Goal: Task Accomplishment & Management: Use online tool/utility

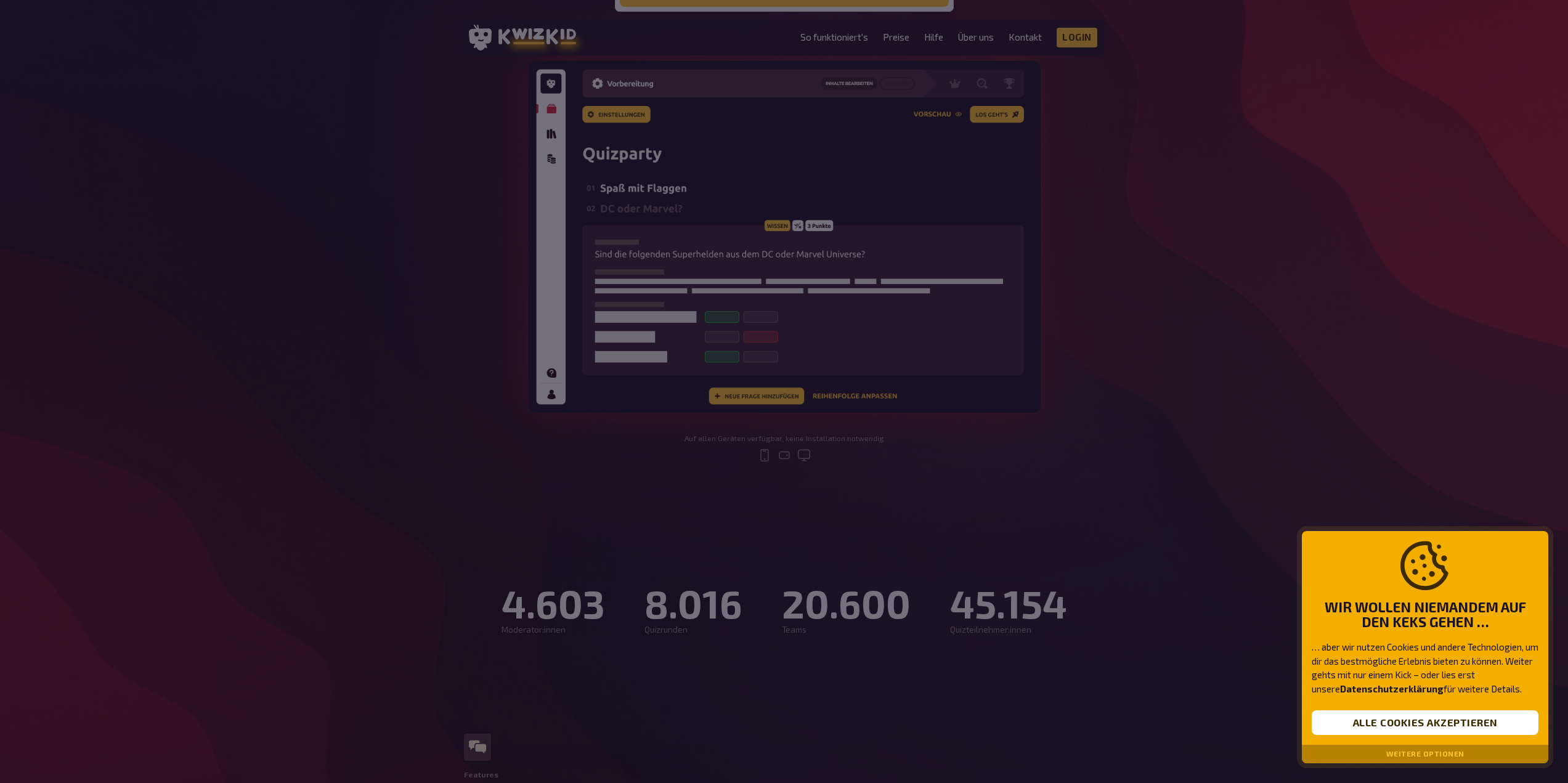
scroll to position [246, 0]
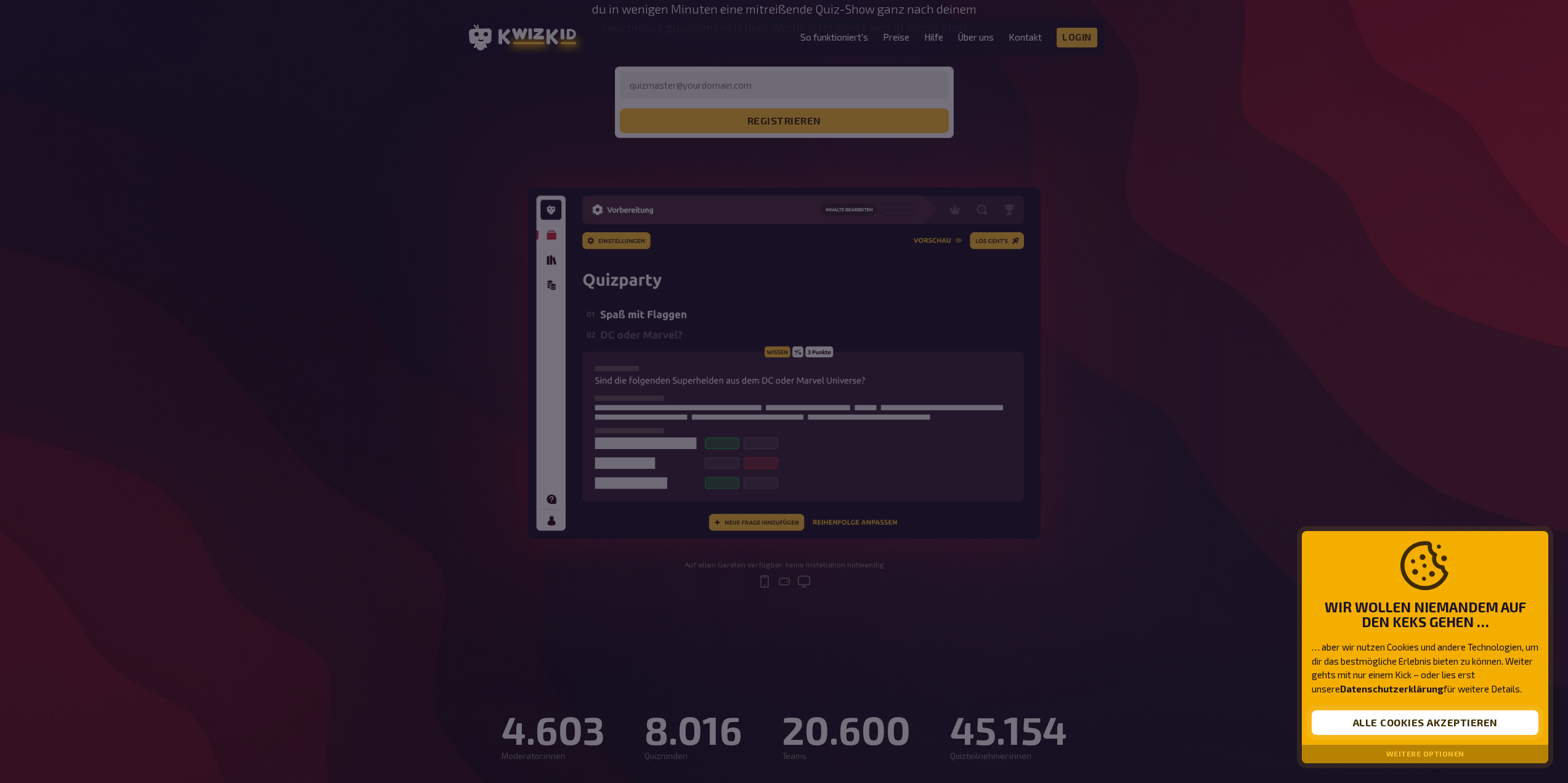
click at [1429, 727] on button "Alle Cookies akzeptieren" at bounding box center [1425, 722] width 226 height 25
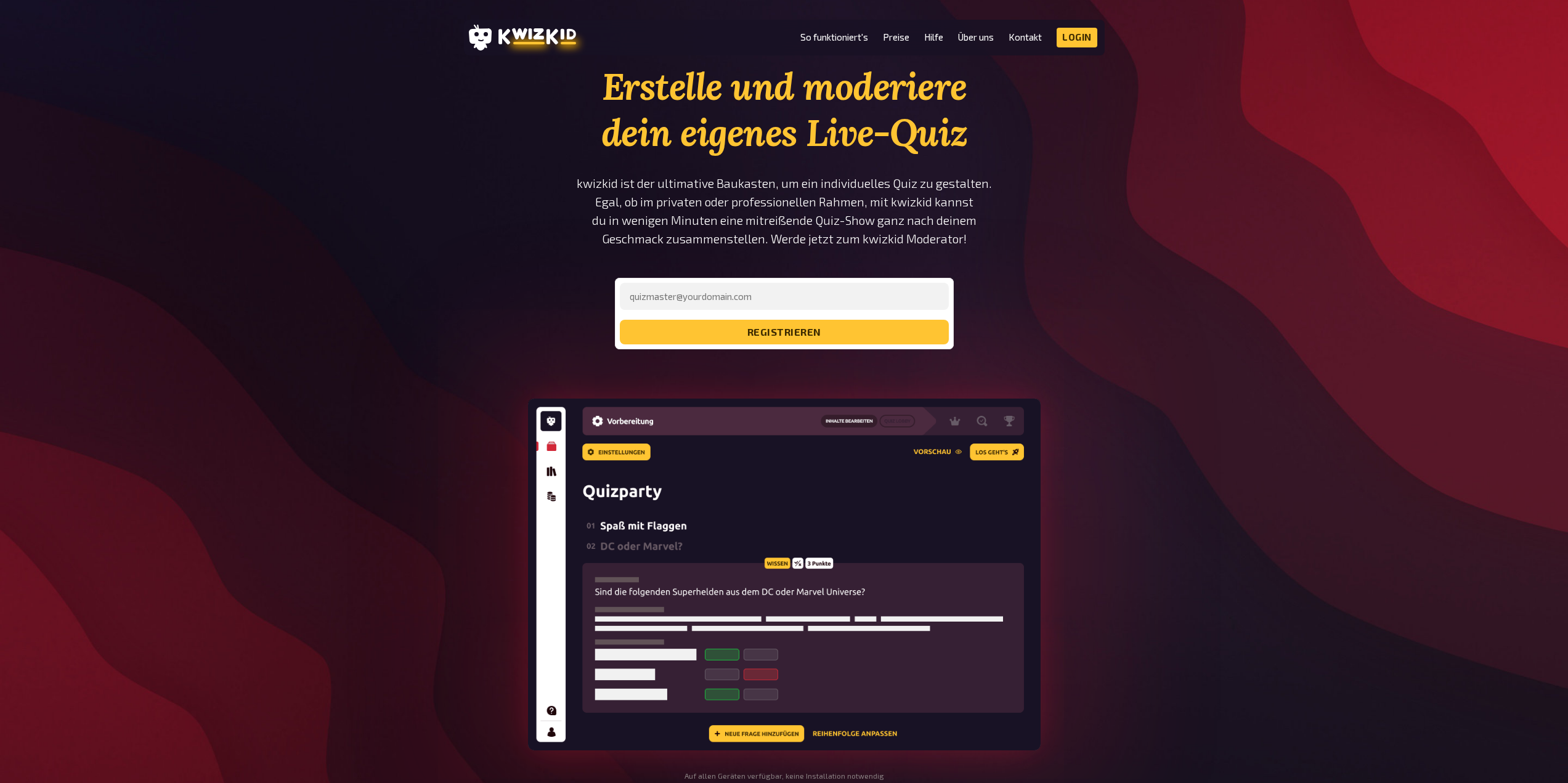
scroll to position [0, 0]
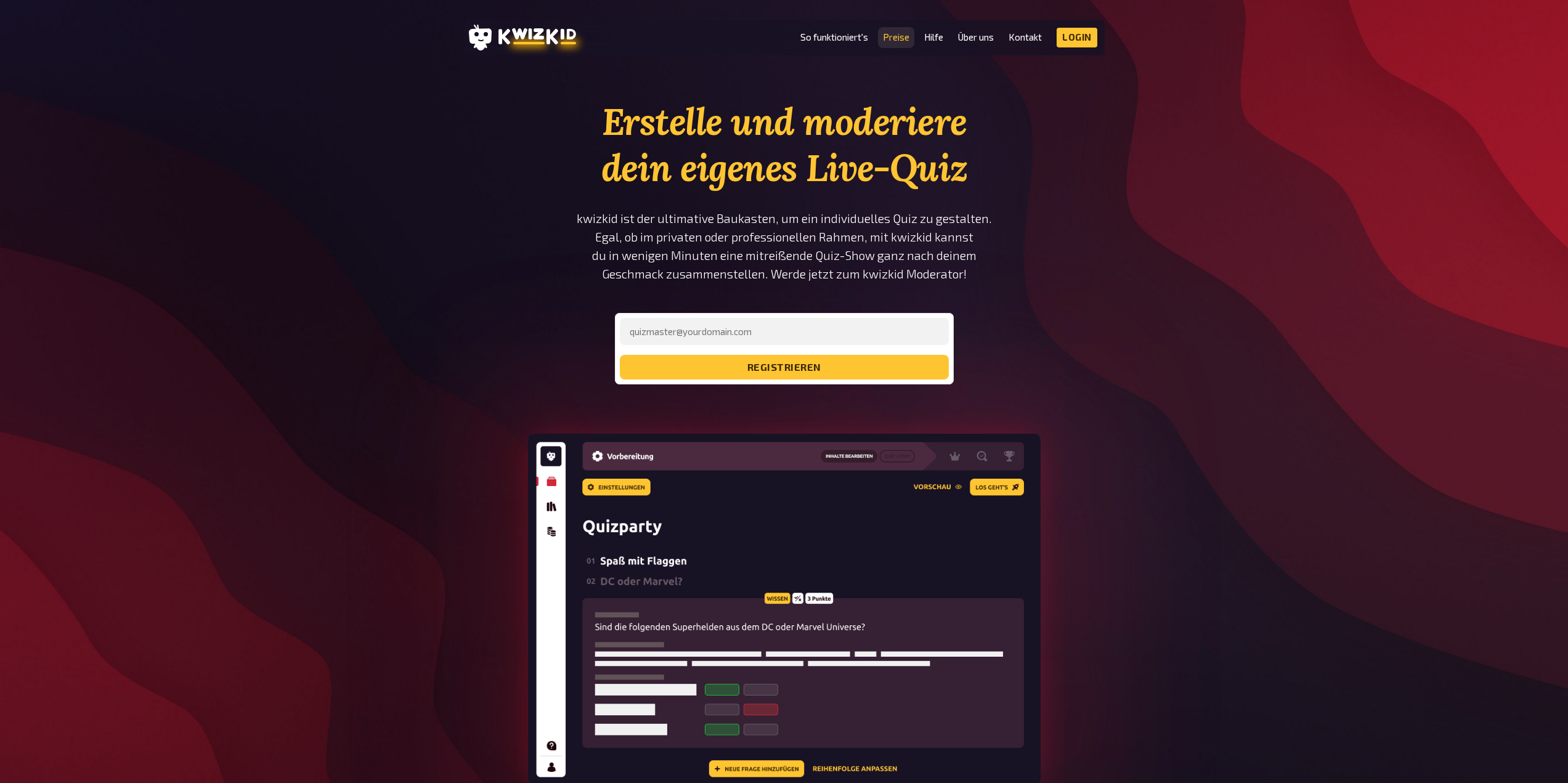
click at [889, 37] on link "Preise" at bounding box center [896, 37] width 27 height 11
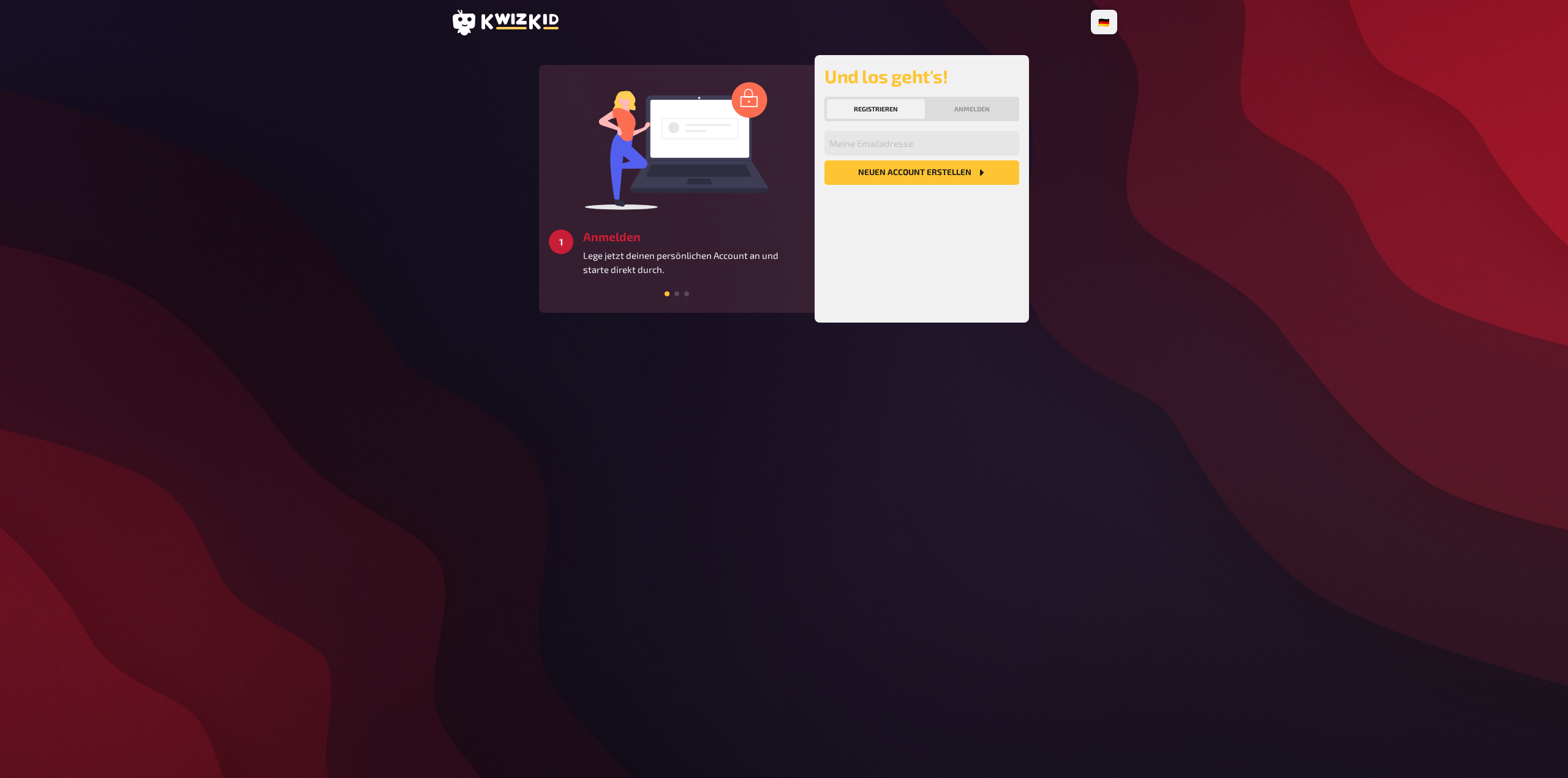
click at [907, 173] on button "Neuen Account Erstellen" at bounding box center [921, 173] width 195 height 24
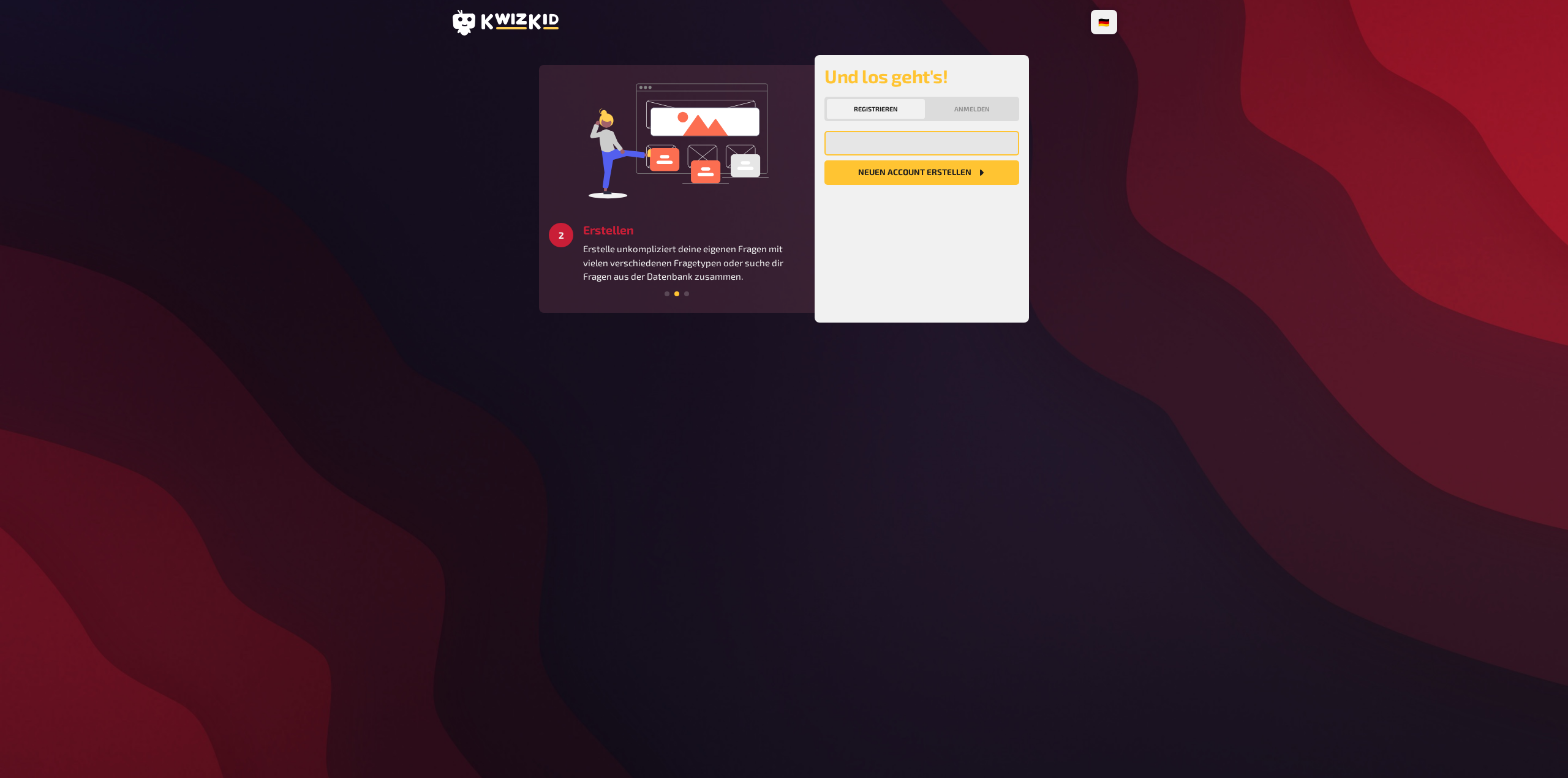
click at [889, 143] on input "email" at bounding box center [921, 143] width 195 height 24
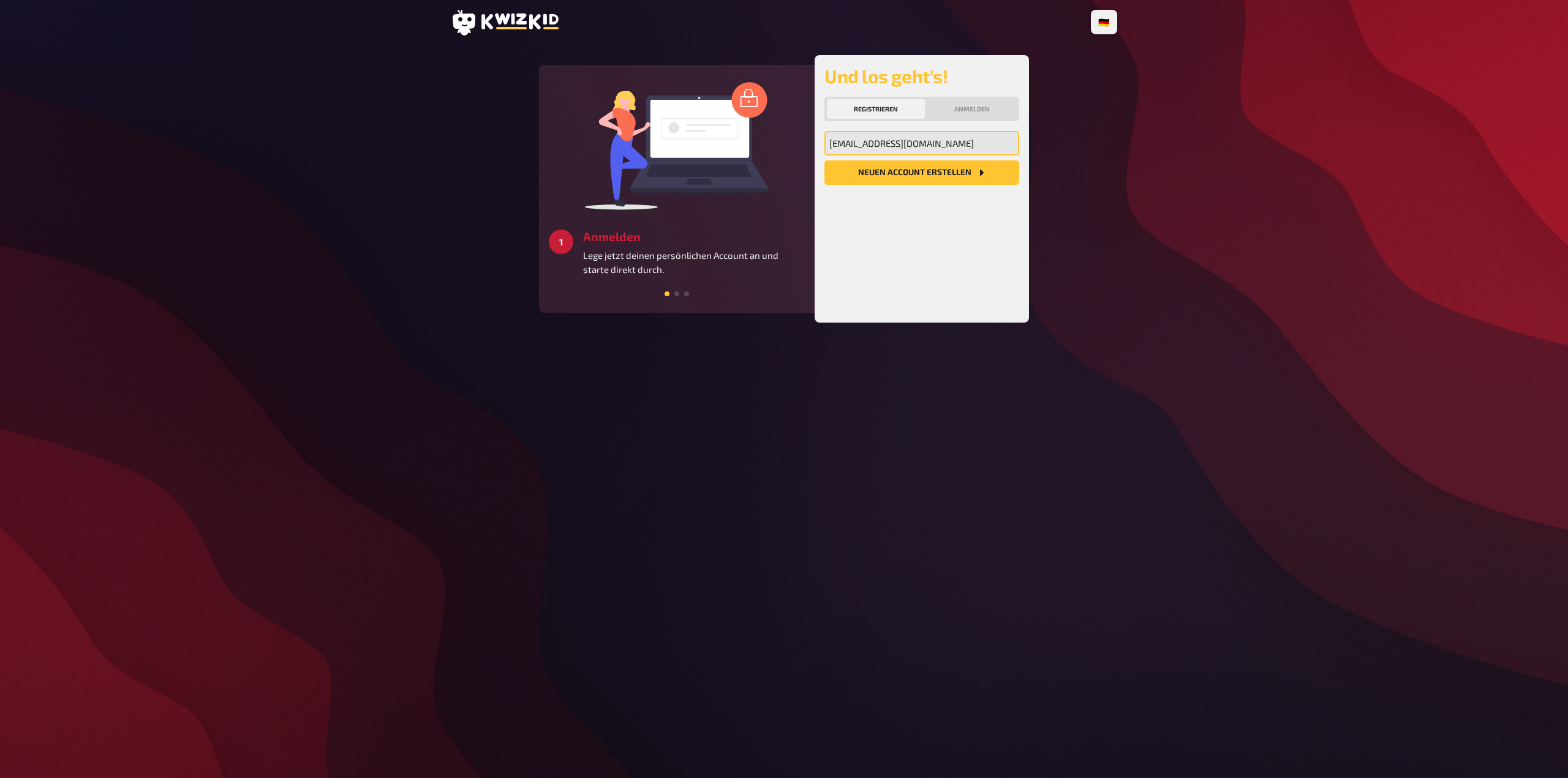
type input "steffi.neumann@gmx.ch"
click at [923, 167] on button "Neuen Account Erstellen" at bounding box center [921, 173] width 195 height 24
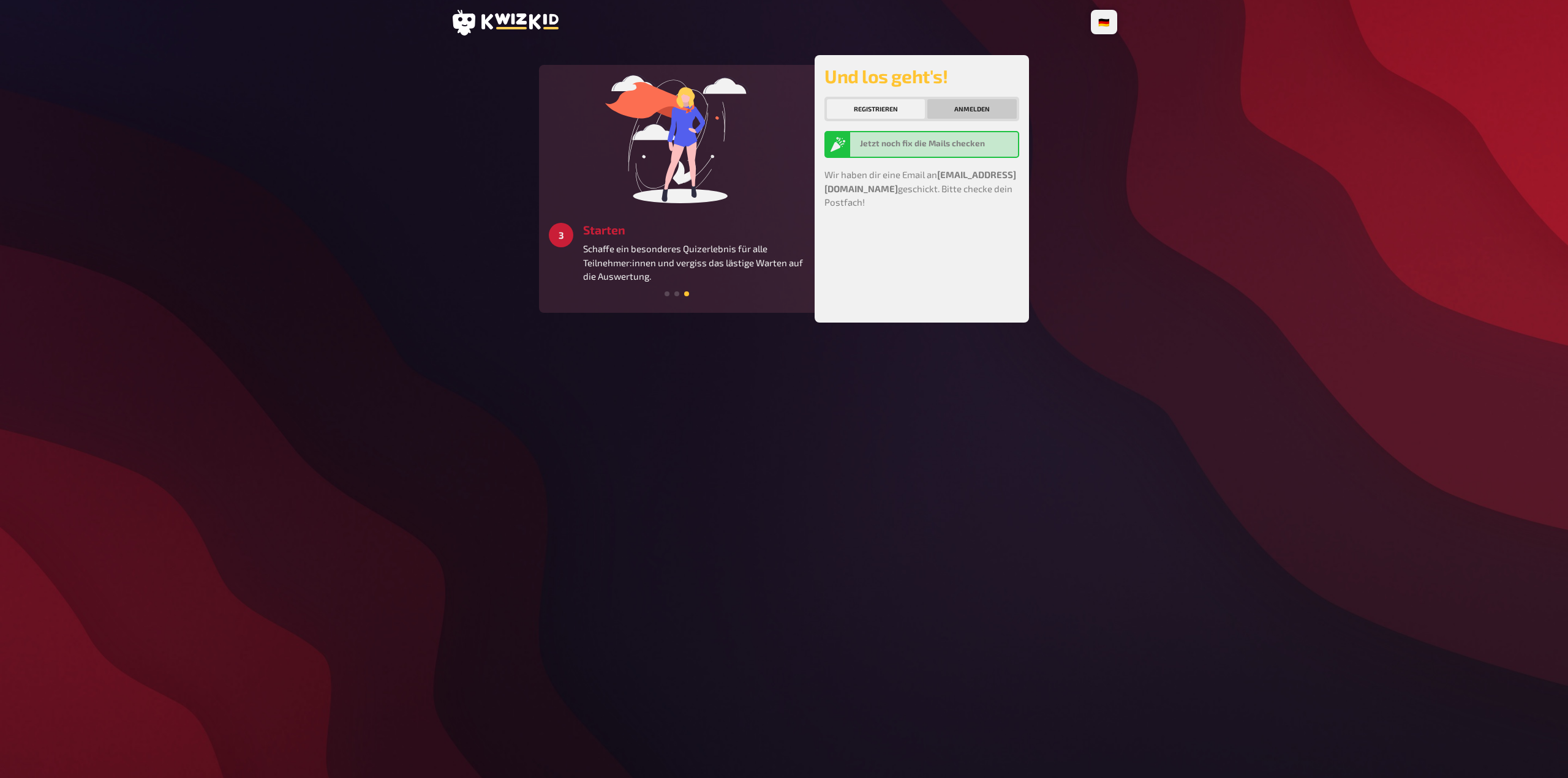
click at [952, 114] on button "Anmelden" at bounding box center [972, 109] width 89 height 20
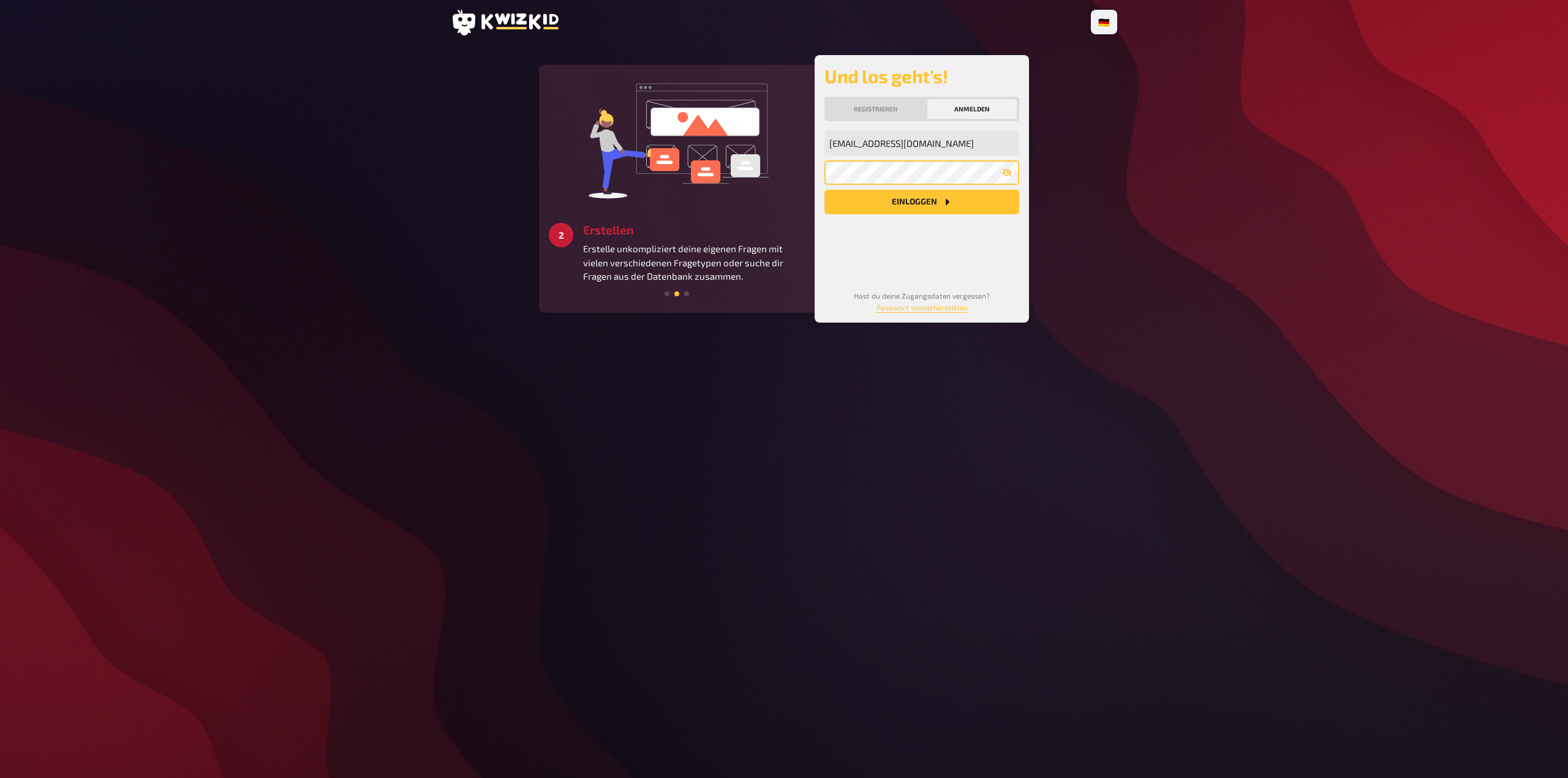
click at [824, 190] on button "Einloggen" at bounding box center [921, 202] width 195 height 24
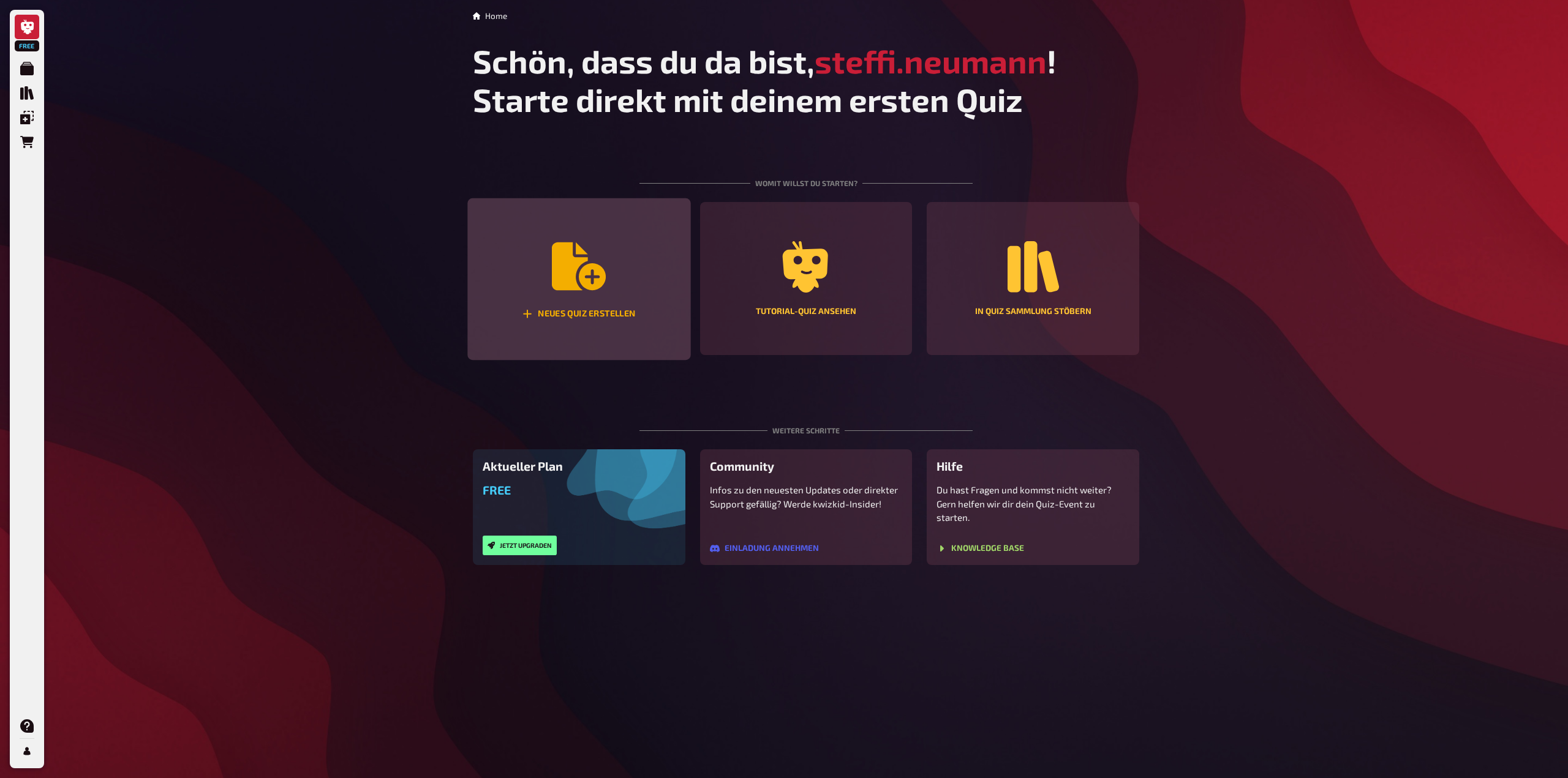
click at [589, 283] on icon "Neues Quiz erstellen" at bounding box center [578, 266] width 54 height 48
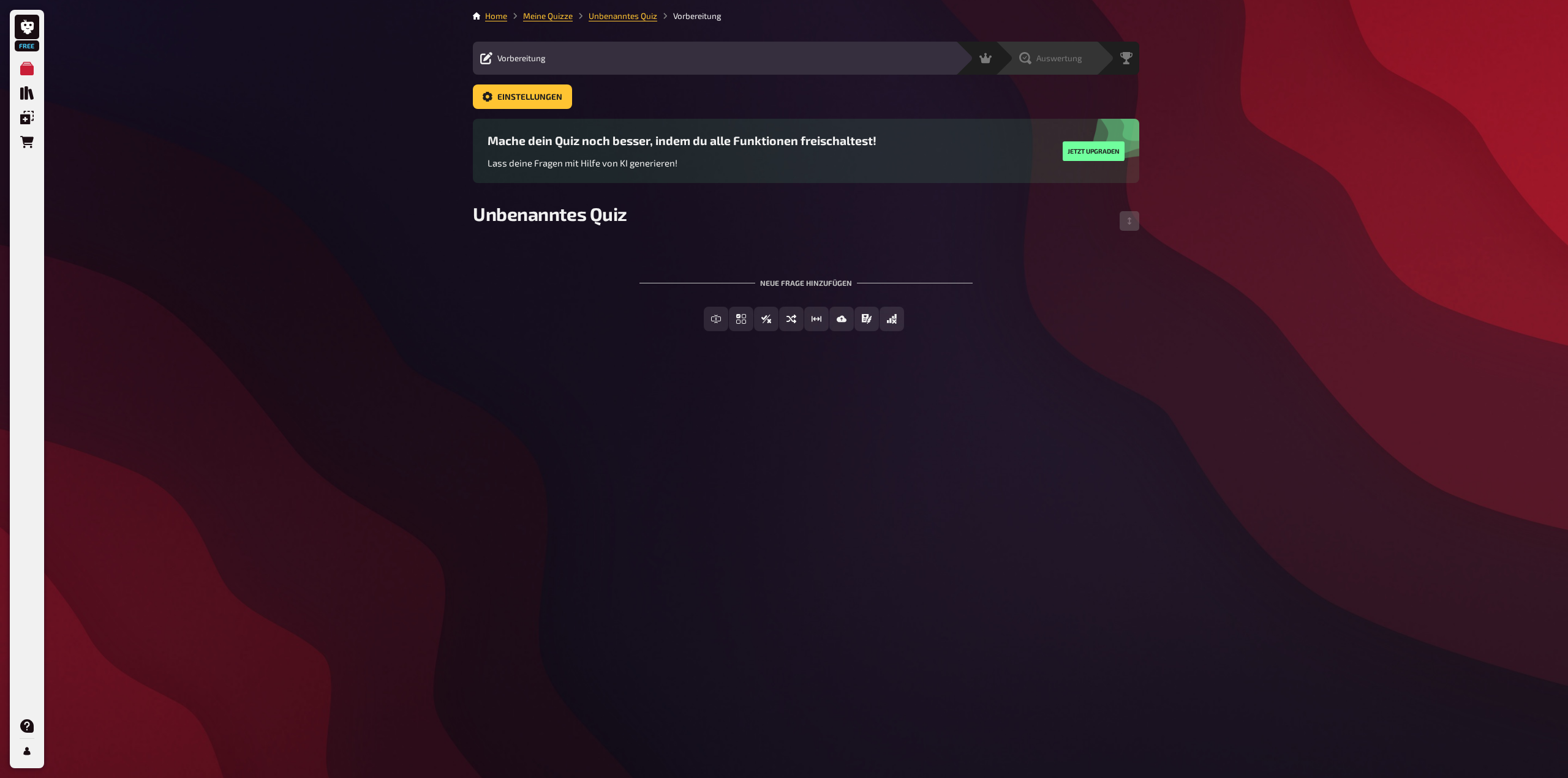
click at [1084, 65] on div "Auswertung" at bounding box center [1046, 58] width 101 height 33
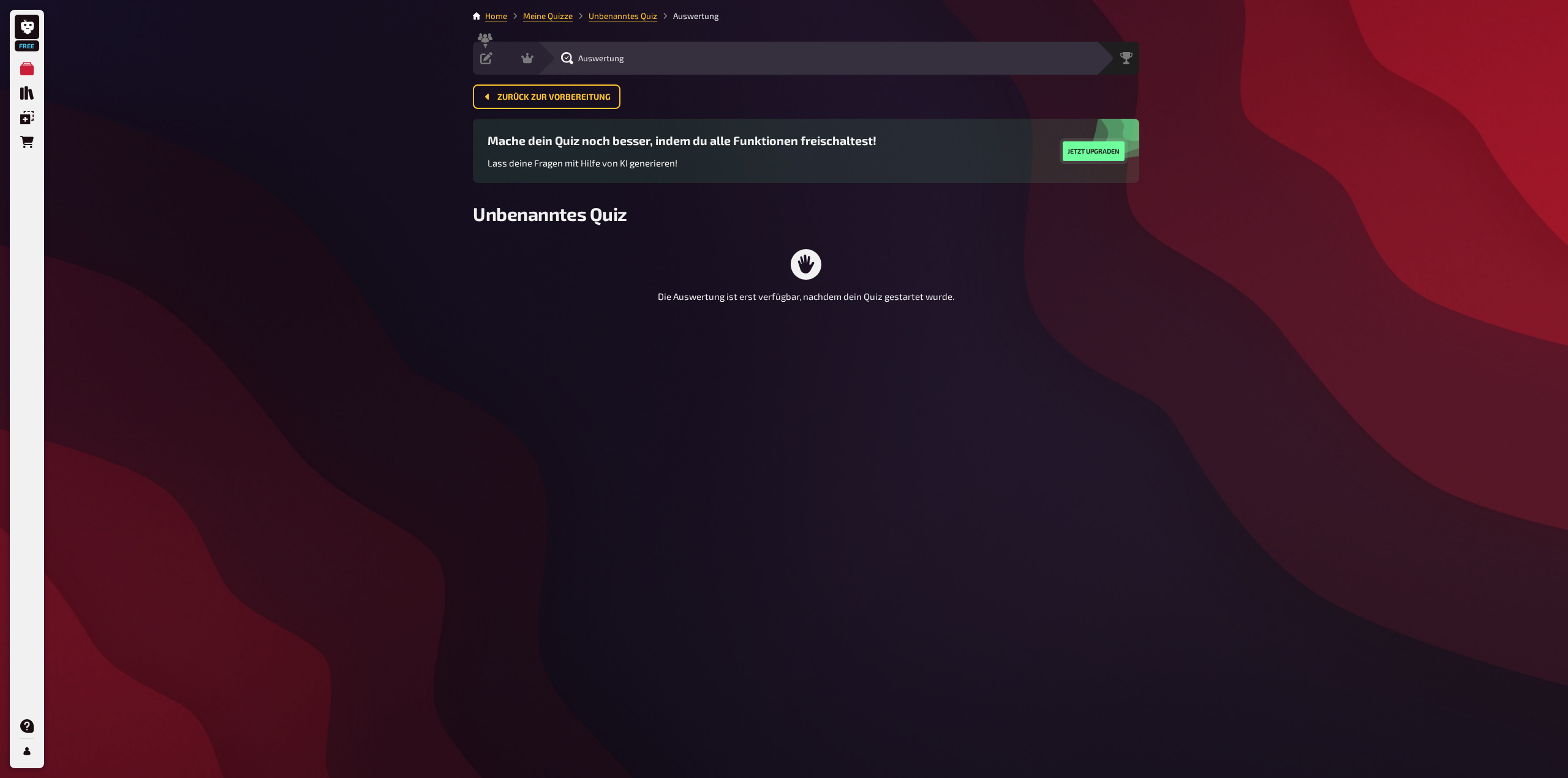
click at [1100, 142] on button "Jetzt upgraden" at bounding box center [1093, 151] width 62 height 20
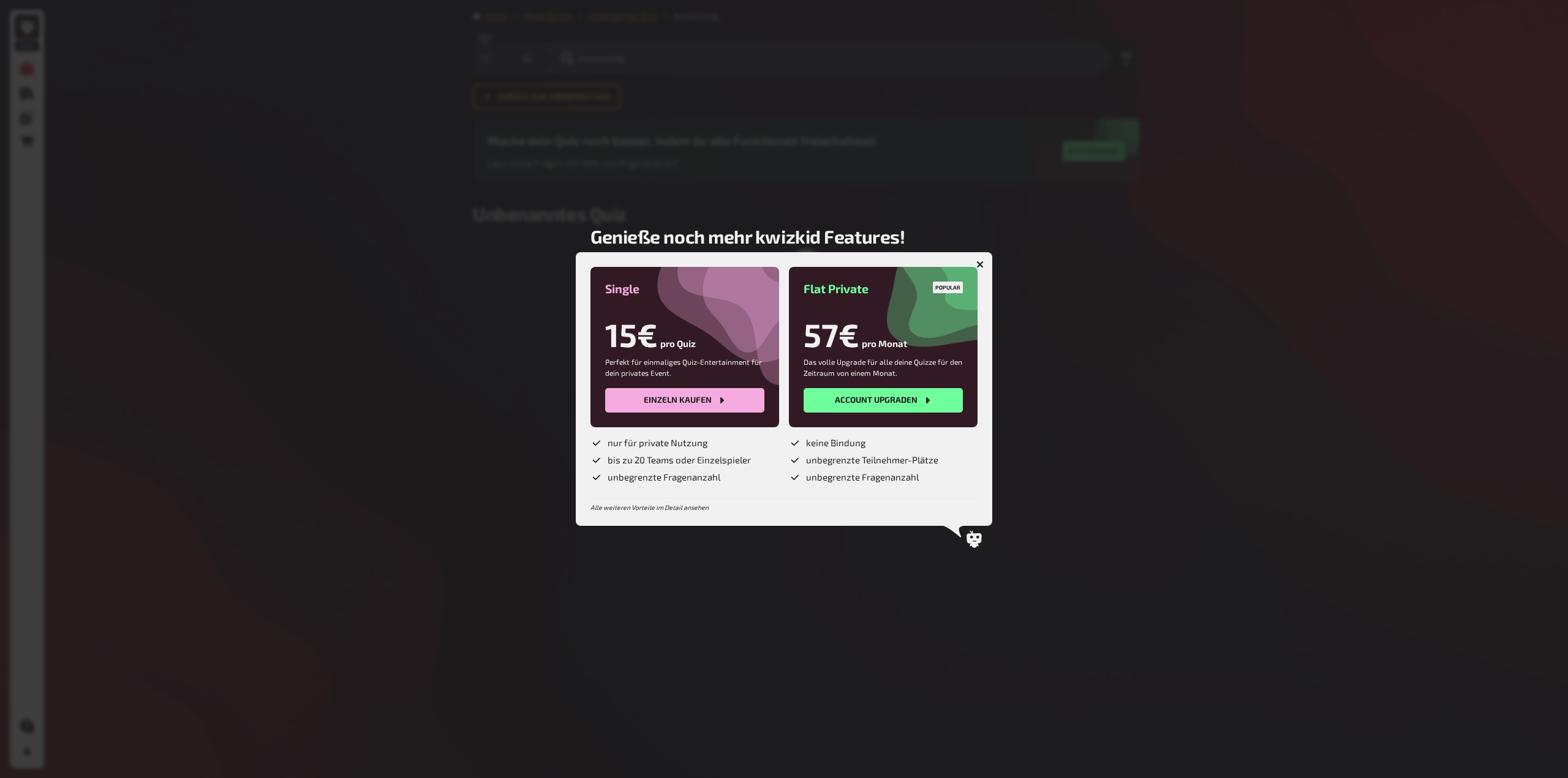
click at [980, 264] on icon "button" at bounding box center [979, 264] width 8 height 8
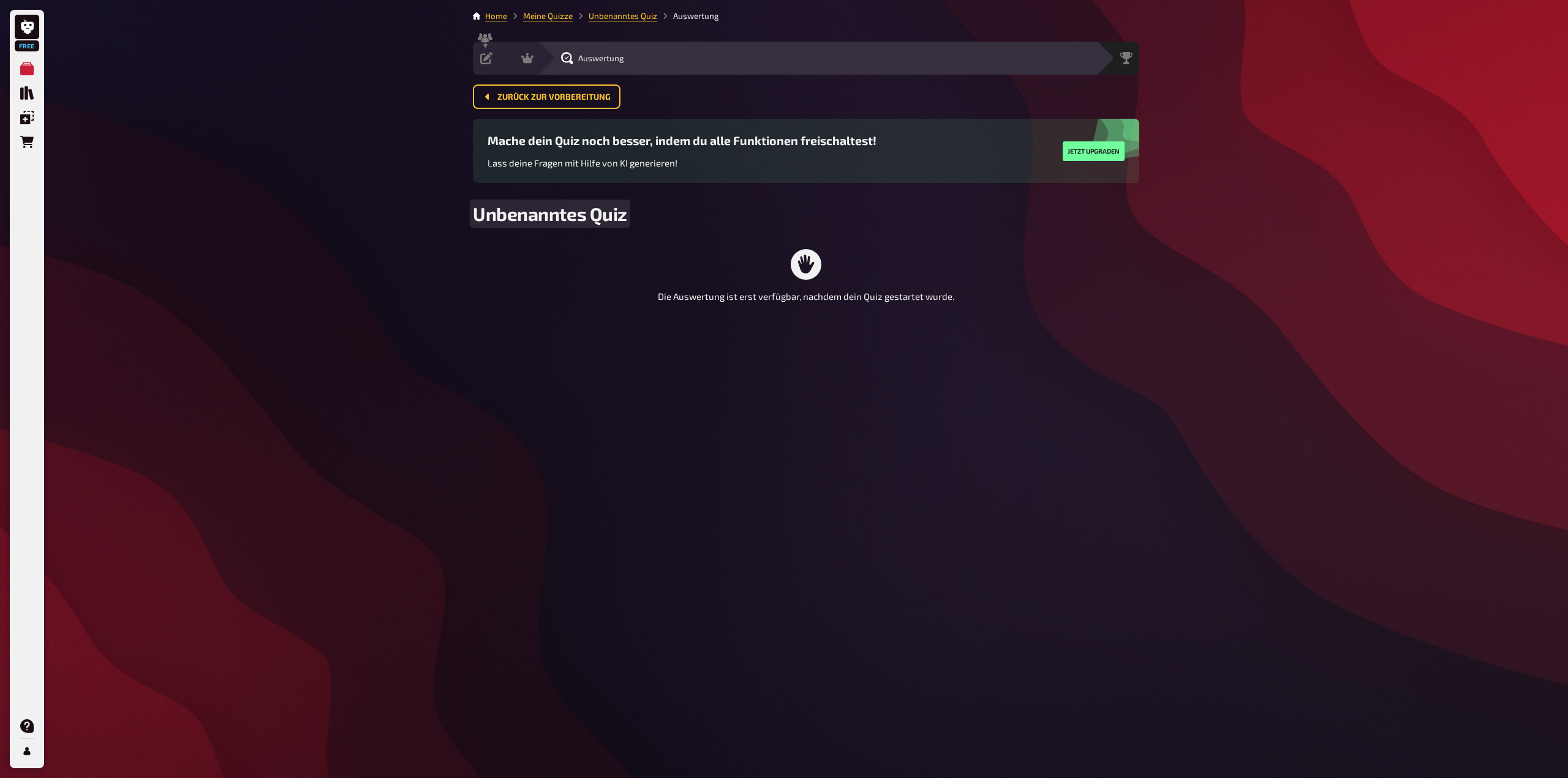
click at [549, 215] on span "Unbenanntes Quiz" at bounding box center [549, 214] width 154 height 22
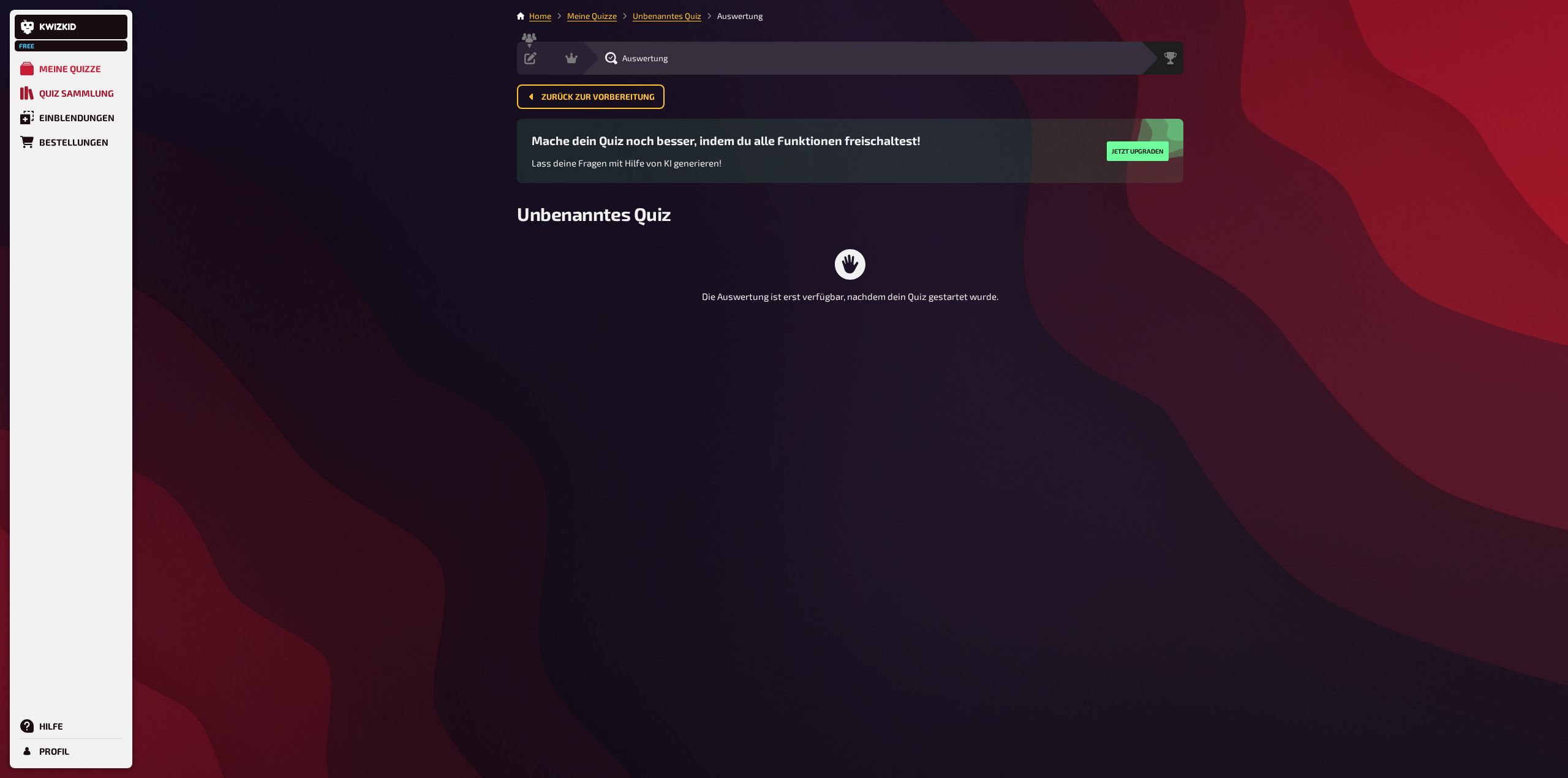
click at [89, 94] on div "Quiz Sammlung" at bounding box center [76, 93] width 75 height 11
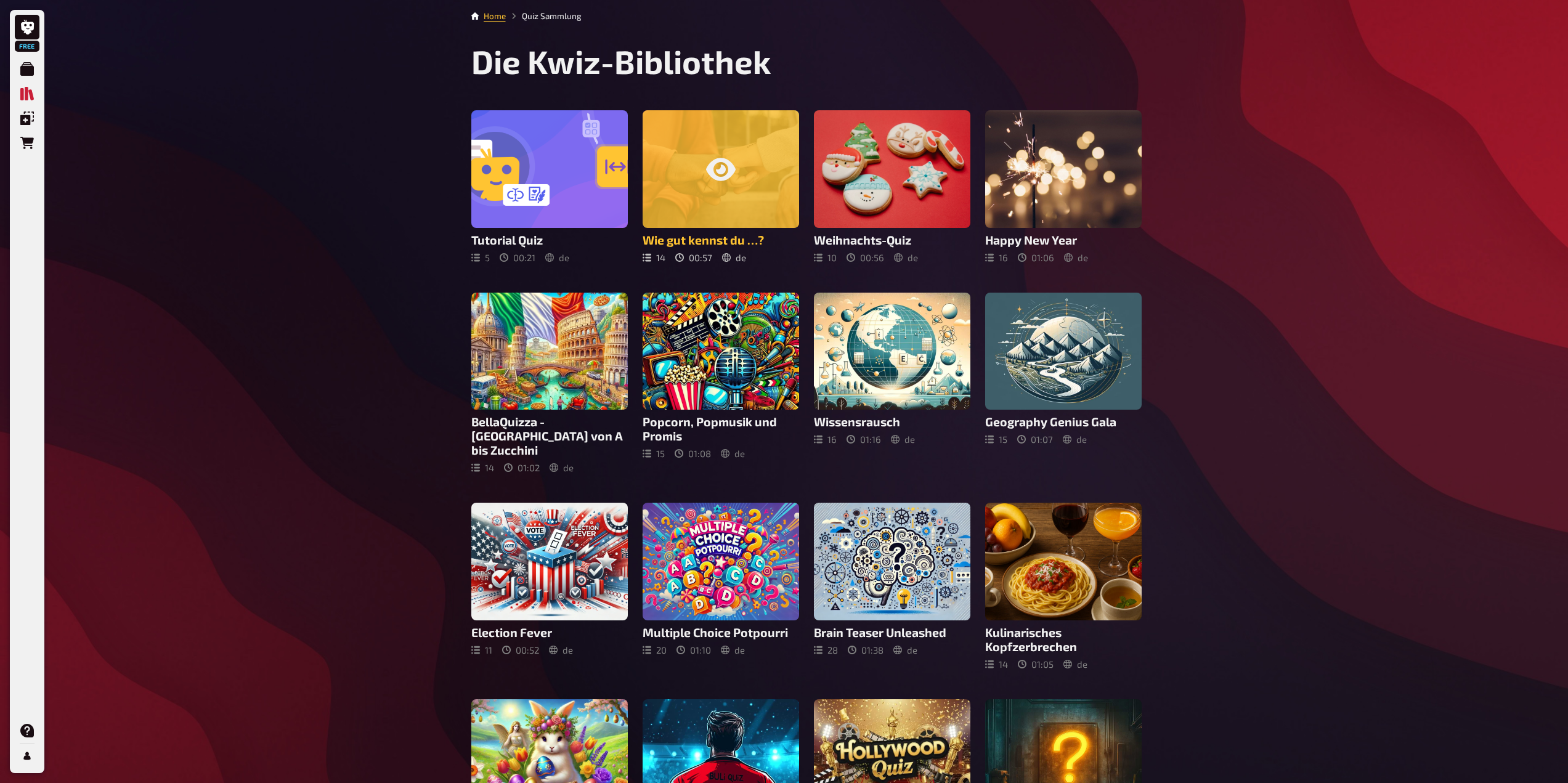
click at [752, 165] on div at bounding box center [721, 169] width 157 height 117
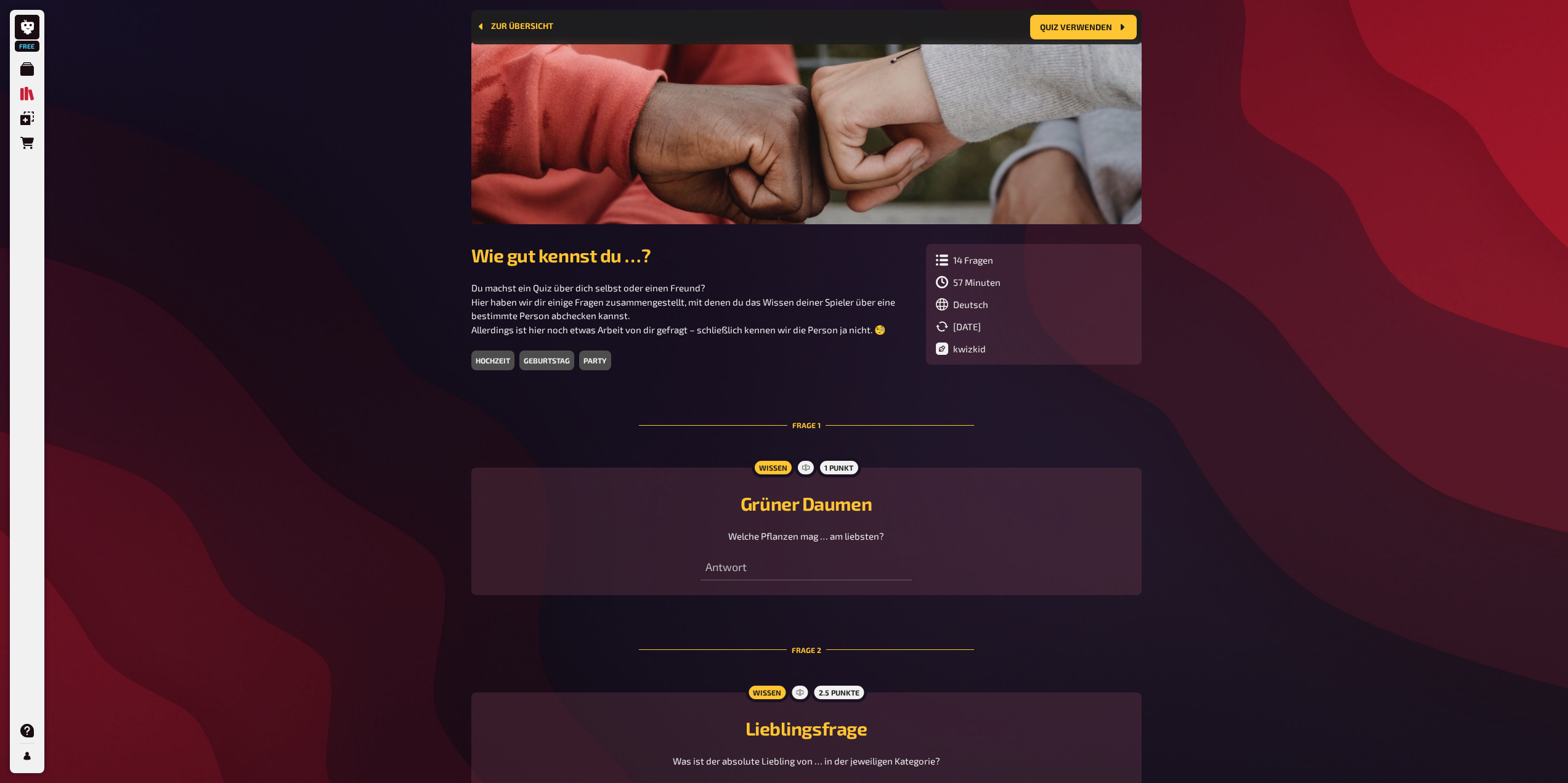
scroll to position [243, 0]
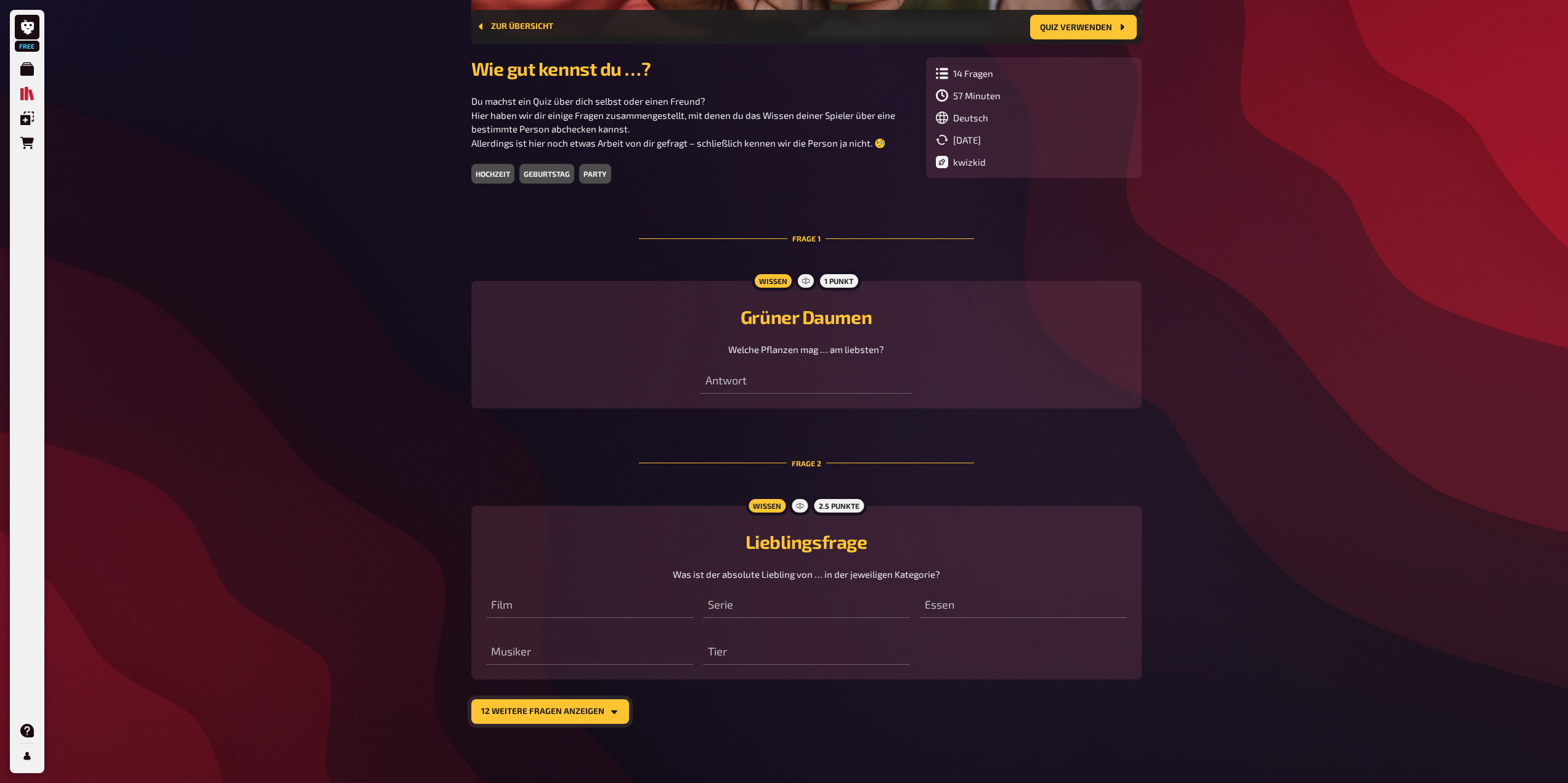
click at [592, 720] on button "12 weitere Fragen anzeigen" at bounding box center [550, 711] width 158 height 25
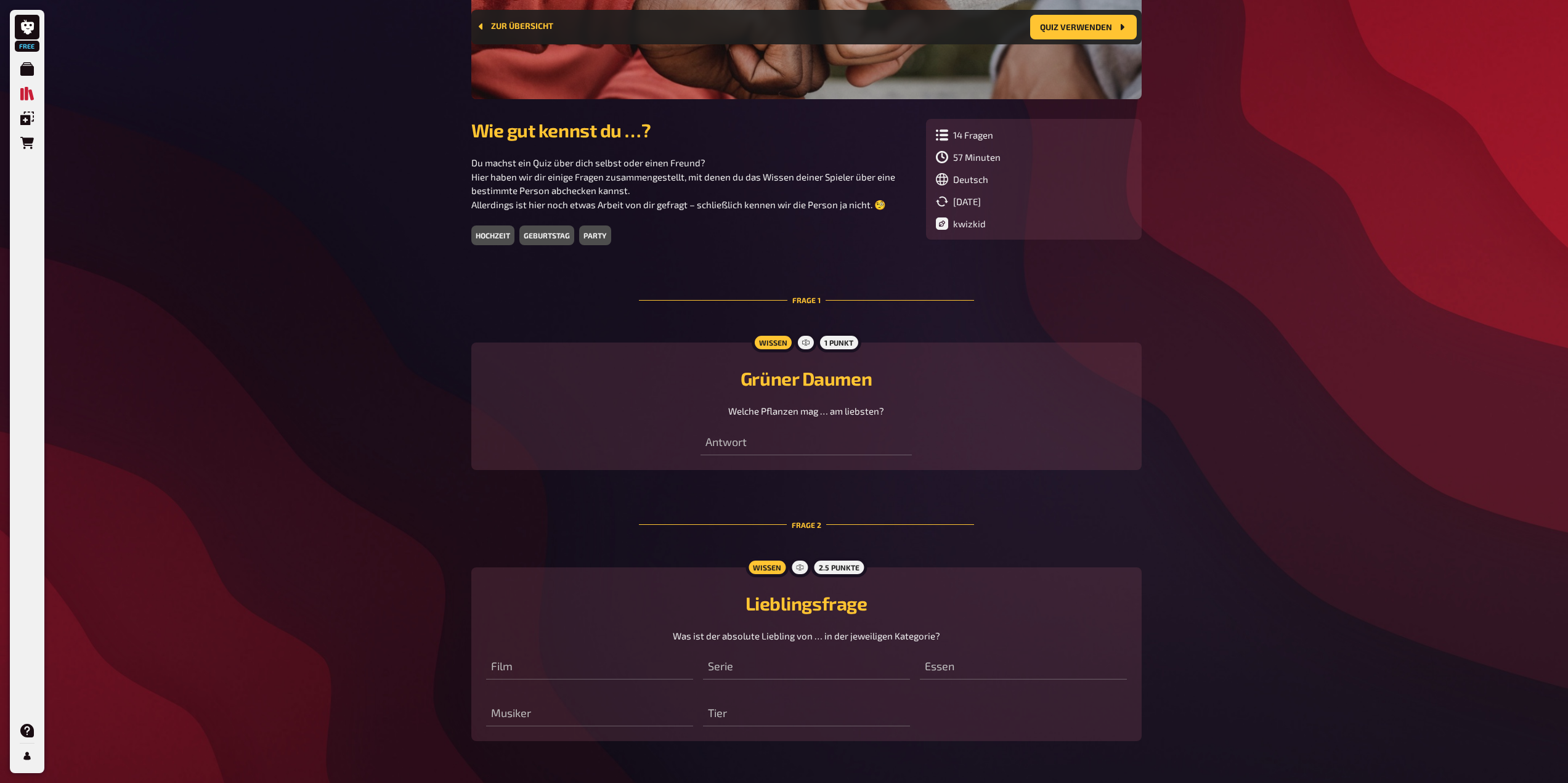
scroll to position [0, 0]
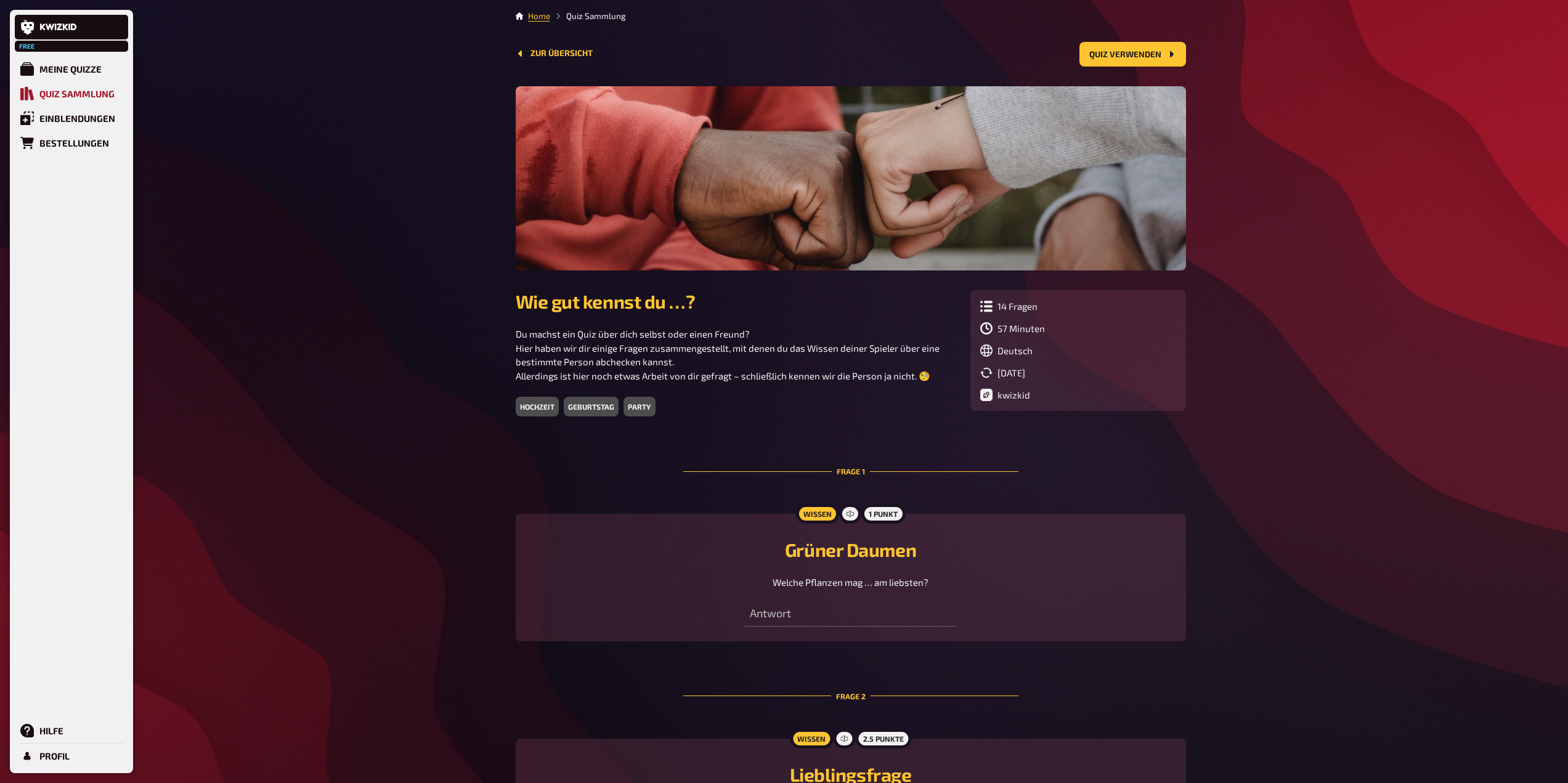
click at [62, 96] on div "Quiz Sammlung" at bounding box center [77, 94] width 75 height 11
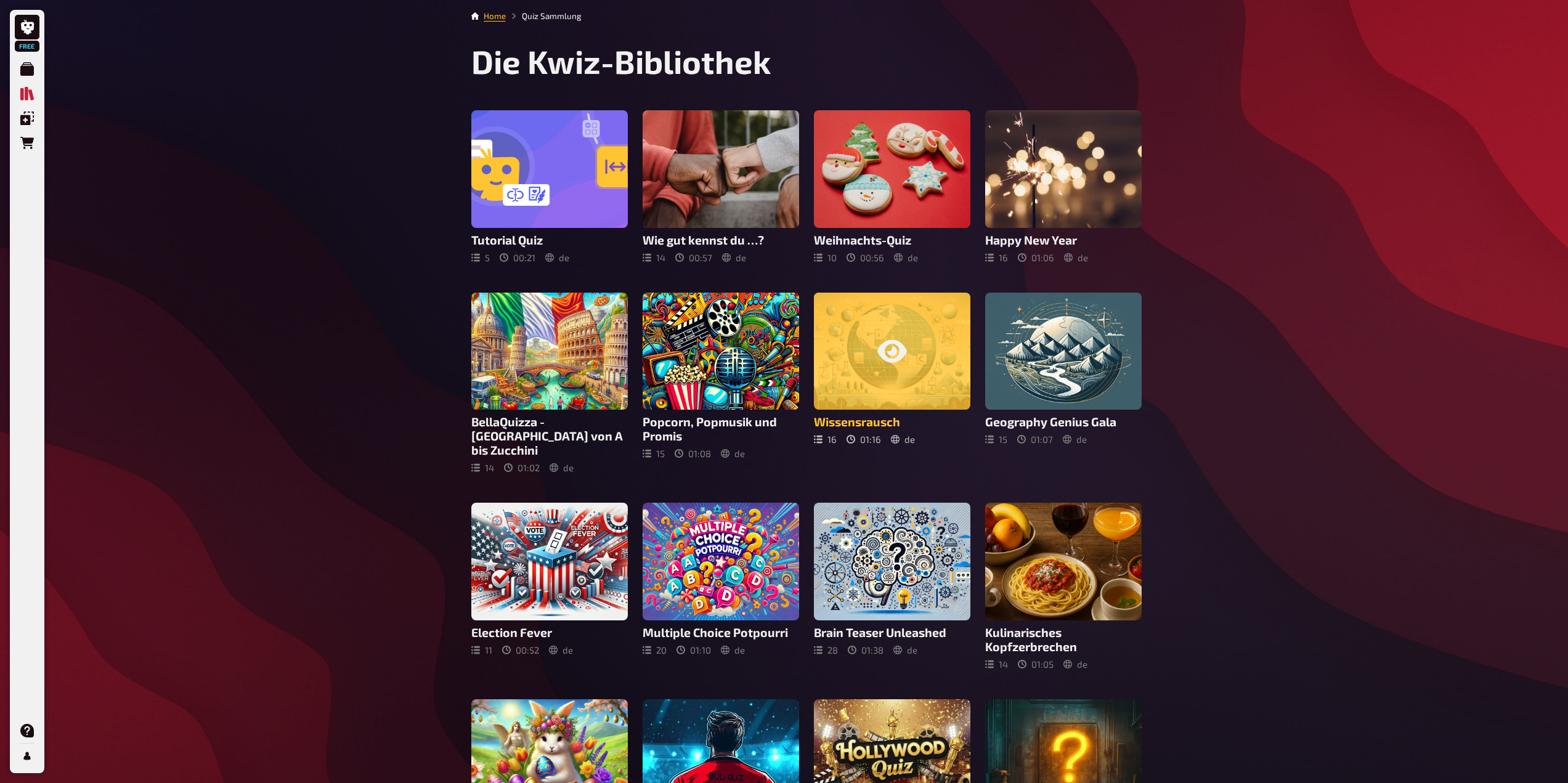
click at [907, 383] on div at bounding box center [892, 351] width 157 height 117
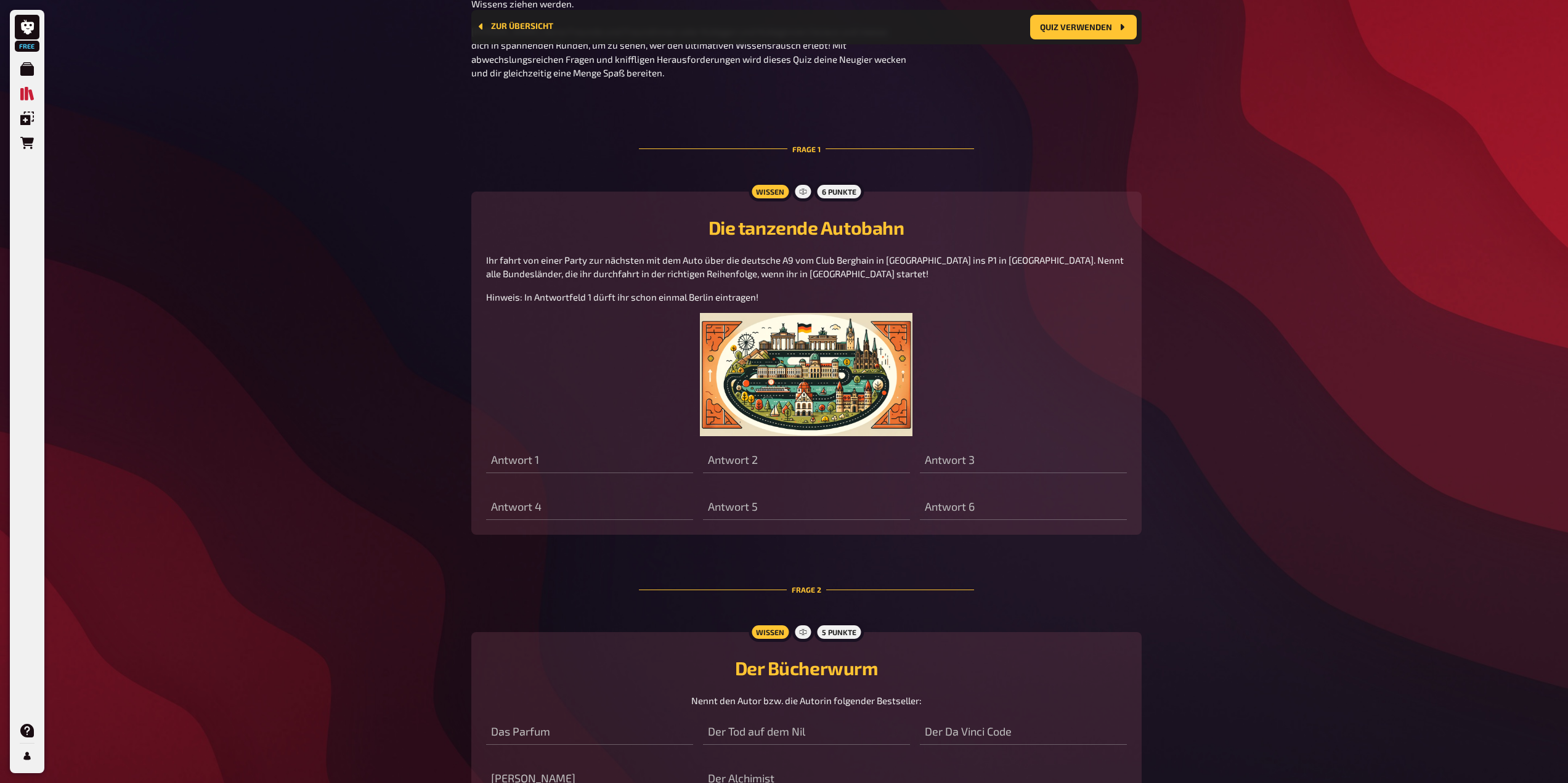
scroll to position [564, 0]
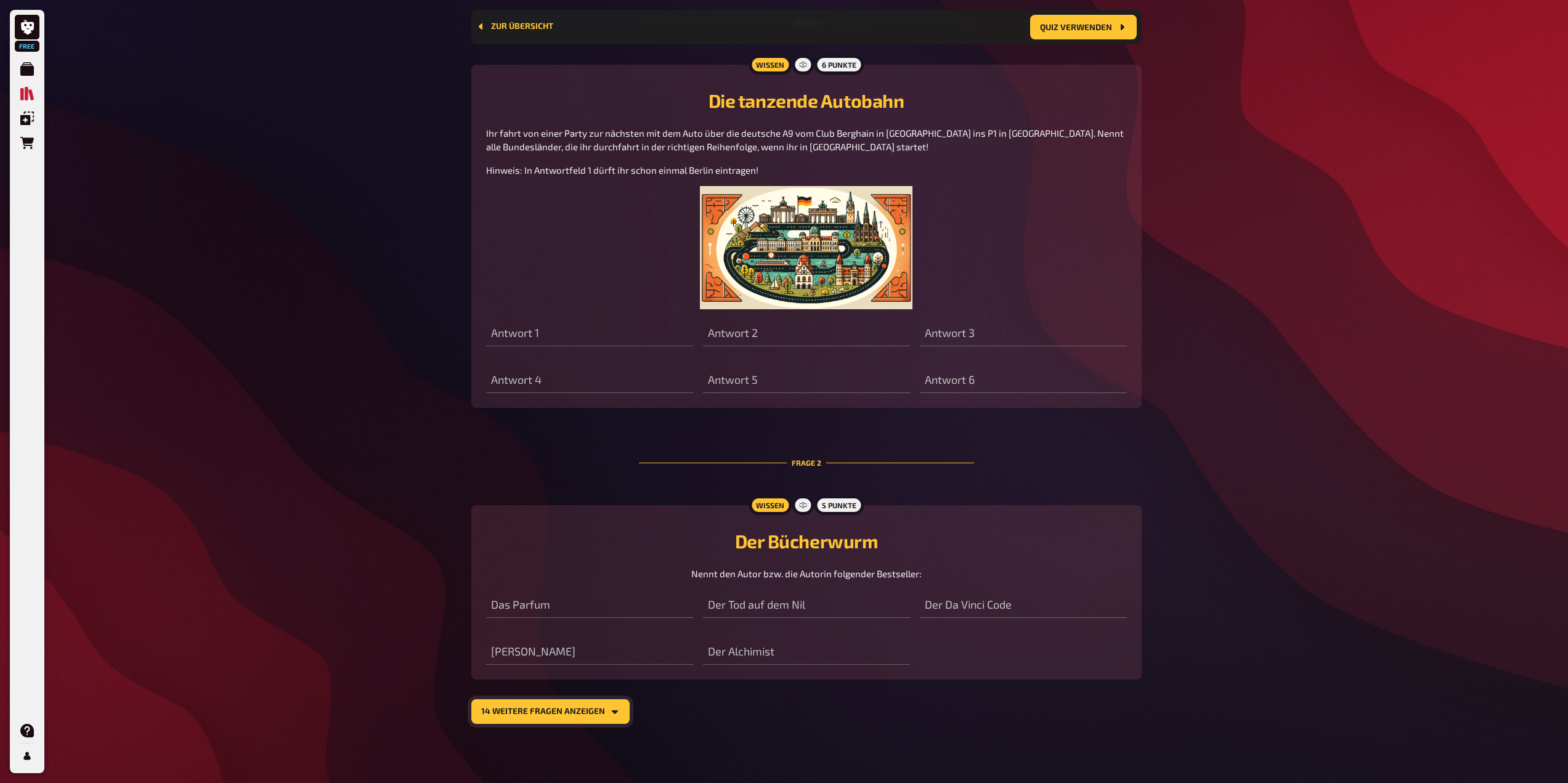
click at [596, 718] on button "14 weitere Fragen anzeigen" at bounding box center [550, 711] width 158 height 25
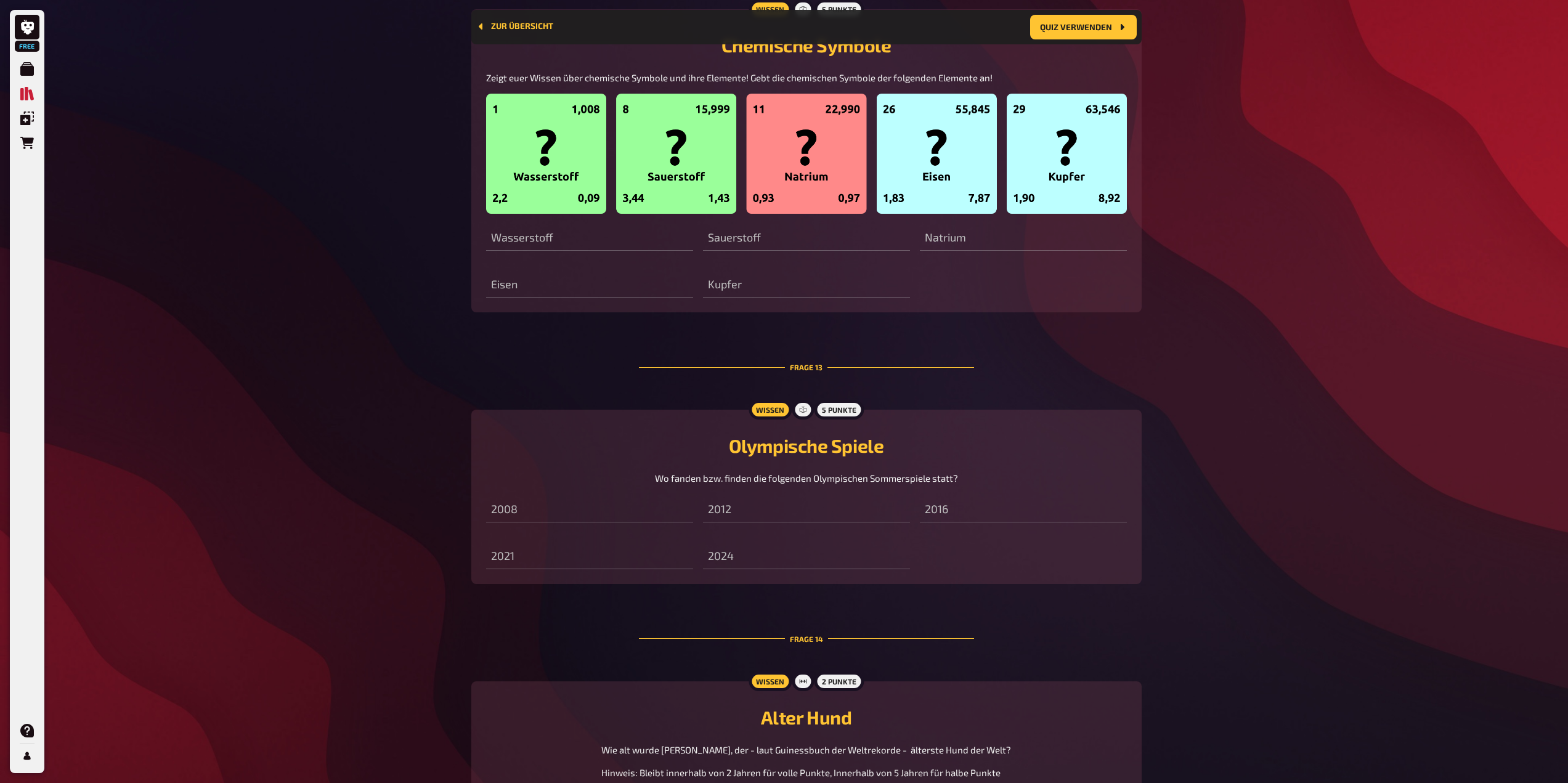
scroll to position [4145, 0]
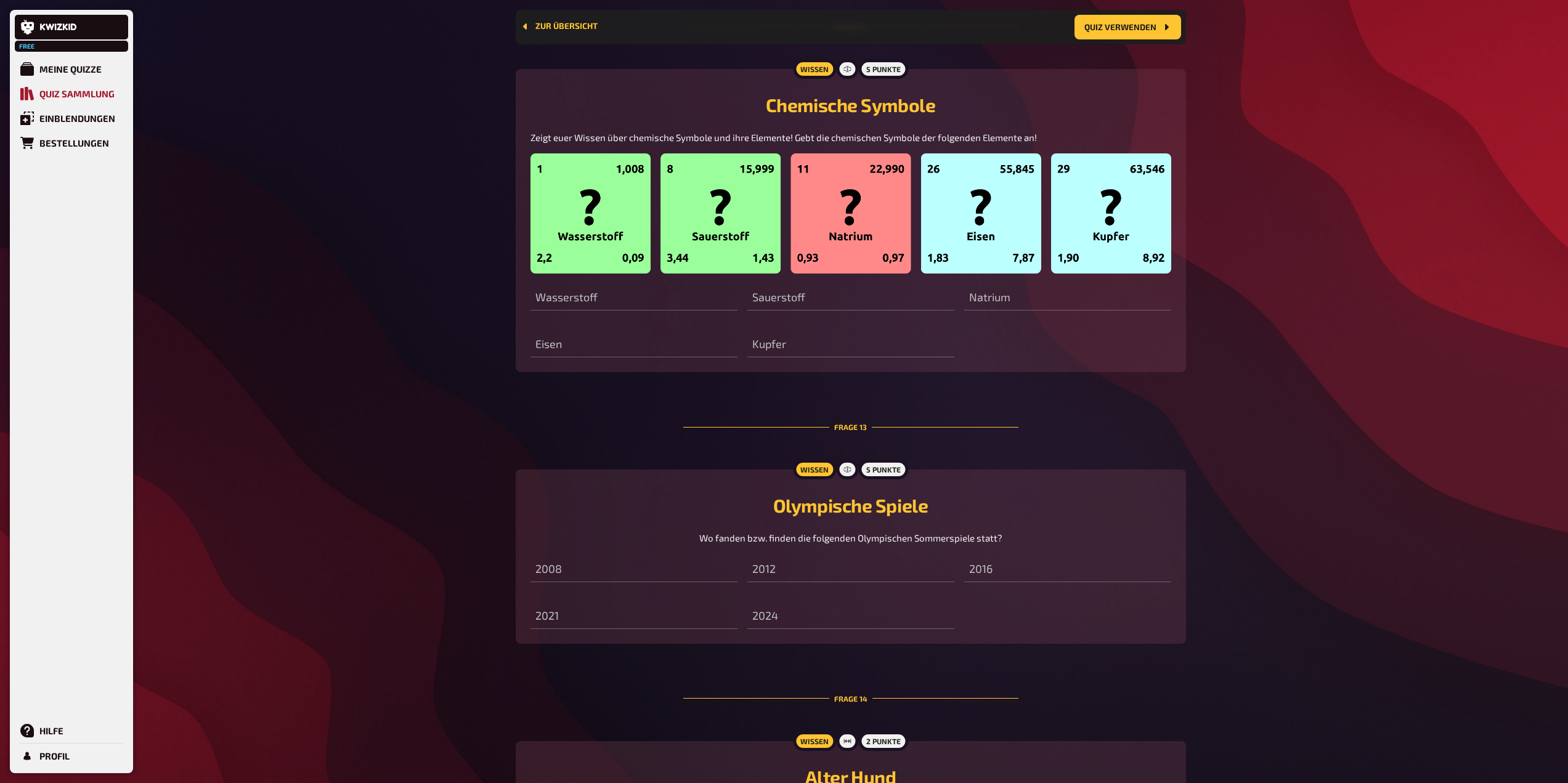
click at [62, 95] on div "Quiz Sammlung" at bounding box center [77, 94] width 75 height 11
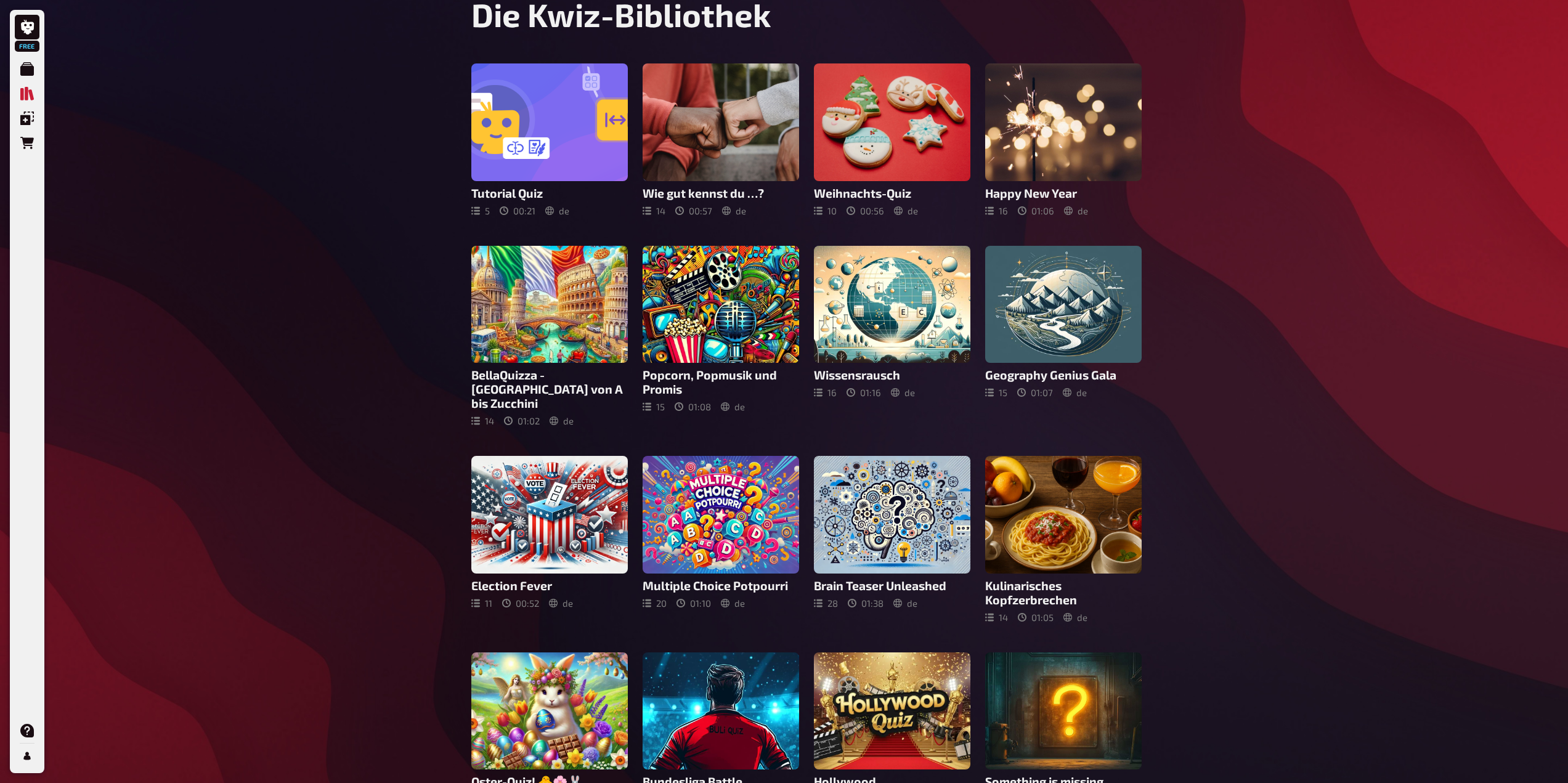
scroll to position [115, 0]
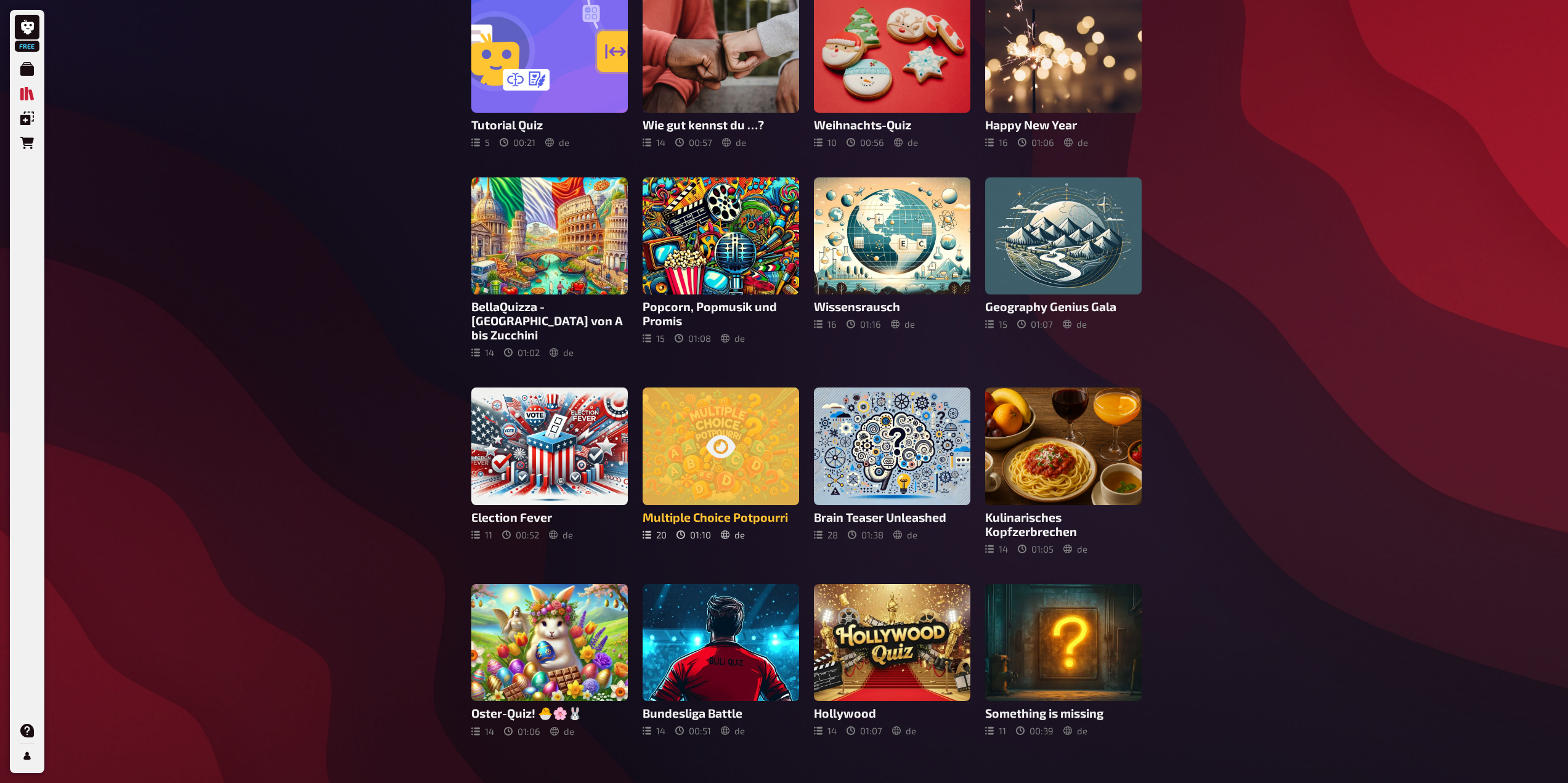
click at [728, 440] on icon at bounding box center [721, 446] width 30 height 23
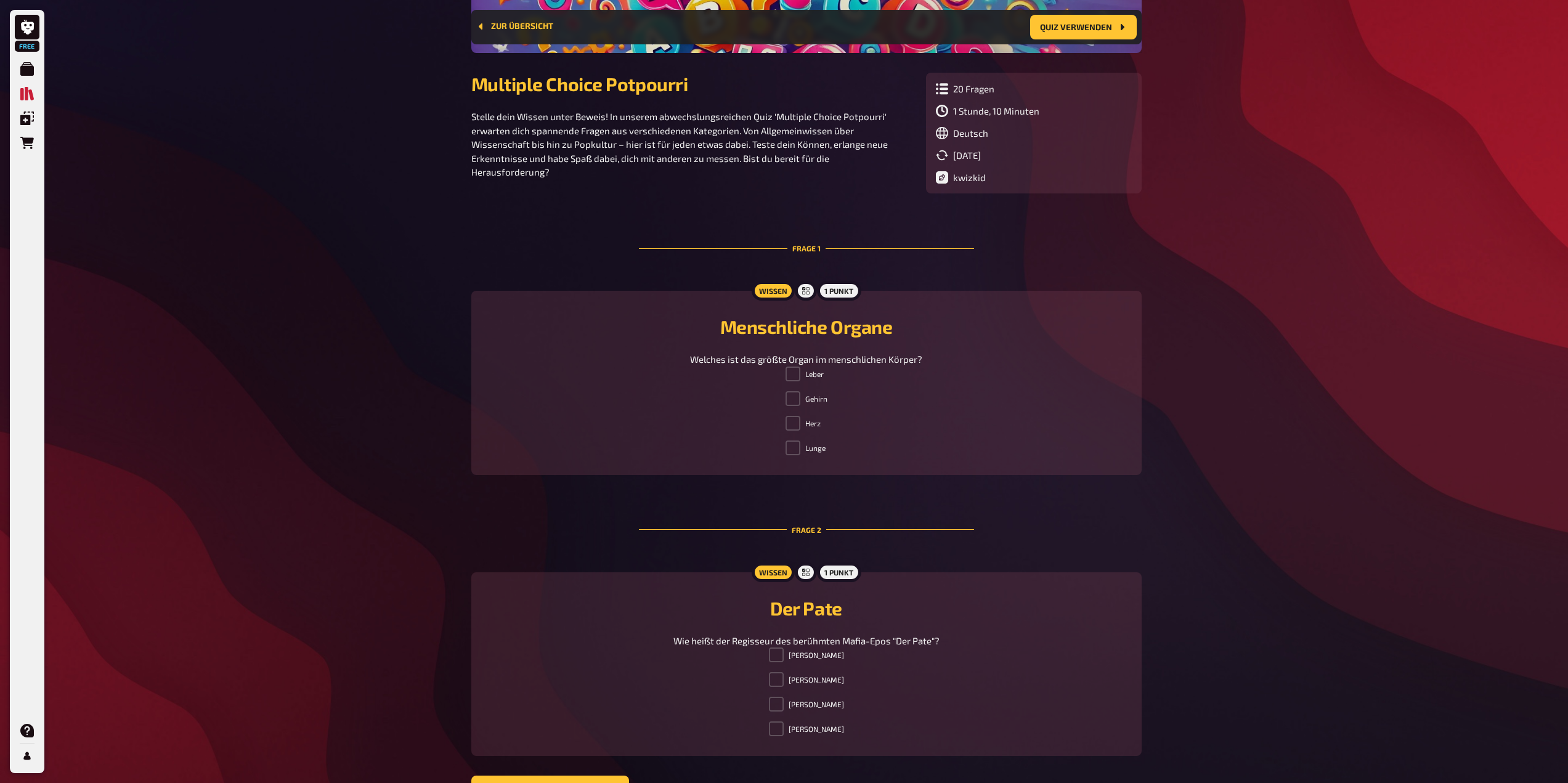
scroll to position [304, 0]
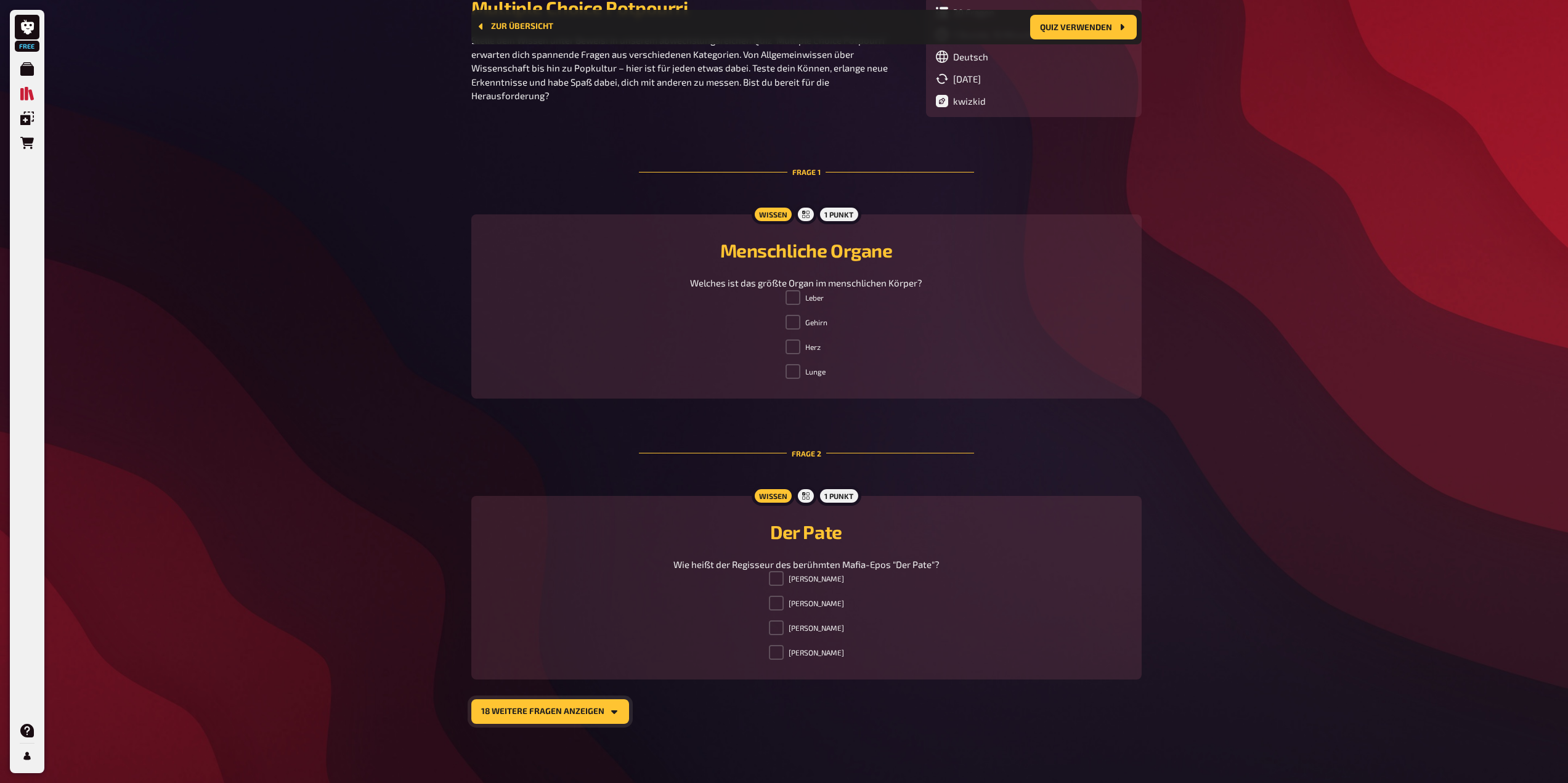
click at [594, 708] on button "18 weitere Fragen anzeigen" at bounding box center [550, 711] width 158 height 25
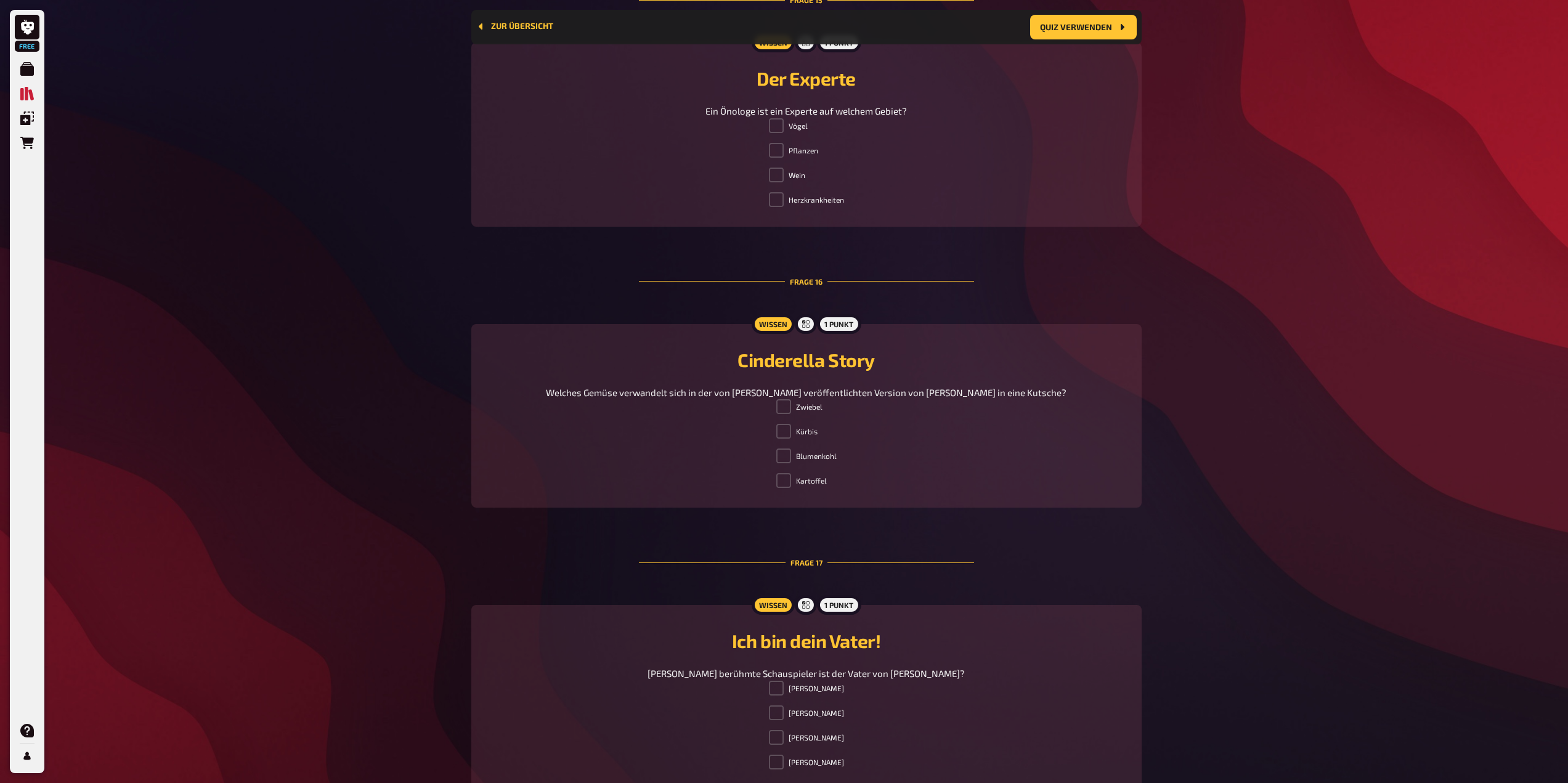
scroll to position [4358, 0]
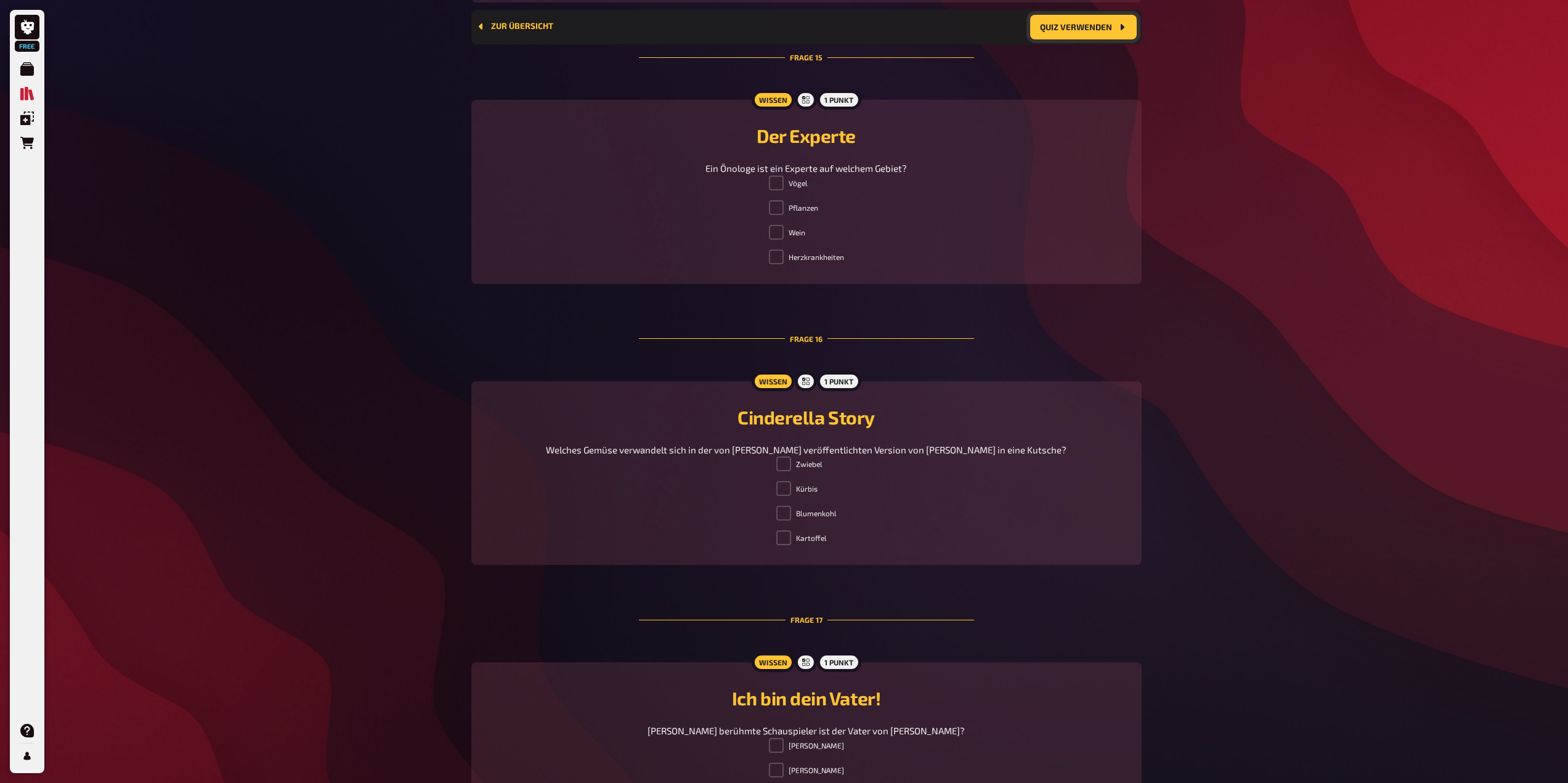
click at [1077, 17] on button "Quiz verwenden" at bounding box center [1084, 27] width 107 height 25
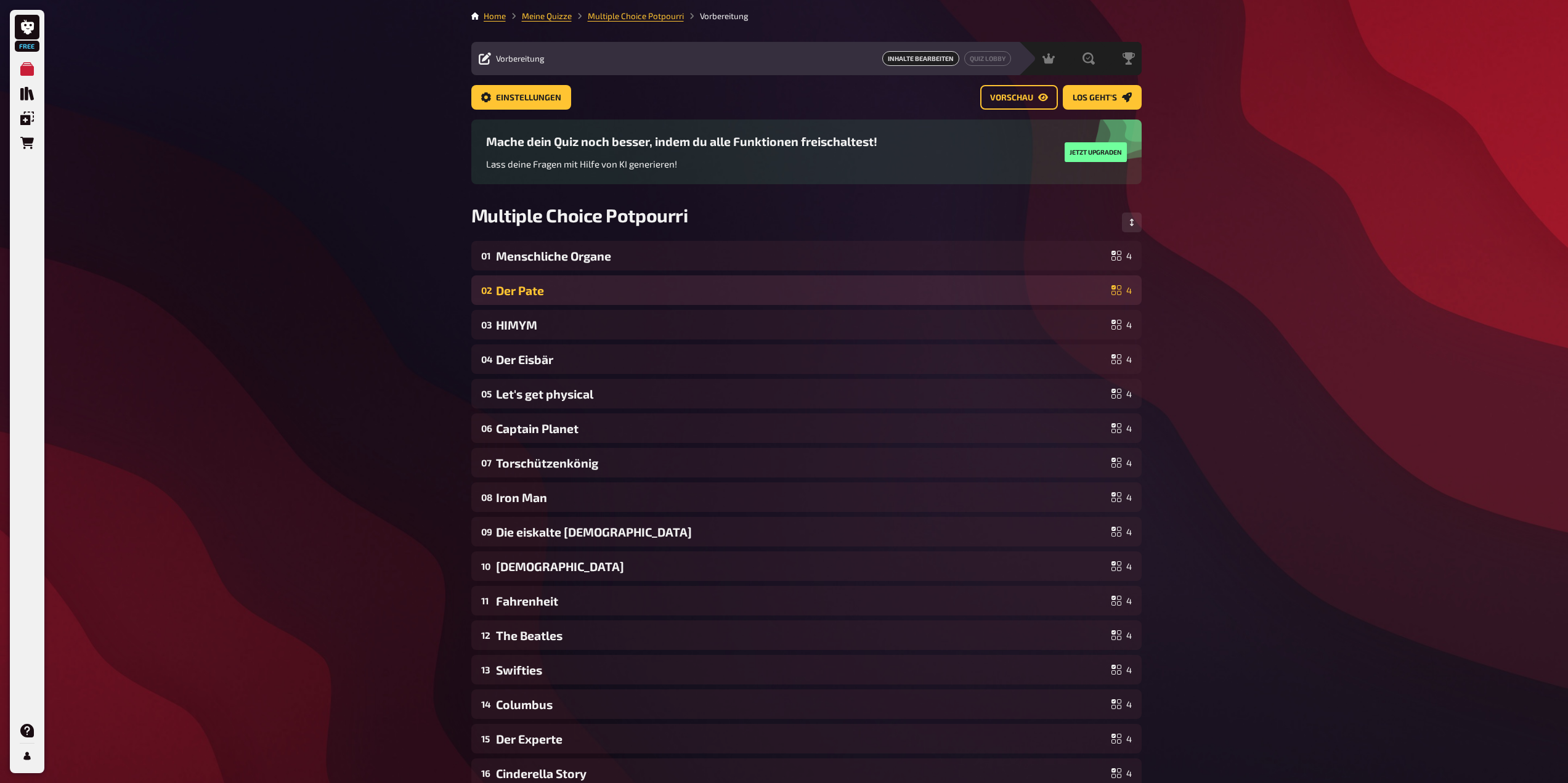
click at [1081, 286] on div "Der Pate" at bounding box center [801, 291] width 610 height 14
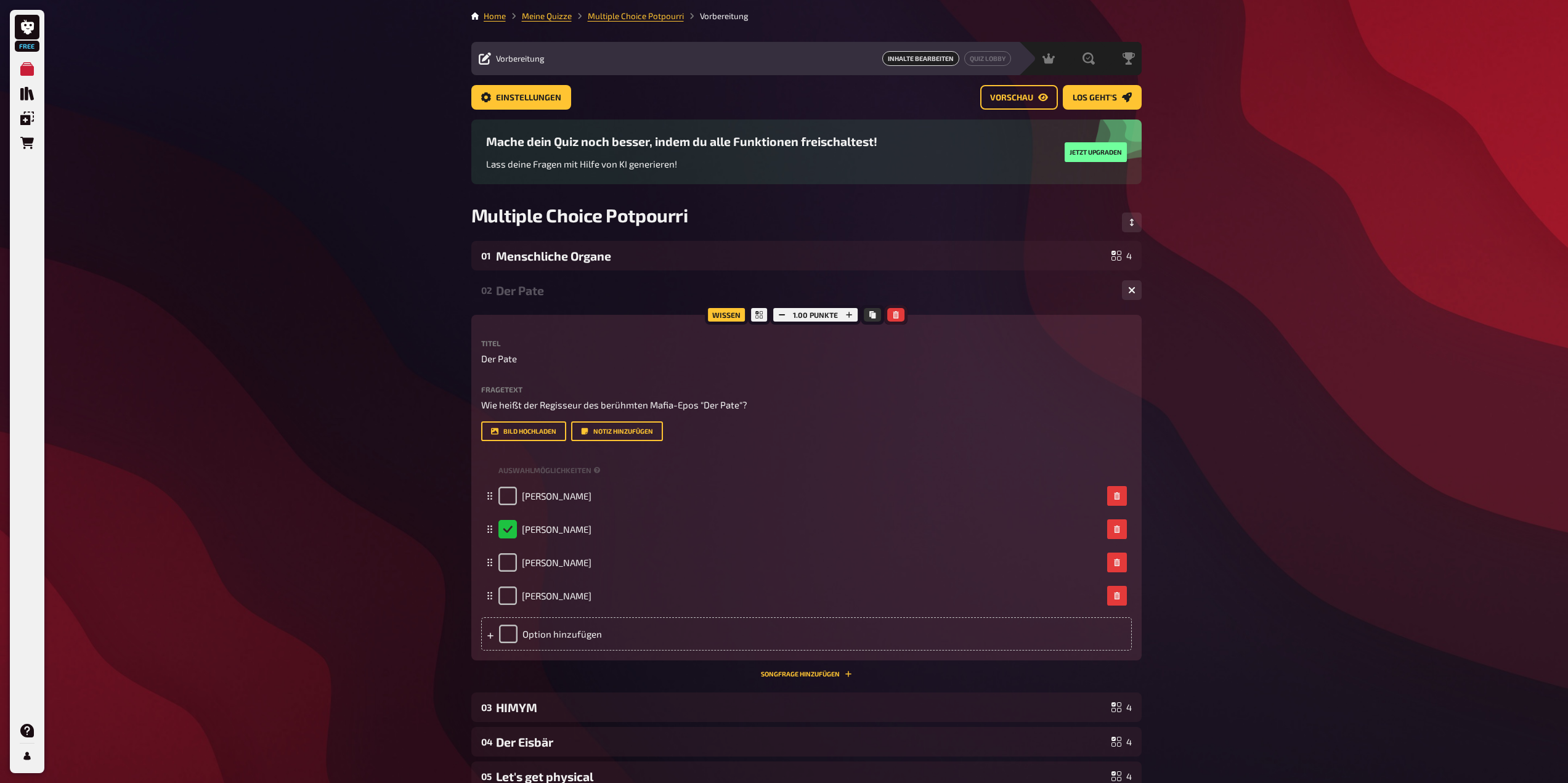
click at [895, 315] on icon "button" at bounding box center [895, 314] width 8 height 8
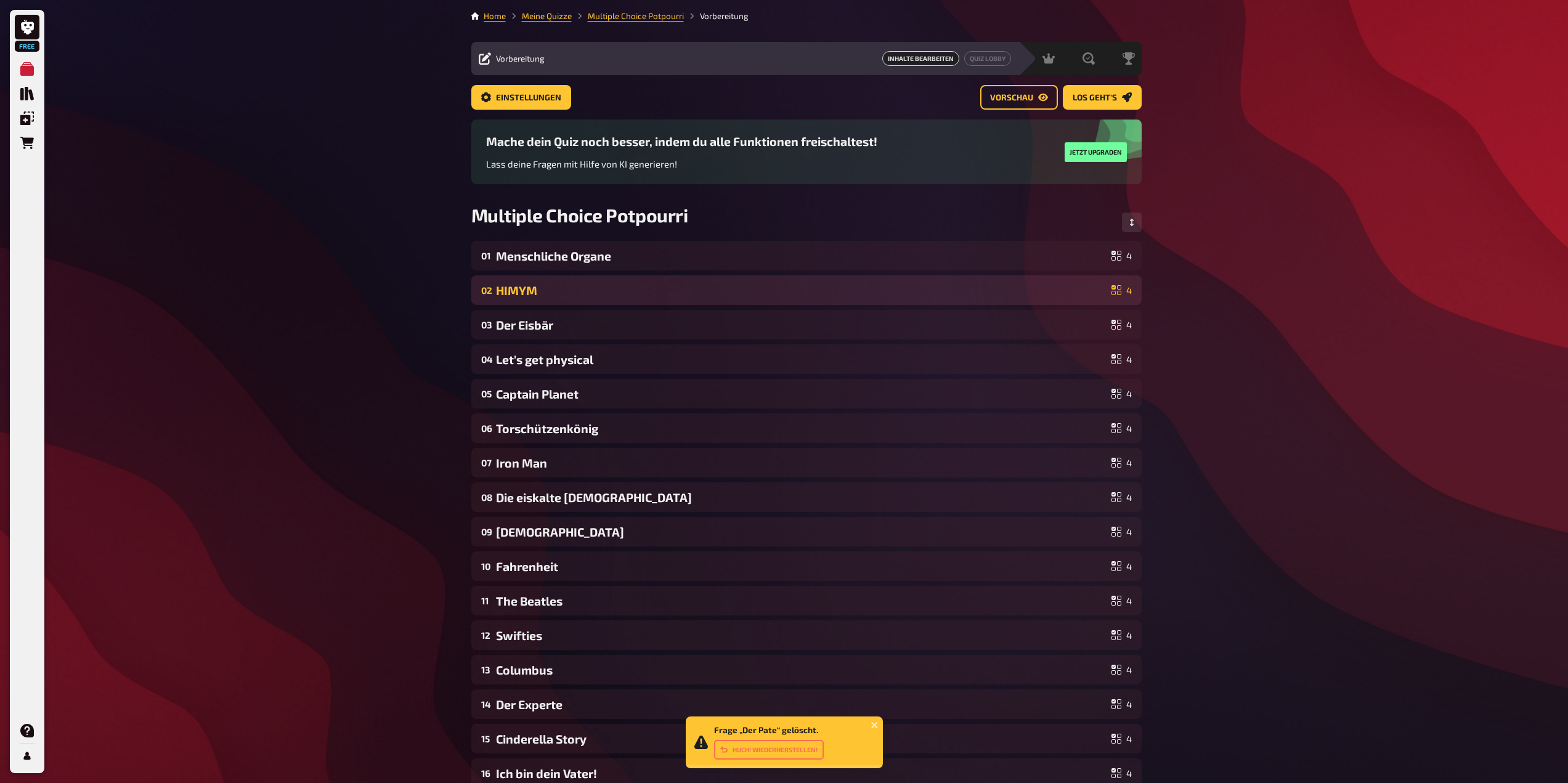
click at [935, 281] on div "02 HIMYM 4" at bounding box center [806, 291] width 670 height 30
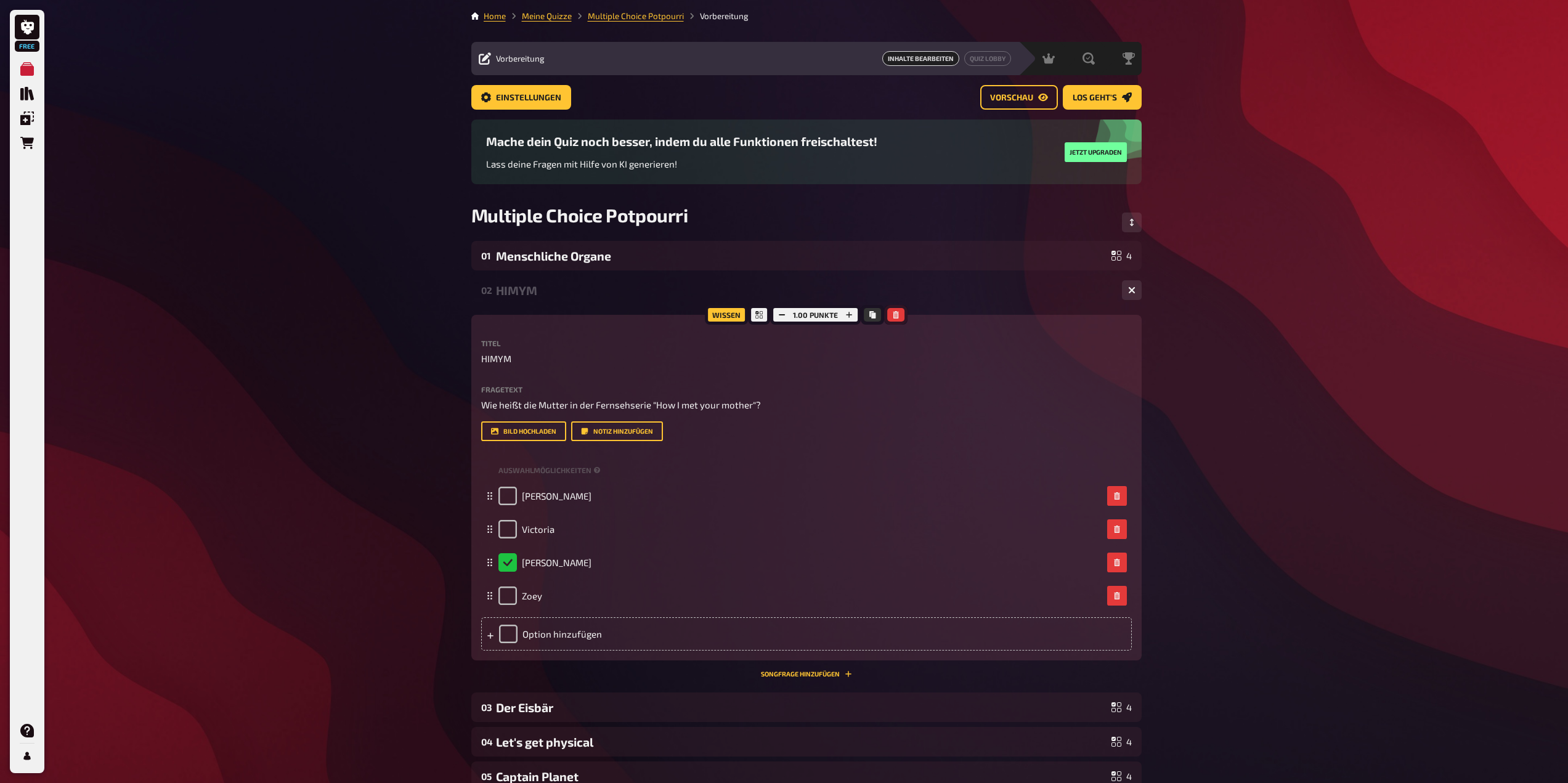
click at [897, 316] on icon "button" at bounding box center [895, 314] width 8 height 8
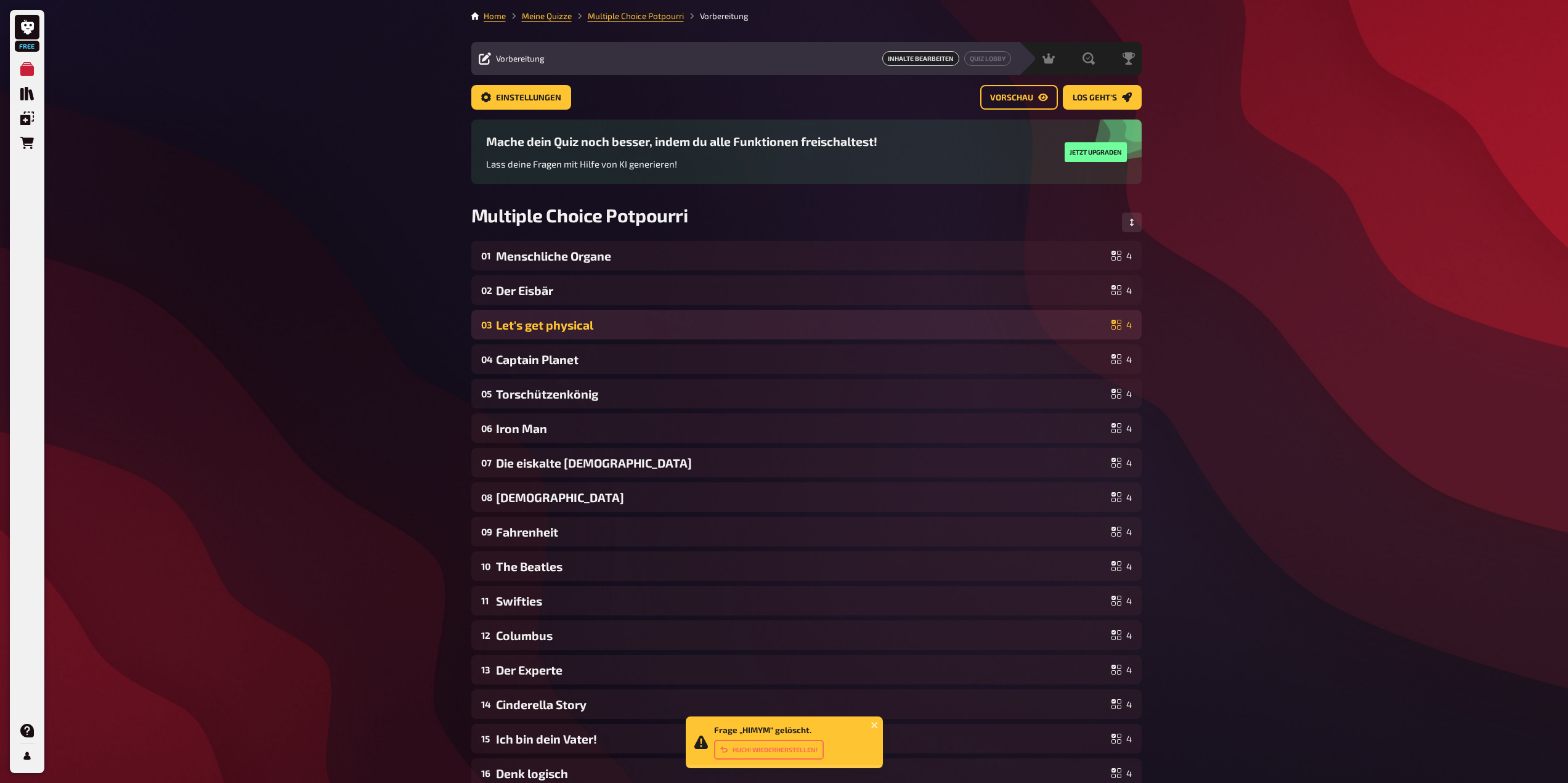
click at [902, 324] on div "Let's get physical" at bounding box center [801, 325] width 610 height 14
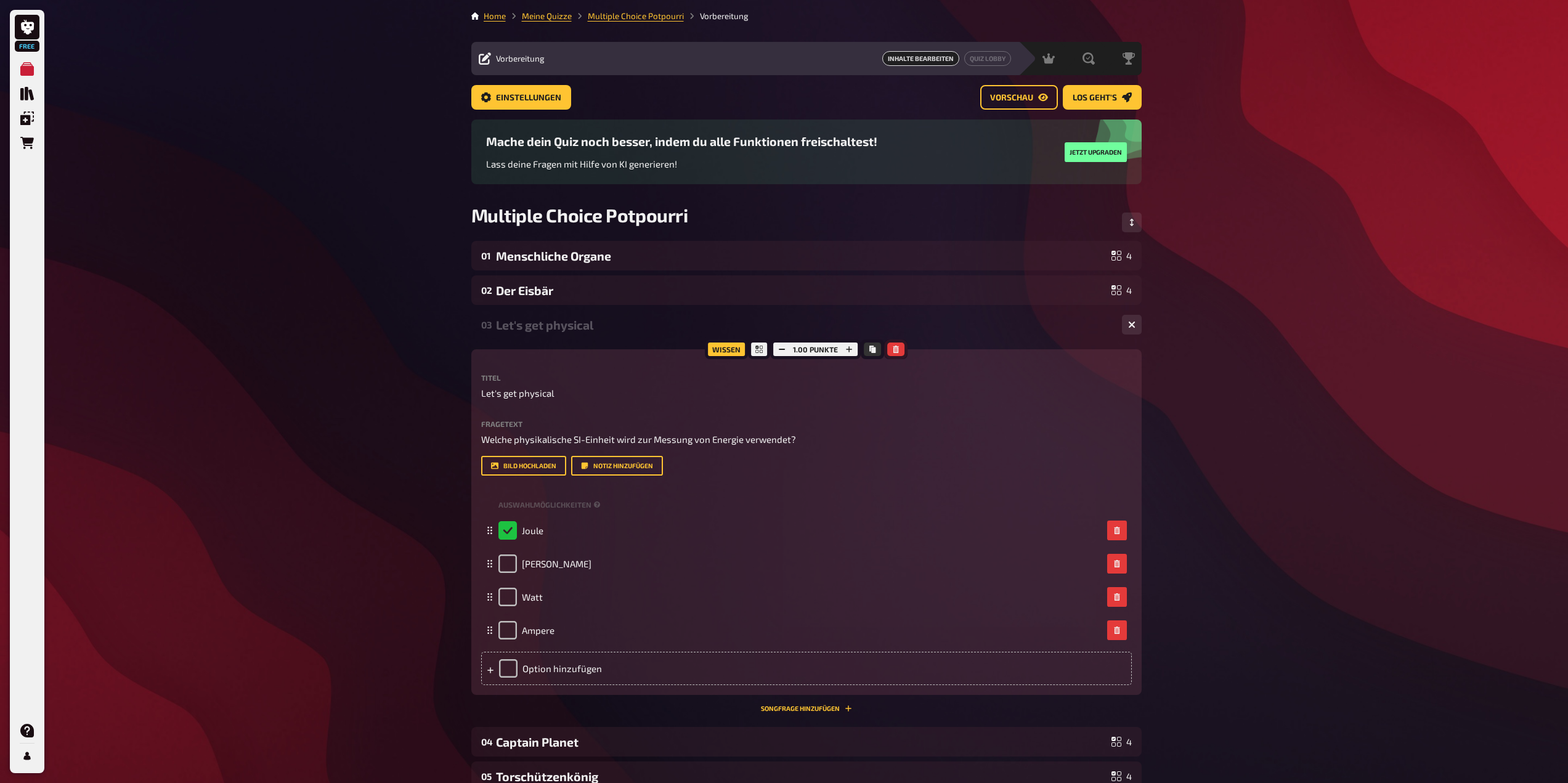
click at [897, 346] on icon "button" at bounding box center [895, 349] width 8 height 8
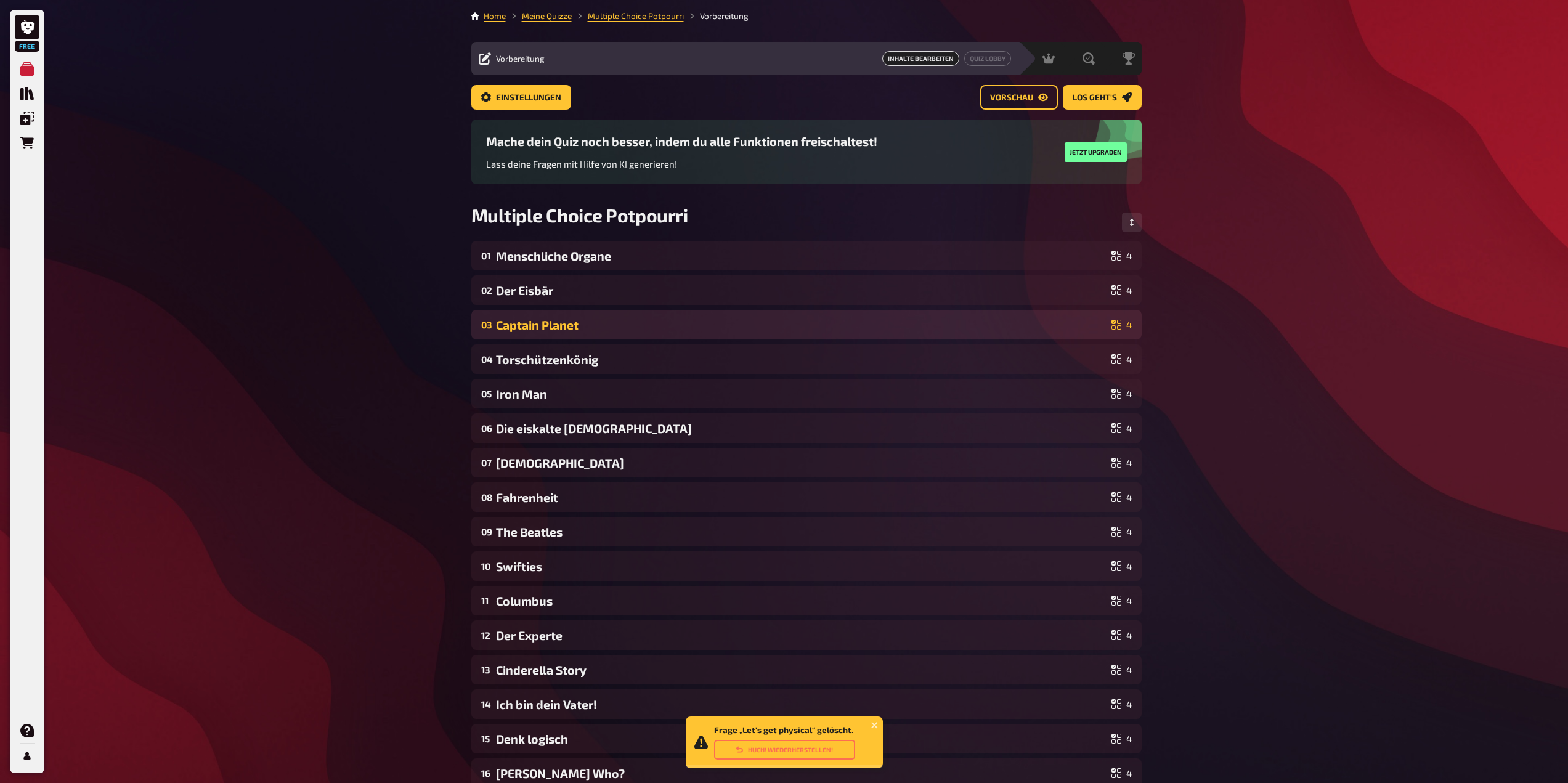
click at [923, 329] on div "Captain Planet" at bounding box center [801, 325] width 610 height 14
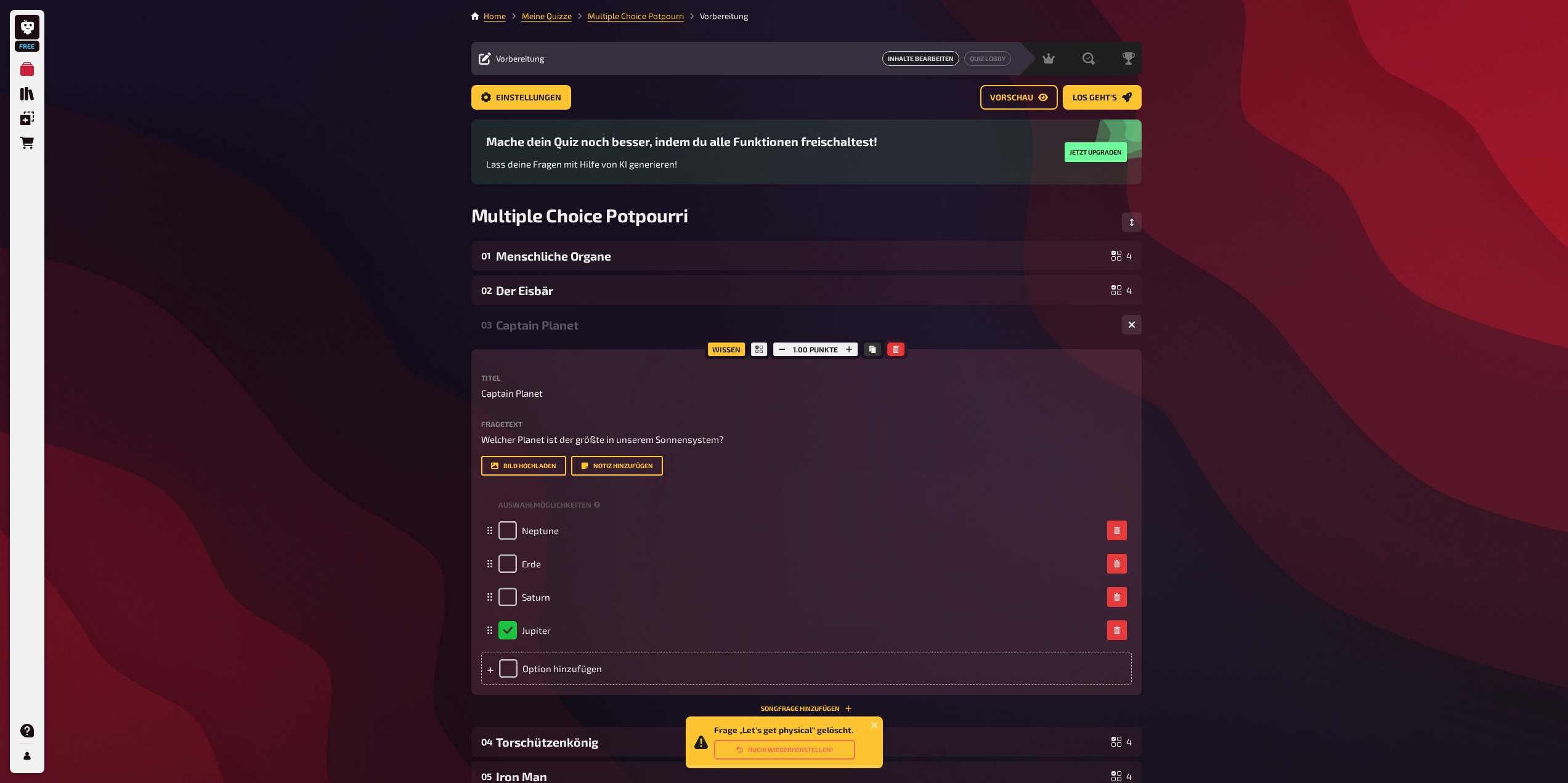
click at [895, 351] on icon "button" at bounding box center [895, 349] width 8 height 8
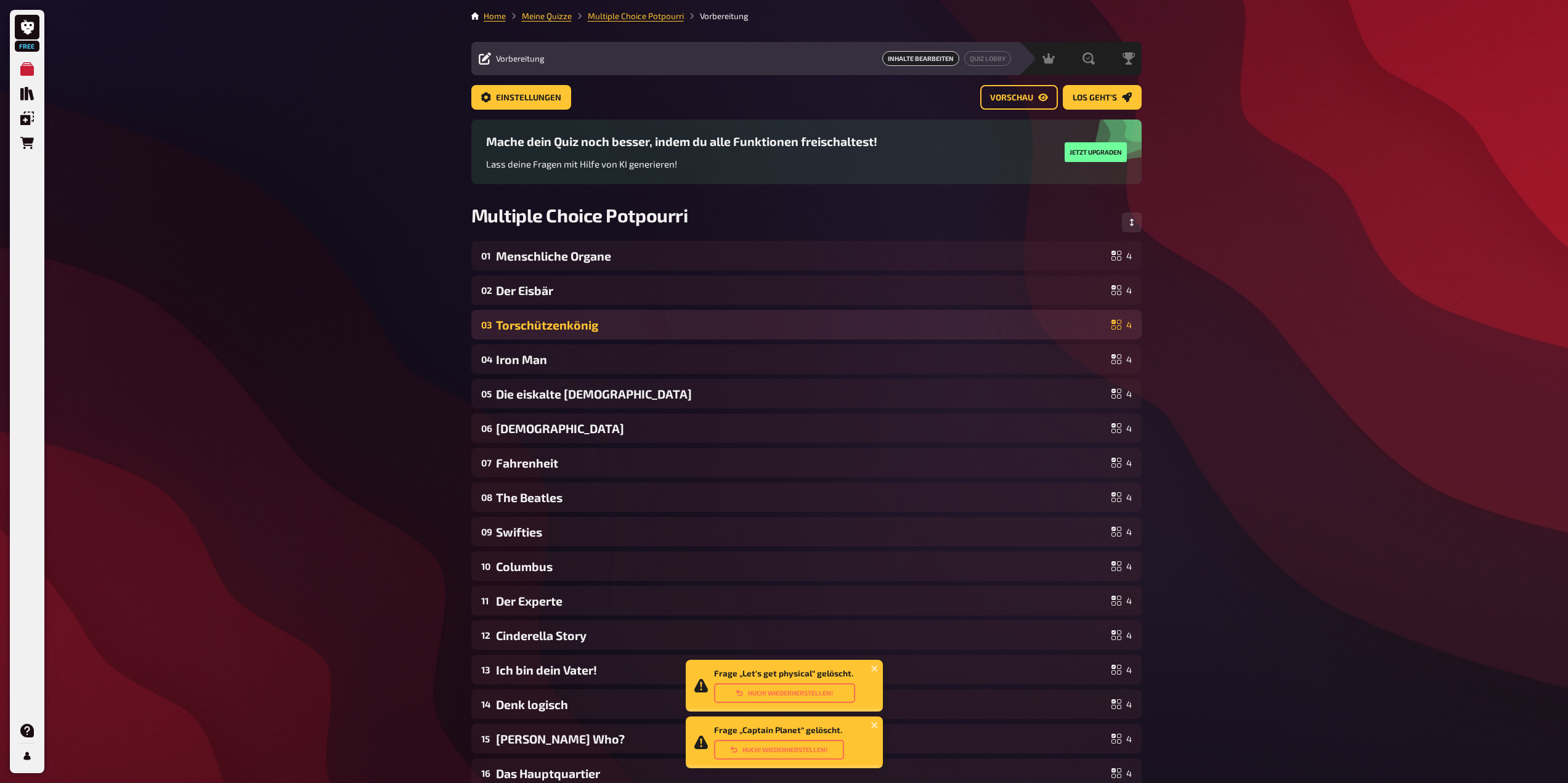
click at [915, 335] on div "03 Torschützenkönig 4" at bounding box center [806, 325] width 670 height 30
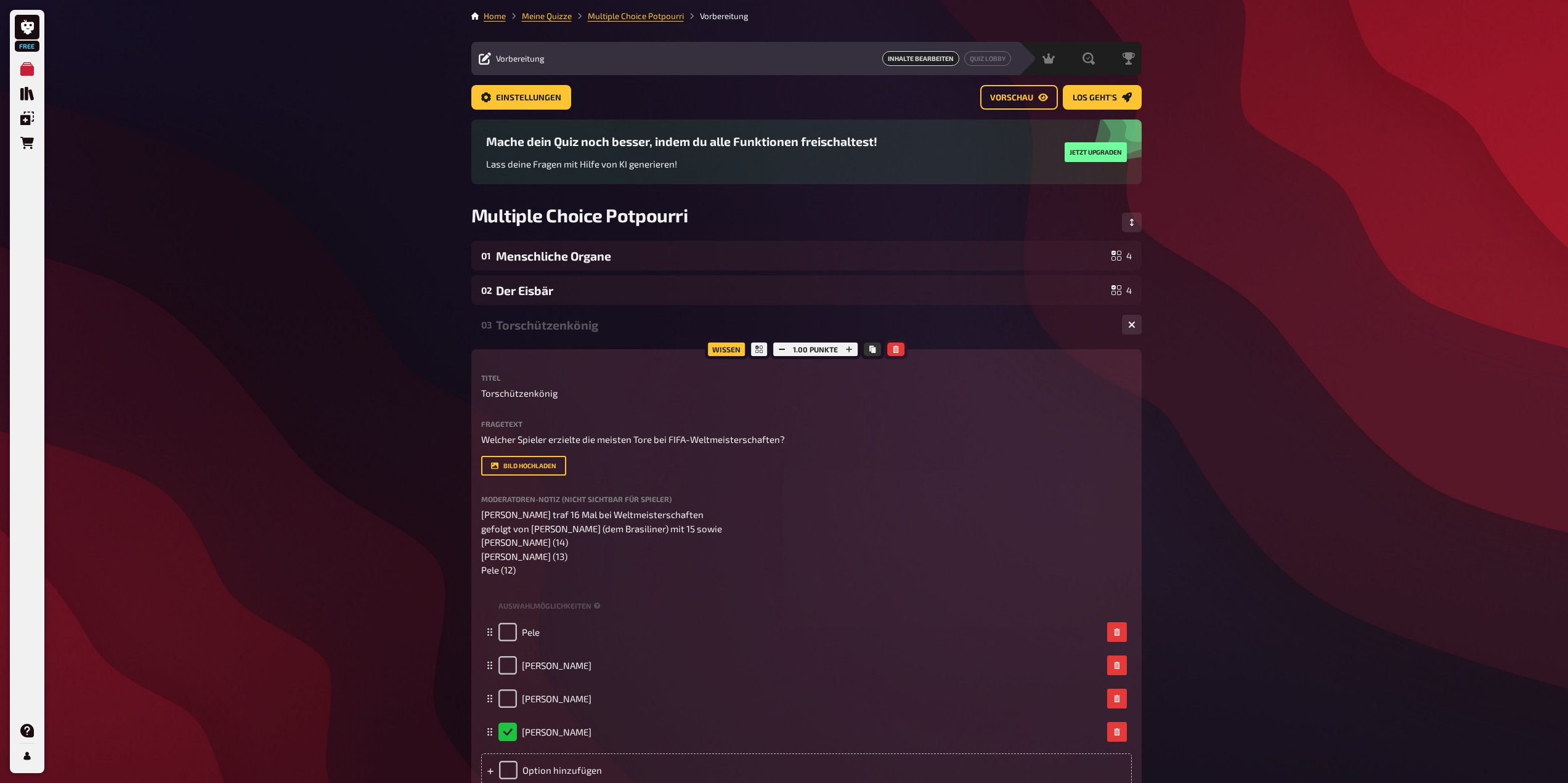
click at [896, 351] on icon "button" at bounding box center [896, 349] width 6 height 8
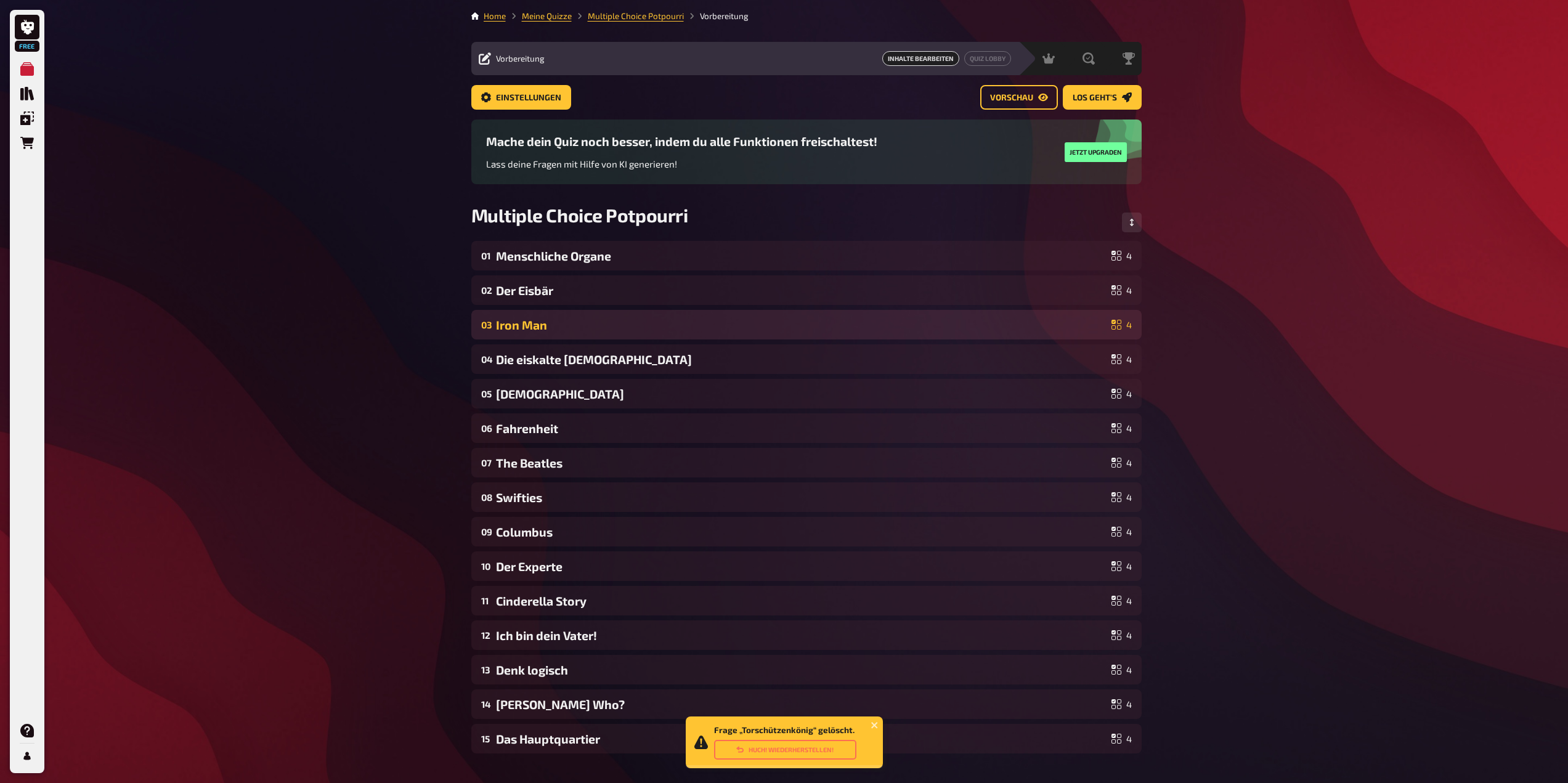
click at [897, 327] on div "Iron Man" at bounding box center [801, 325] width 610 height 14
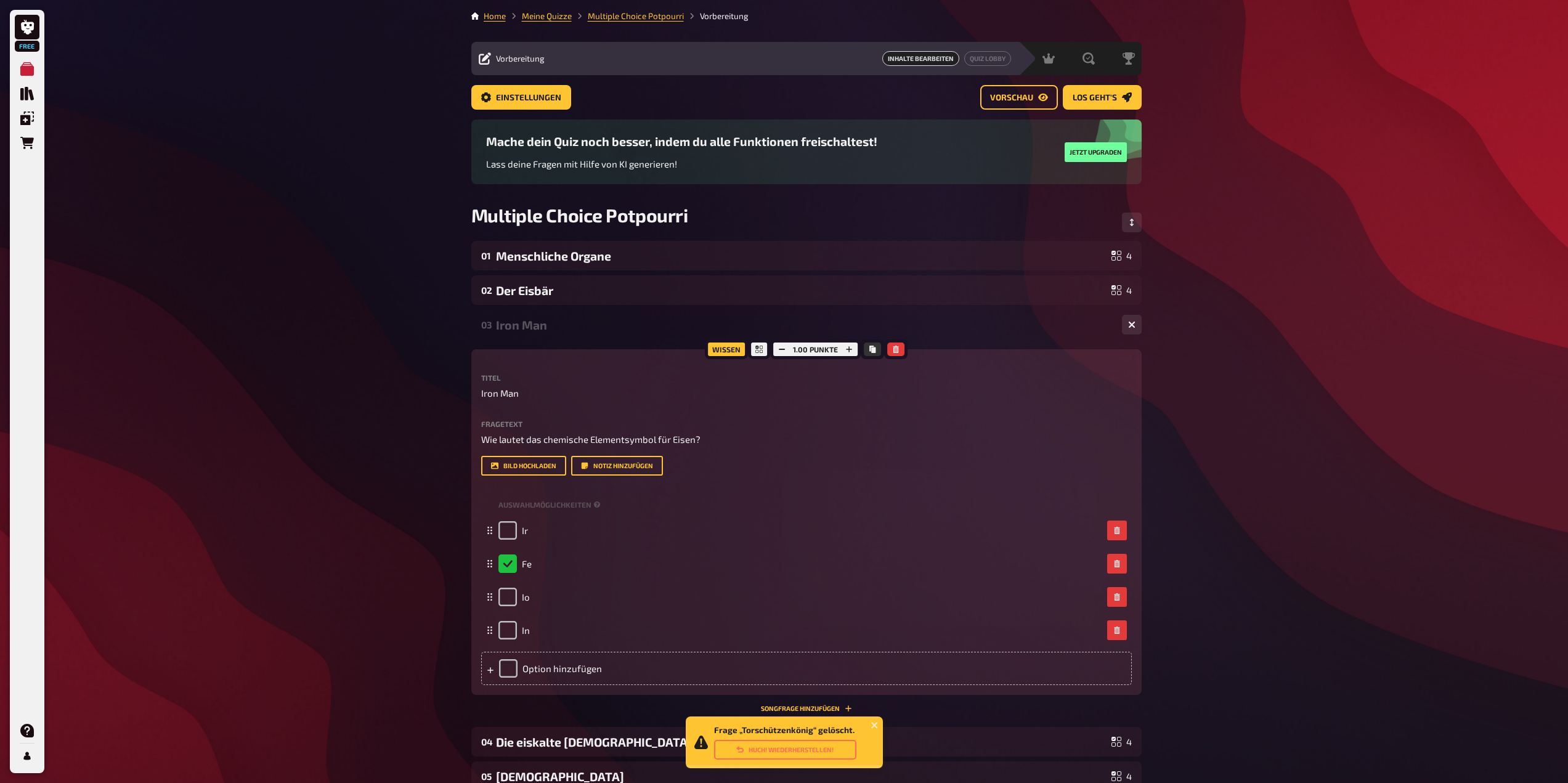
click at [984, 322] on div "Iron Man" at bounding box center [804, 325] width 616 height 14
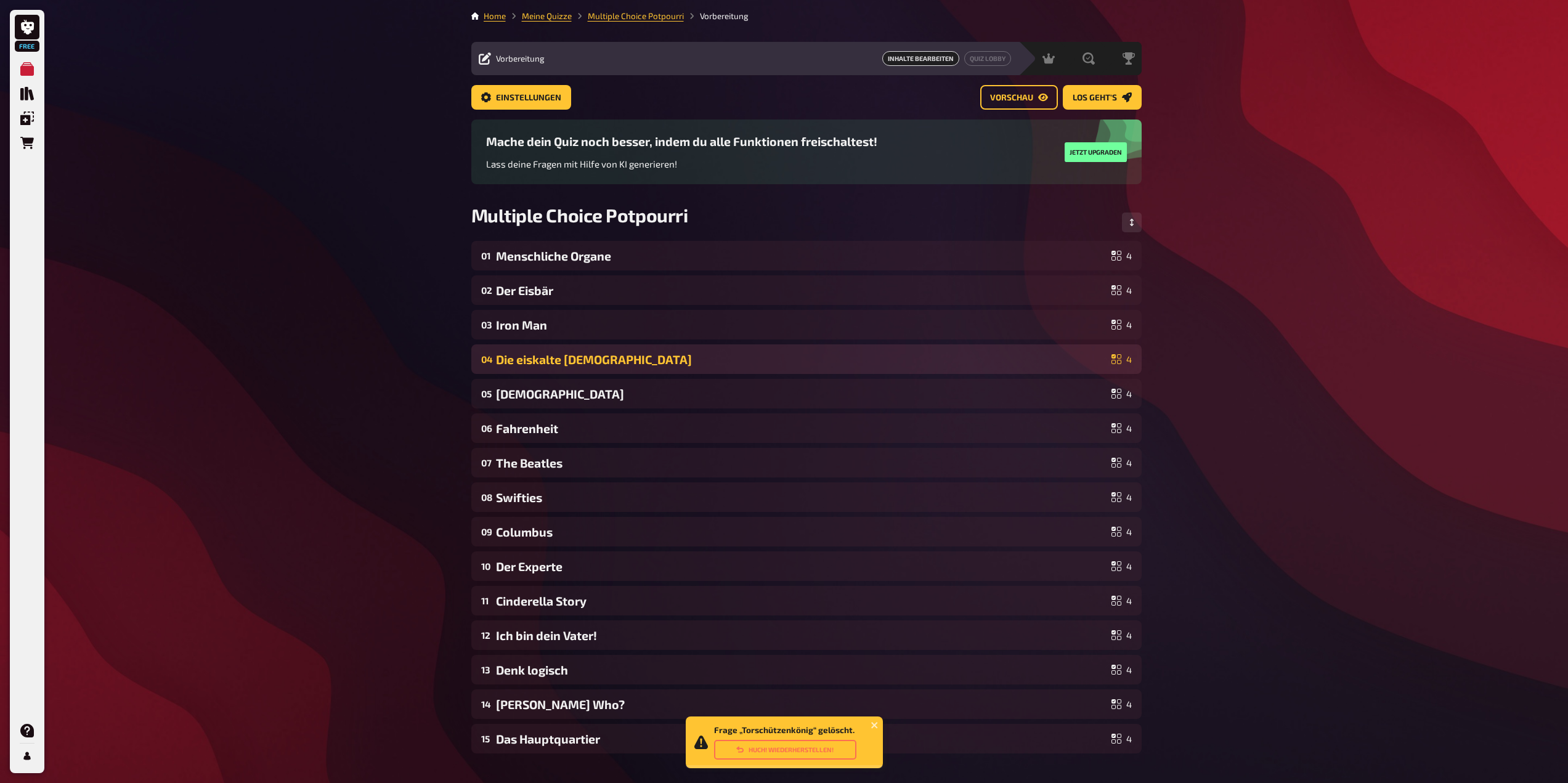
click at [956, 356] on div "Die eiskalte Lady" at bounding box center [801, 359] width 610 height 14
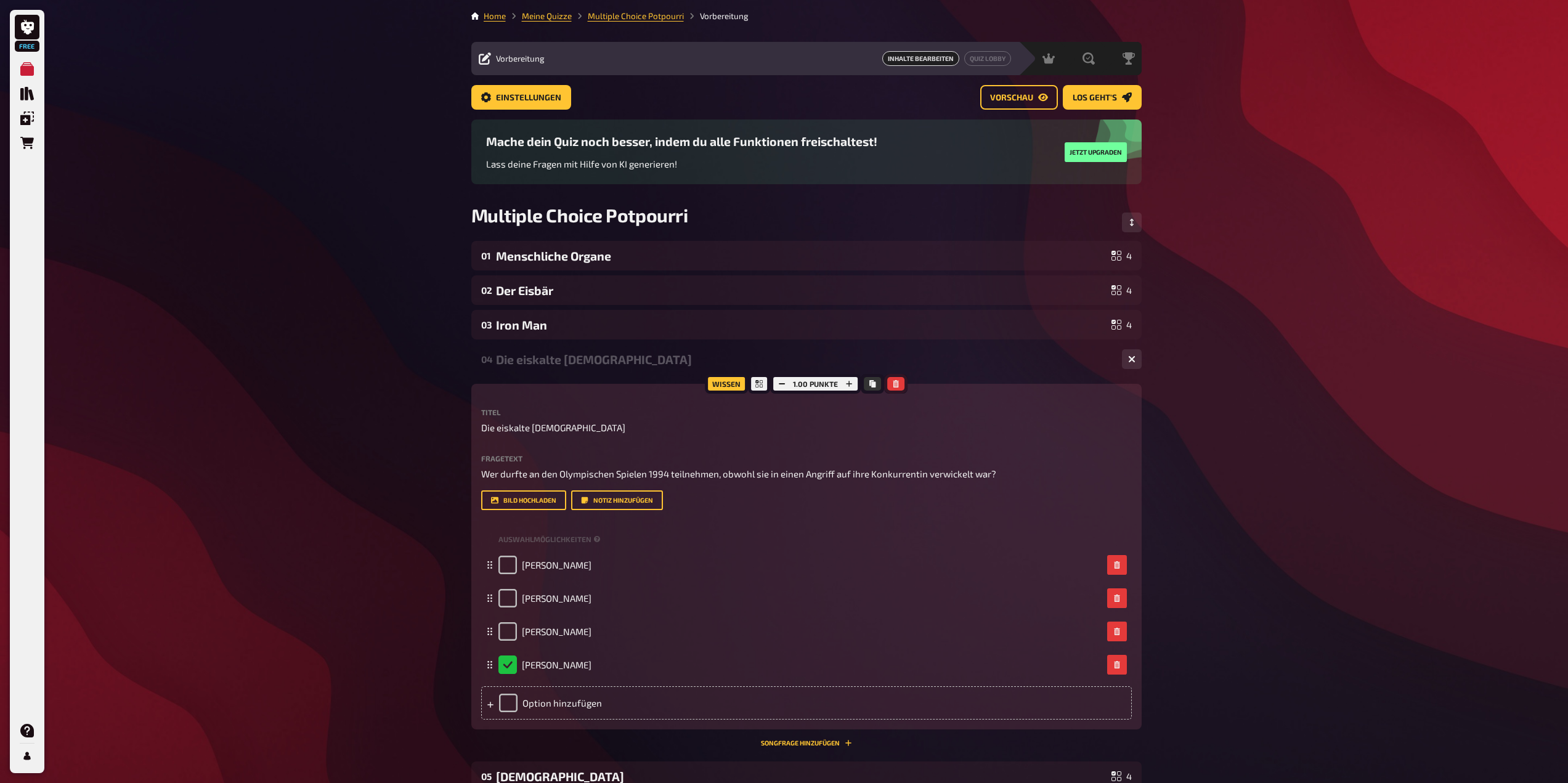
click at [895, 384] on icon "button" at bounding box center [895, 384] width 8 height 8
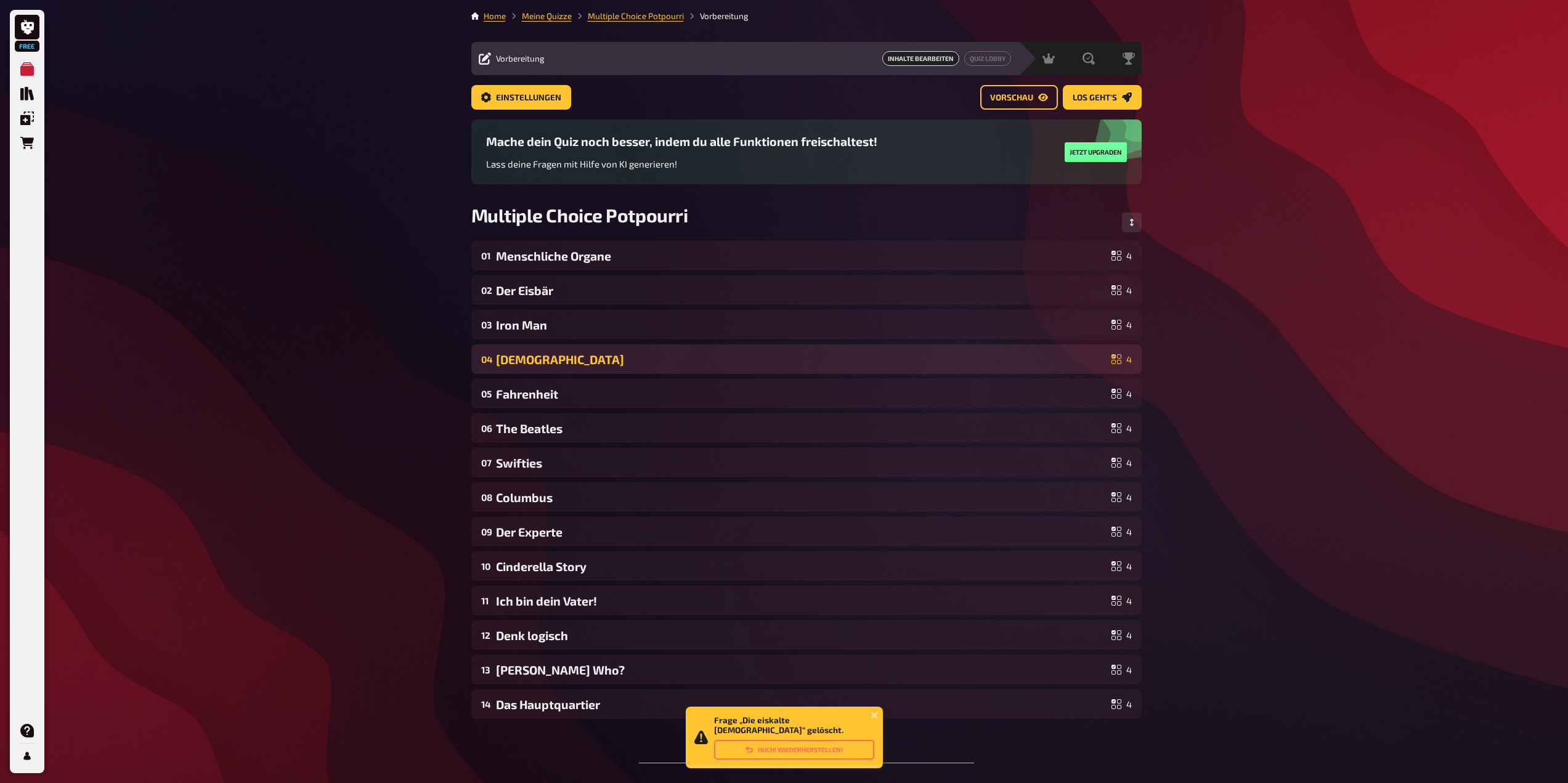
click at [920, 368] on div "04 Muhammed 4" at bounding box center [806, 359] width 670 height 30
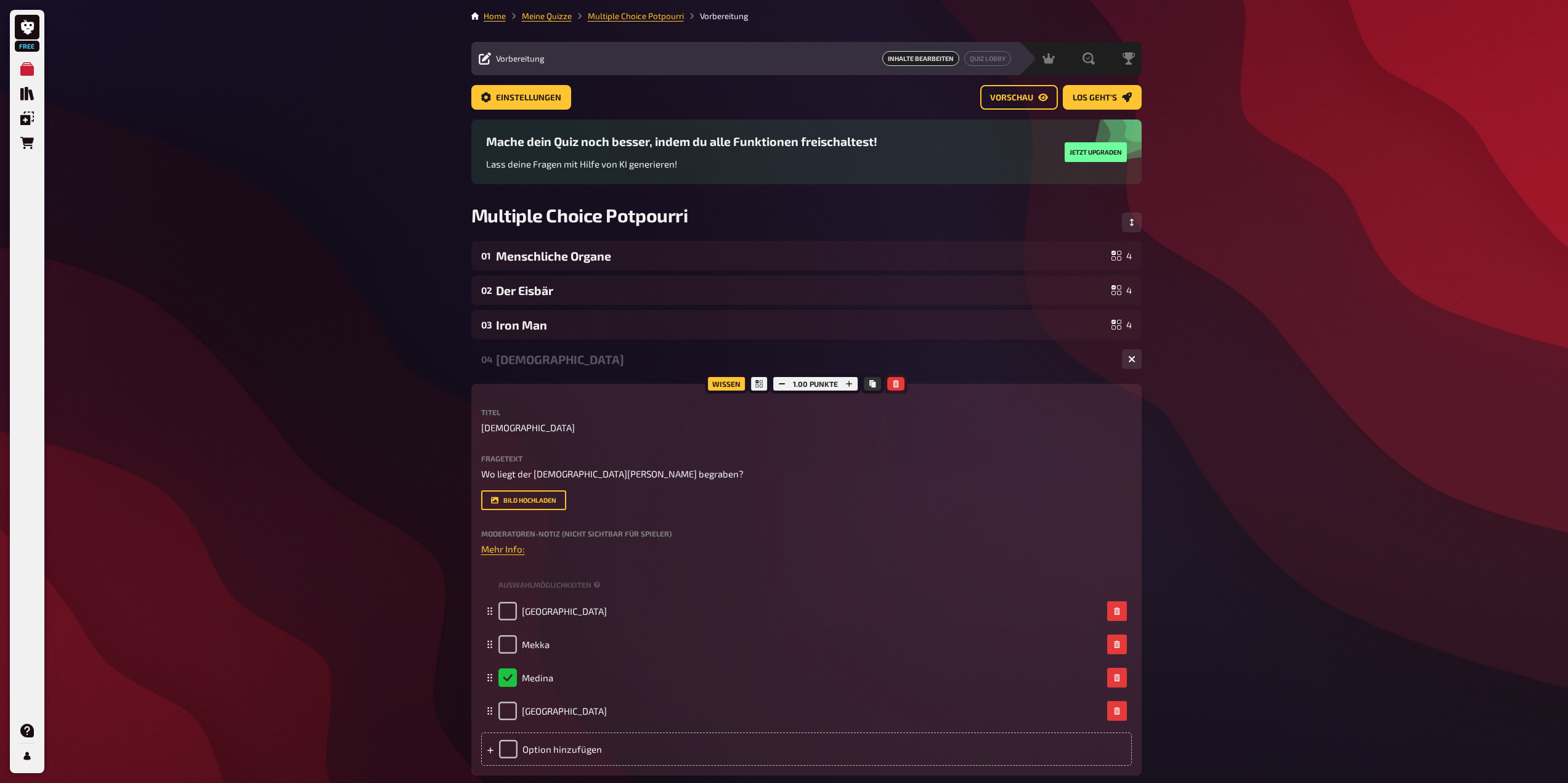
click at [898, 386] on icon "button" at bounding box center [895, 384] width 8 height 8
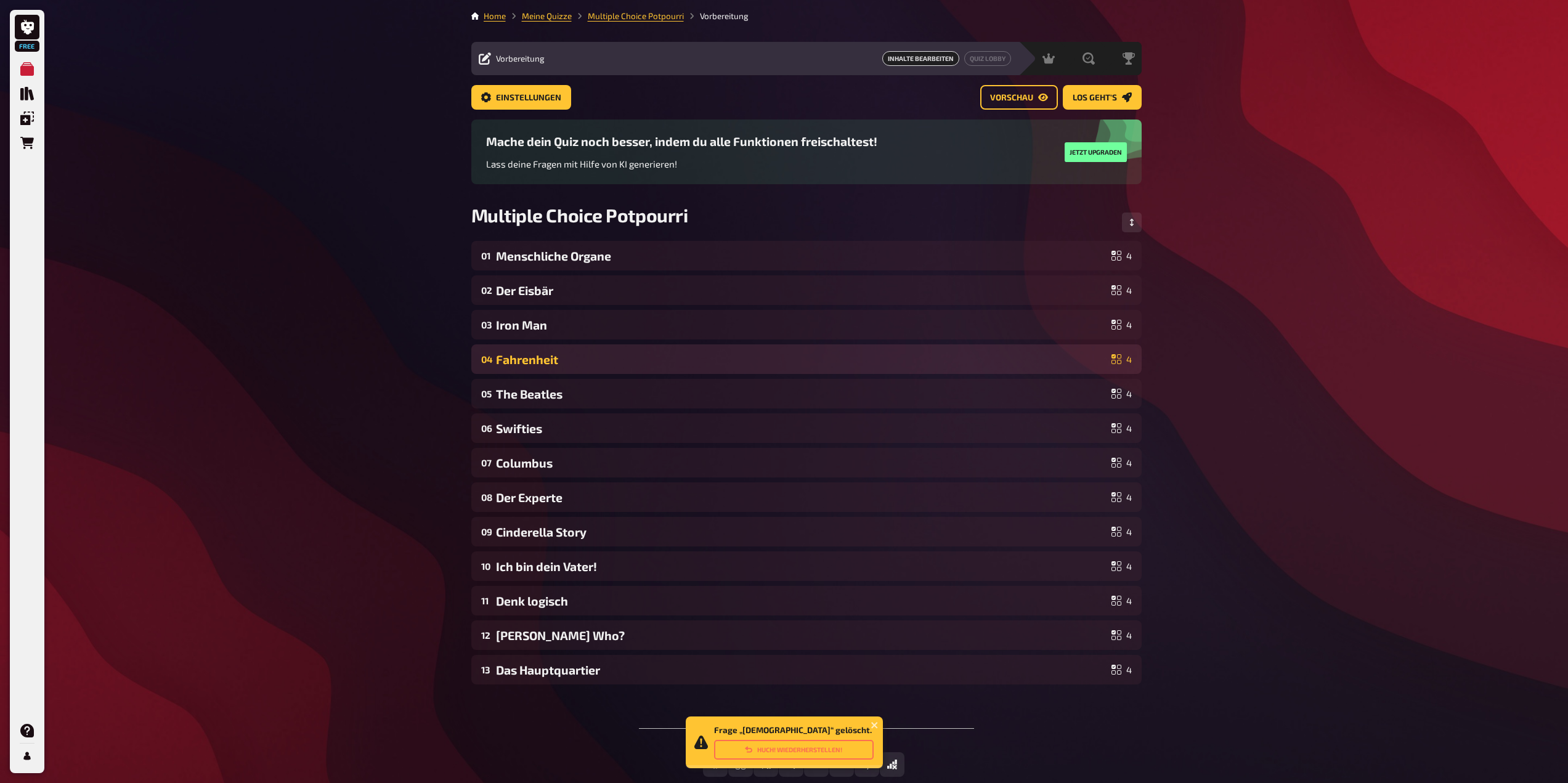
click at [906, 369] on div "04 Fahrenheit 4" at bounding box center [806, 359] width 670 height 30
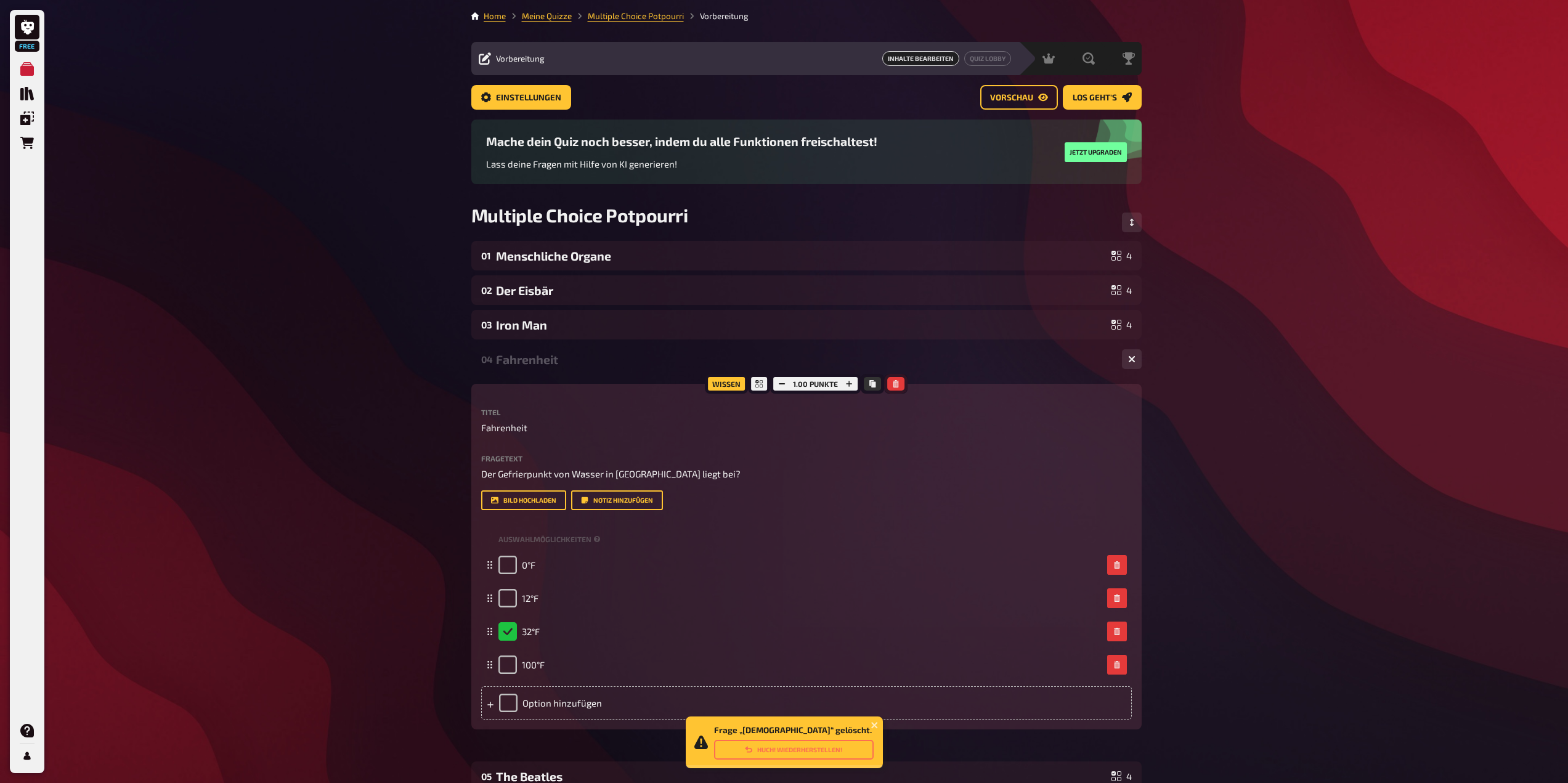
click at [899, 386] on icon "button" at bounding box center [895, 384] width 8 height 8
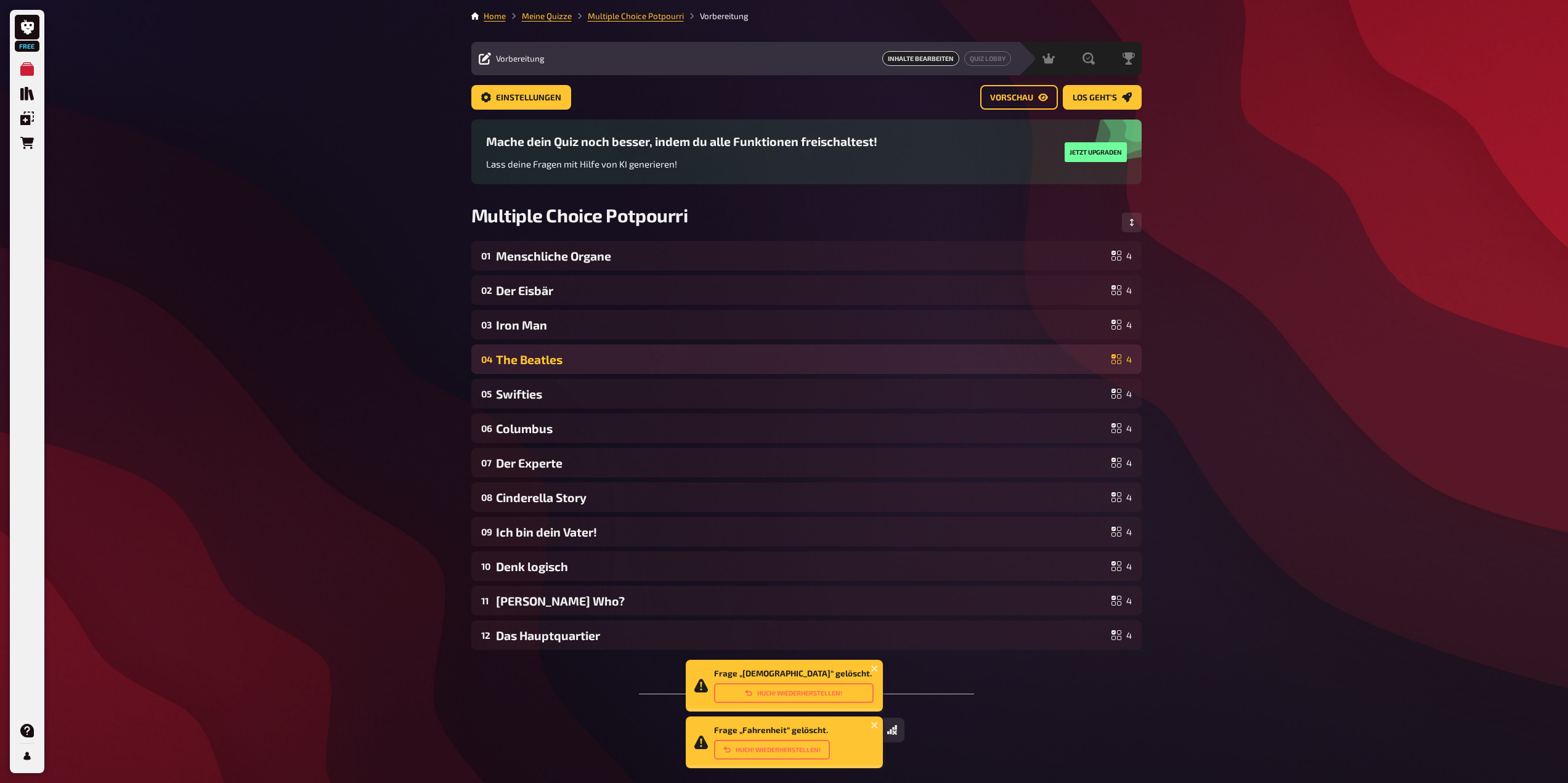
click at [915, 364] on div "The Beatles" at bounding box center [801, 359] width 610 height 14
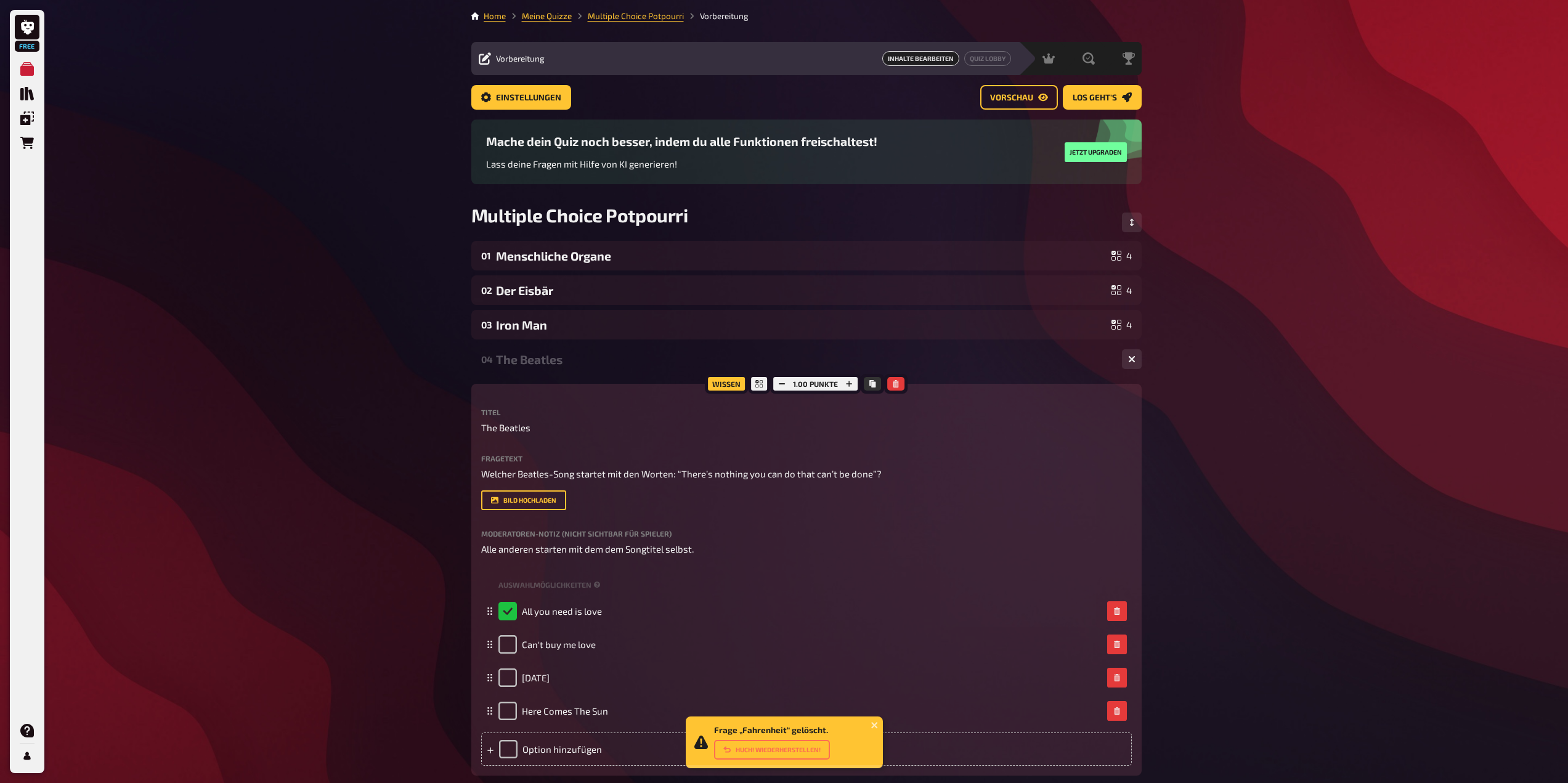
click at [899, 376] on div at bounding box center [895, 384] width 23 height 20
click at [897, 381] on icon "button" at bounding box center [896, 384] width 6 height 8
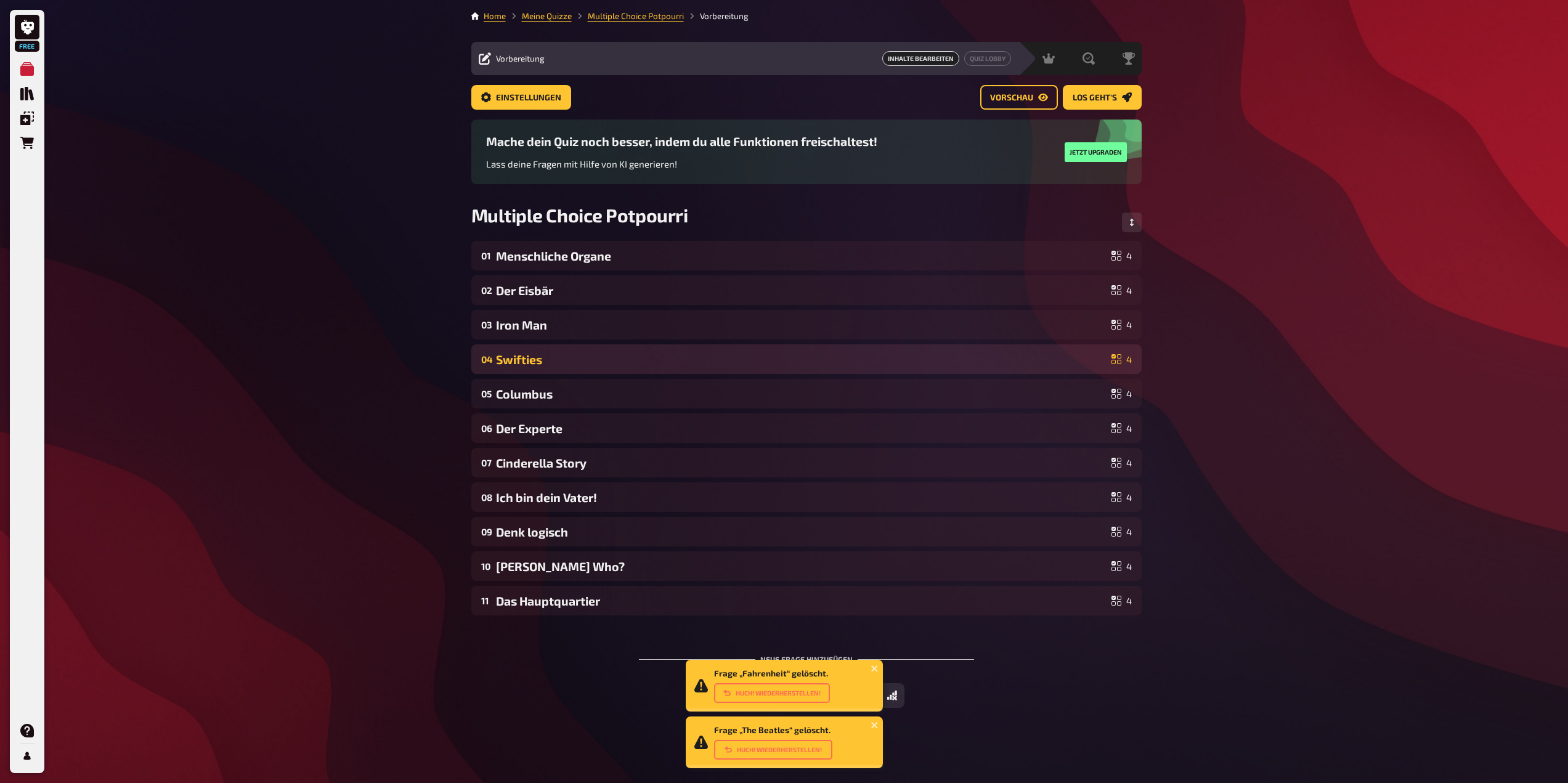
click at [907, 369] on div "04 Swifties 4" at bounding box center [806, 359] width 670 height 30
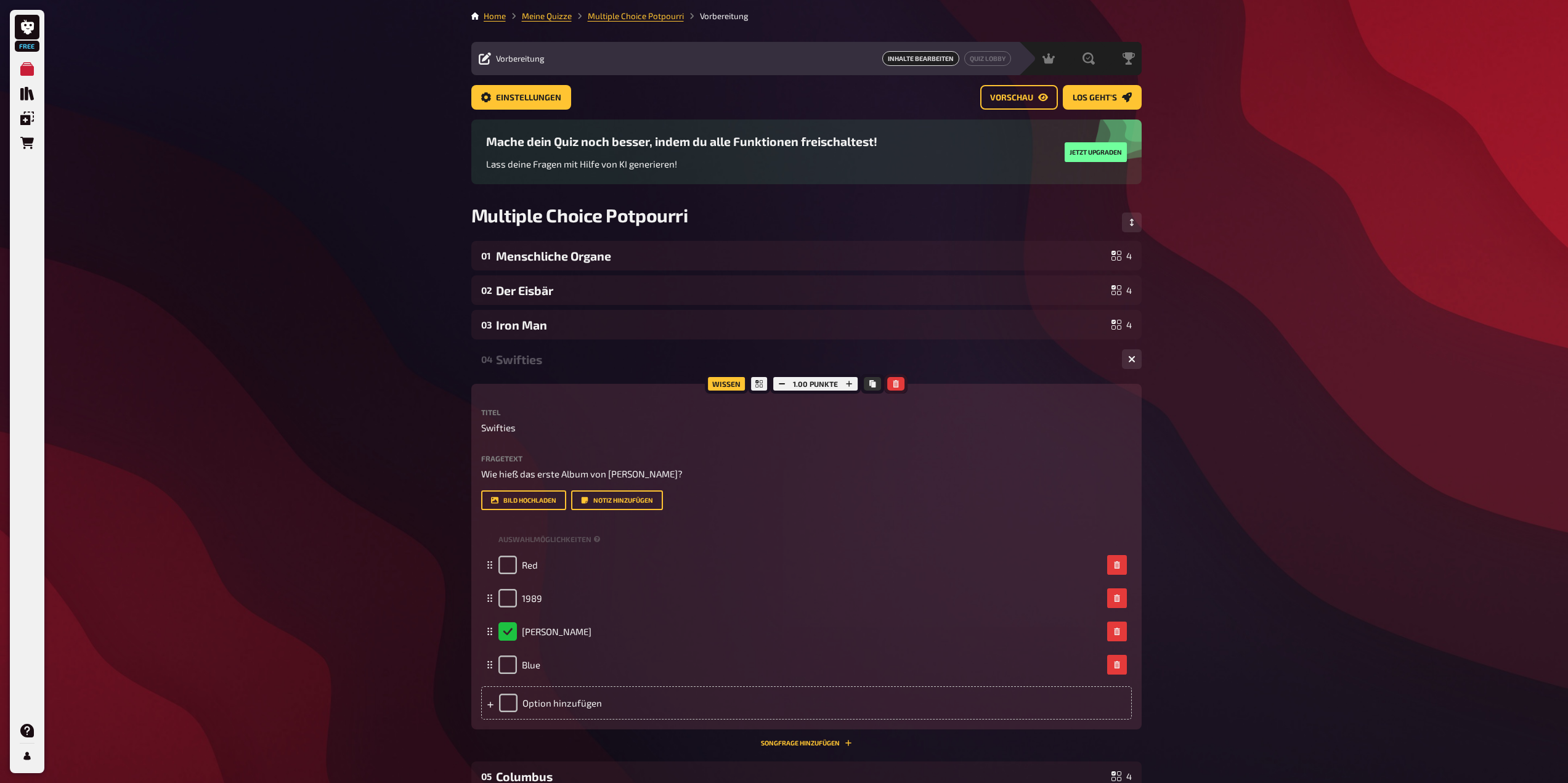
click at [896, 385] on icon "button" at bounding box center [896, 384] width 6 height 8
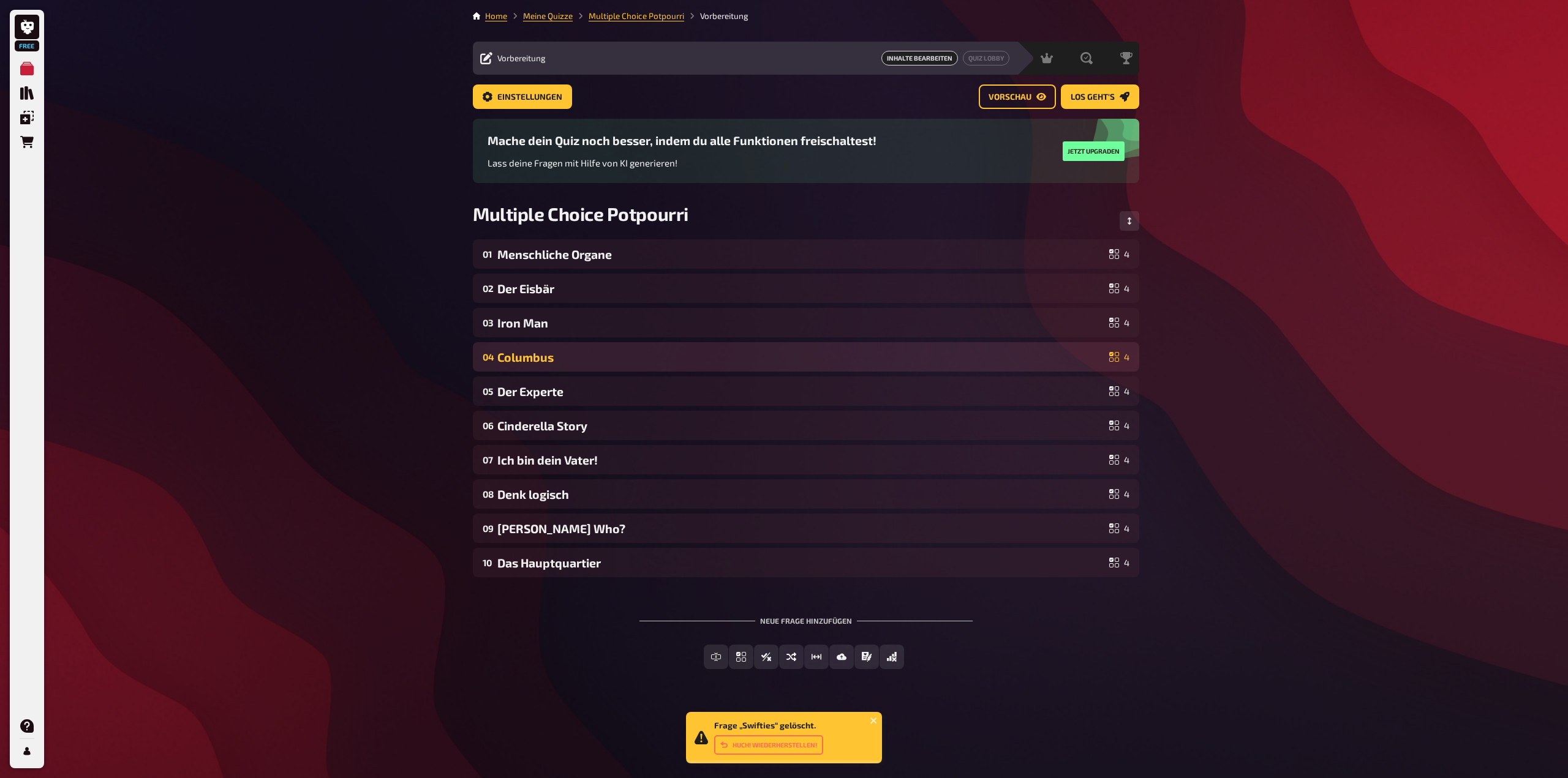
click at [897, 366] on div "04 Columbus 4" at bounding box center [805, 357] width 666 height 29
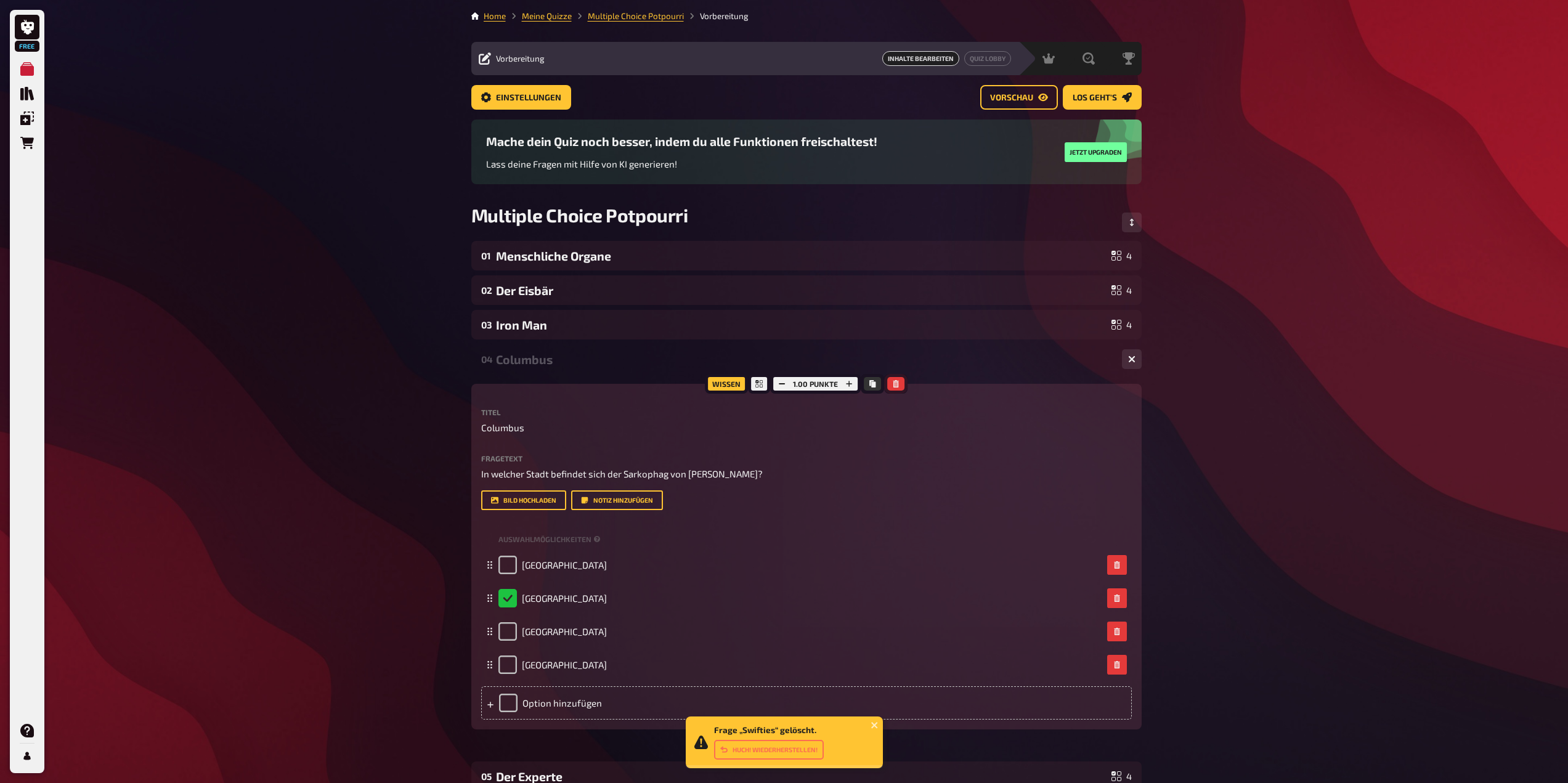
click at [899, 381] on icon "button" at bounding box center [895, 384] width 8 height 8
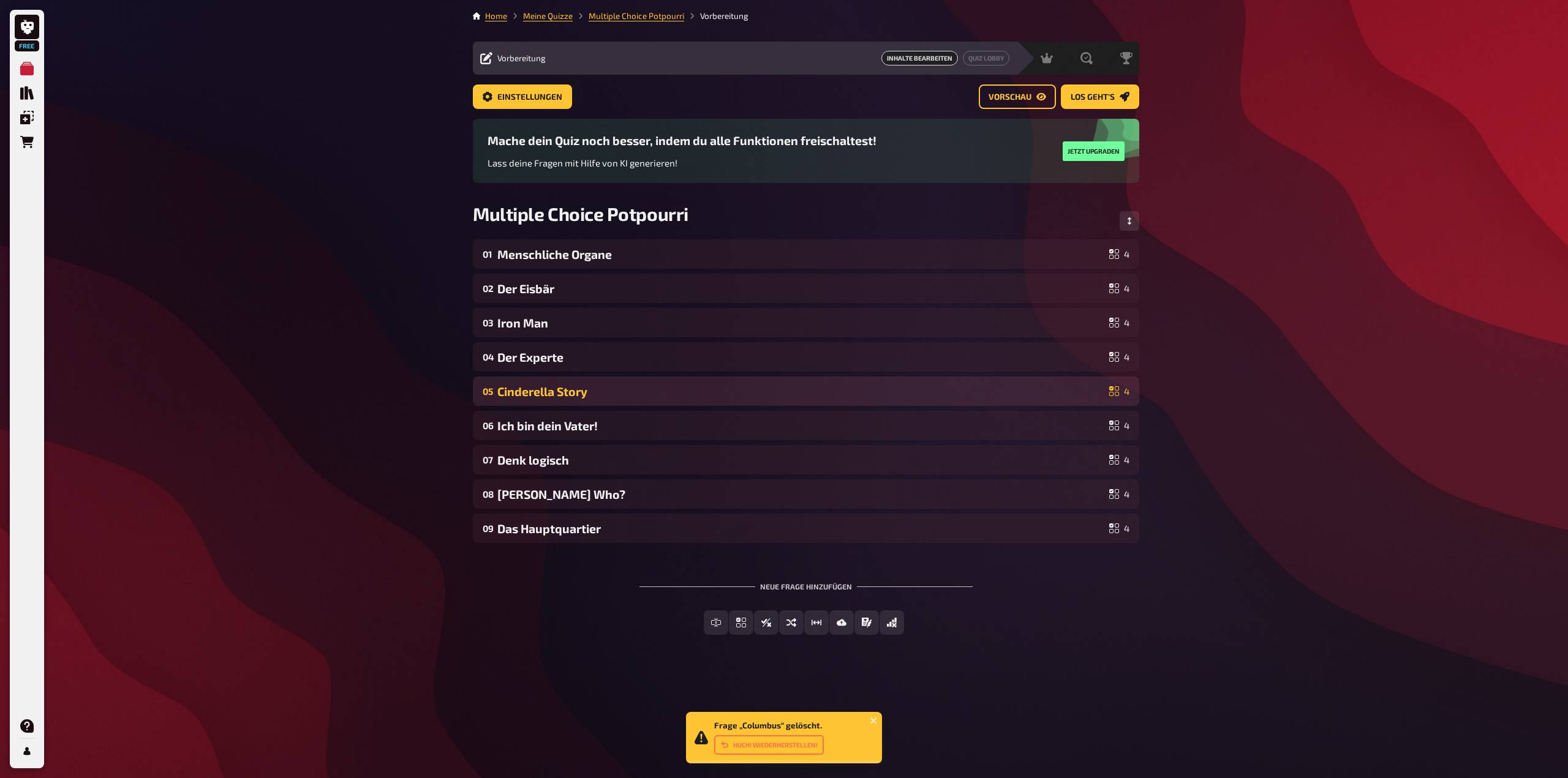
click at [889, 394] on div "Cinderella Story" at bounding box center [800, 391] width 607 height 14
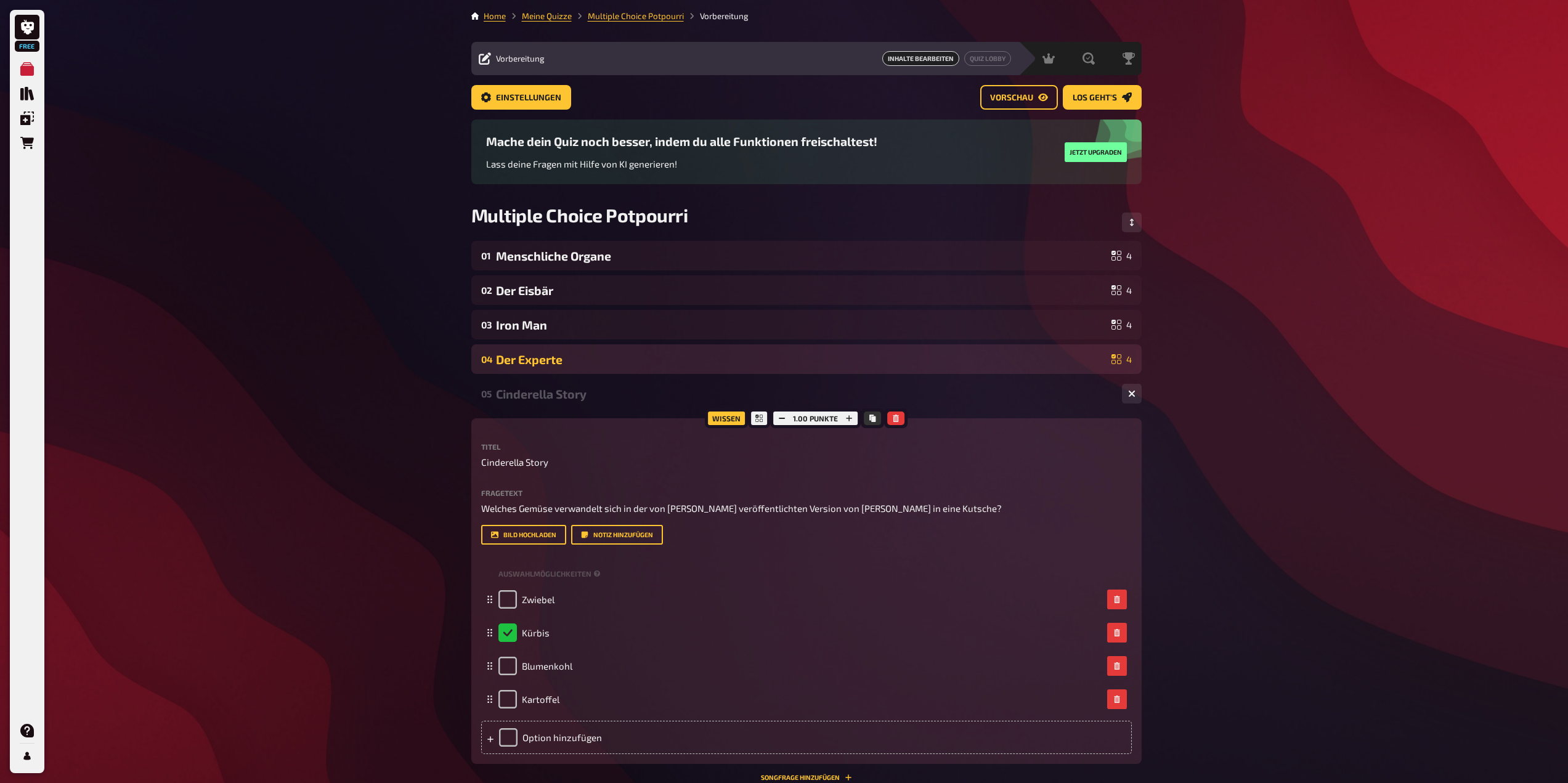
click at [923, 361] on div "Der Experte" at bounding box center [801, 359] width 610 height 14
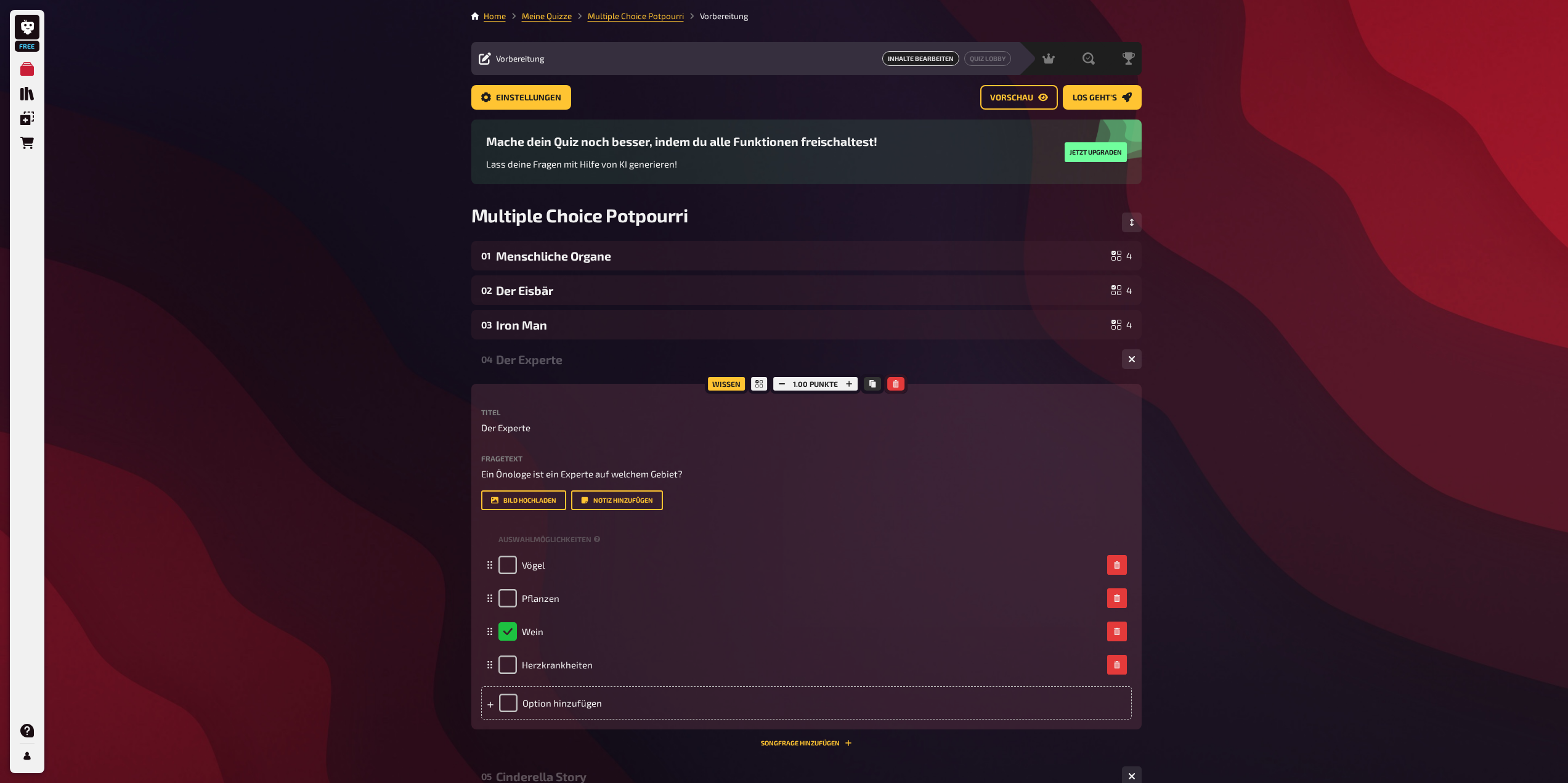
click at [897, 385] on icon "button" at bounding box center [896, 384] width 6 height 8
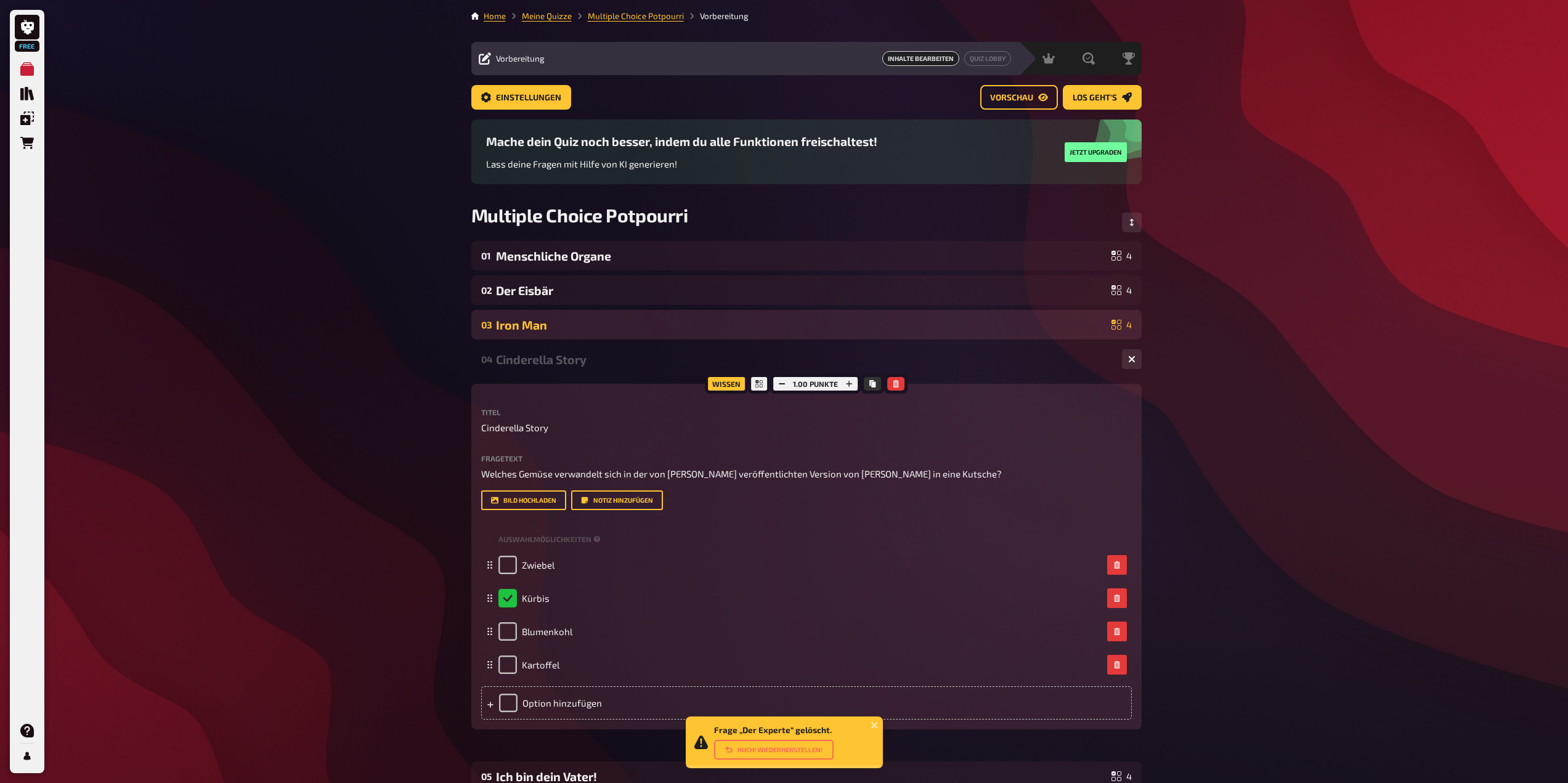
click at [849, 319] on div "Iron Man" at bounding box center [801, 325] width 610 height 14
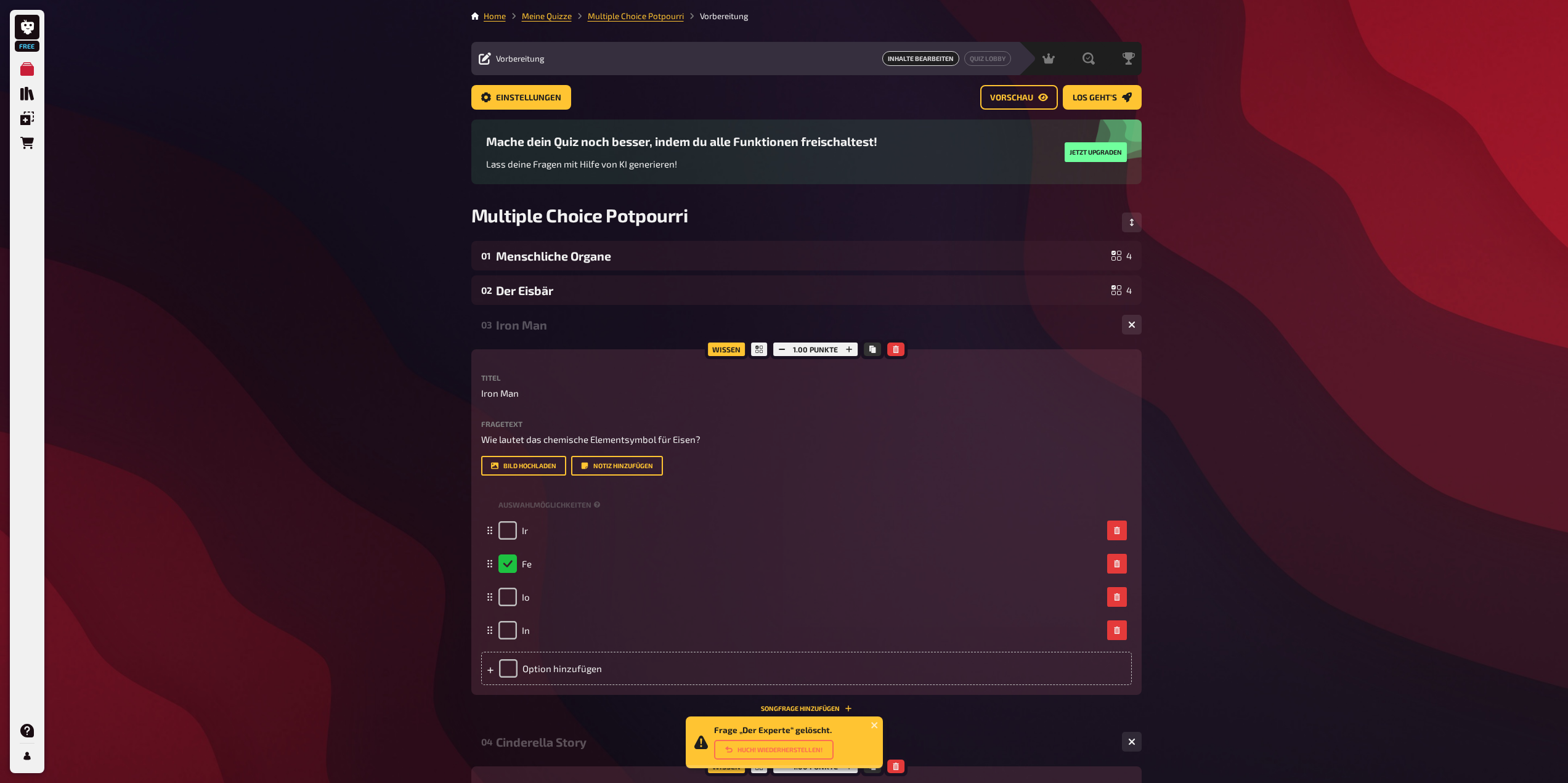
click at [873, 314] on div "03 Iron Man 4" at bounding box center [806, 325] width 670 height 30
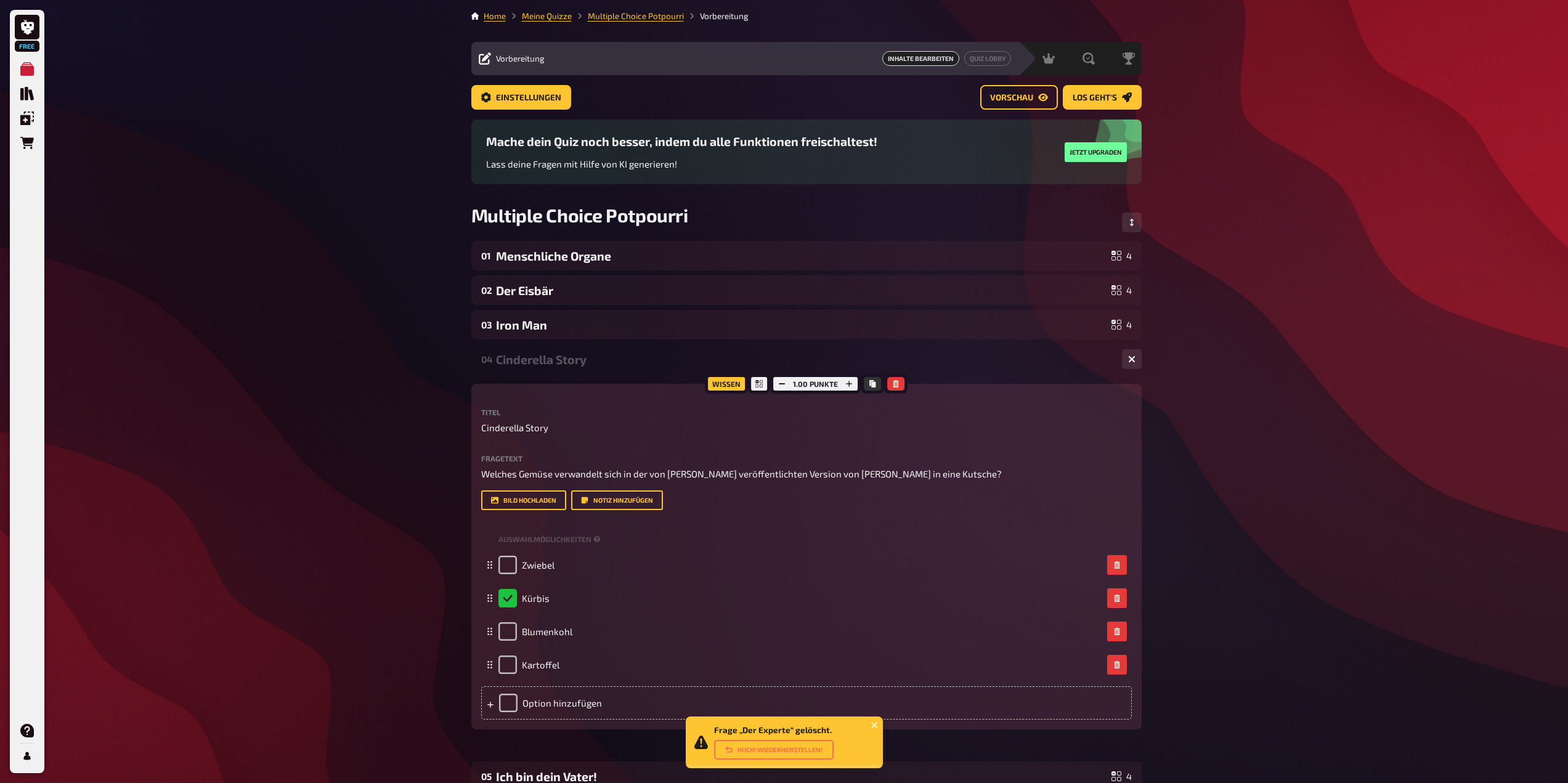
click at [1001, 364] on div "Cinderella Story" at bounding box center [804, 359] width 616 height 14
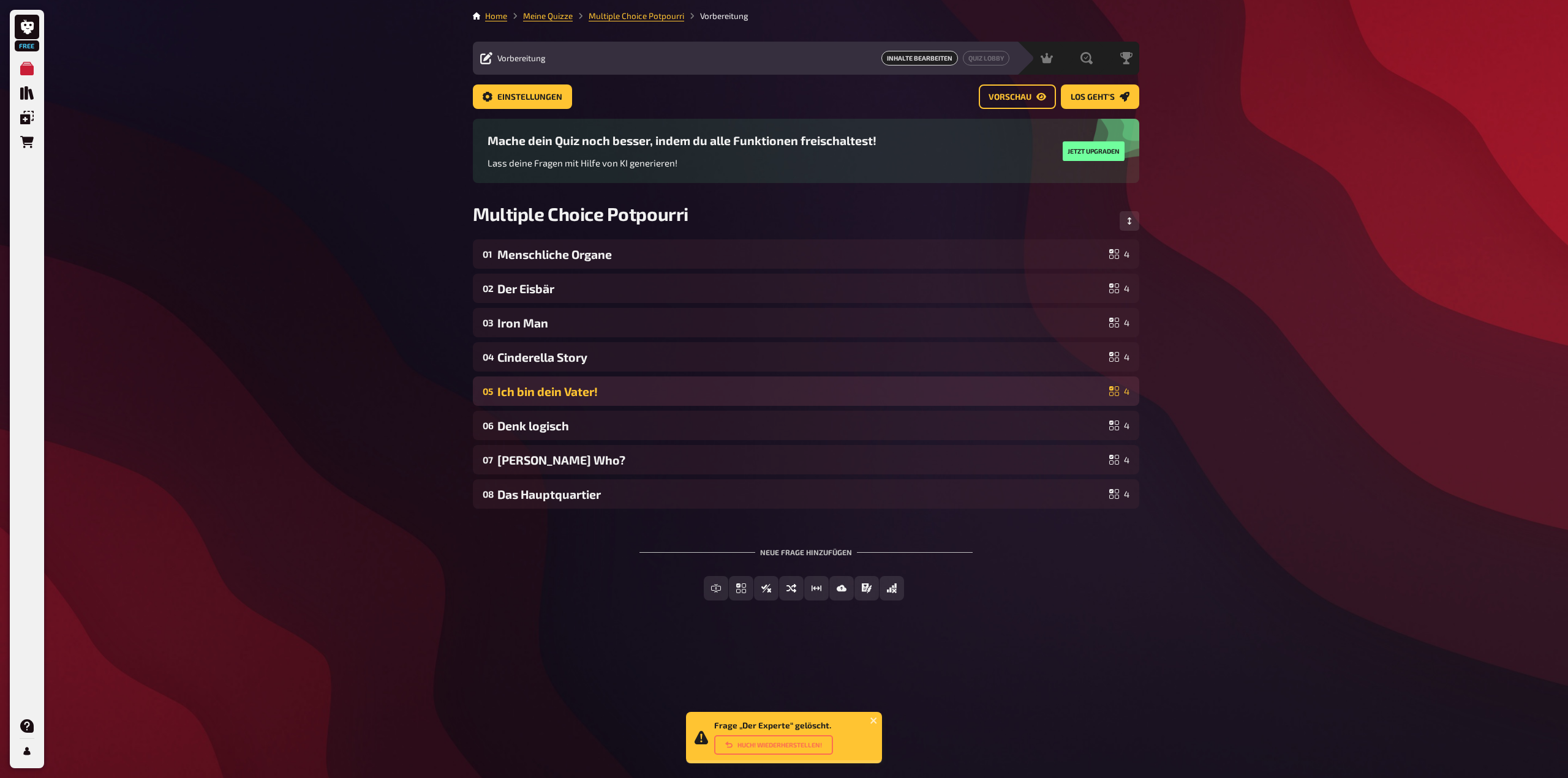
click at [982, 387] on div "Ich bin dein Vater!" at bounding box center [800, 391] width 607 height 14
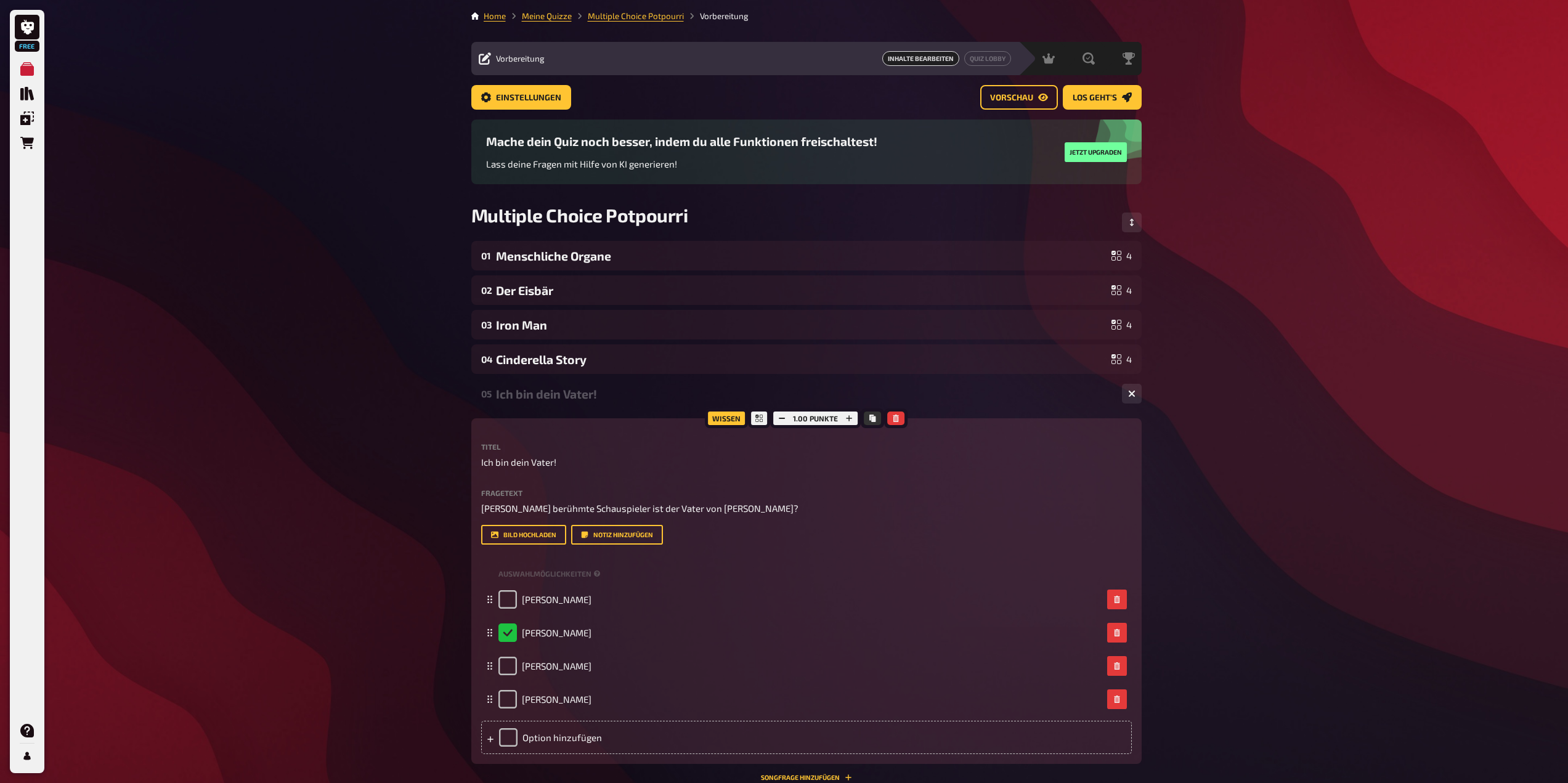
scroll to position [62, 0]
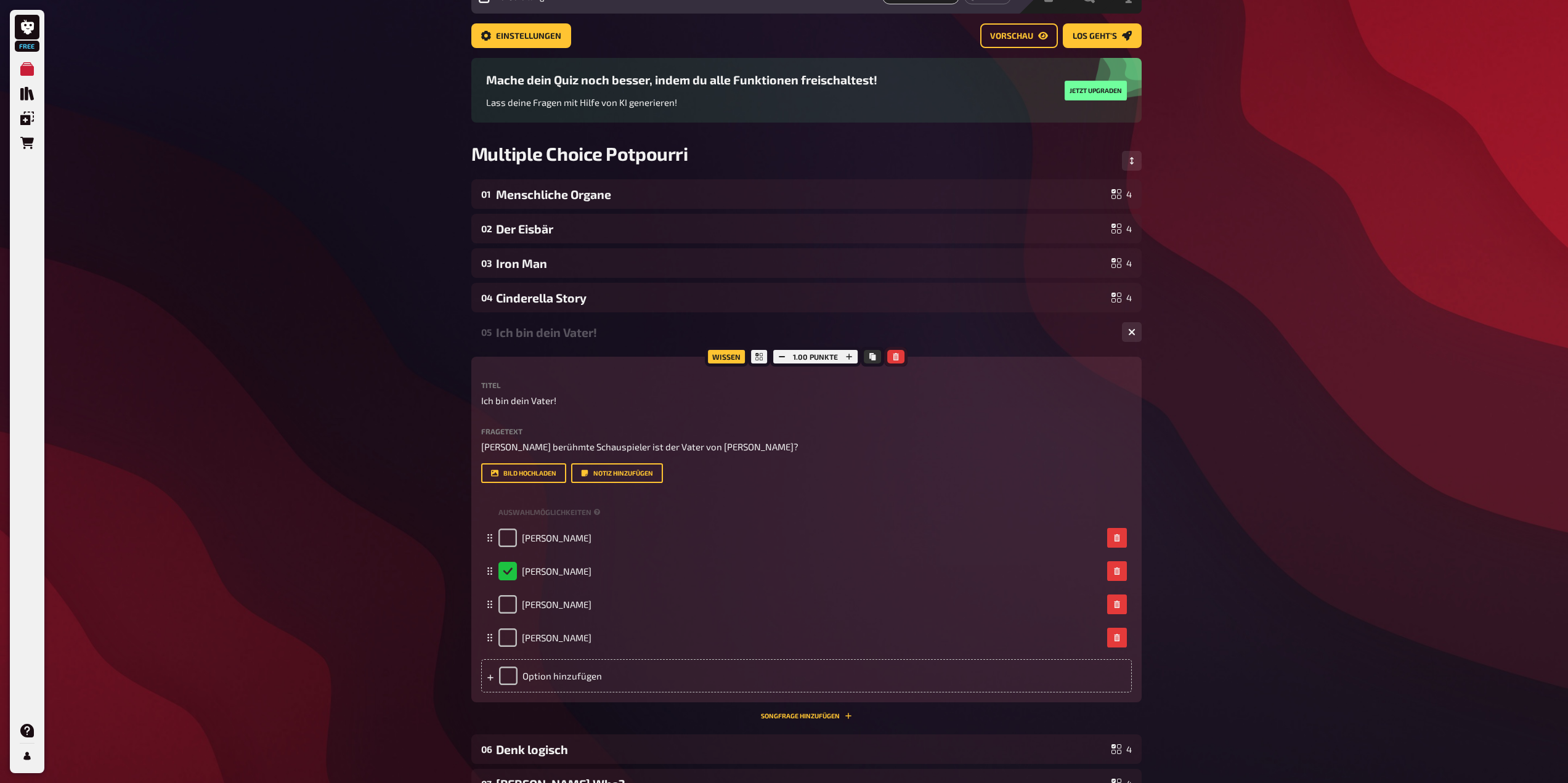
click at [900, 360] on button "button" at bounding box center [895, 357] width 18 height 13
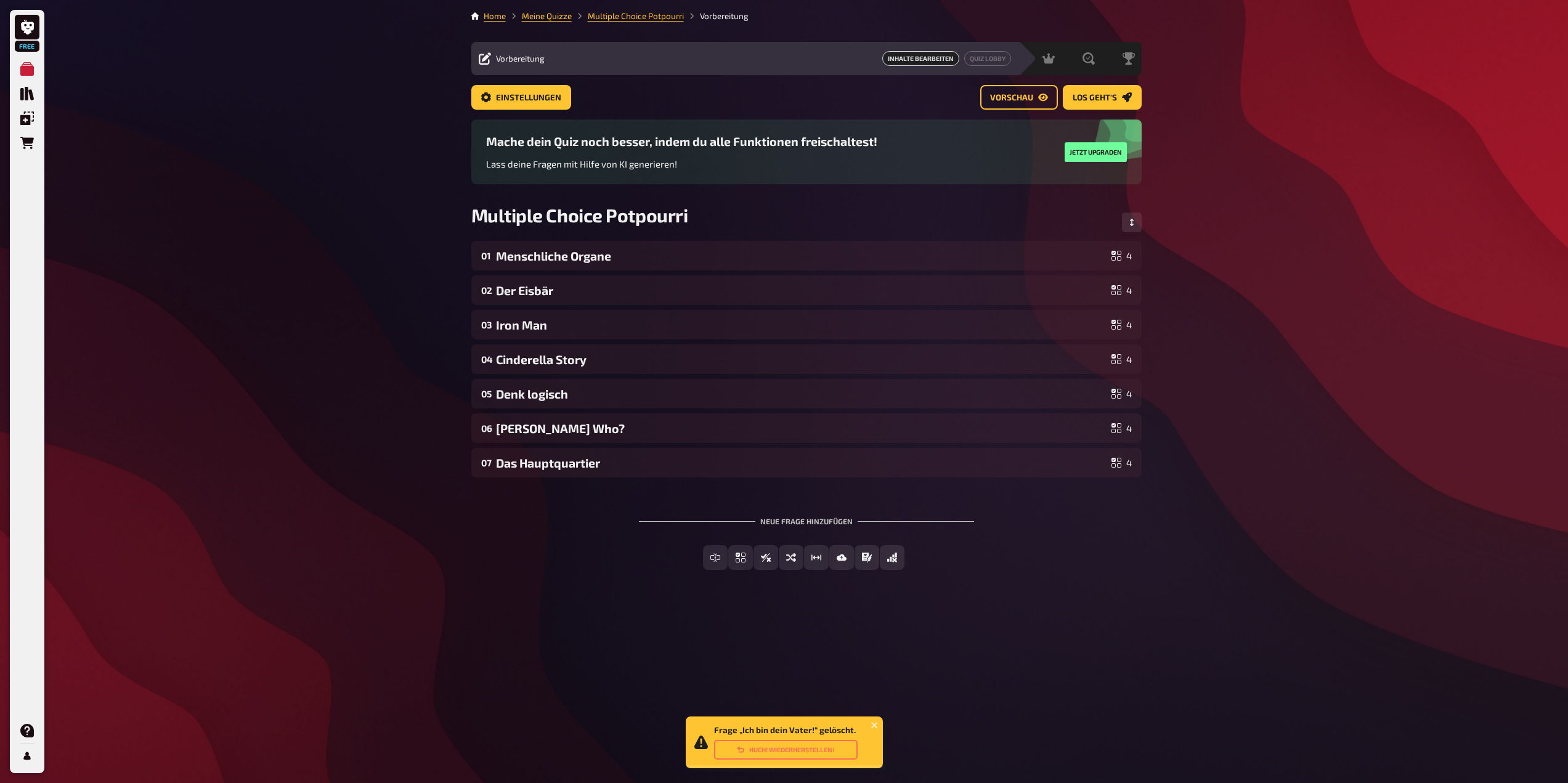
scroll to position [0, 0]
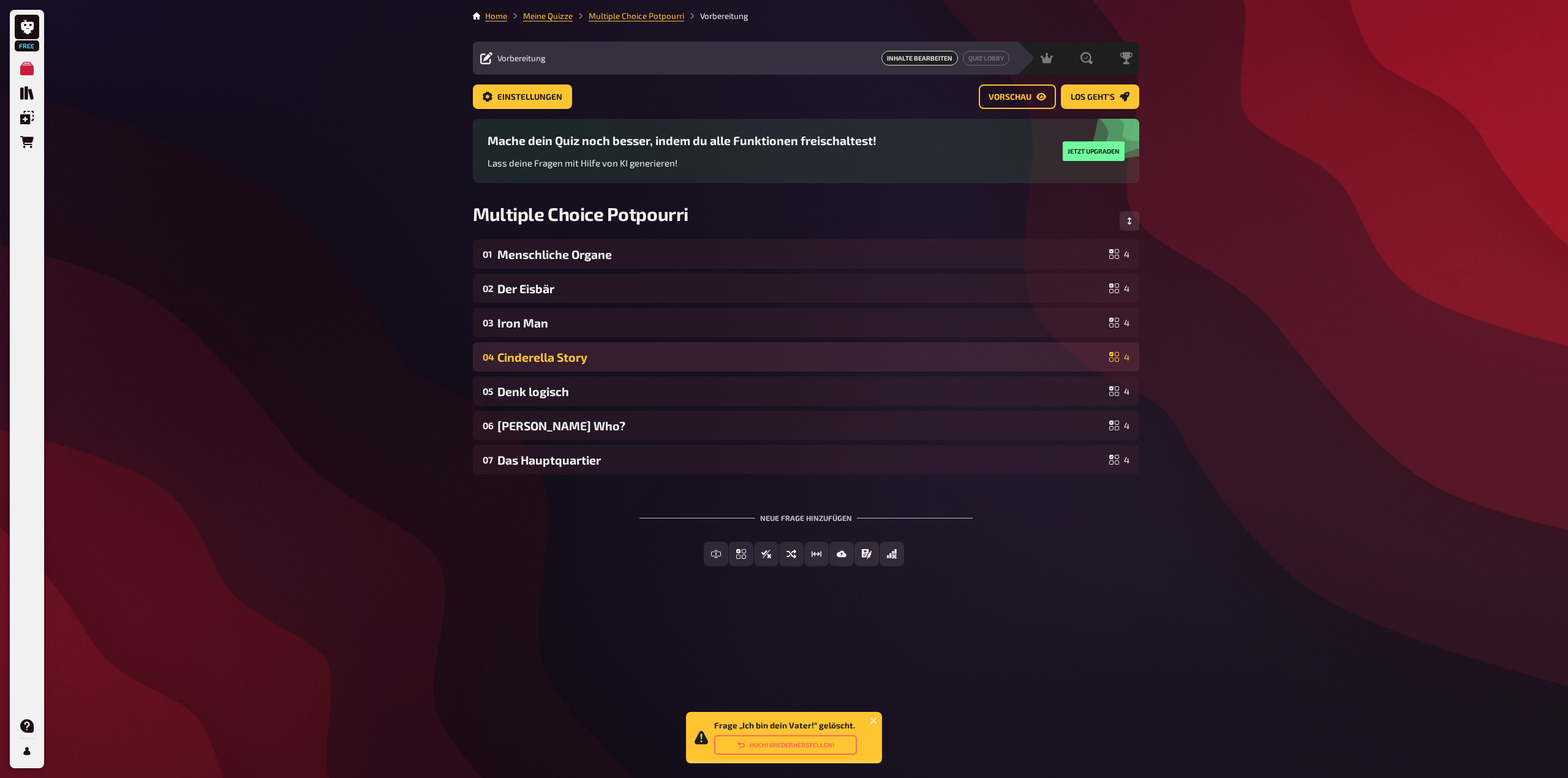
click at [872, 354] on div "Cinderella Story" at bounding box center [800, 357] width 607 height 14
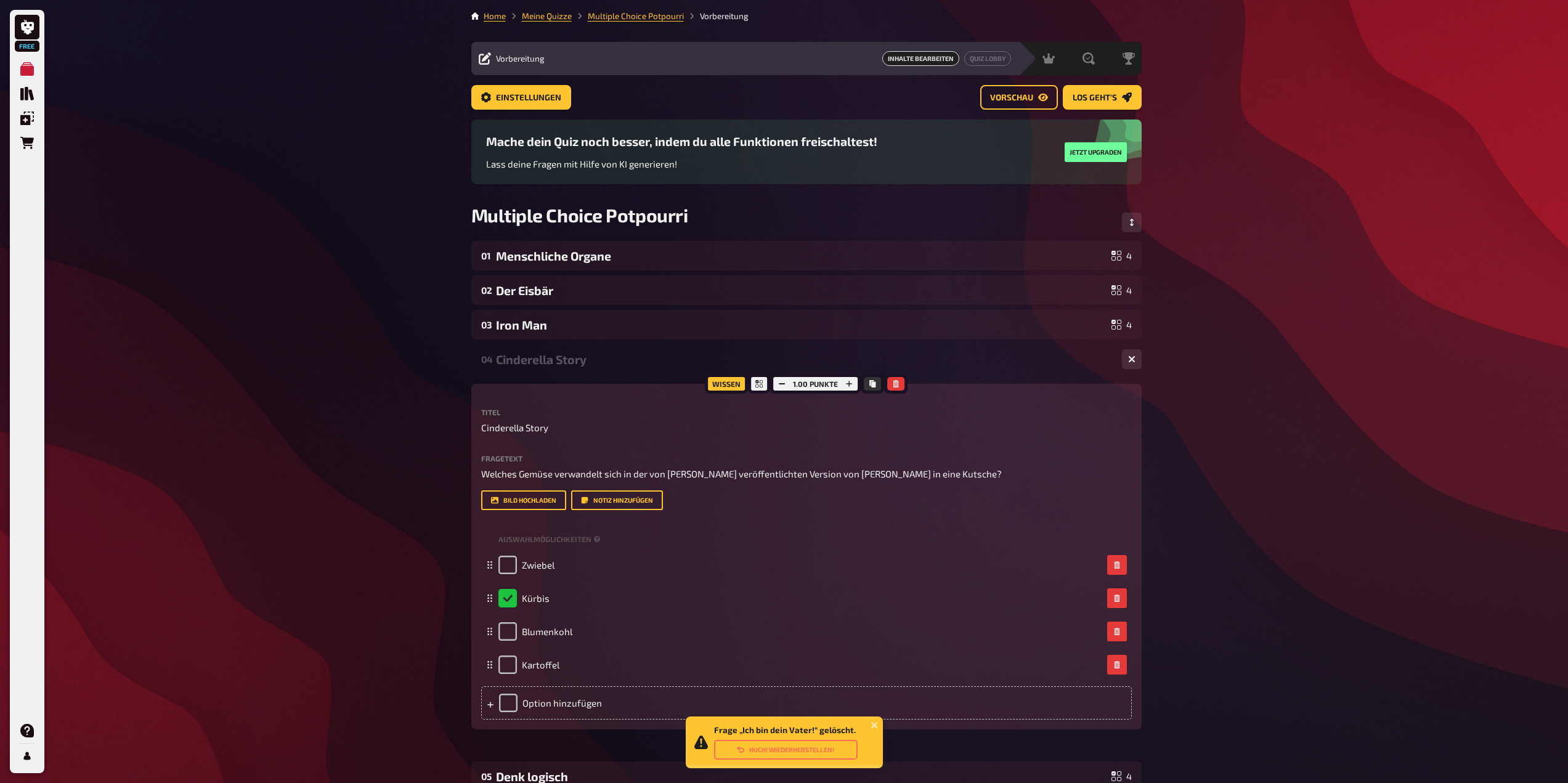
click at [878, 357] on div "Cinderella Story" at bounding box center [804, 359] width 616 height 14
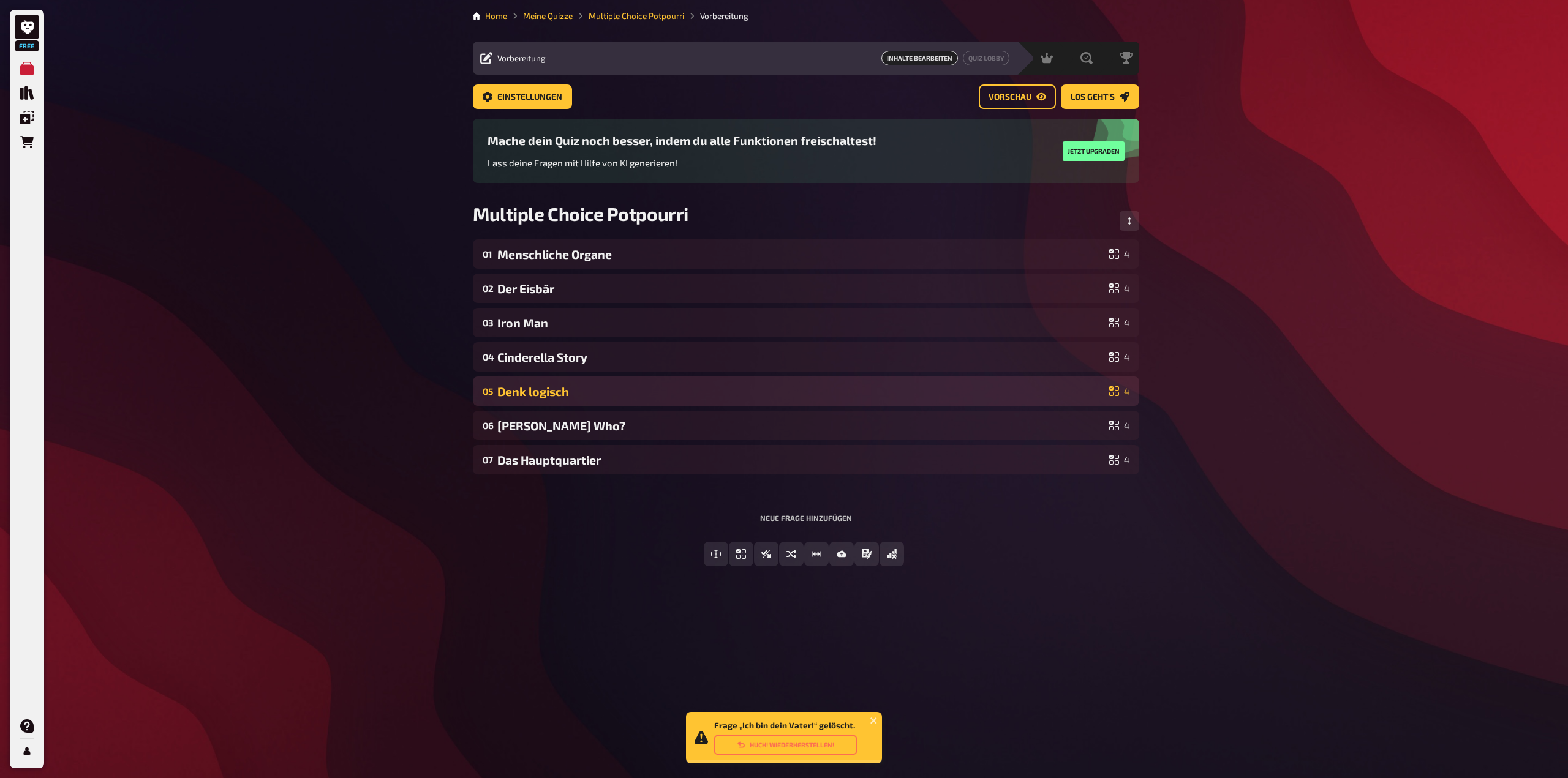
click at [863, 386] on div "Denk logisch" at bounding box center [800, 391] width 607 height 14
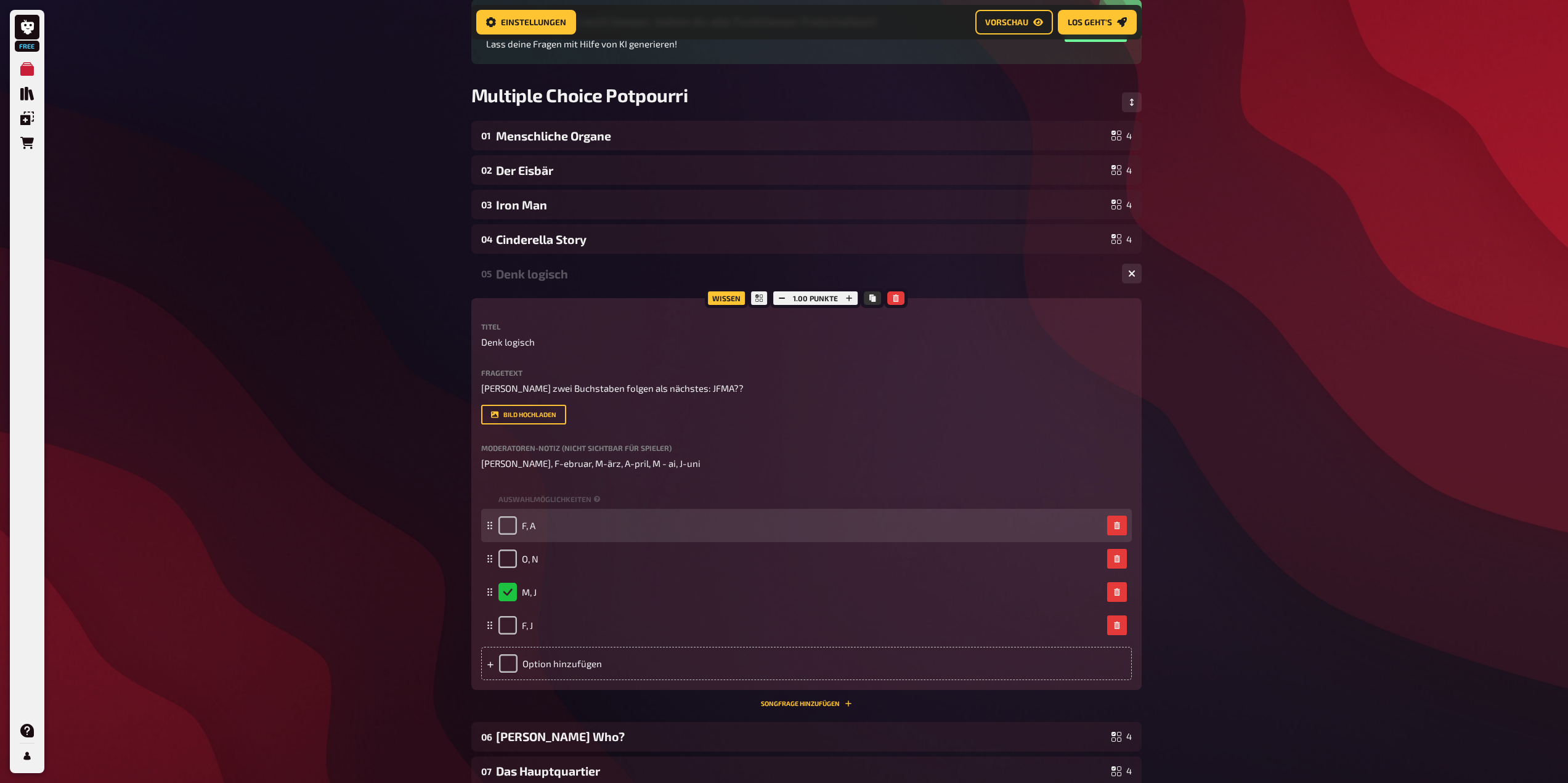
scroll to position [133, 0]
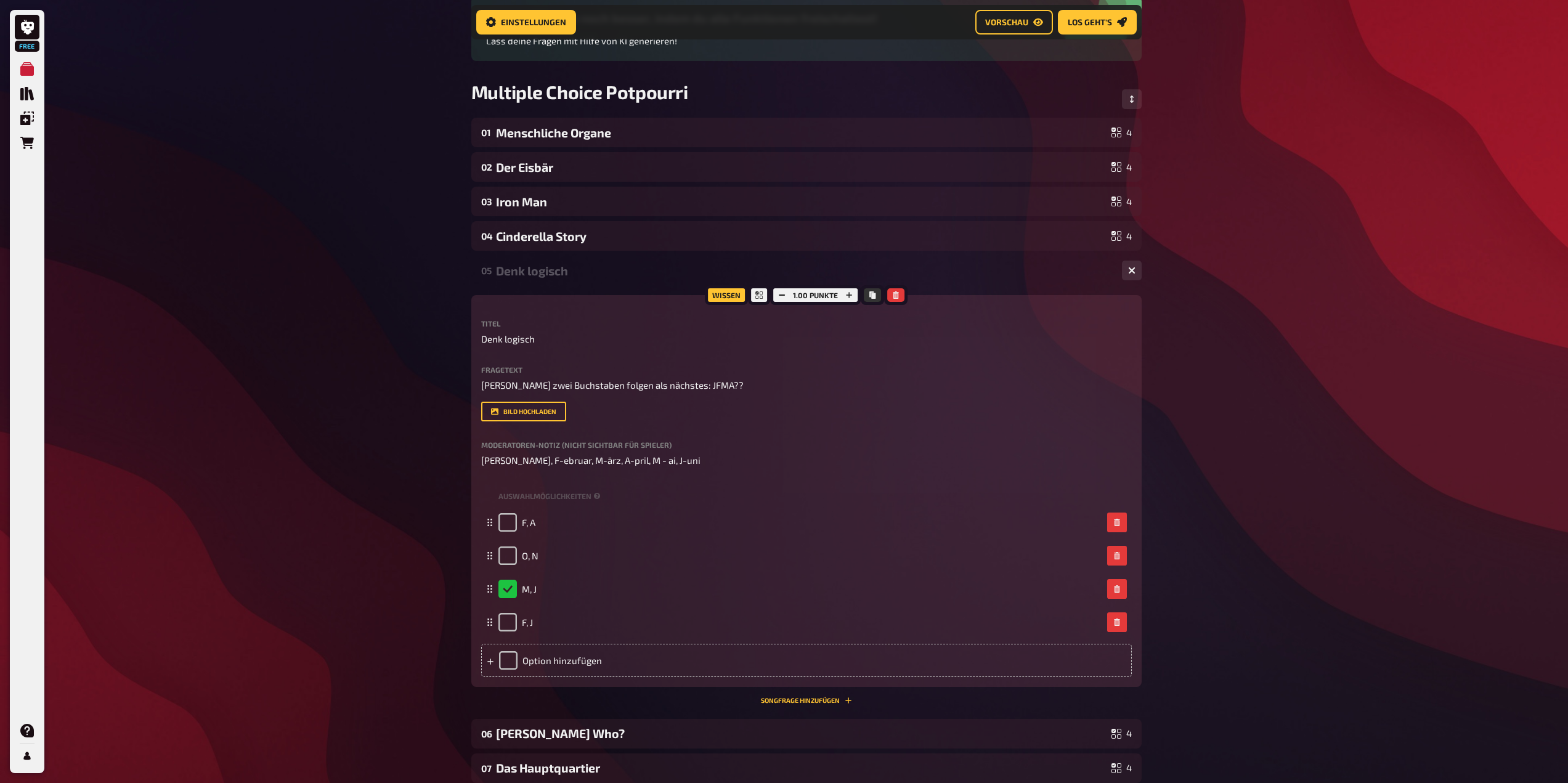
click at [989, 272] on div "Denk logisch" at bounding box center [804, 271] width 616 height 14
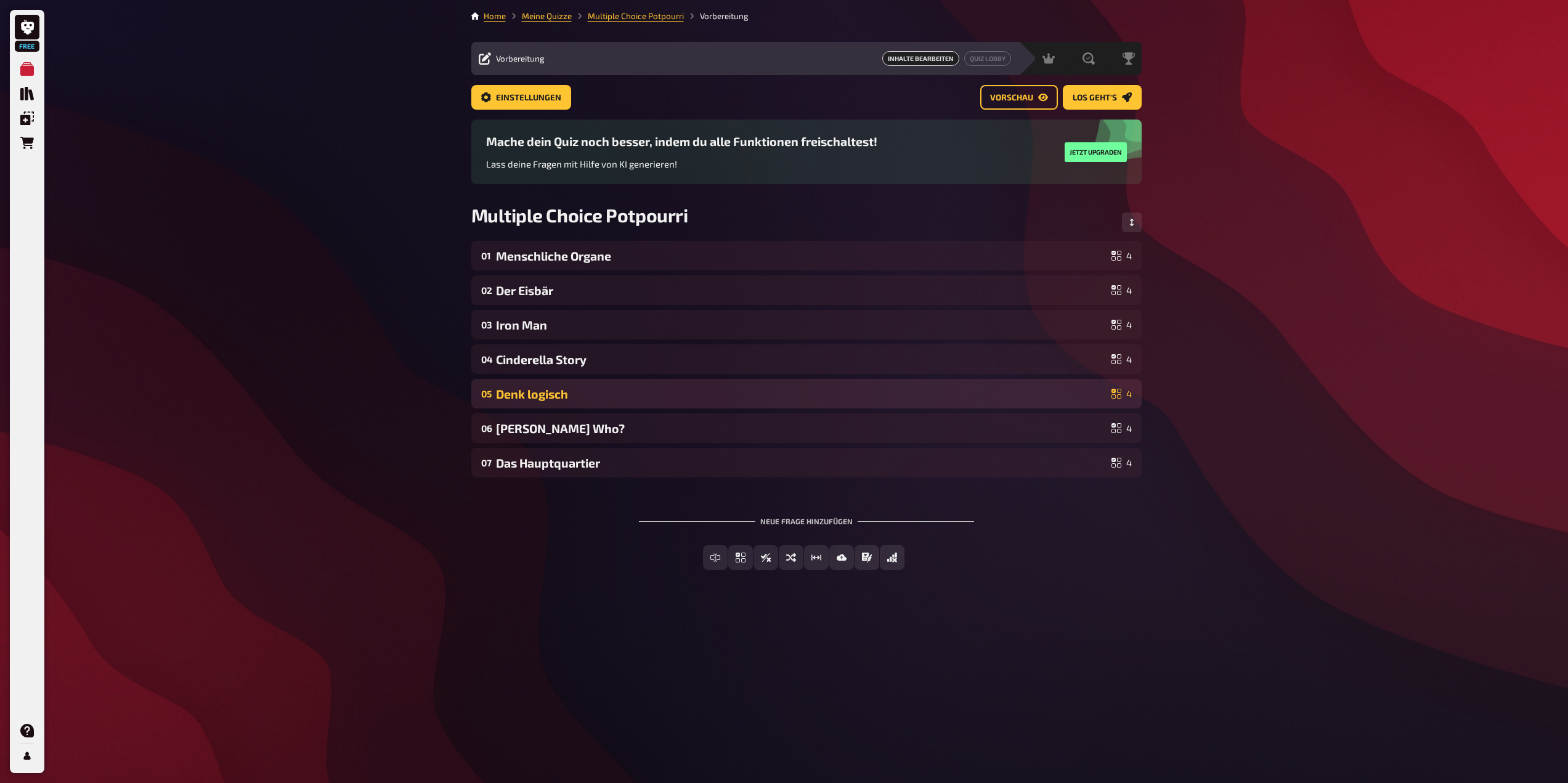
scroll to position [0, 0]
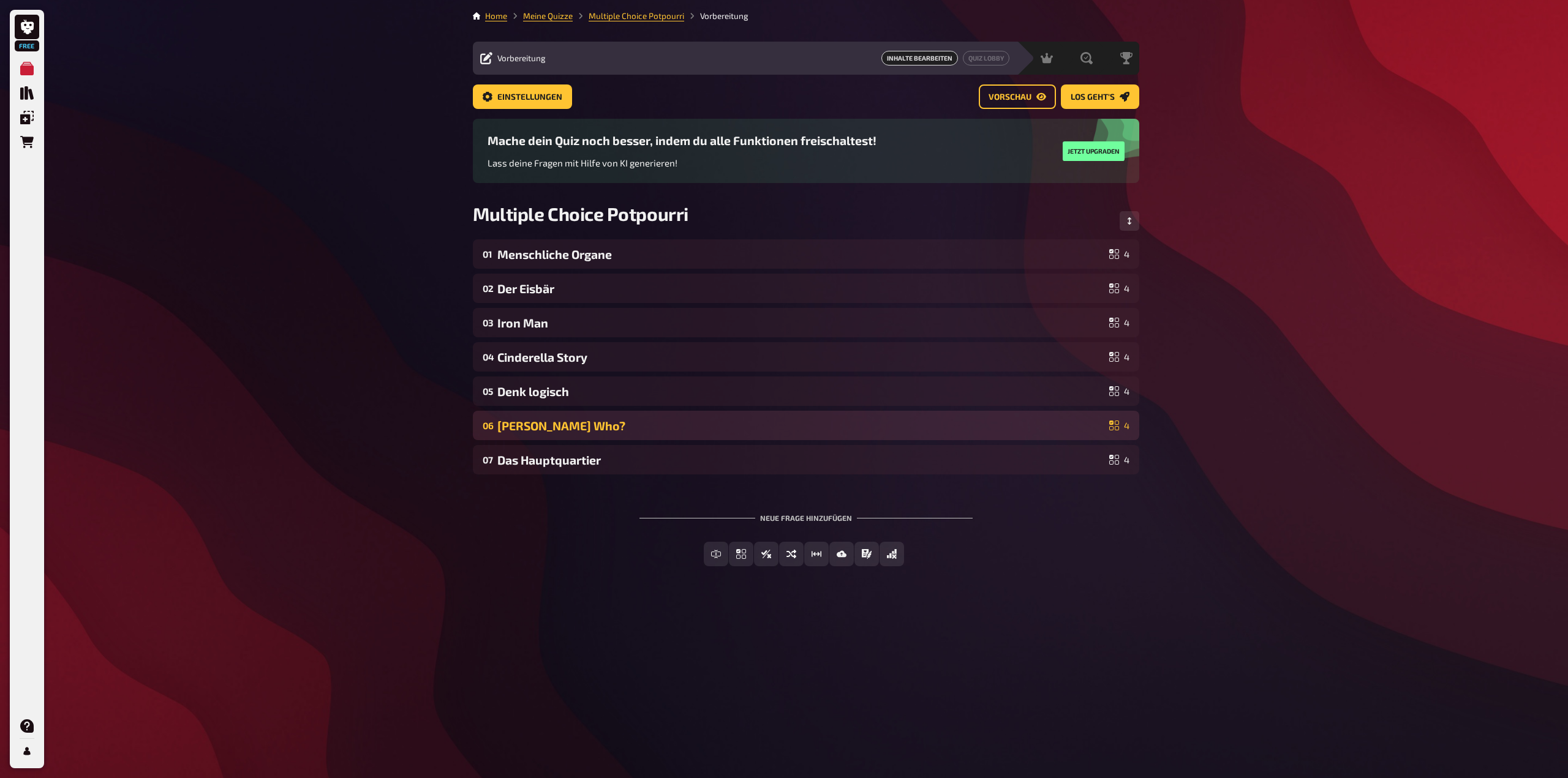
click at [907, 440] on div "06 Mary Who? 4" at bounding box center [805, 426] width 666 height 29
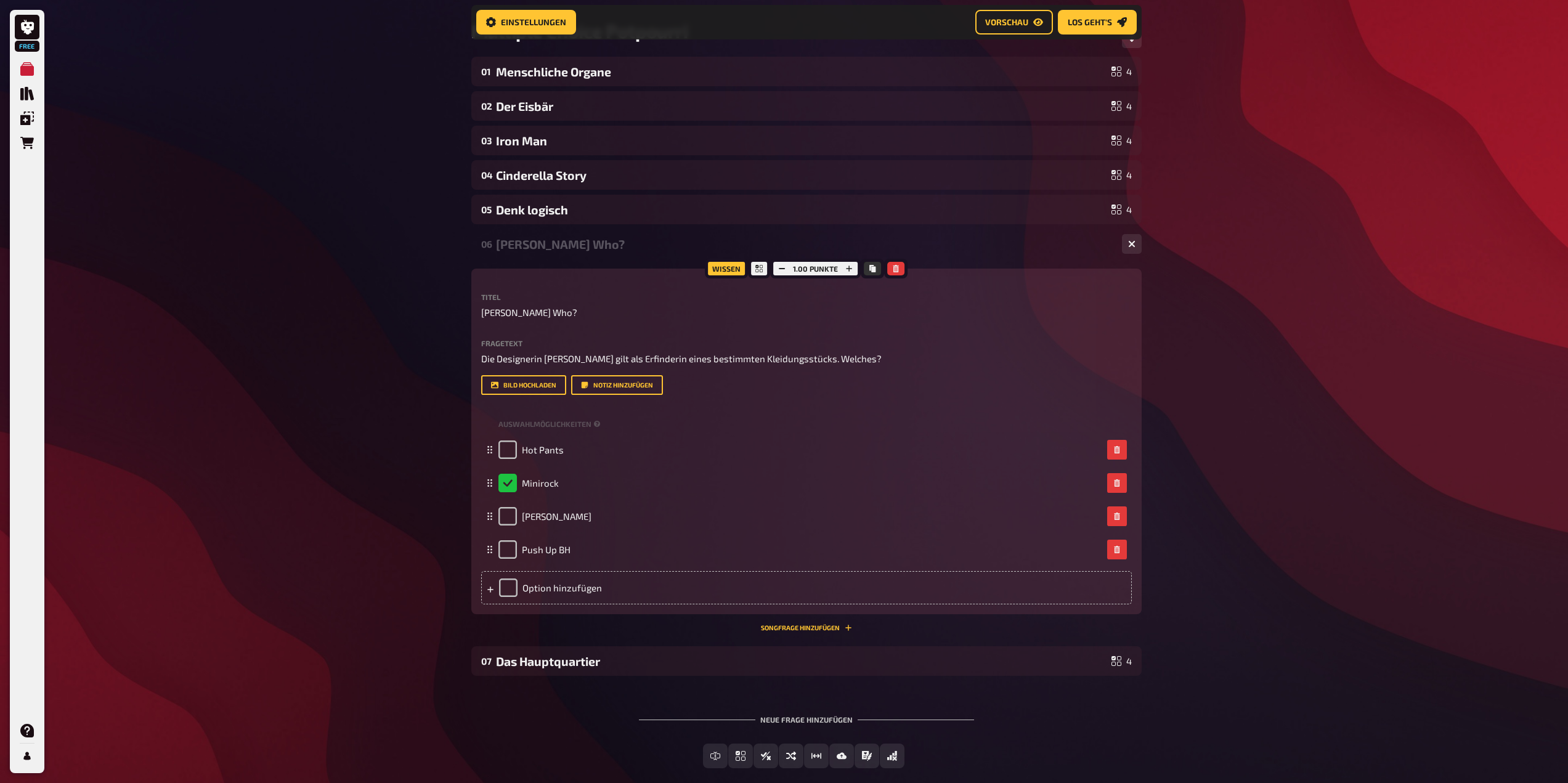
scroll to position [195, 0]
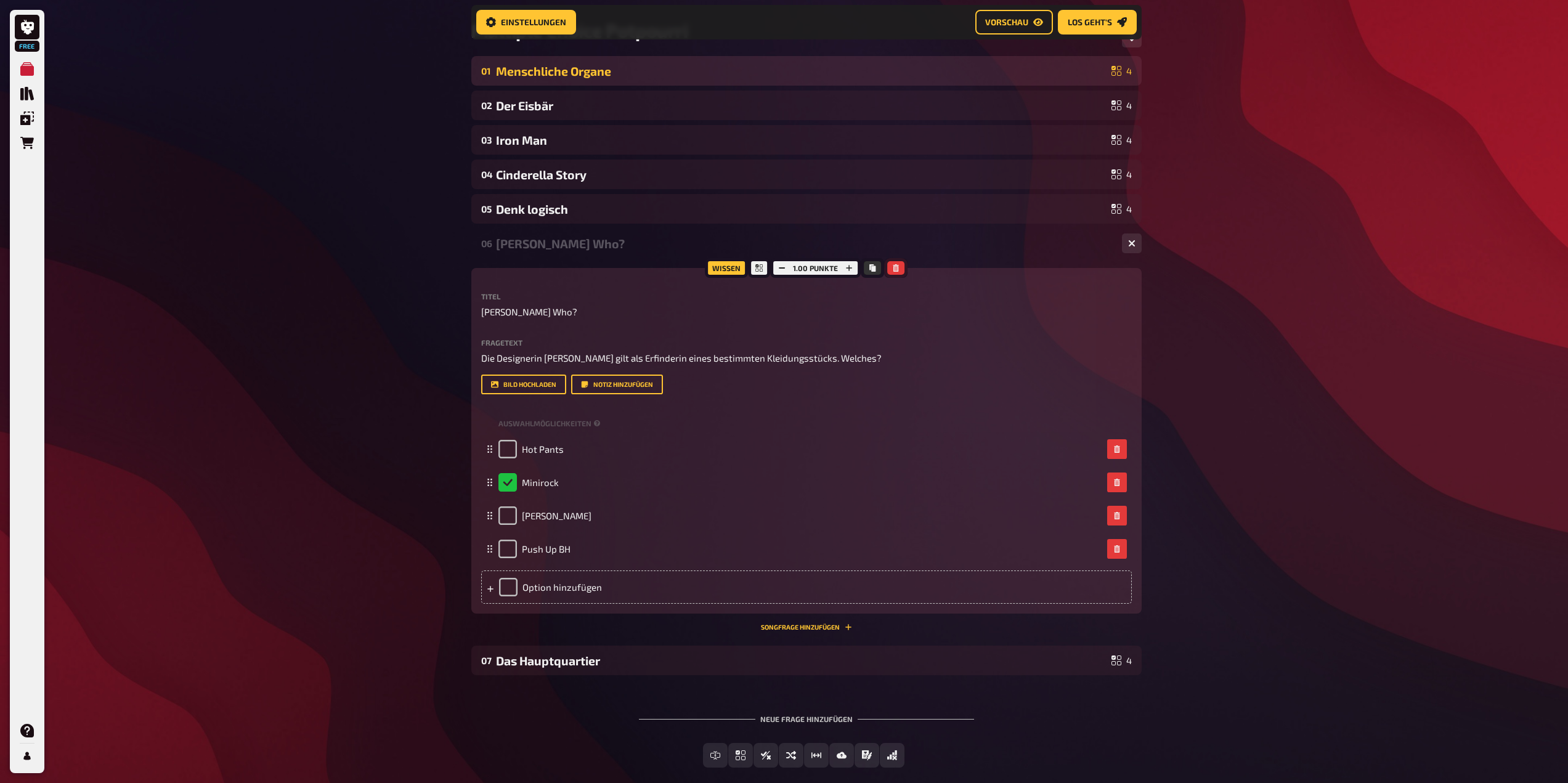
click at [894, 269] on icon "button" at bounding box center [895, 268] width 8 height 8
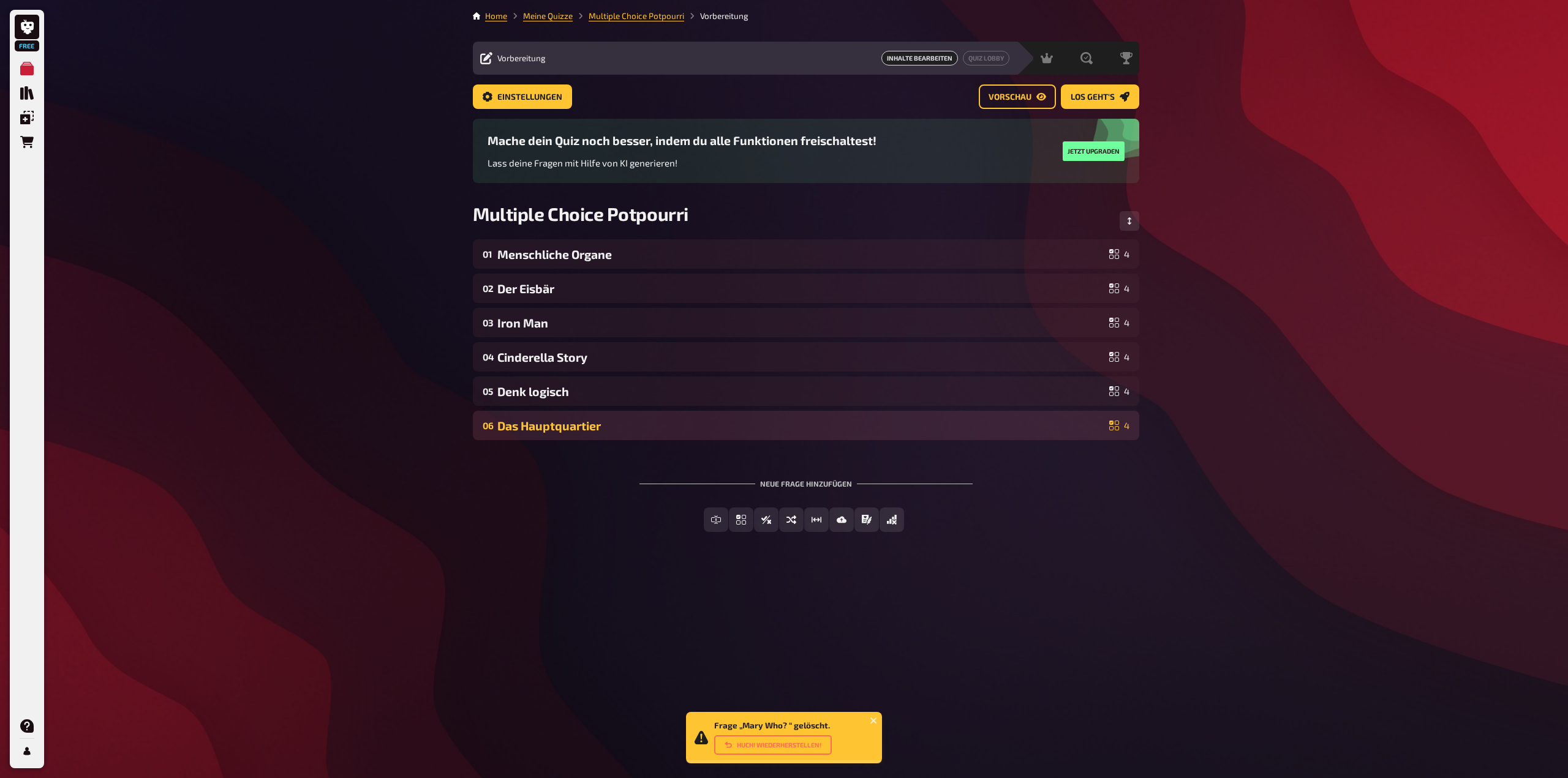
click at [933, 430] on div "Das Hauptquartier" at bounding box center [800, 426] width 607 height 14
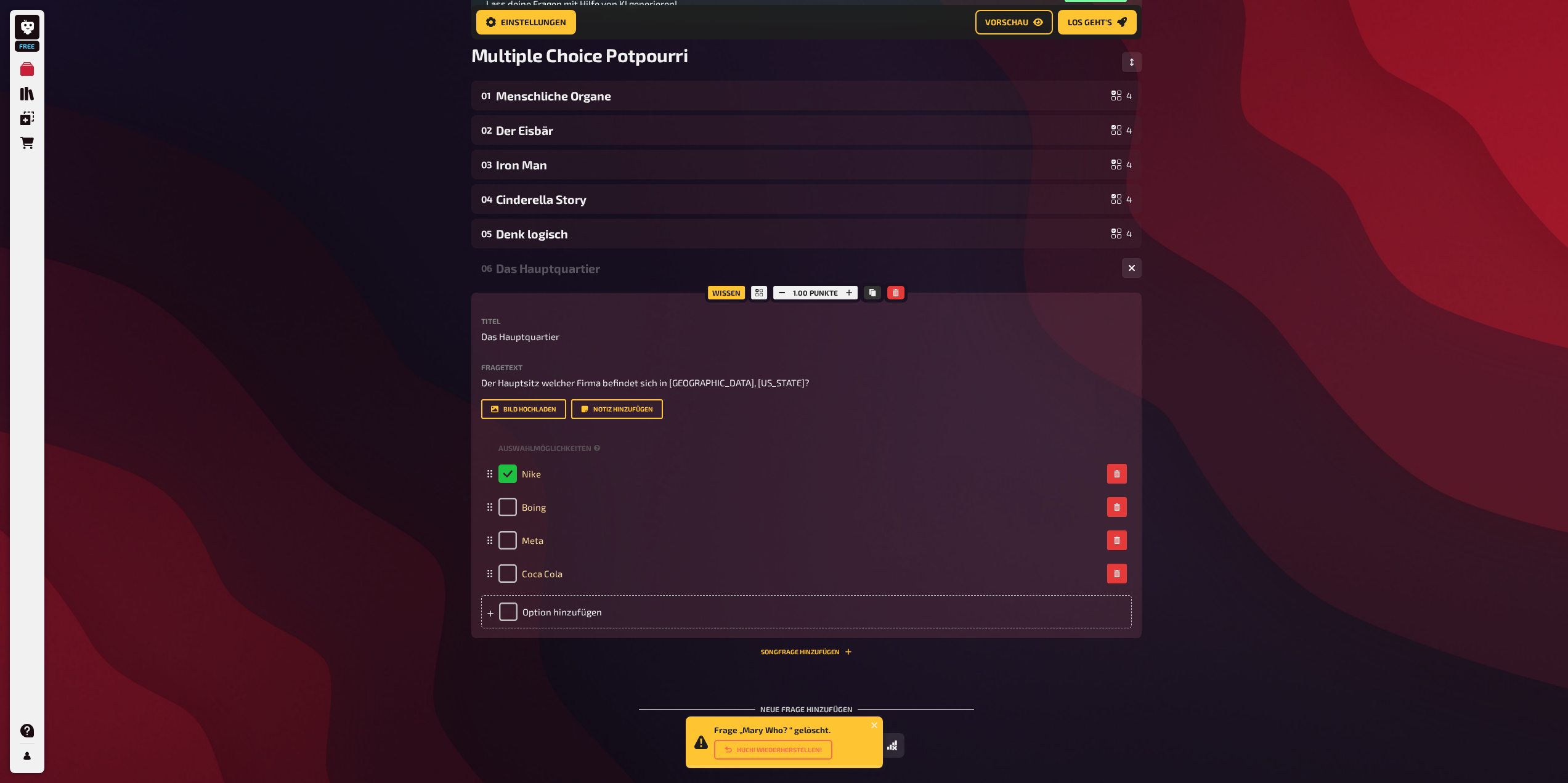
scroll to position [195, 0]
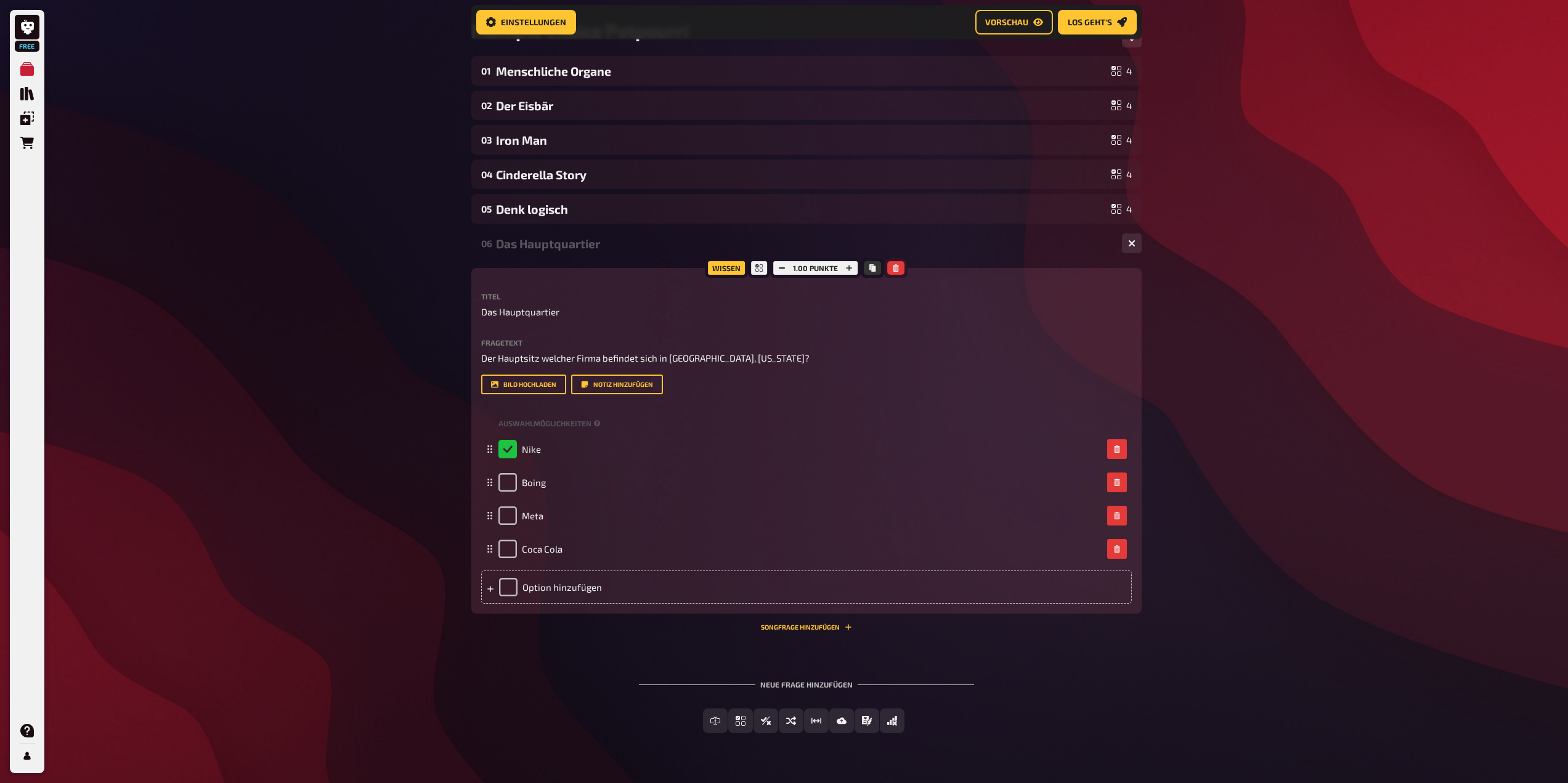
click at [897, 267] on icon "button" at bounding box center [896, 268] width 6 height 8
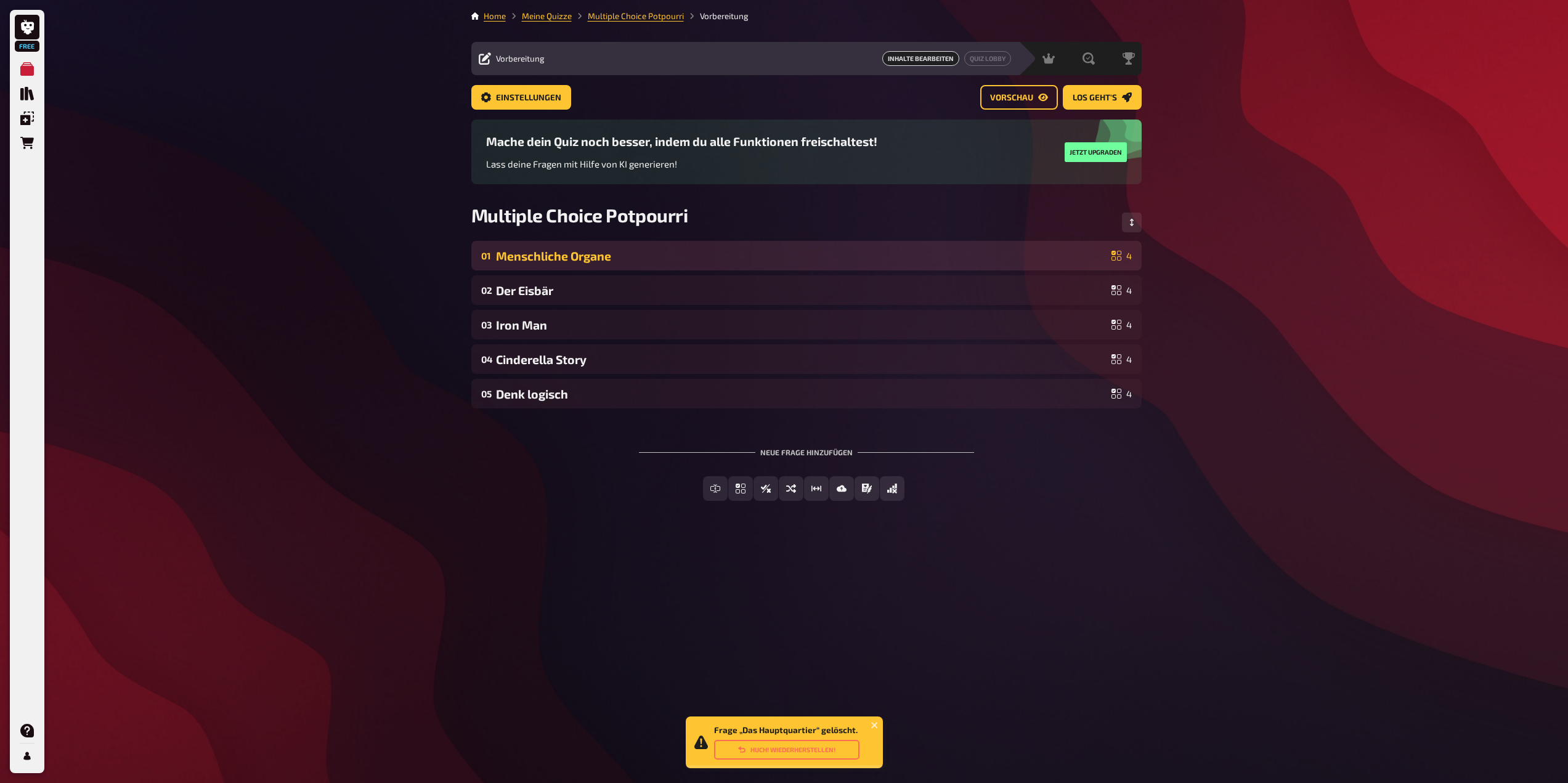
scroll to position [0, 0]
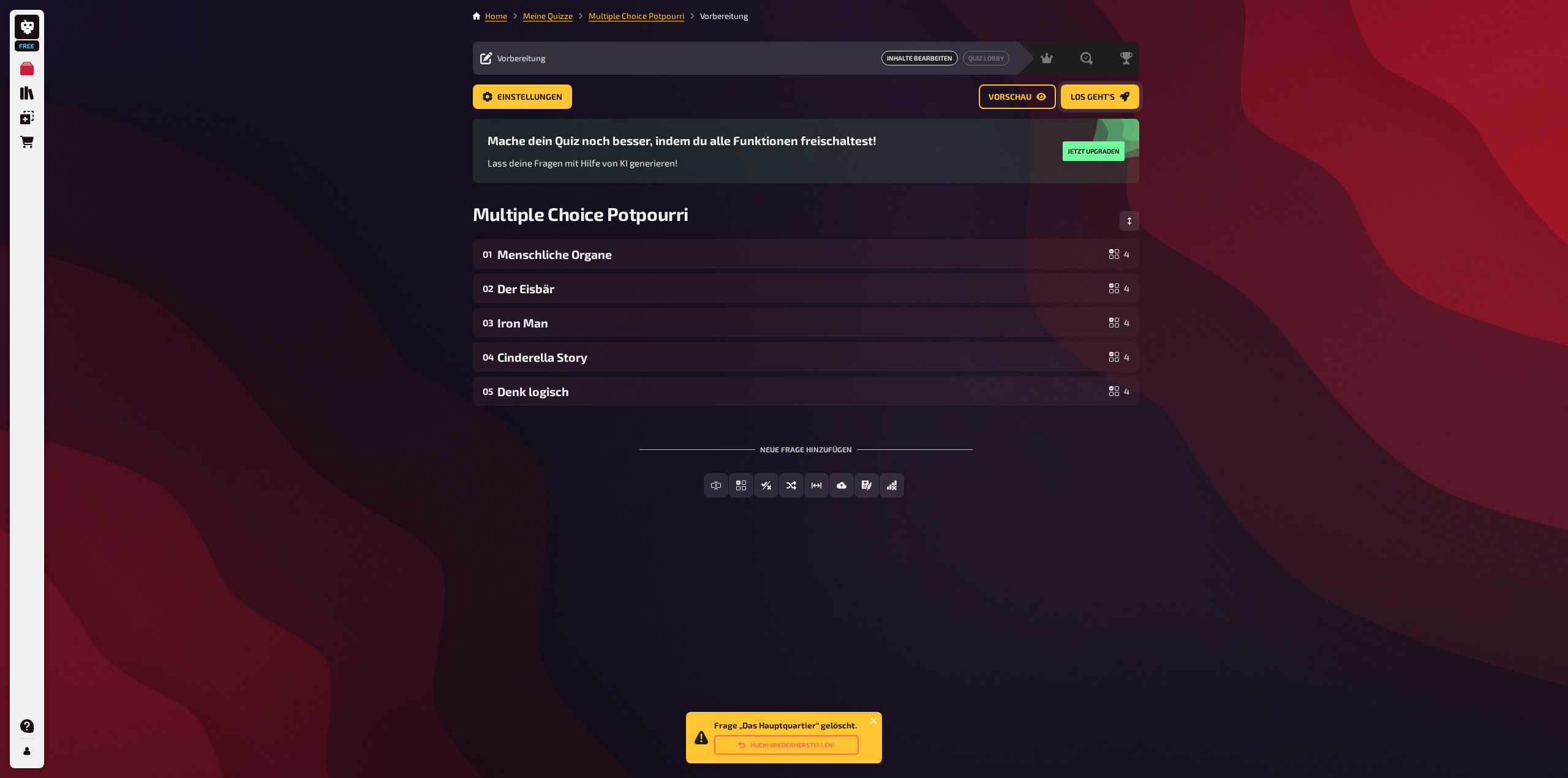
click at [1095, 96] on span "Los geht's" at bounding box center [1092, 97] width 44 height 8
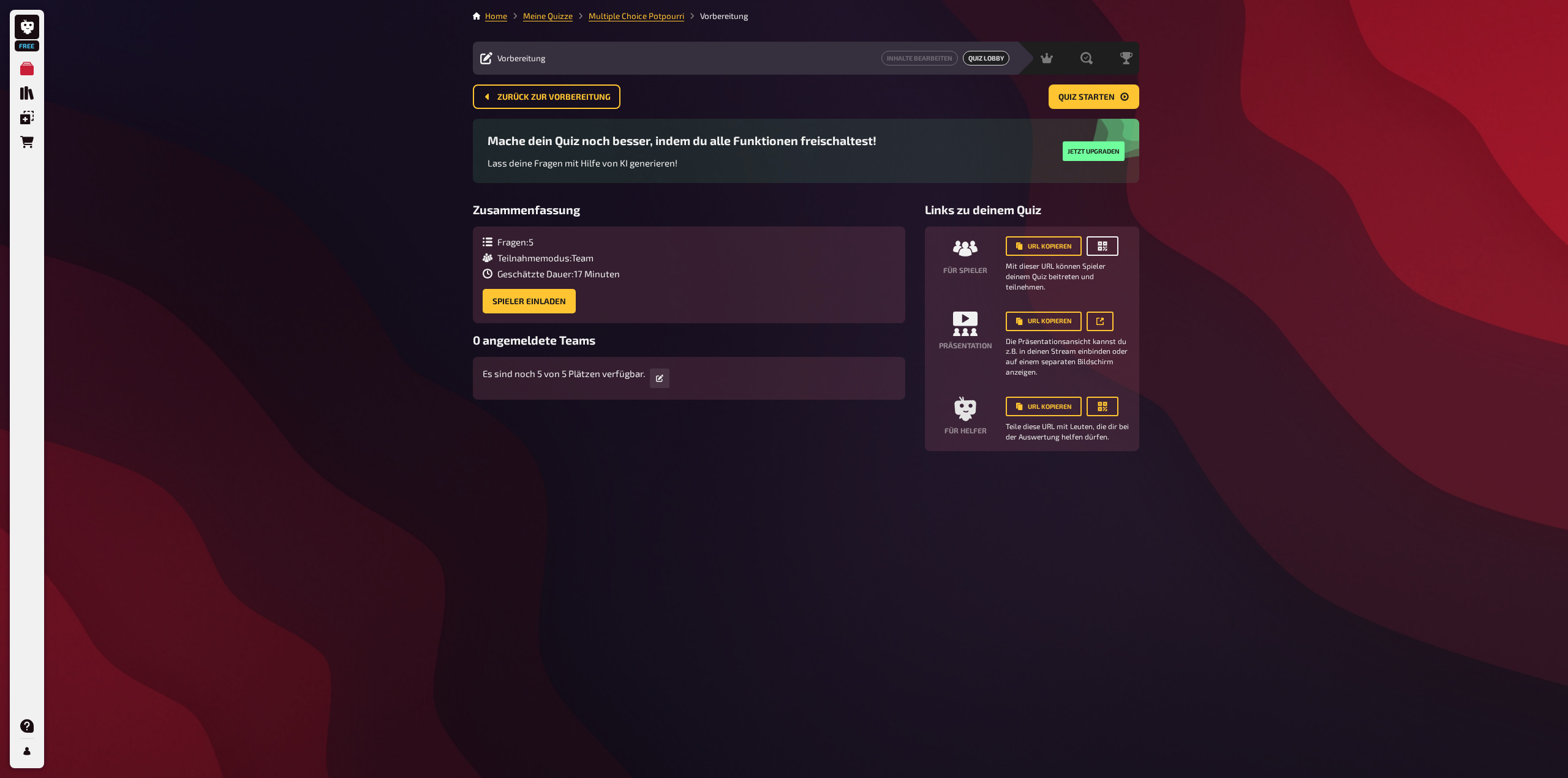
click at [1104, 244] on icon "button" at bounding box center [1102, 246] width 13 height 13
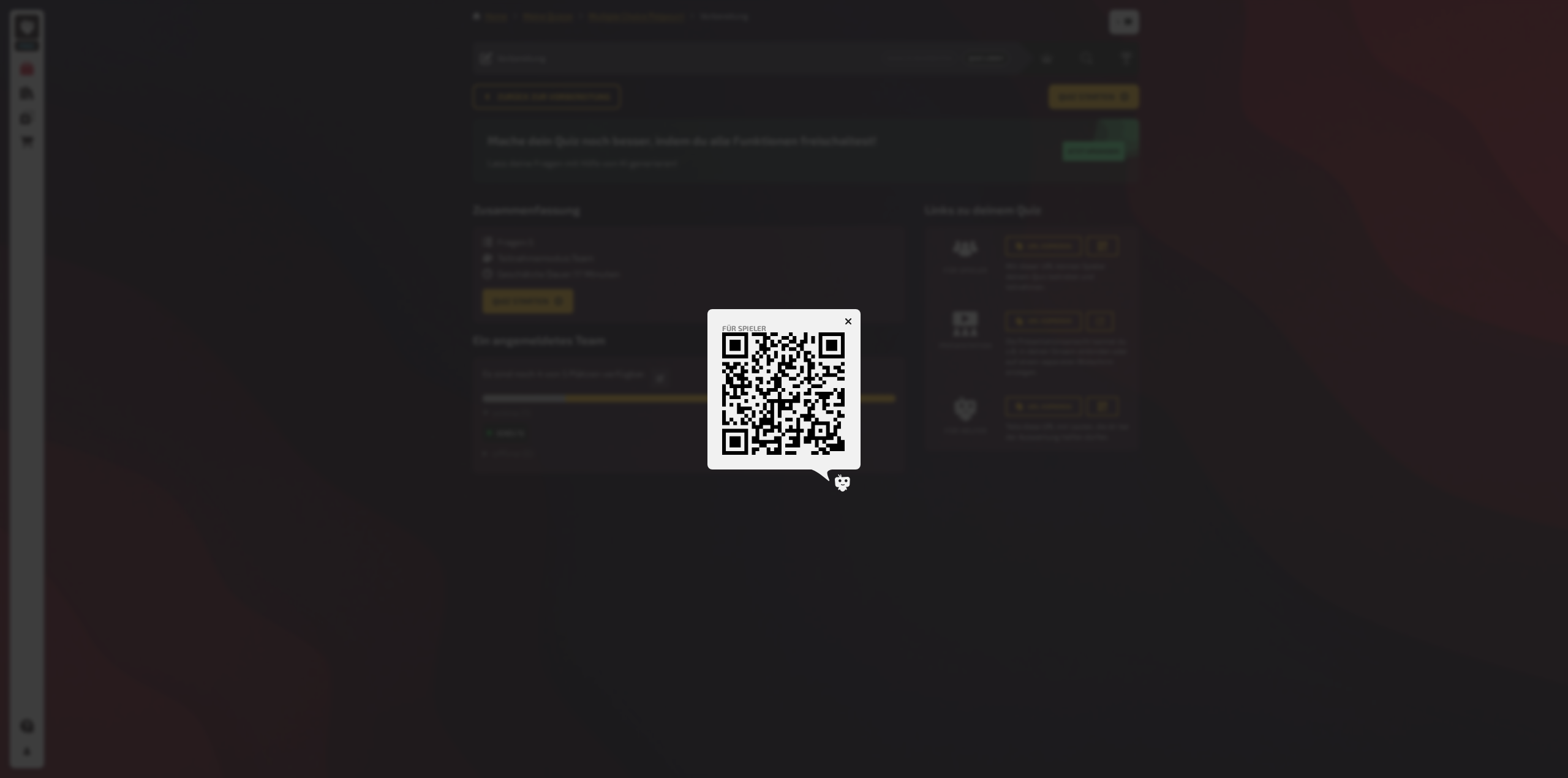
click at [847, 322] on icon "button" at bounding box center [848, 322] width 8 height 8
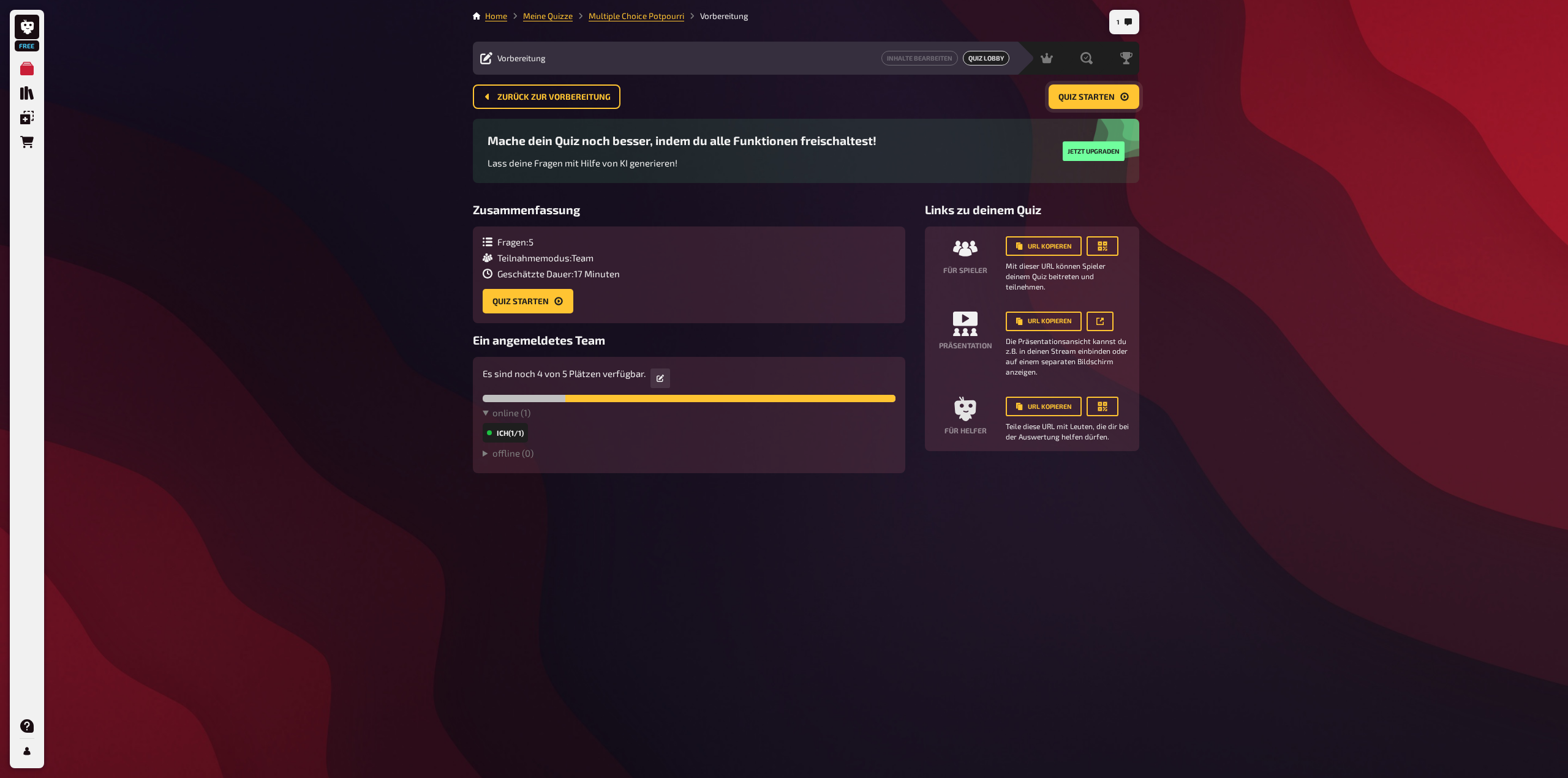
drag, startPoint x: 1093, startPoint y: 94, endPoint x: 1435, endPoint y: 250, distance: 375.9
click at [1093, 94] on span "Quiz starten" at bounding box center [1086, 97] width 57 height 8
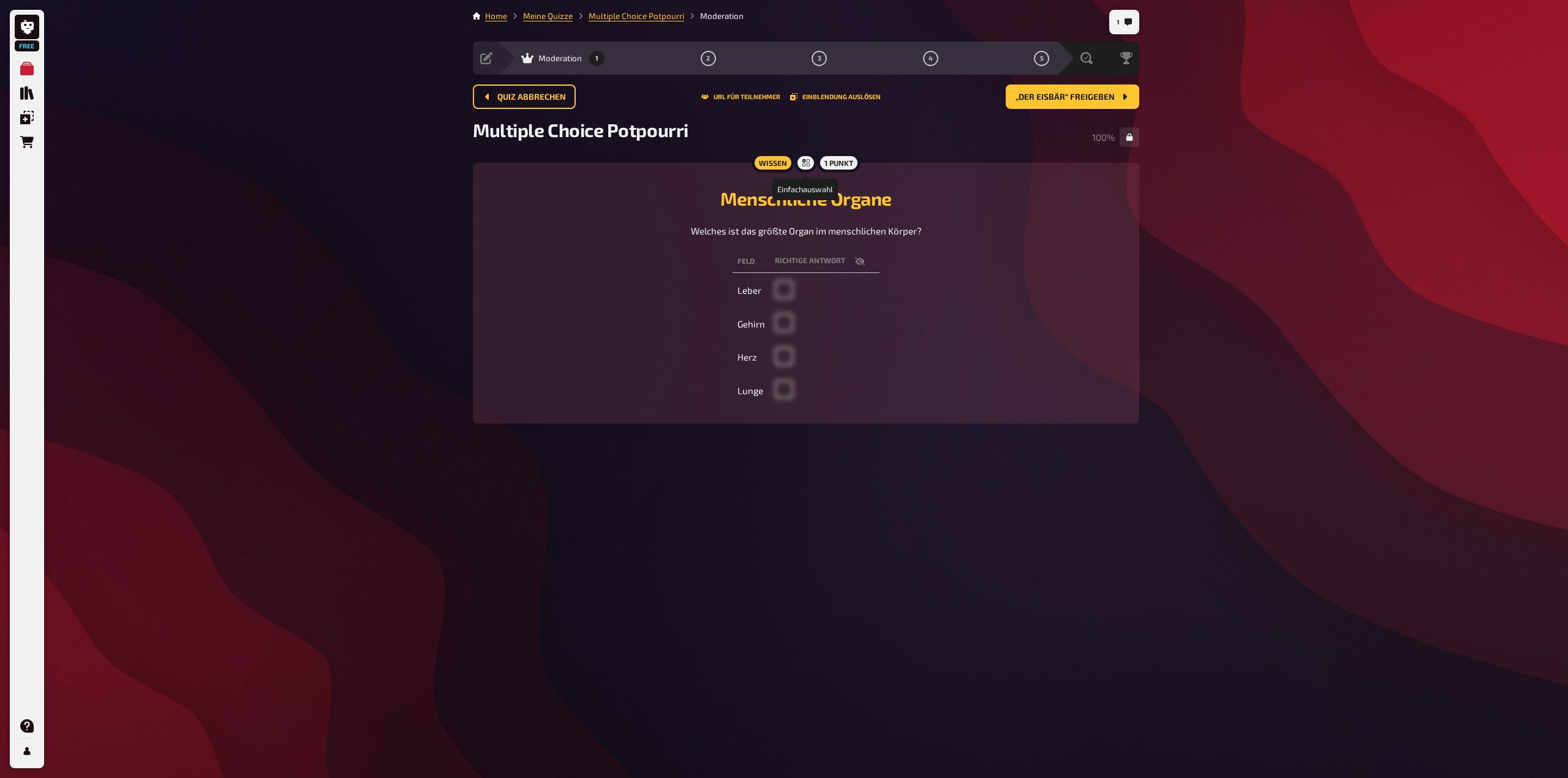
click at [806, 166] on icon at bounding box center [806, 163] width 8 height 8
click at [812, 261] on th "Richtige Antwort" at bounding box center [824, 261] width 110 height 22
click at [857, 261] on icon "button" at bounding box center [860, 261] width 10 height 10
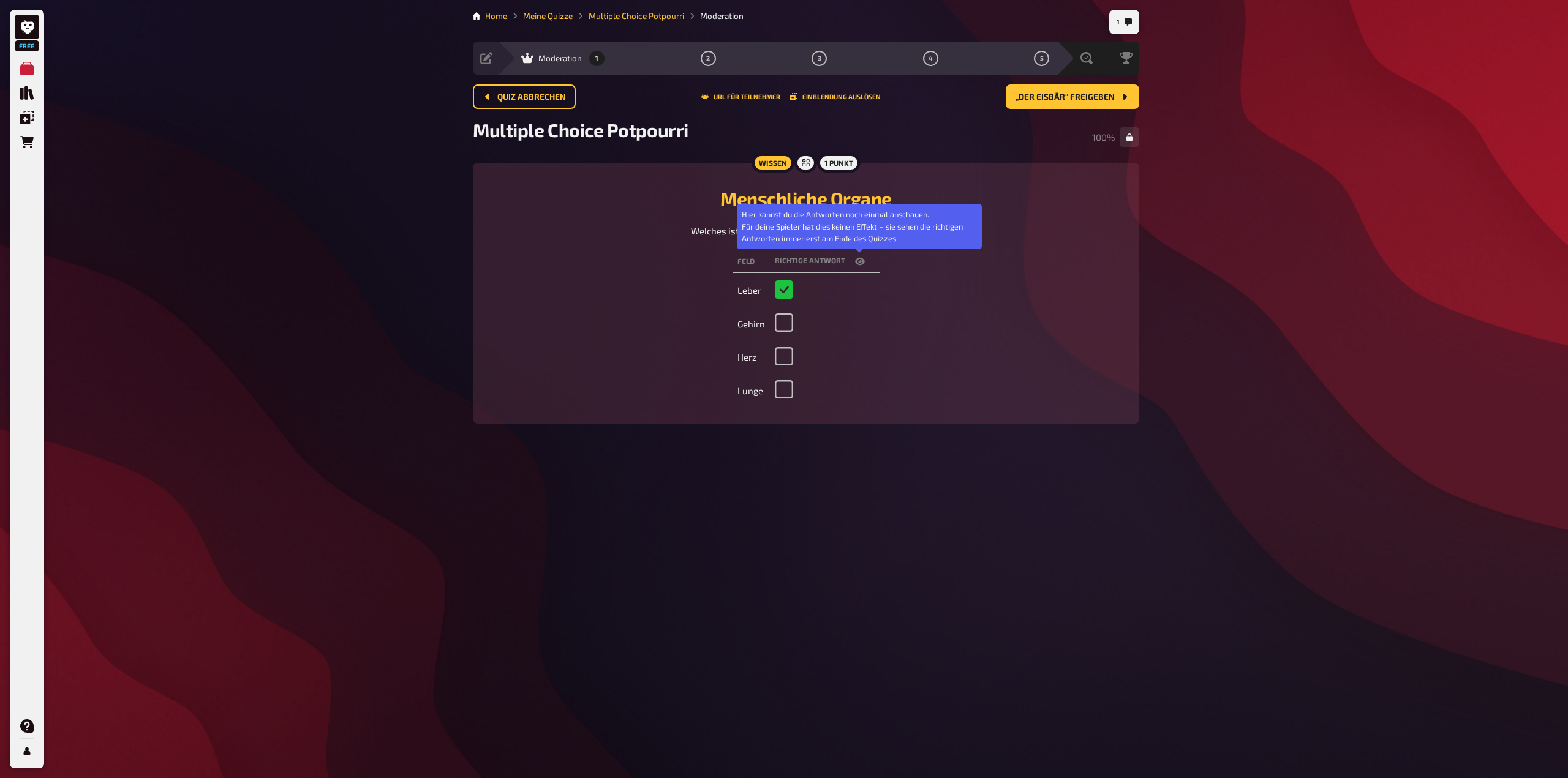
click at [857, 261] on icon "button" at bounding box center [860, 261] width 10 height 10
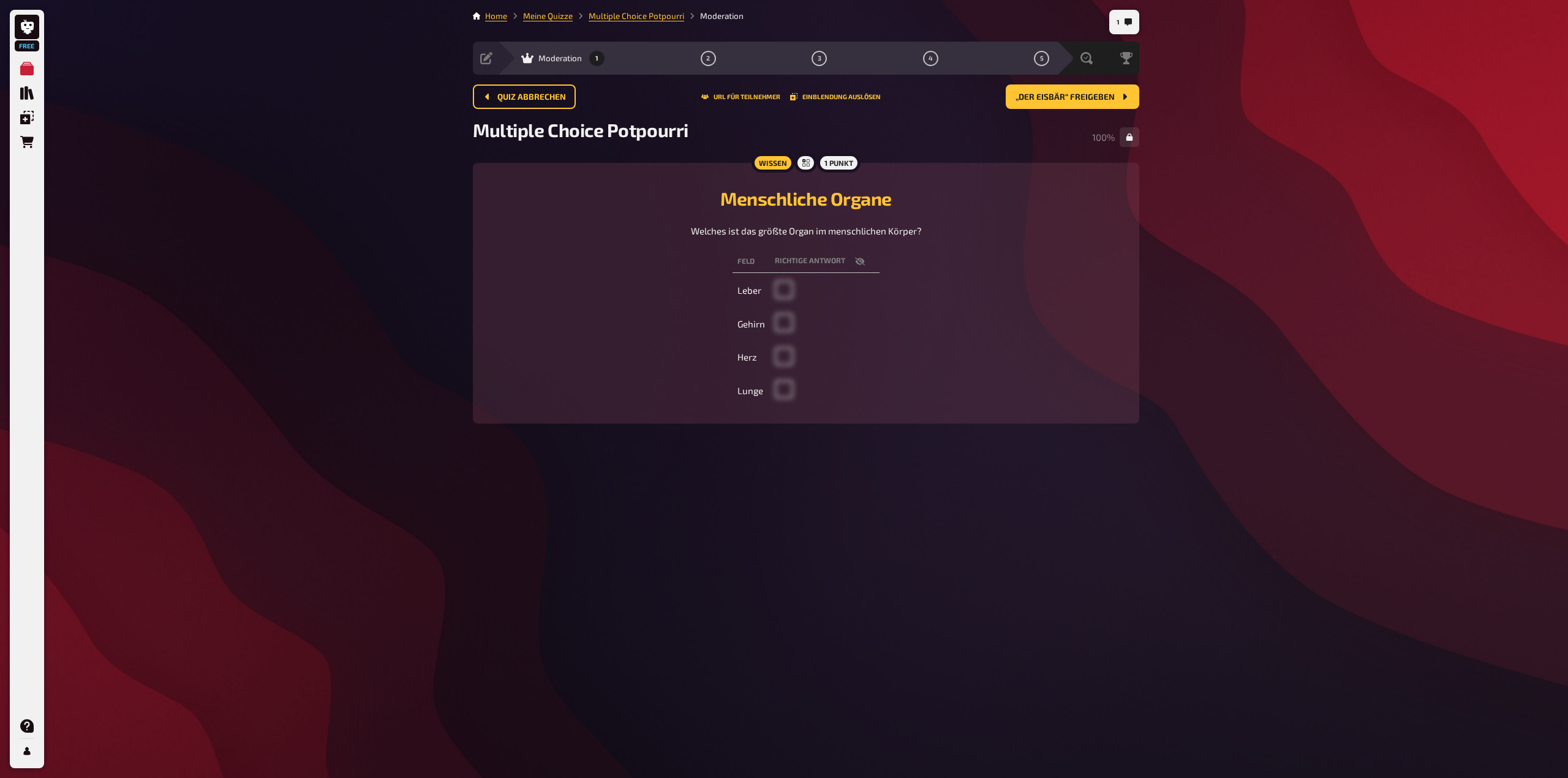
click at [787, 293] on span at bounding box center [784, 295] width 18 height 11
click at [835, 265] on th "Richtige Antwort" at bounding box center [824, 261] width 110 height 22
click at [858, 264] on icon "button" at bounding box center [860, 261] width 10 height 10
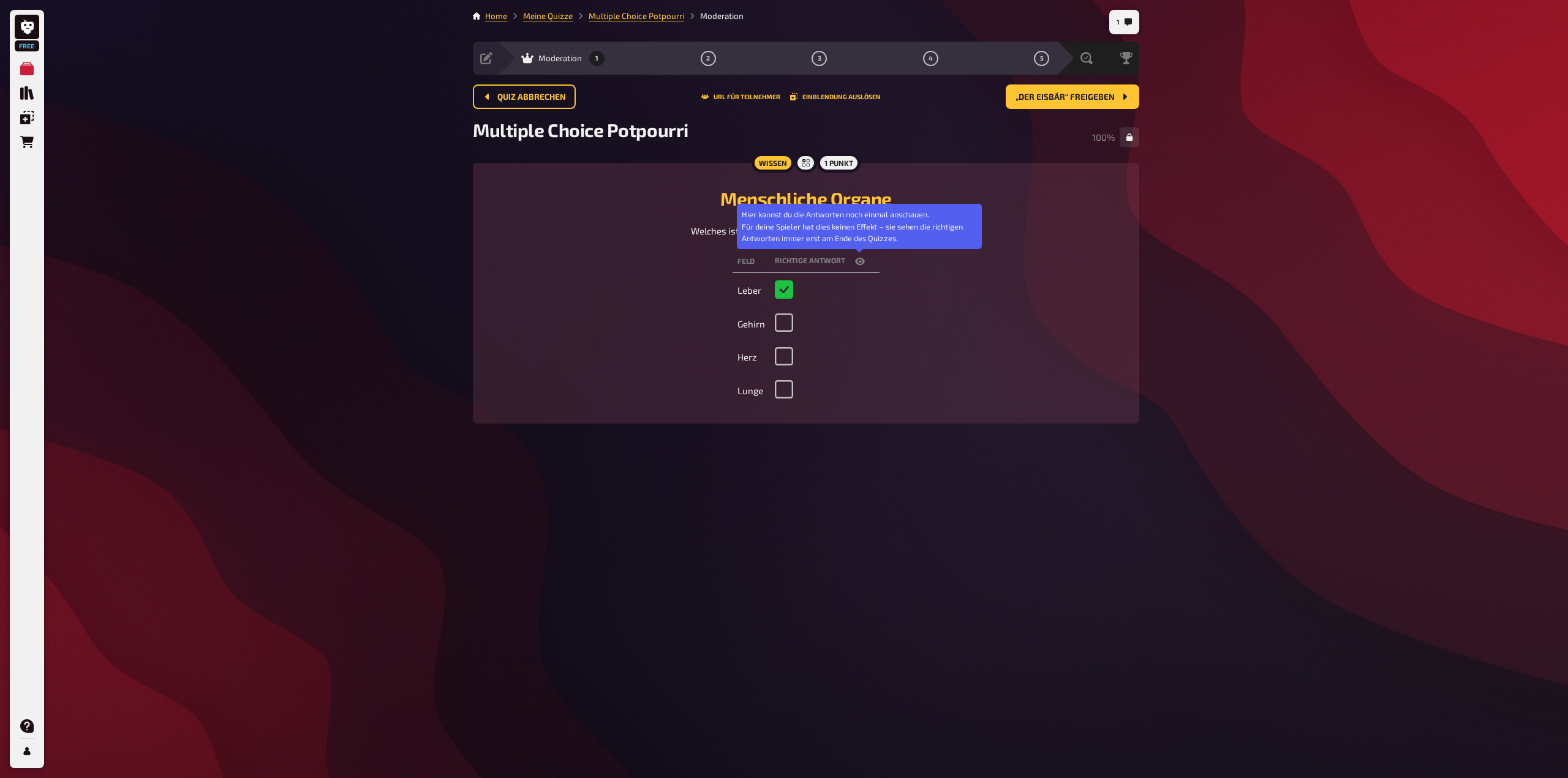
click at [860, 264] on icon "button" at bounding box center [860, 261] width 10 height 8
checkbox input "false"
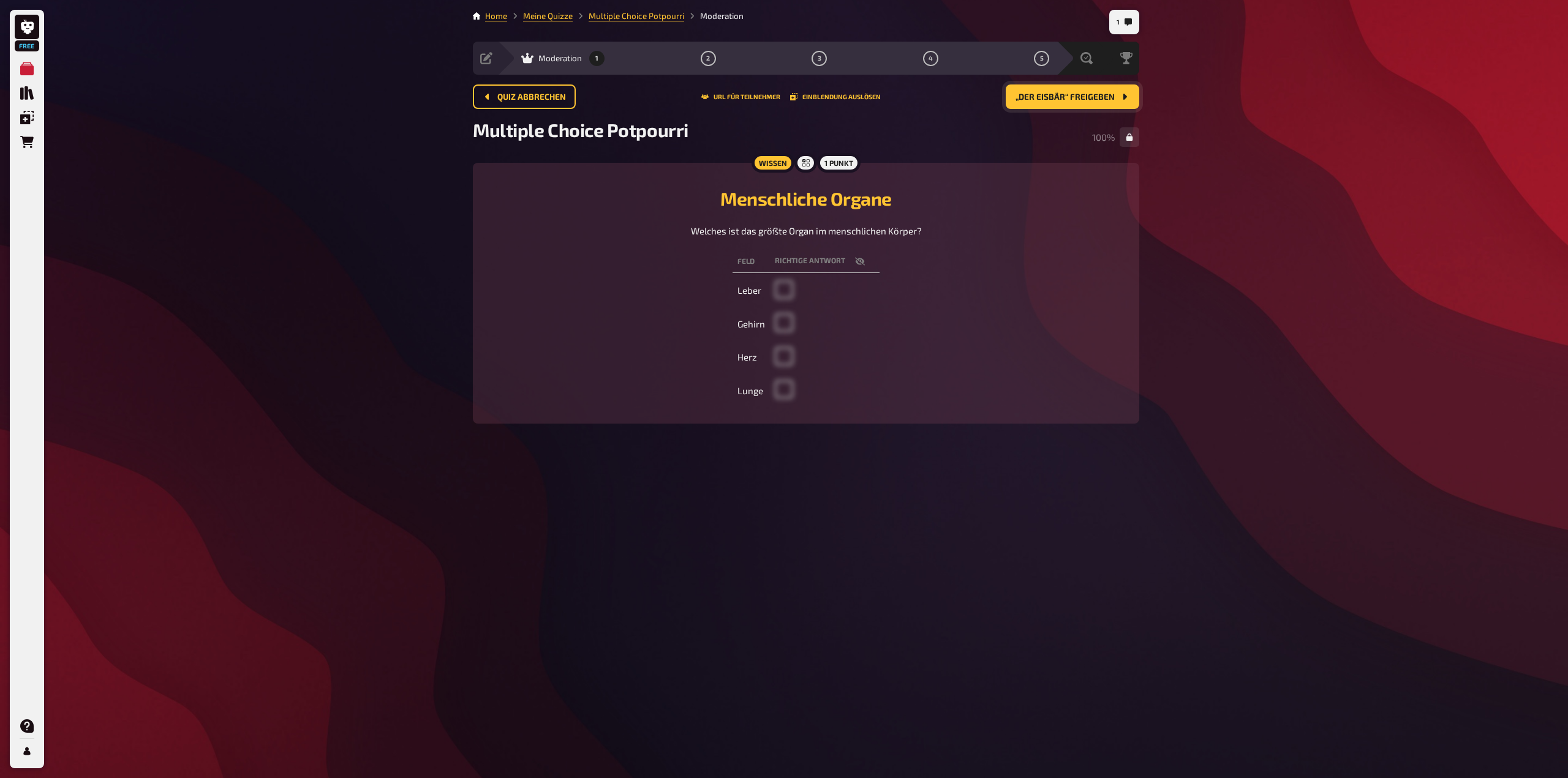
click at [1092, 104] on button "„Der Eisbär“ freigeben" at bounding box center [1072, 96] width 134 height 24
click at [796, 359] on span at bounding box center [805, 362] width 18 height 11
click at [747, 262] on th "Feld" at bounding box center [751, 261] width 79 height 22
drag, startPoint x: 842, startPoint y: 164, endPoint x: 812, endPoint y: 166, distance: 30.1
click at [842, 164] on div "1 Punkt" at bounding box center [839, 163] width 43 height 20
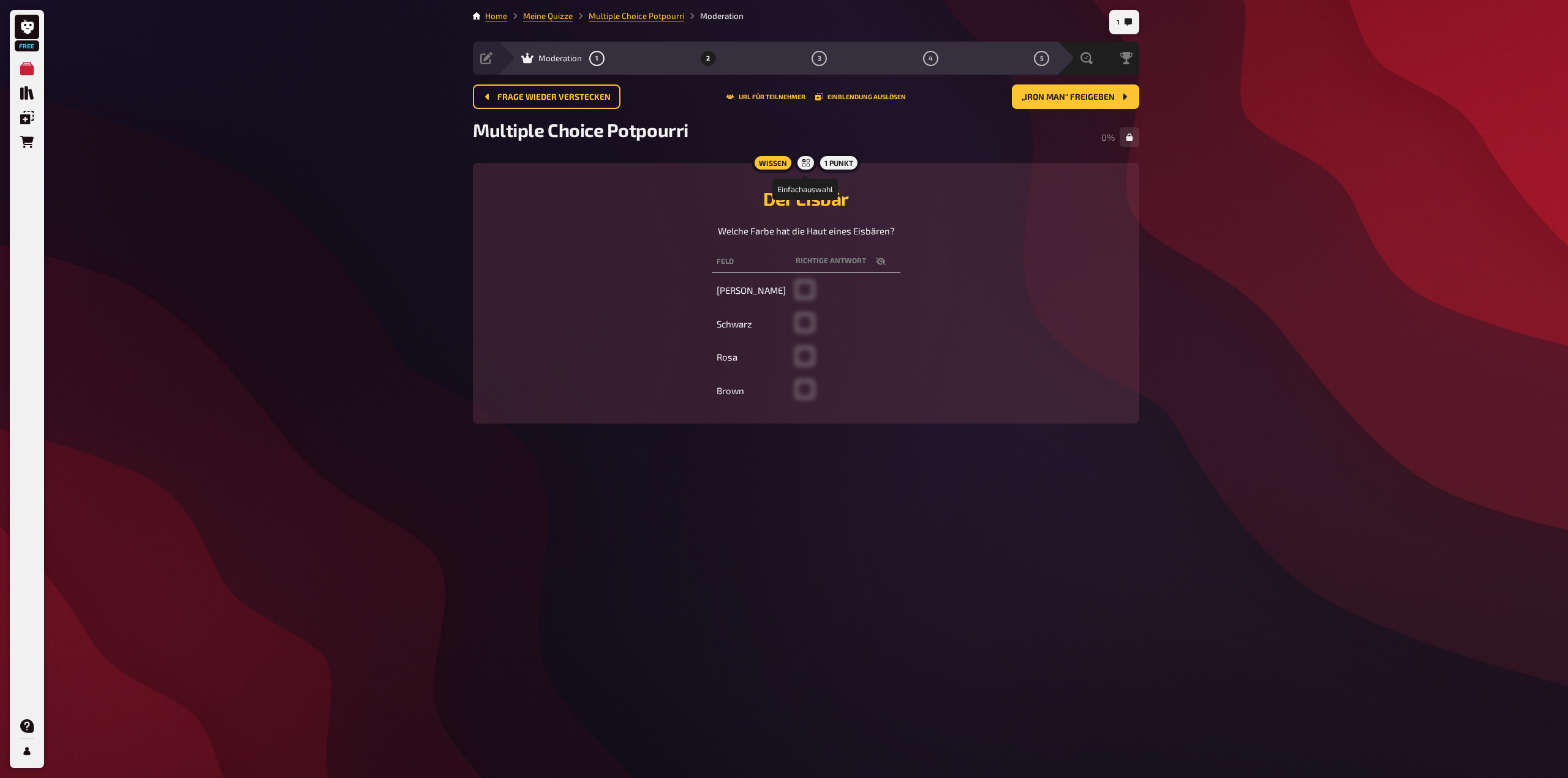
drag, startPoint x: 802, startPoint y: 166, endPoint x: 817, endPoint y: 179, distance: 19.8
click at [803, 166] on icon at bounding box center [806, 163] width 8 height 8
click at [1049, 98] on span "„Iron Man“ freigeben" at bounding box center [1067, 97] width 93 height 8
click at [1087, 93] on span "„Cinderella Story“ freigeben" at bounding box center [1050, 97] width 129 height 8
click at [1087, 94] on span "„Denk logisch“ freigeben" at bounding box center [1060, 97] width 110 height 8
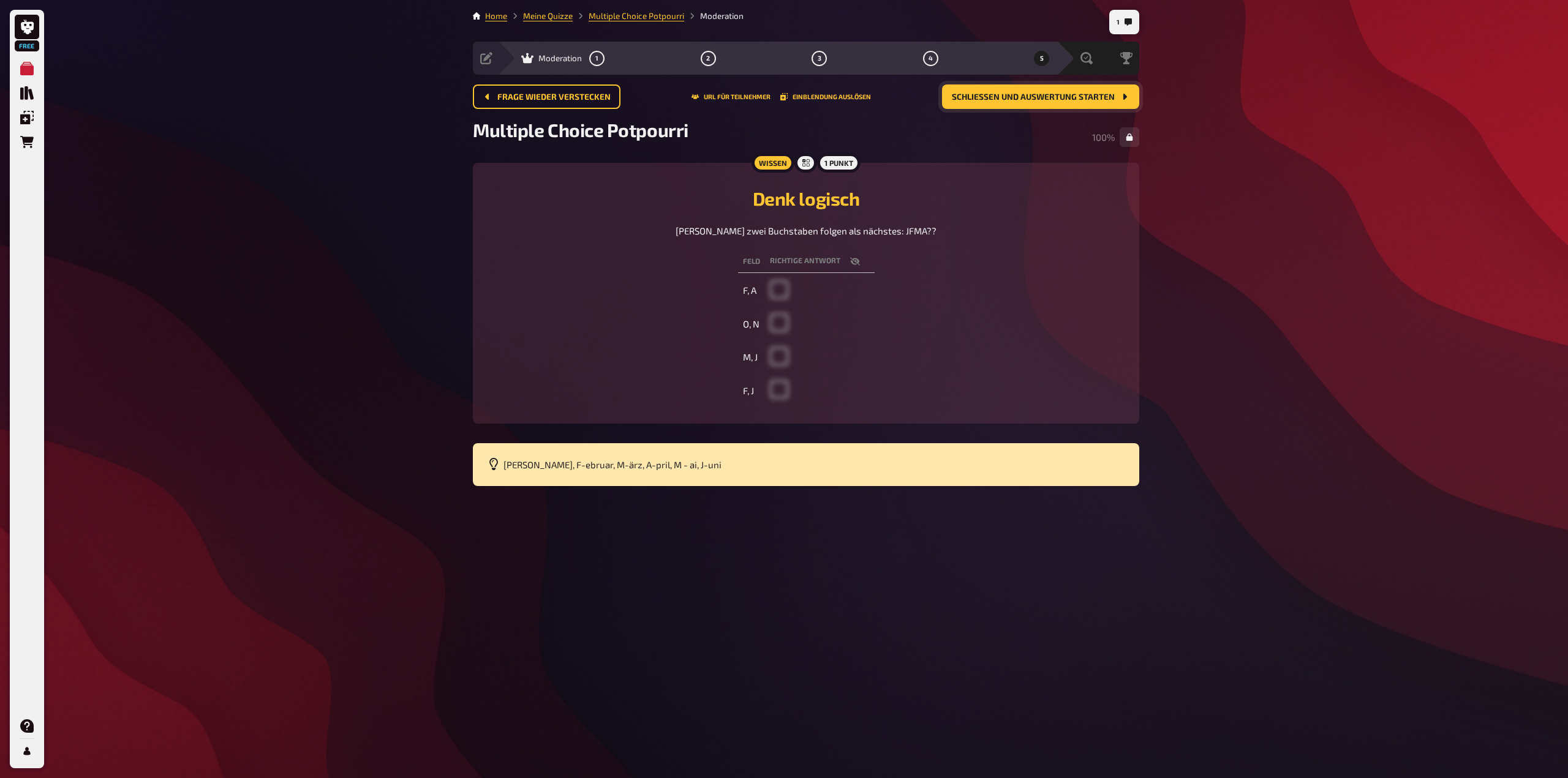
click at [1001, 105] on button "Schließen und Auswertung starten" at bounding box center [1040, 96] width 197 height 24
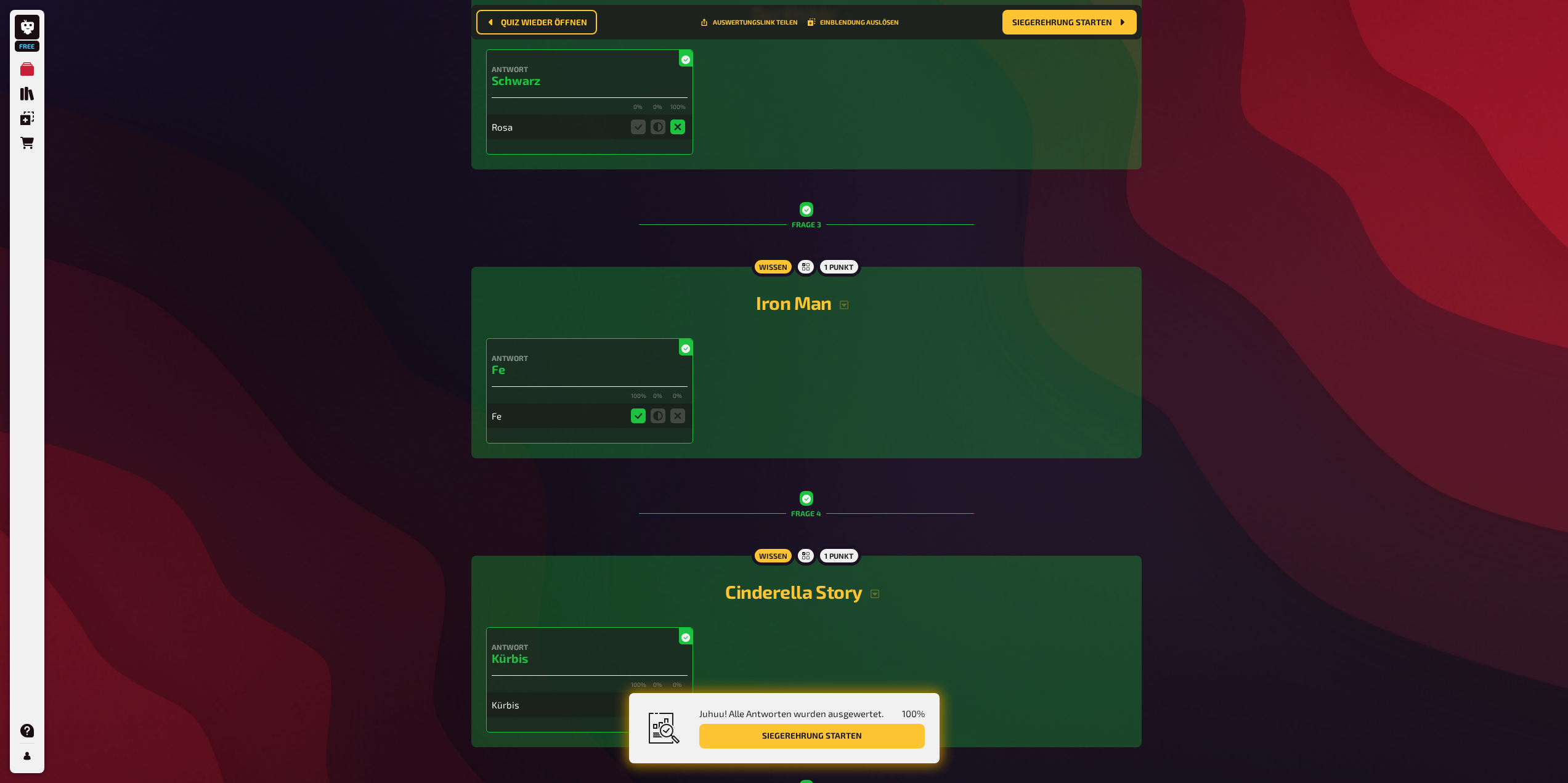
scroll to position [942, 0]
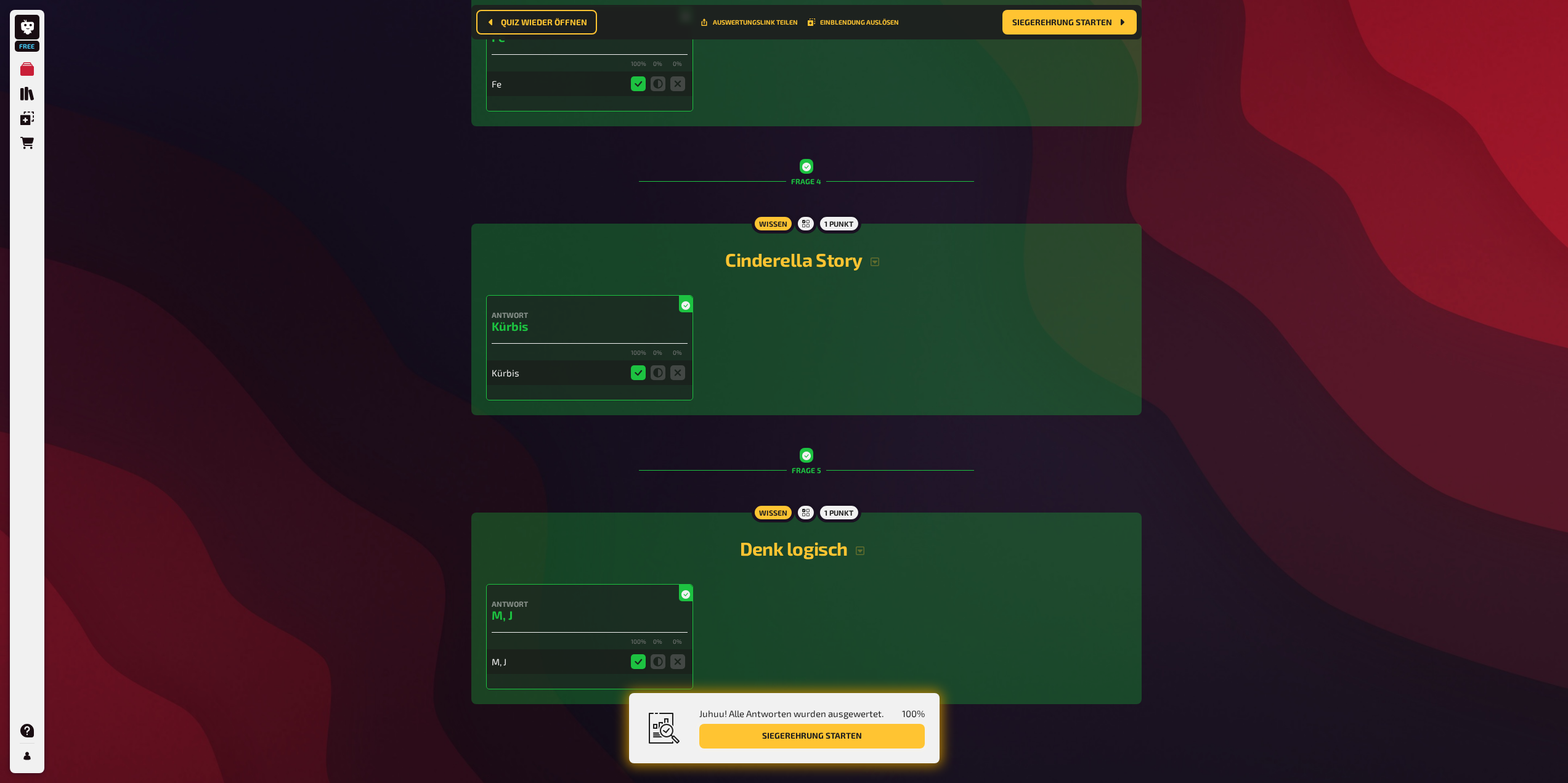
click at [839, 733] on button "Siegerehrung starten" at bounding box center [811, 736] width 226 height 25
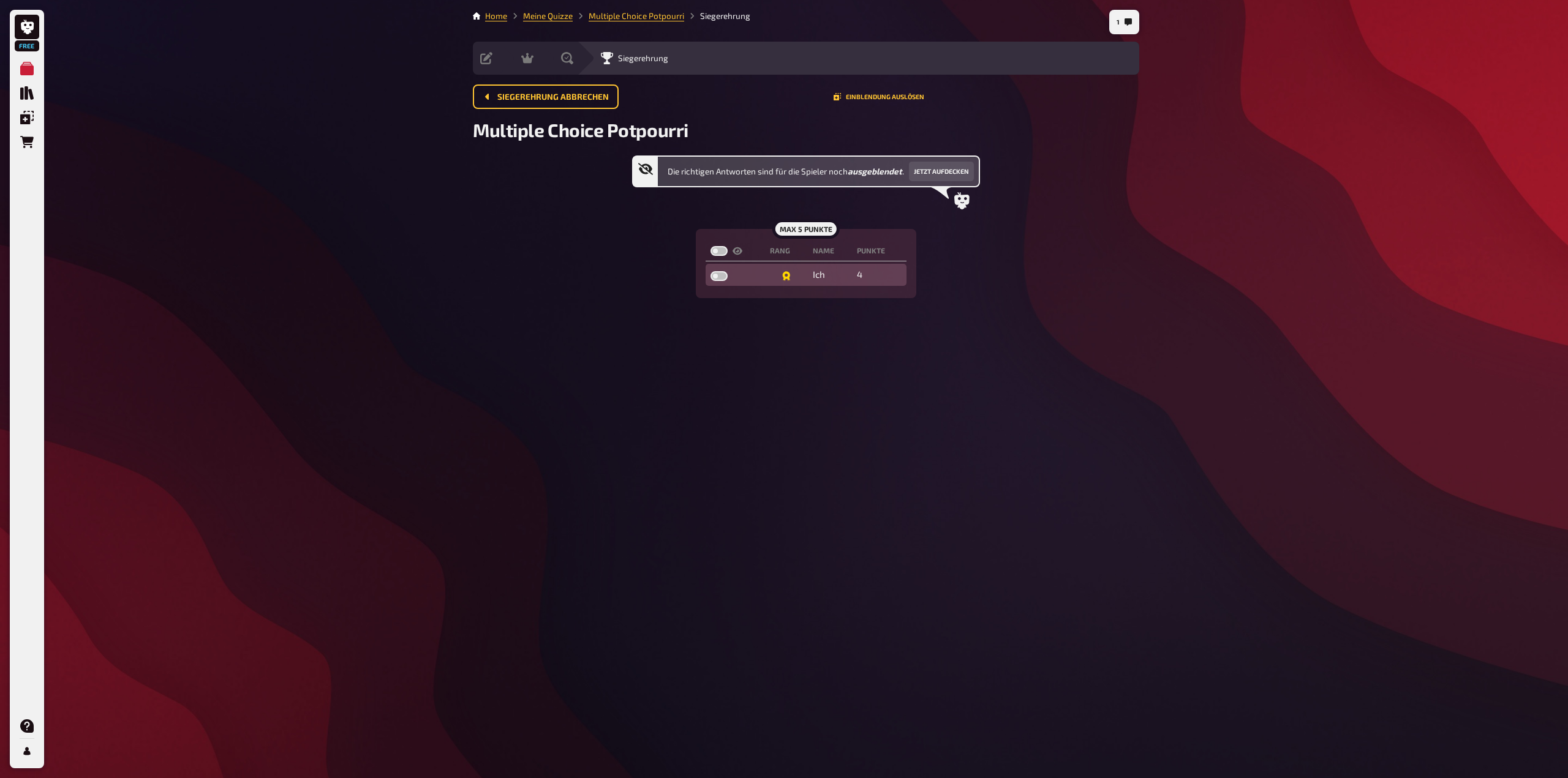
click at [725, 273] on label at bounding box center [719, 276] width 17 height 10
click at [710, 271] on input "checkbox" at bounding box center [710, 271] width 1 height 1
checkbox input "true"
click at [716, 276] on label at bounding box center [719, 276] width 17 height 10
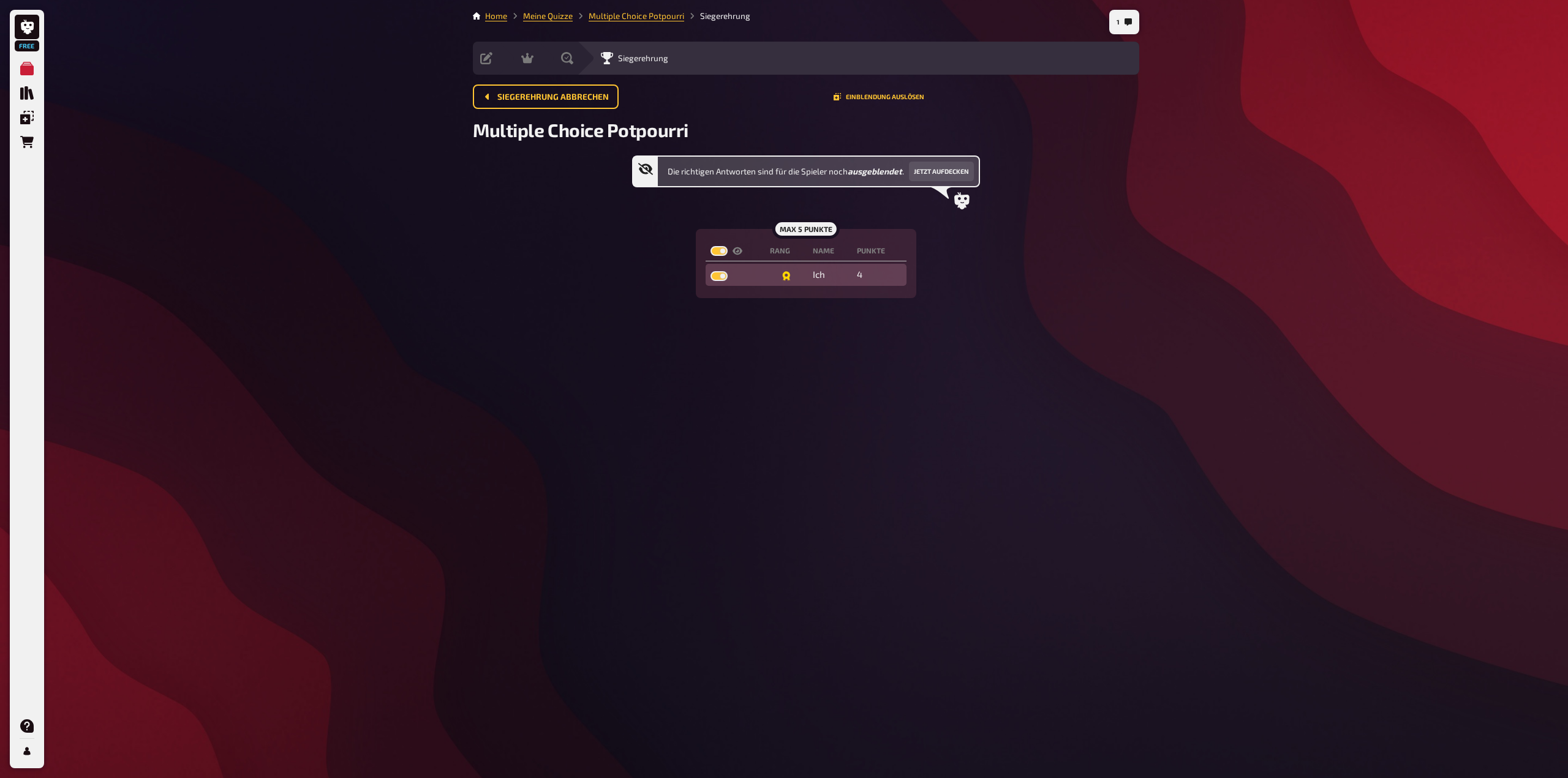
click at [710, 271] on input "checkbox" at bounding box center [710, 271] width 1 height 1
checkbox input "false"
click at [733, 282] on td at bounding box center [735, 275] width 59 height 22
click at [719, 273] on label at bounding box center [719, 276] width 17 height 10
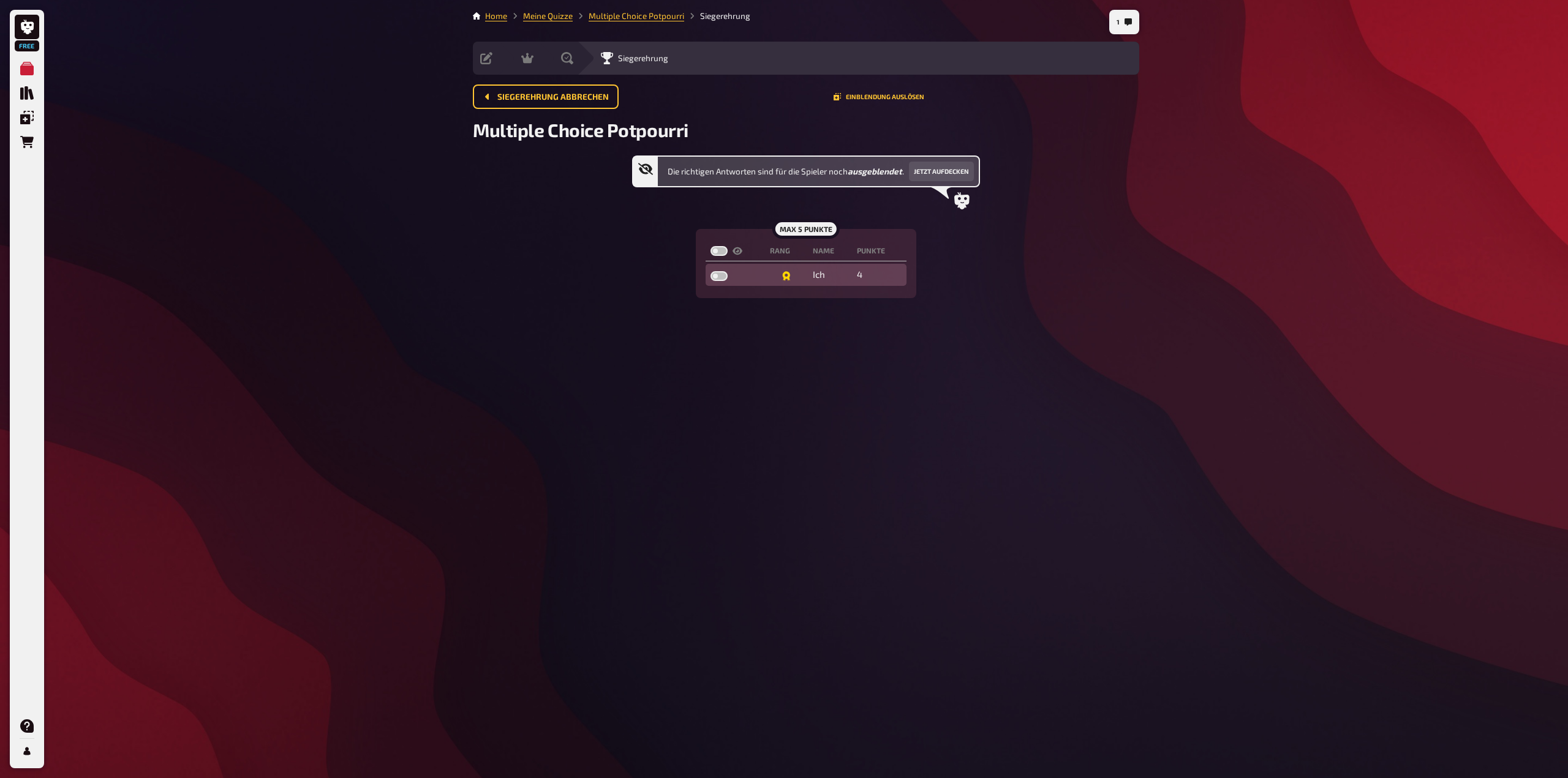
click at [710, 271] on input "checkbox" at bounding box center [710, 271] width 1 height 1
checkbox input "true"
click at [702, 274] on div "max 5 Punkte Rang Name Punkte Ich 4" at bounding box center [805, 264] width 220 height 69
drag, startPoint x: 1165, startPoint y: 403, endPoint x: 1208, endPoint y: 201, distance: 206.5
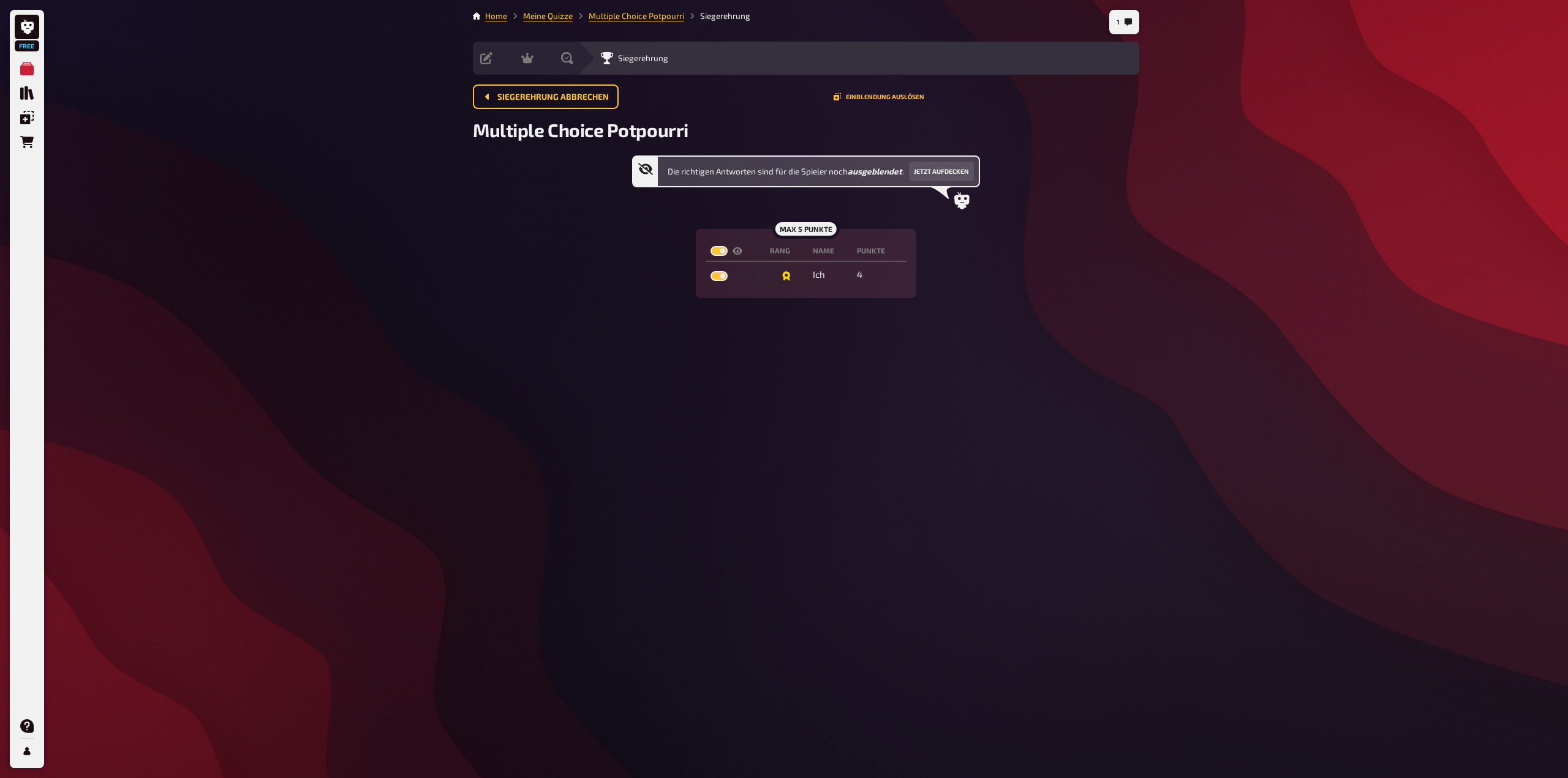
click at [1166, 396] on div "Free Meine Quizze Quiz Sammlung Einblendungen Bestellungen Hilfe Profil 1 Home …" at bounding box center [784, 389] width 1568 height 778
click at [549, 16] on link "Meine Quizze" at bounding box center [547, 16] width 50 height 10
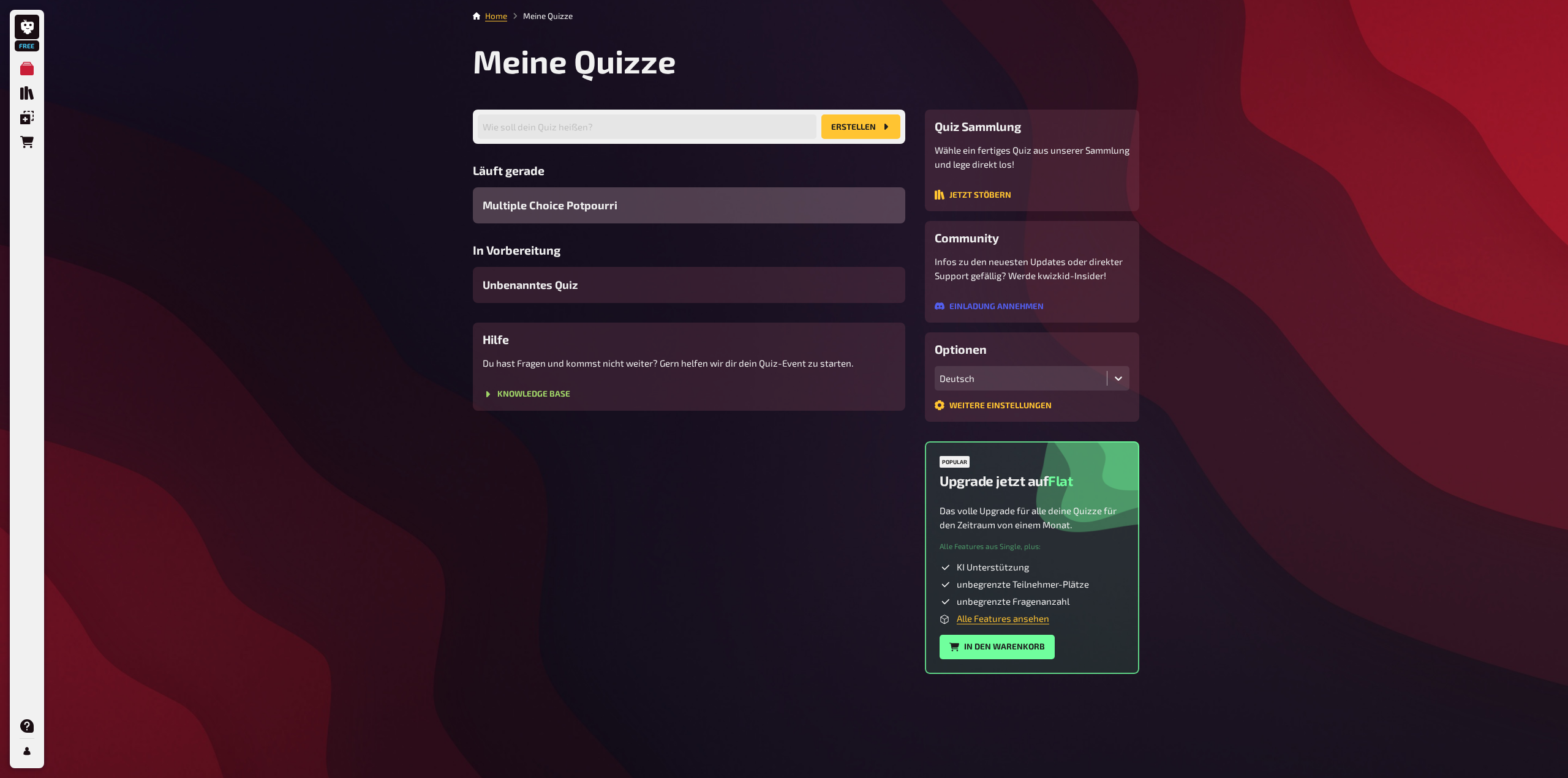
click at [636, 201] on div "Multiple Choice Potpourri" at bounding box center [689, 206] width 432 height 36
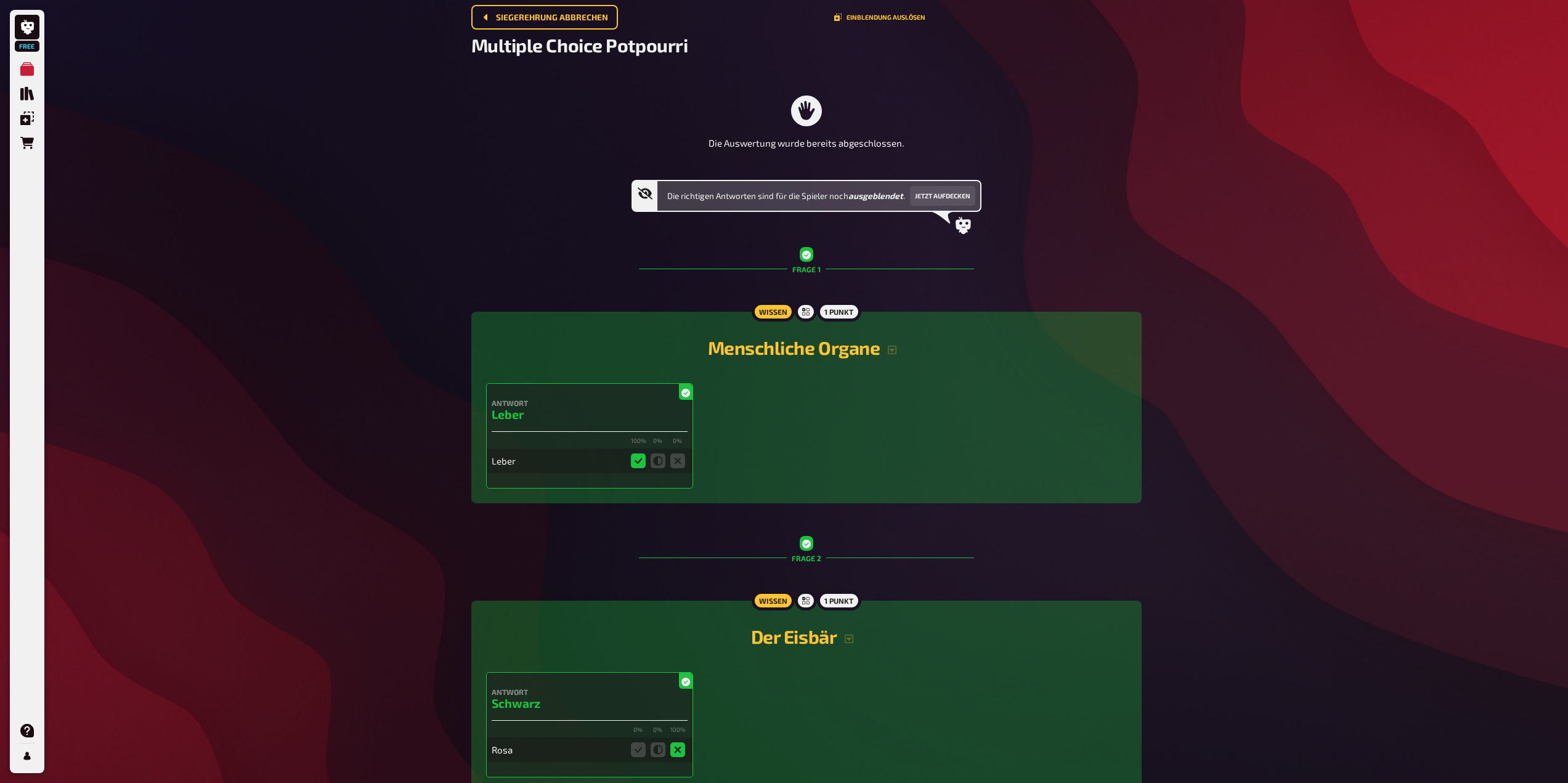
scroll to position [11, 0]
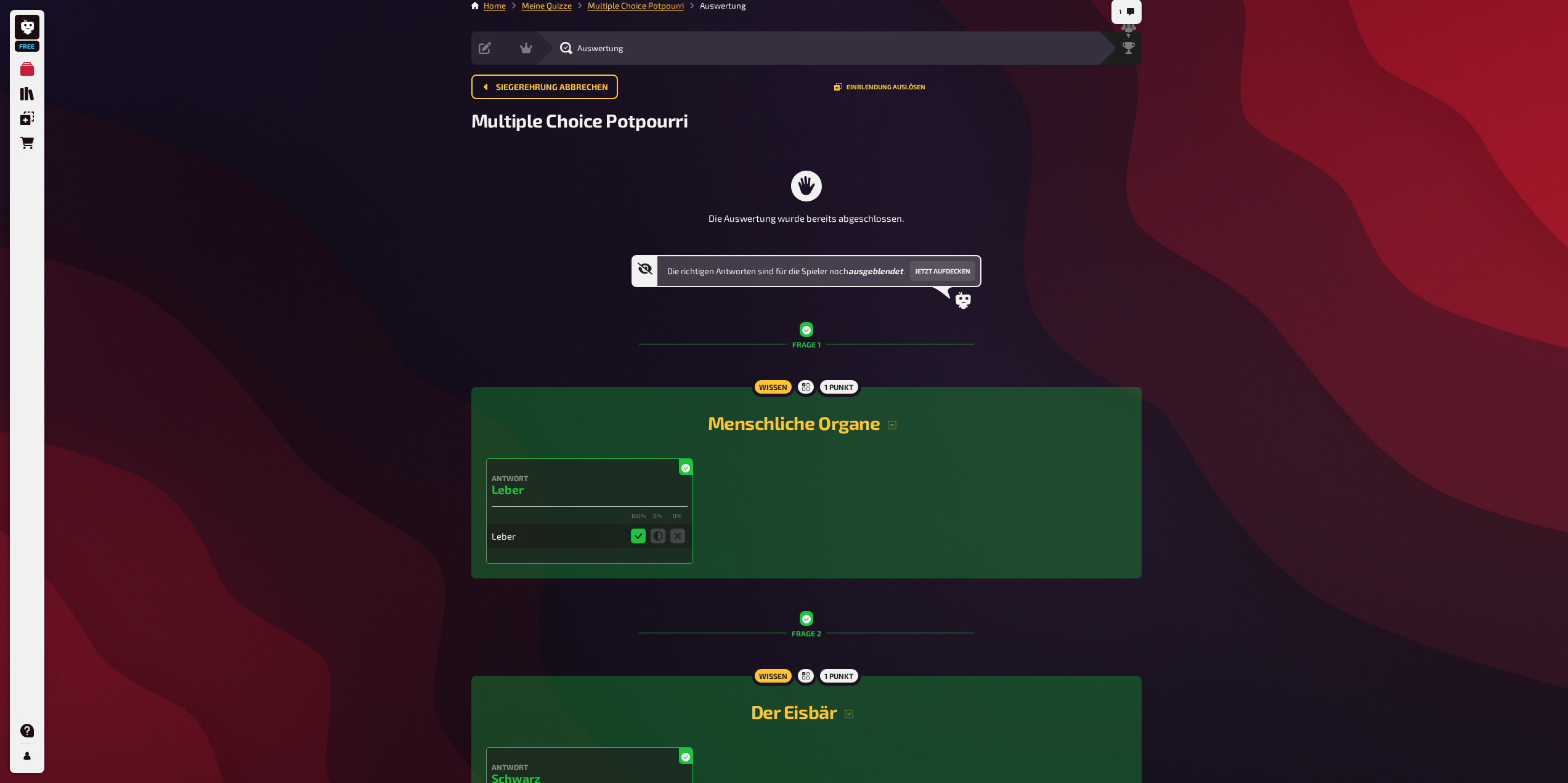
click at [705, 489] on div "Antwort Leber 100 % 0 % 0 % Leber" at bounding box center [806, 511] width 641 height 106
click at [514, 83] on span "Siegerehrung abbrechen" at bounding box center [551, 87] width 112 height 8
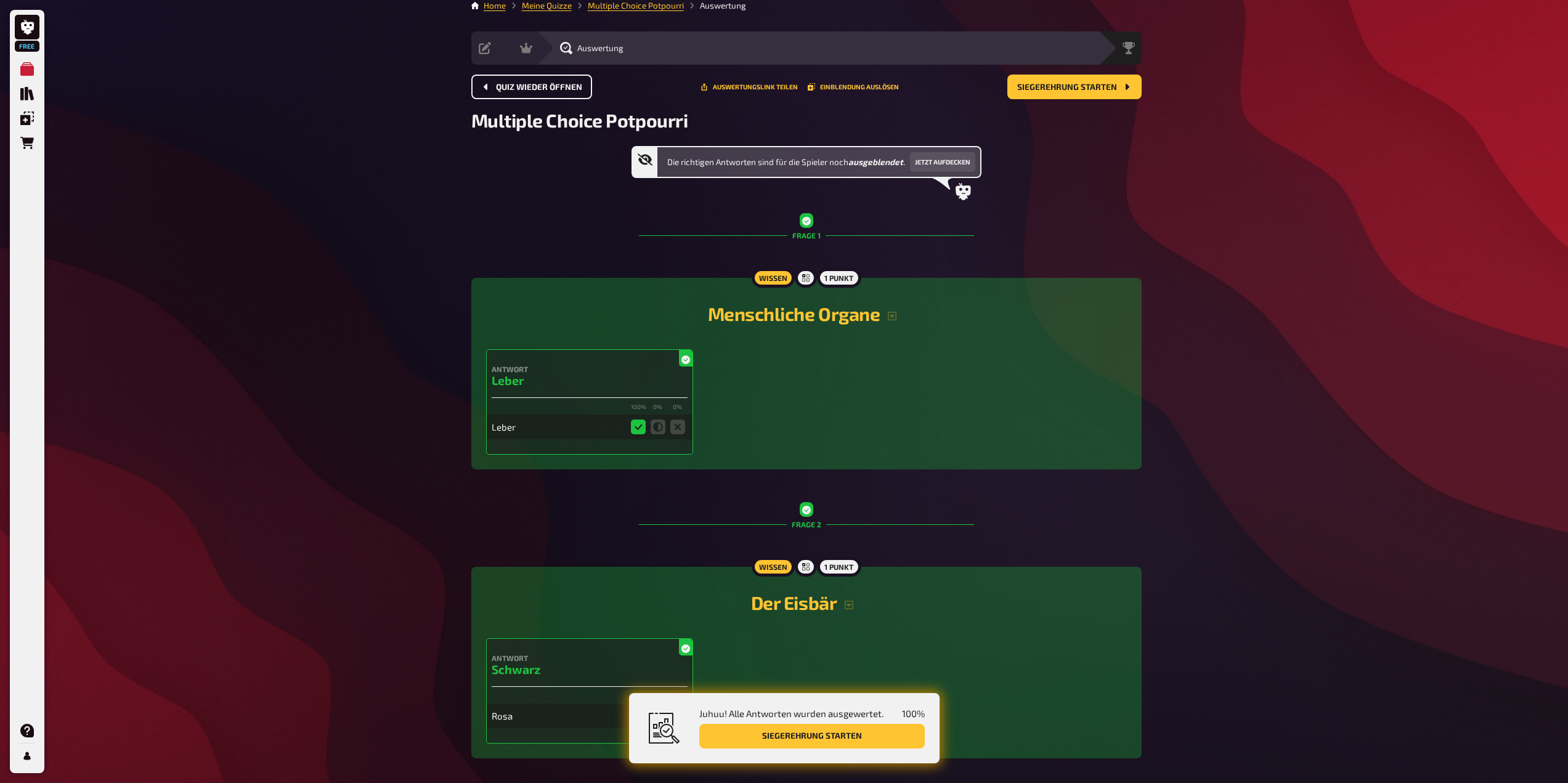
click at [514, 83] on span "Quiz wieder öffnen" at bounding box center [539, 87] width 86 height 8
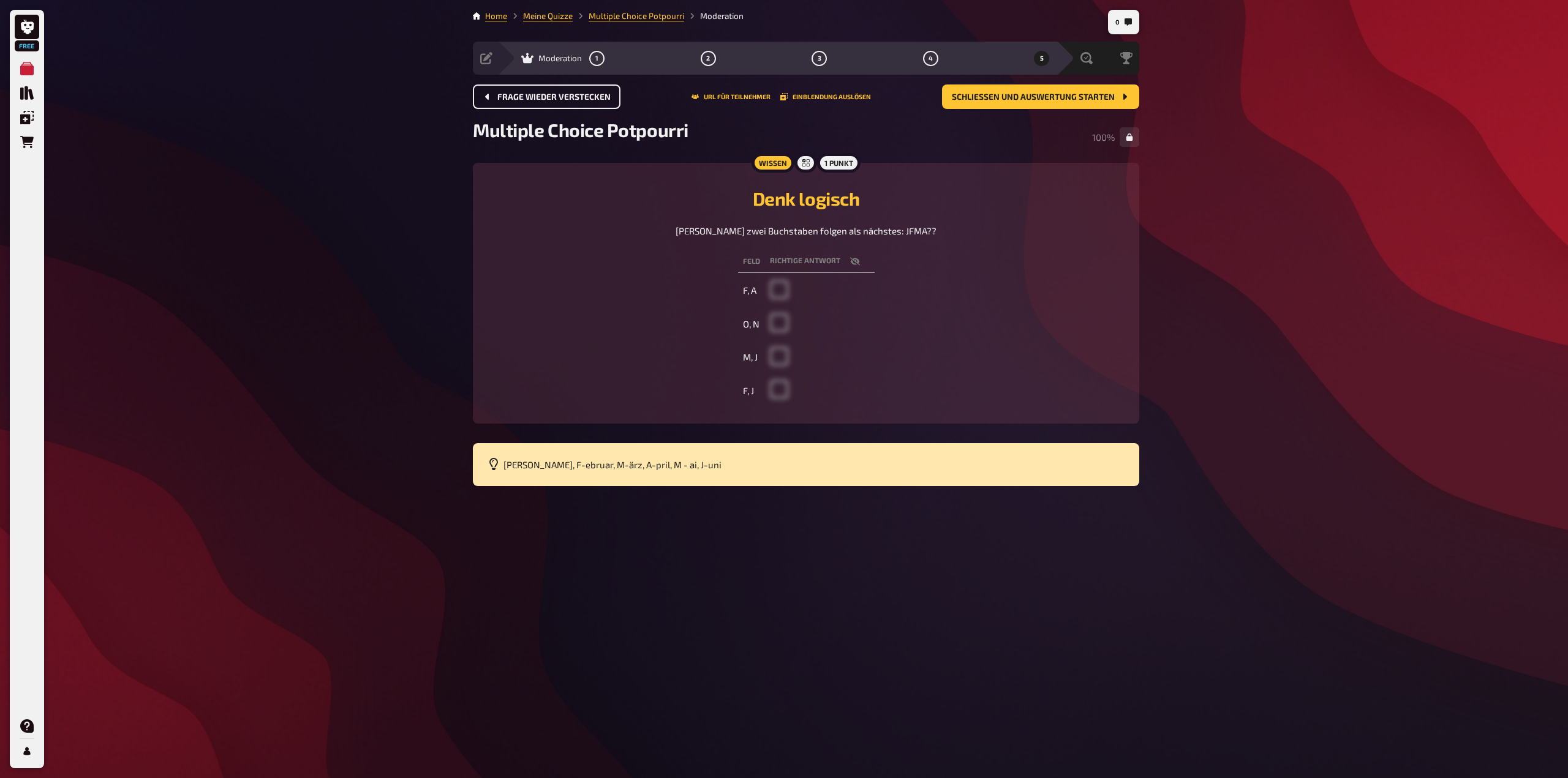
click at [505, 101] on span "Frage wieder verstecken" at bounding box center [554, 97] width 113 height 8
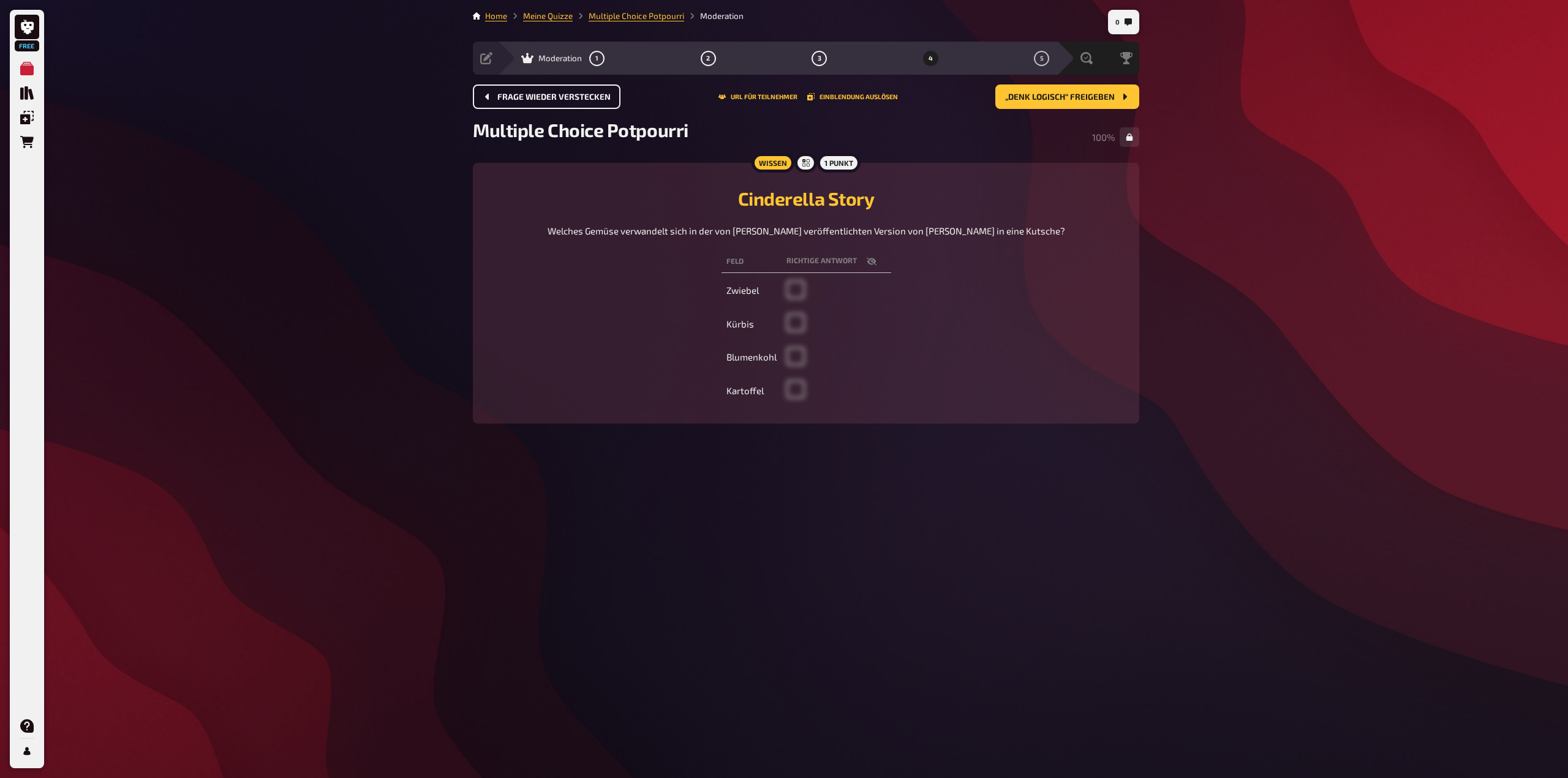
click at [505, 101] on span "Frage wieder verstecken" at bounding box center [554, 97] width 113 height 8
click at [505, 101] on span "Quiz abbrechen" at bounding box center [531, 97] width 69 height 8
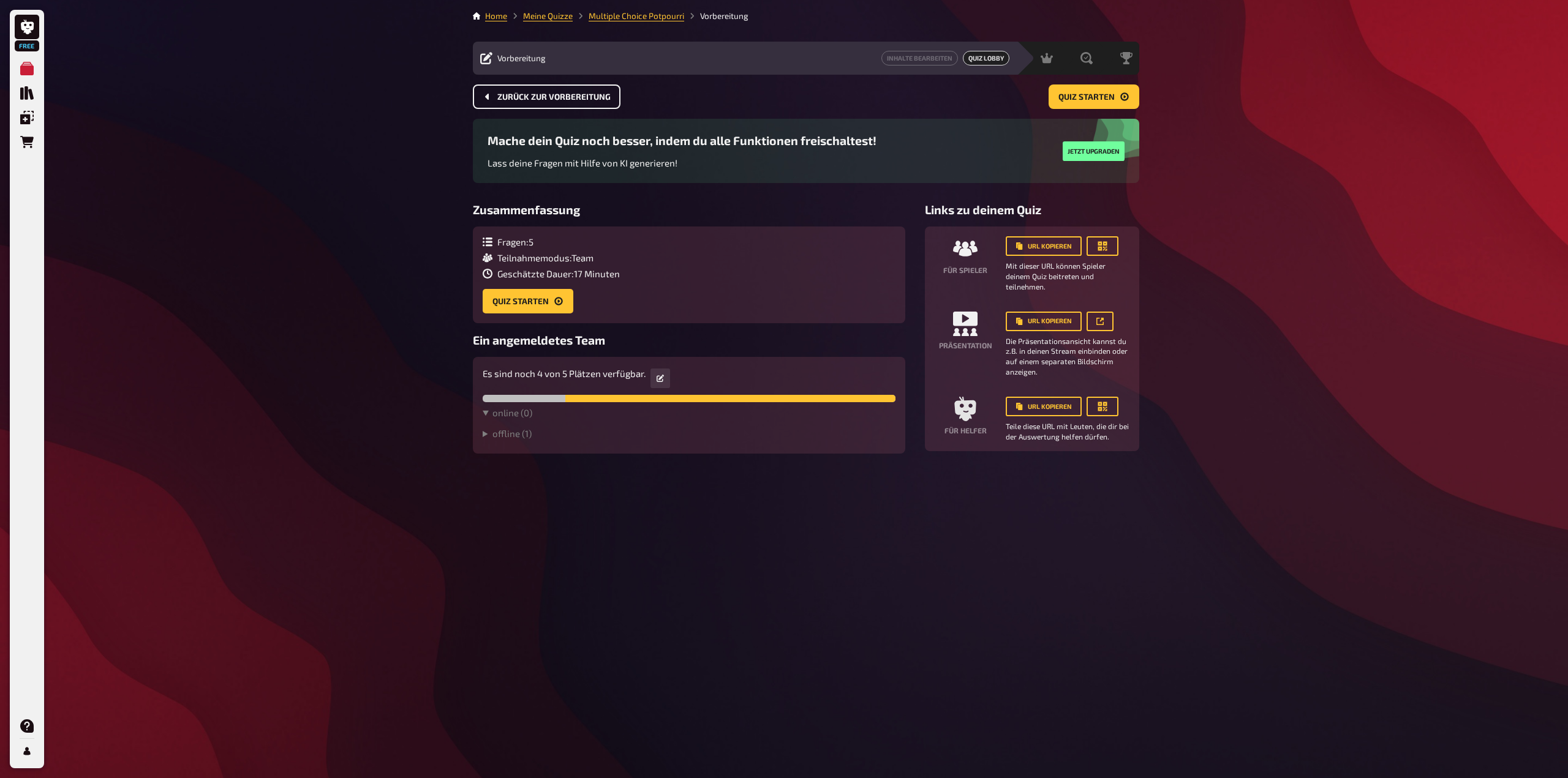
click at [517, 96] on span "Zurück zur Vorbereitung" at bounding box center [554, 97] width 113 height 8
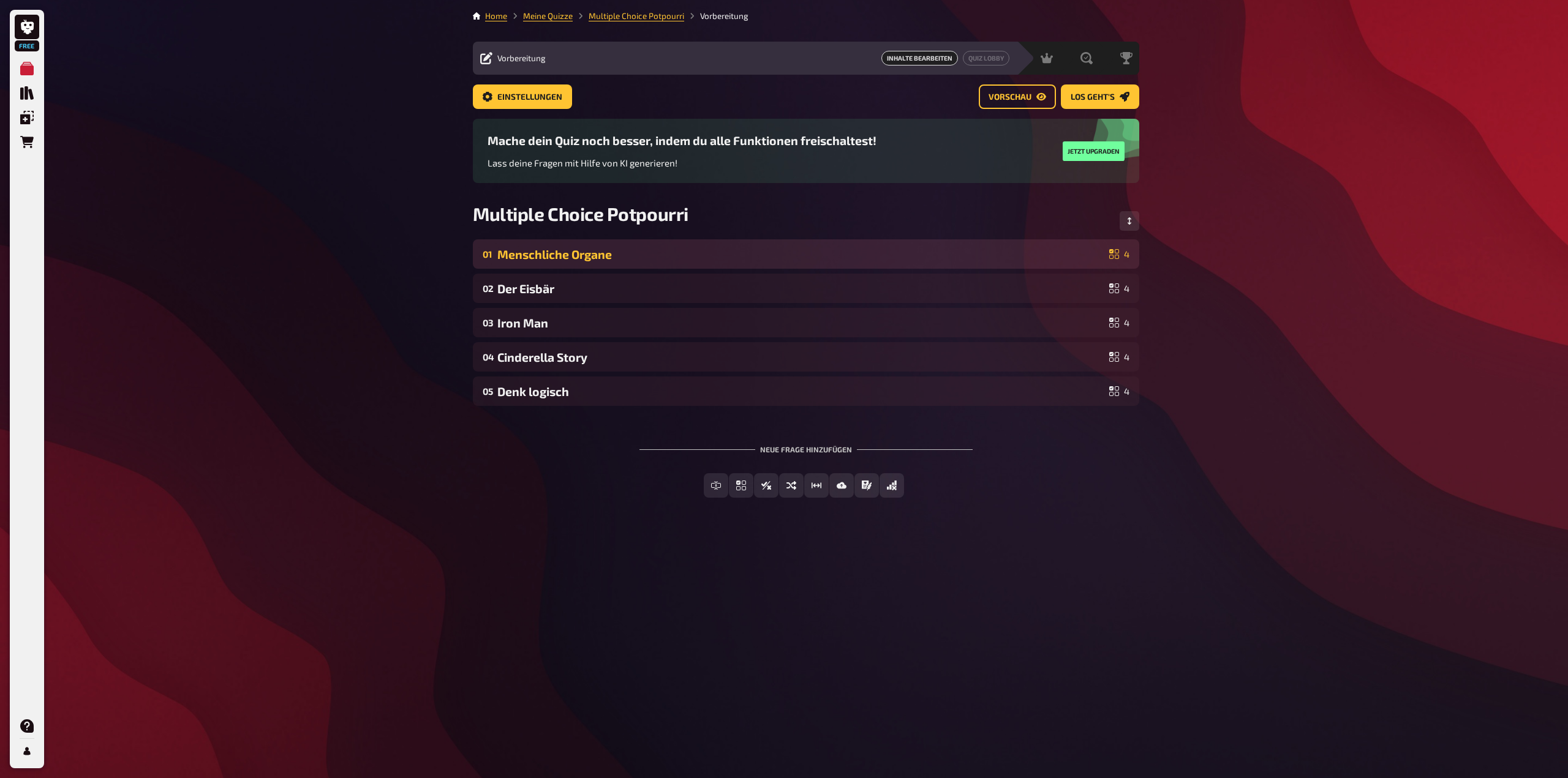
click at [1118, 254] on icon at bounding box center [1114, 254] width 10 height 10
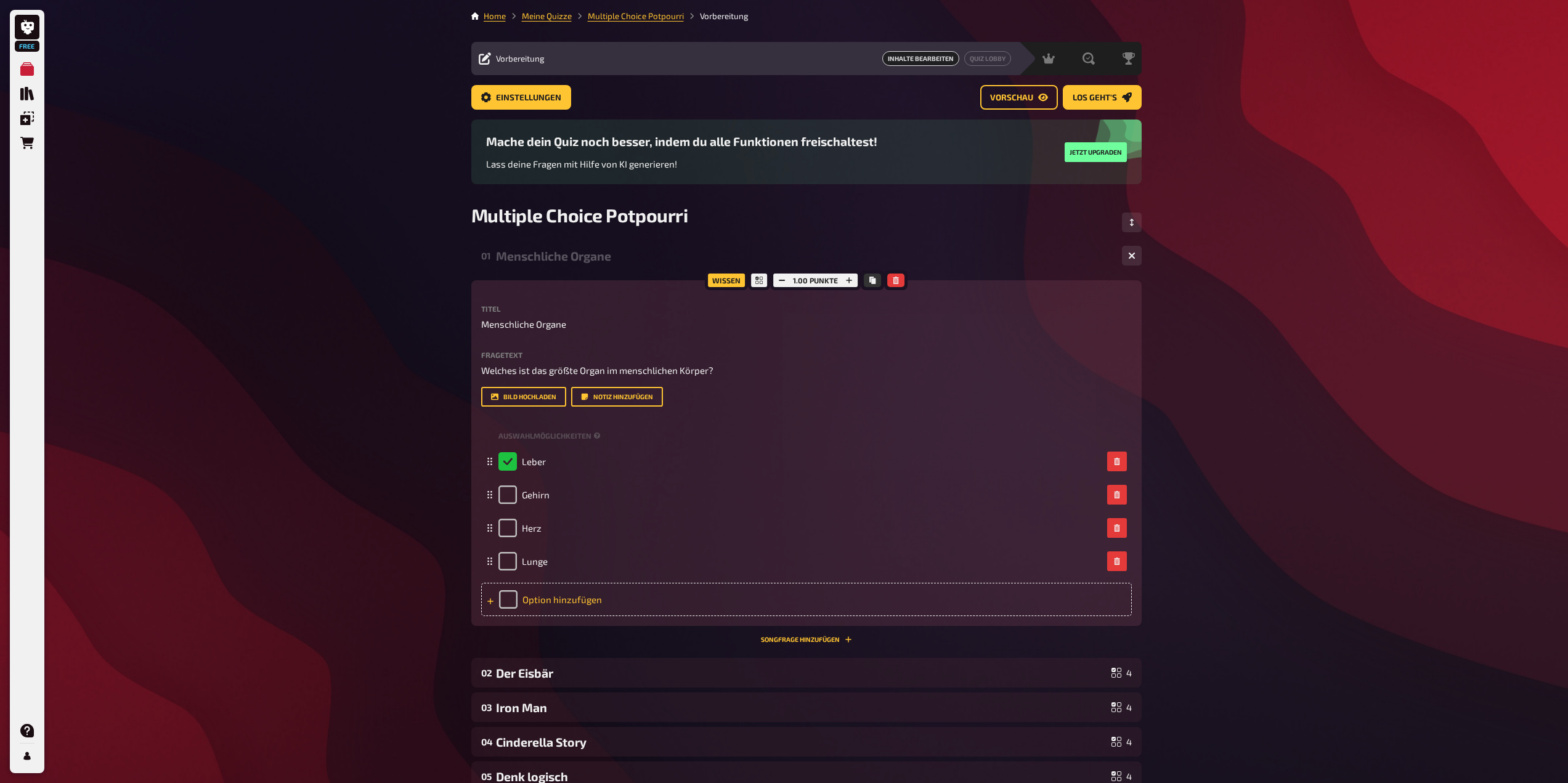
click at [512, 602] on div "Option hinzufügen" at bounding box center [806, 599] width 650 height 33
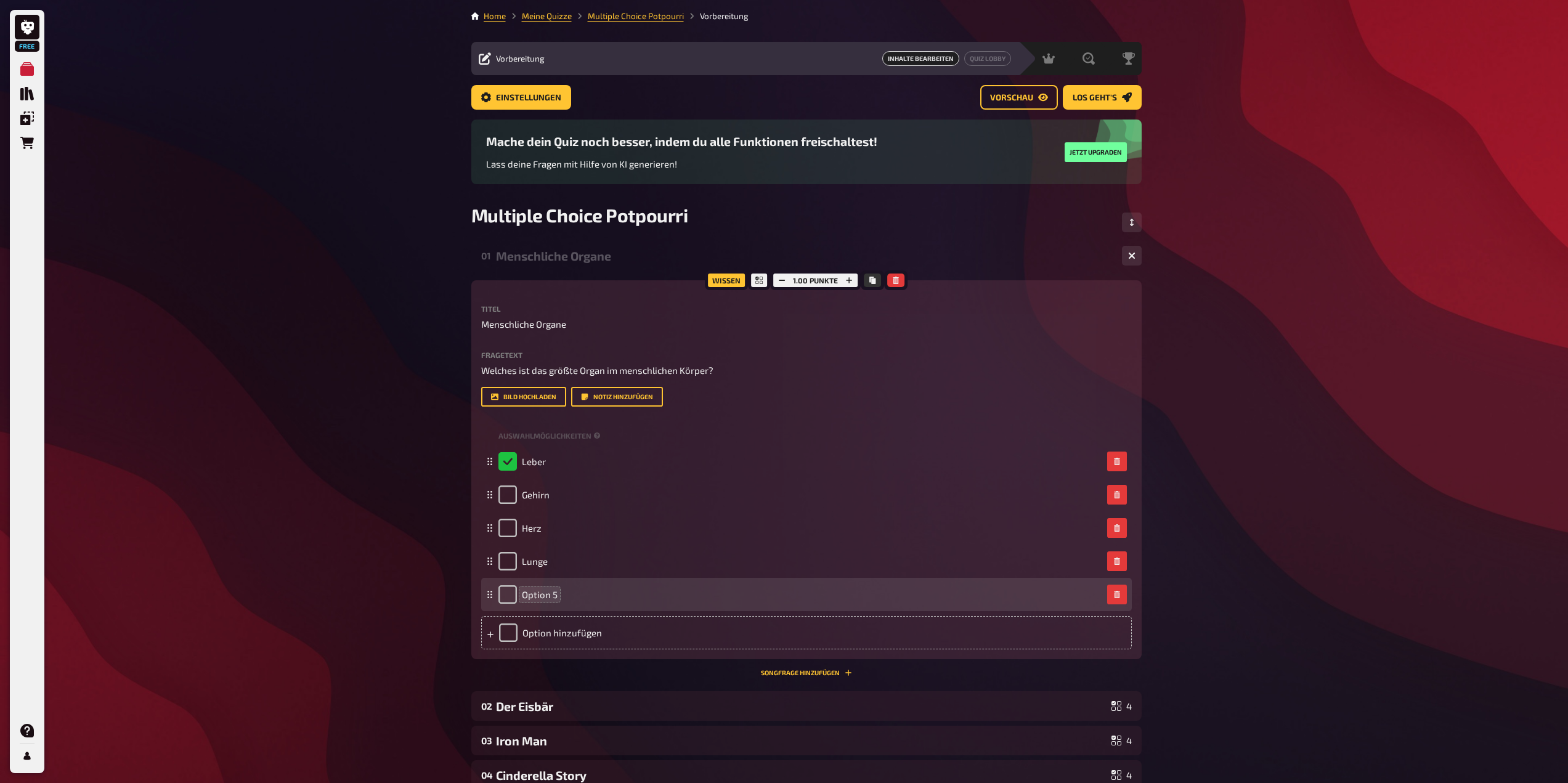
click at [544, 594] on span "Option 5" at bounding box center [539, 594] width 36 height 11
drag, startPoint x: 561, startPoint y: 592, endPoint x: 522, endPoint y: 599, distance: 39.6
click at [509, 597] on div "OptioHn 5" at bounding box center [531, 594] width 65 height 18
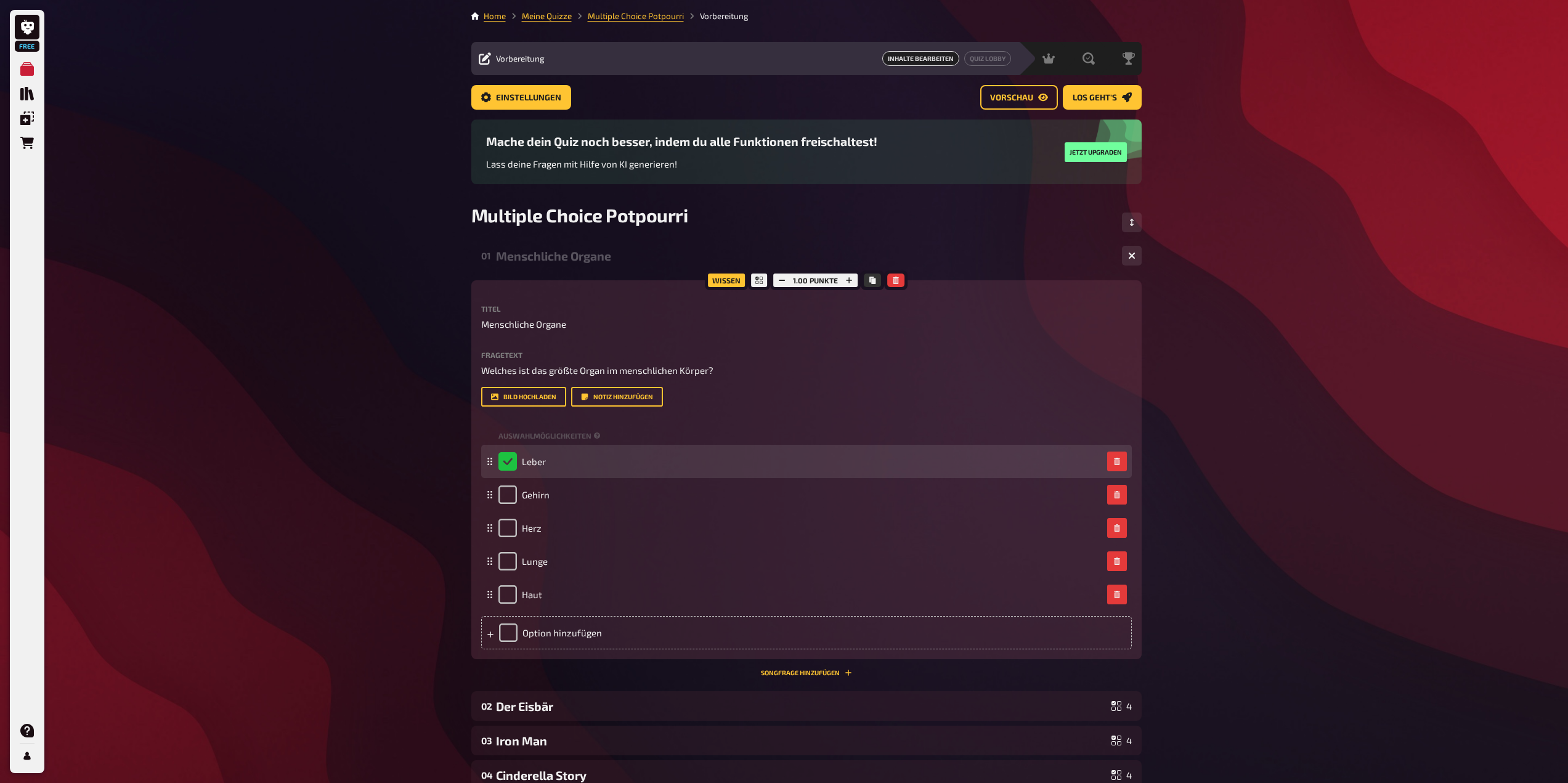
click at [513, 461] on div "Leber" at bounding box center [522, 461] width 47 height 18
click at [505, 457] on div "Leber" at bounding box center [522, 461] width 47 height 18
click at [503, 457] on div "Leber" at bounding box center [522, 461] width 47 height 18
click at [491, 468] on div "Leber" at bounding box center [806, 461] width 650 height 33
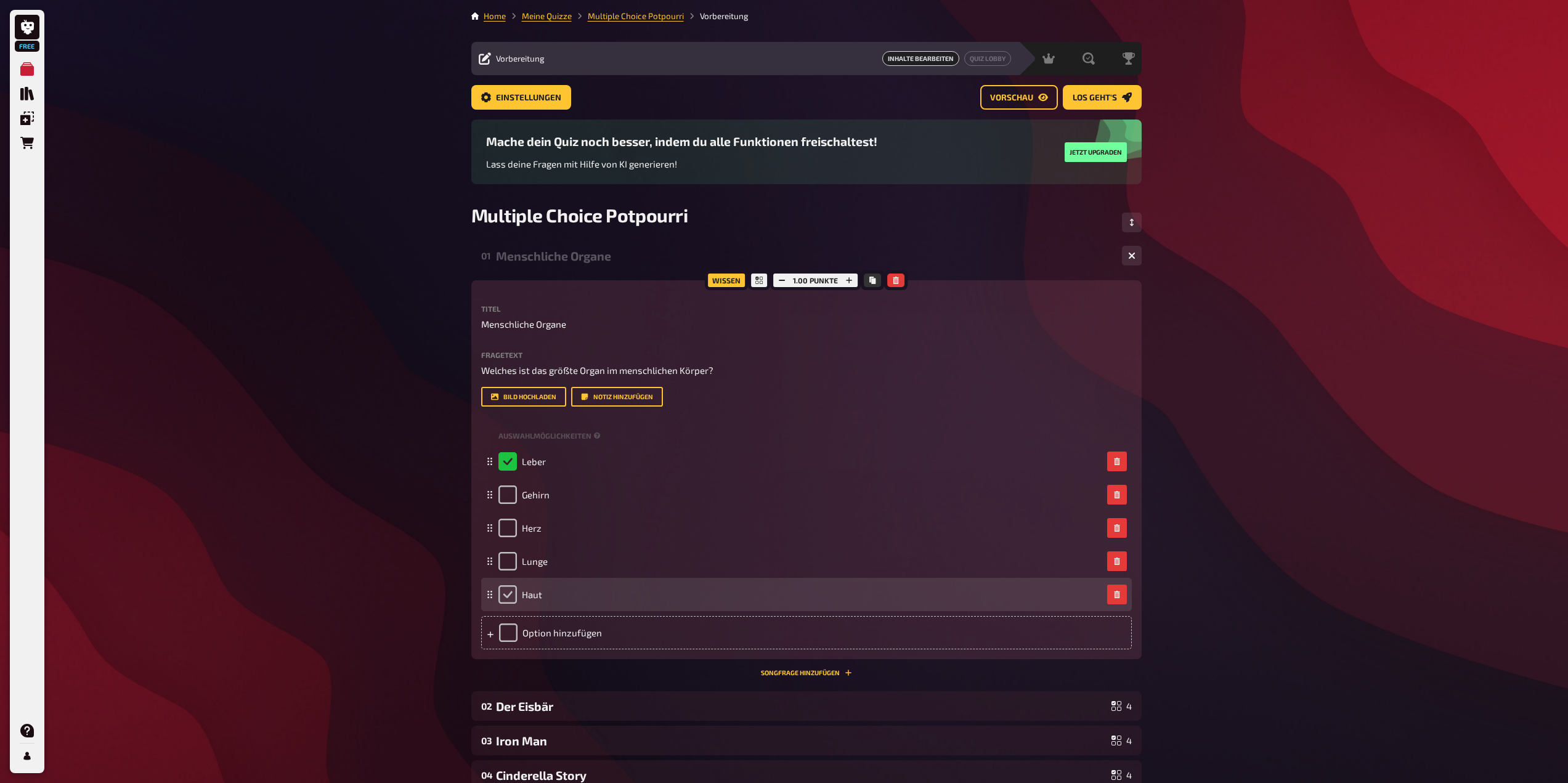
click at [499, 594] on input "checkbox" at bounding box center [508, 594] width 18 height 18
checkbox input "true"
checkbox input "false"
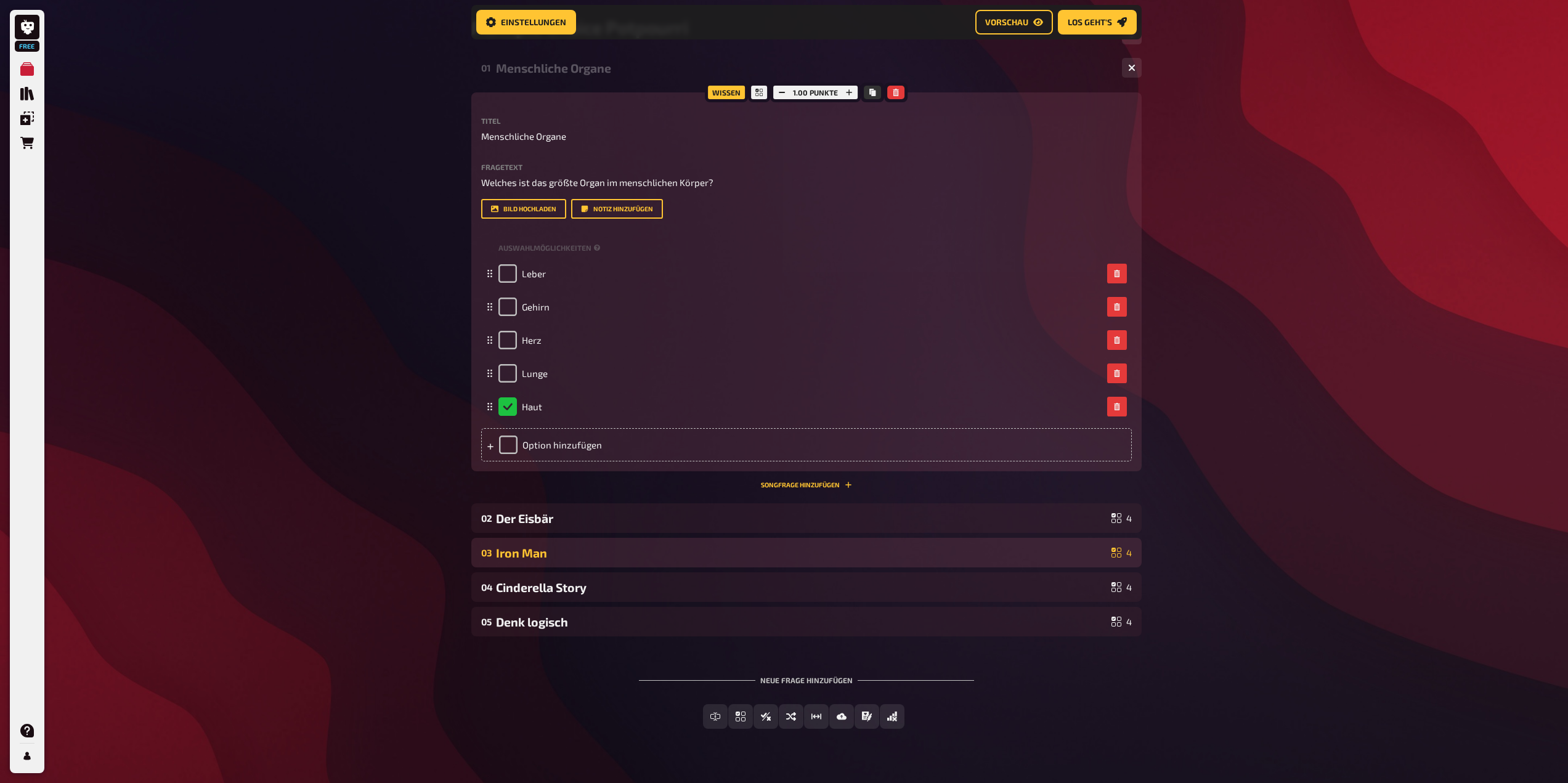
scroll to position [222, 0]
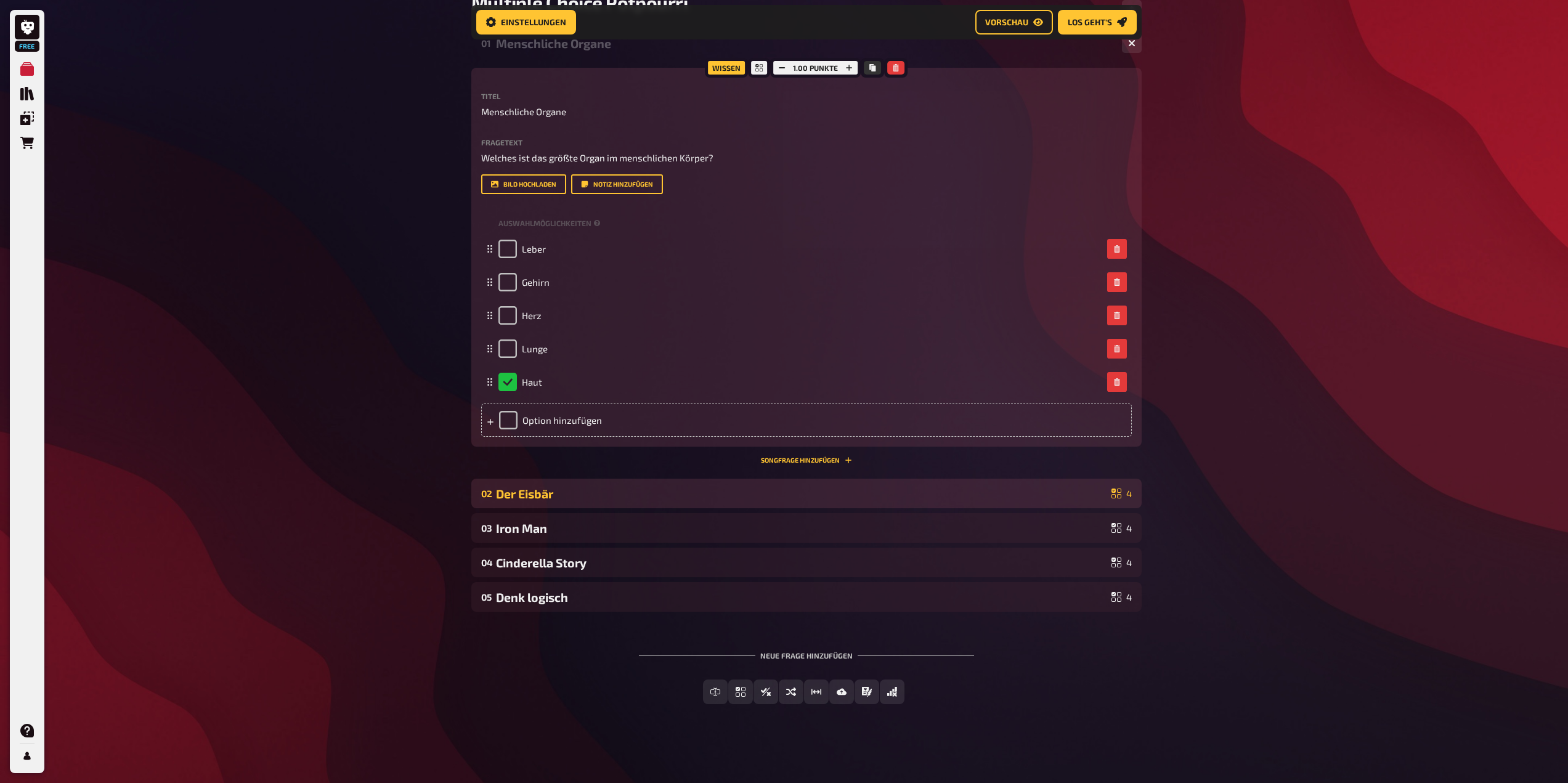
click at [867, 489] on div "Der Eisbär" at bounding box center [801, 494] width 610 height 14
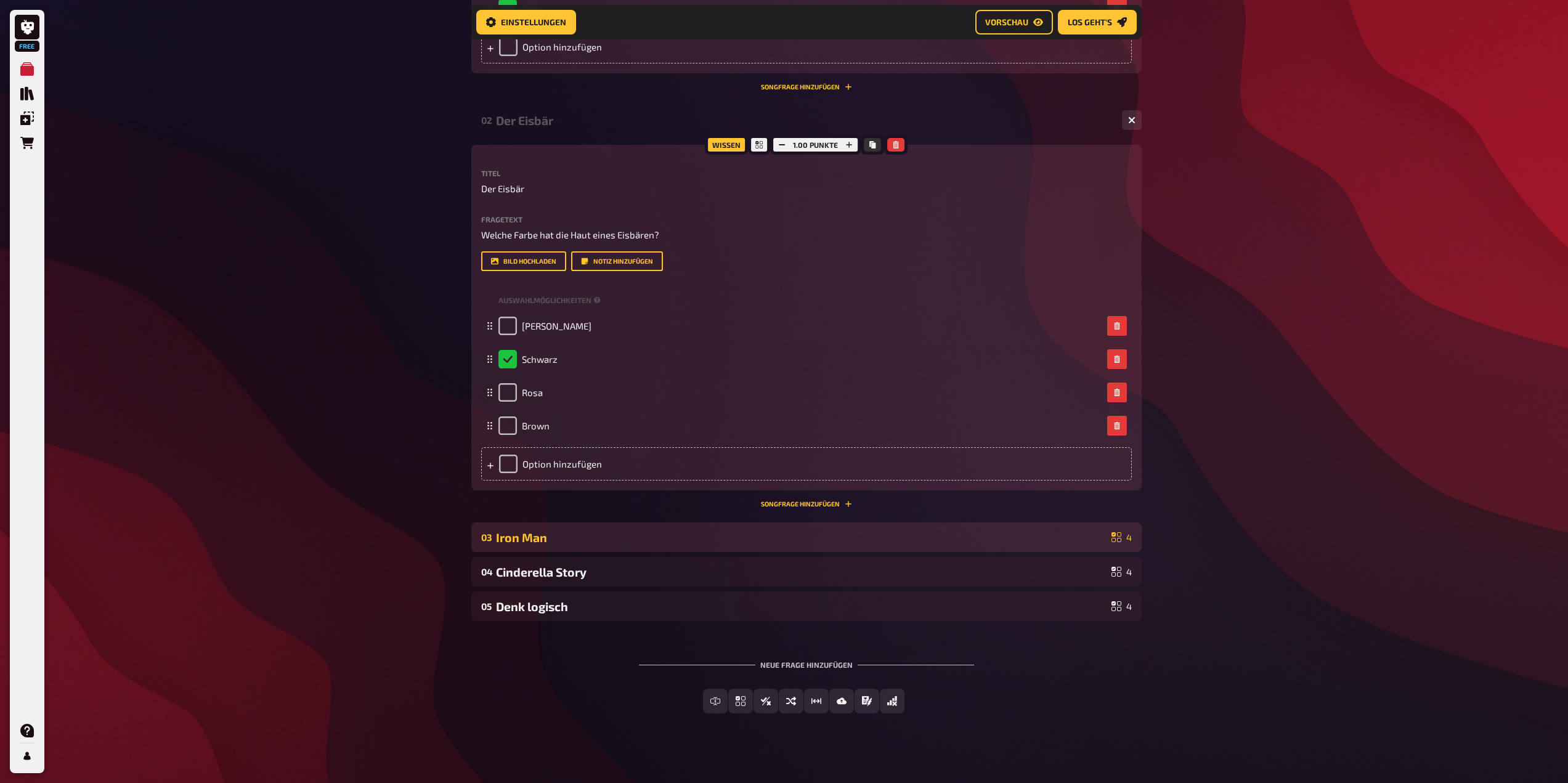
scroll to position [605, 0]
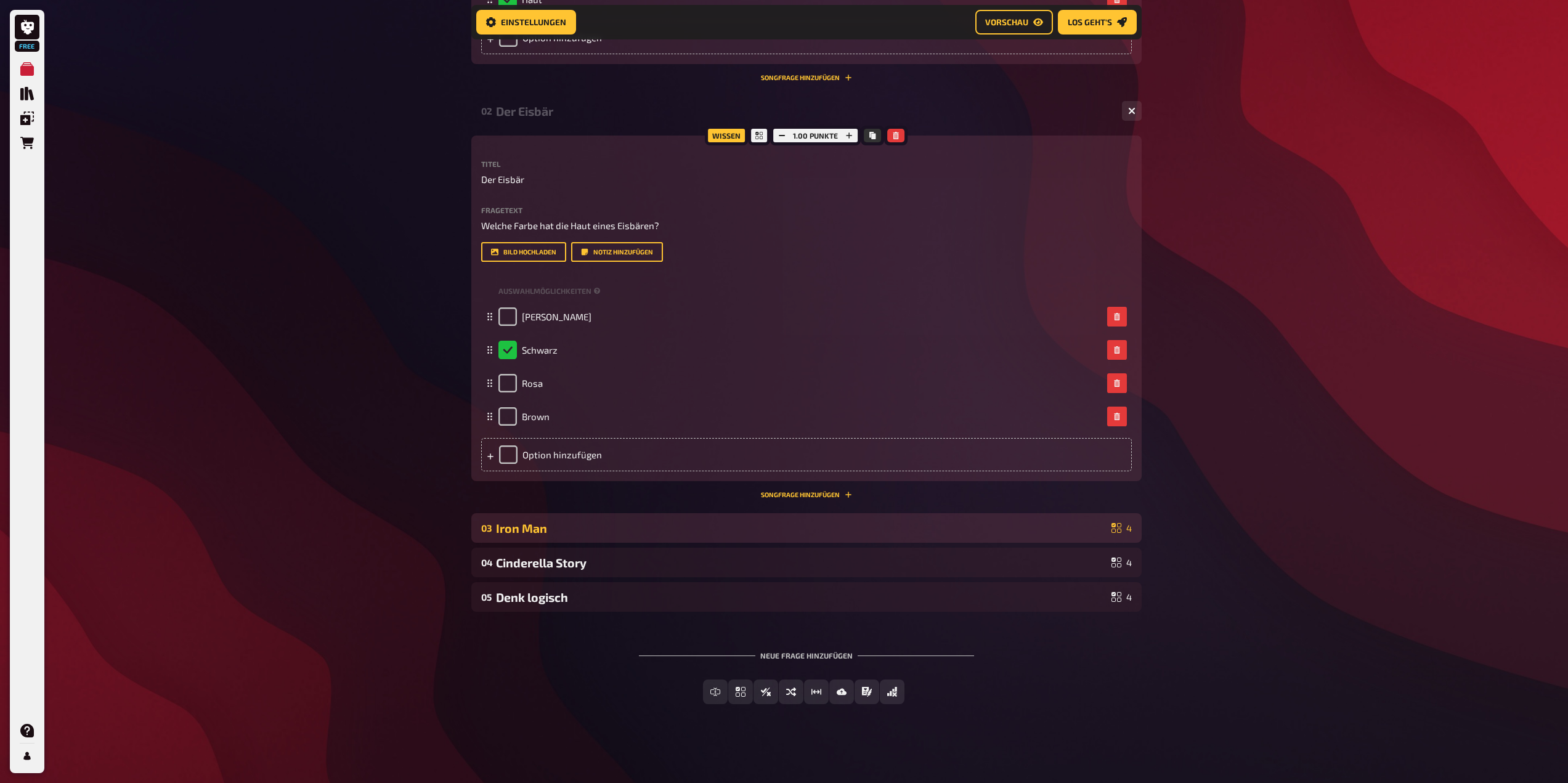
click at [832, 535] on div "03 Iron Man 4" at bounding box center [806, 528] width 670 height 30
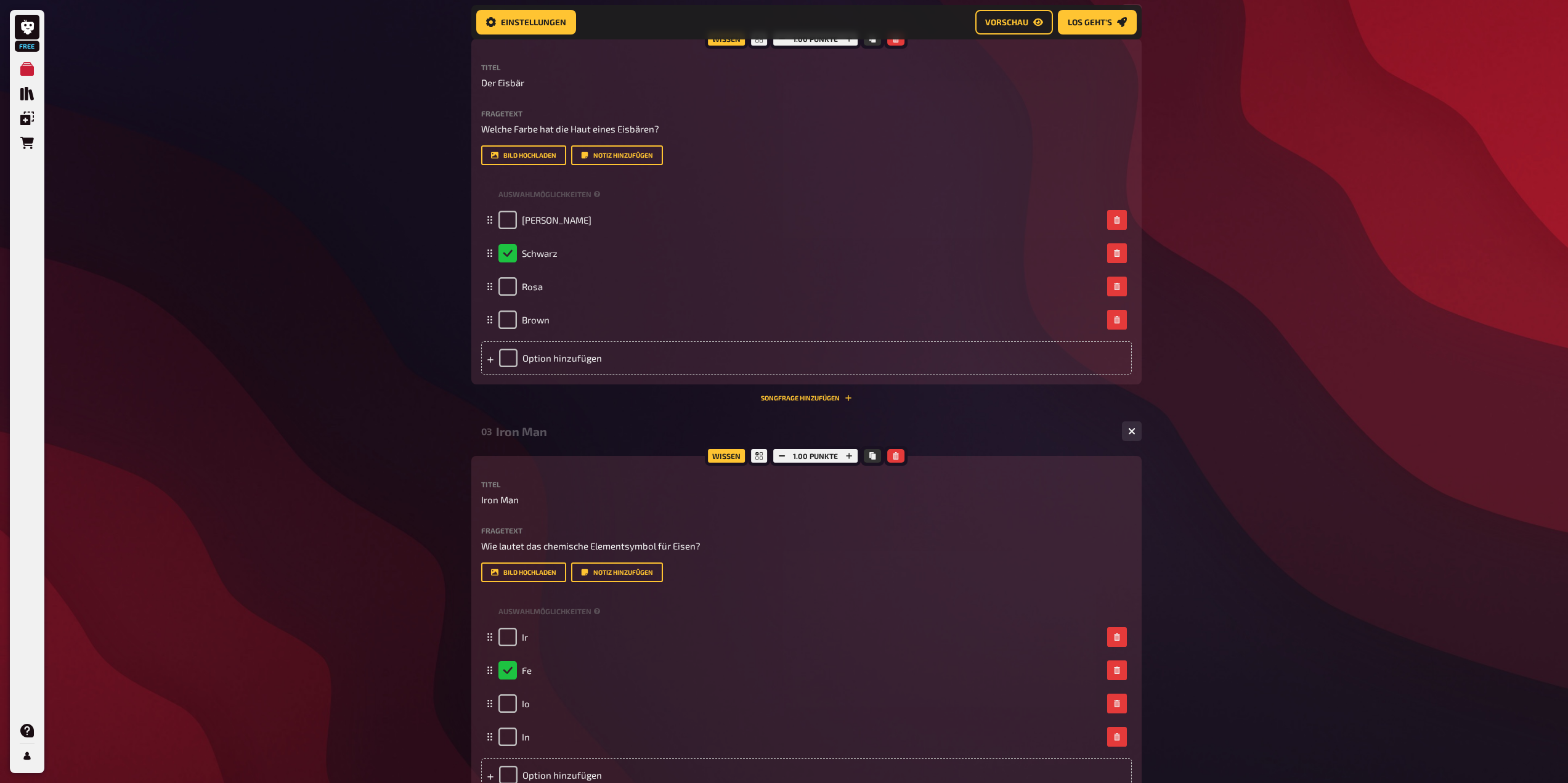
scroll to position [913, 0]
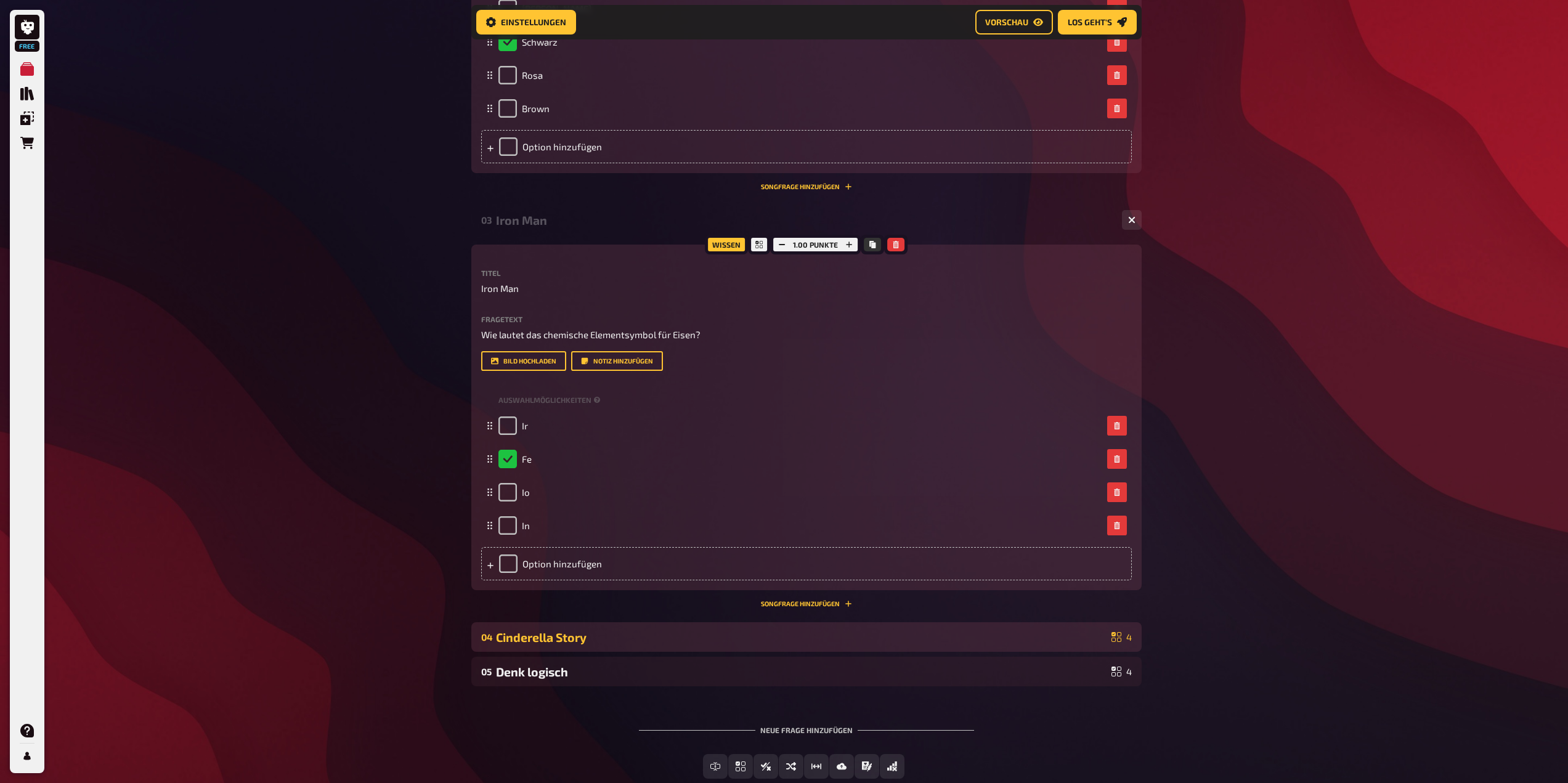
click at [844, 633] on div "Cinderella Story" at bounding box center [801, 637] width 610 height 14
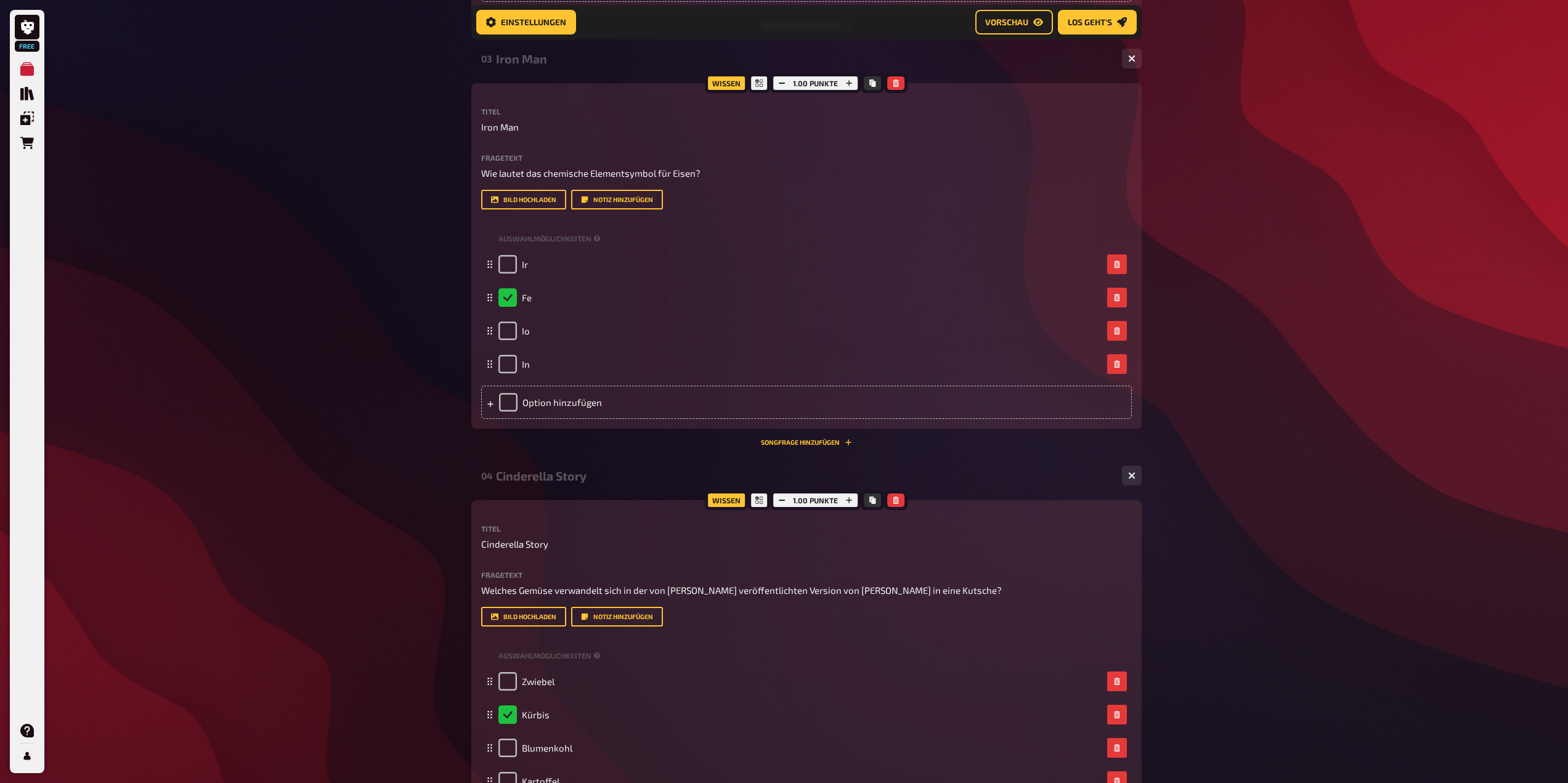
scroll to position [1345, 0]
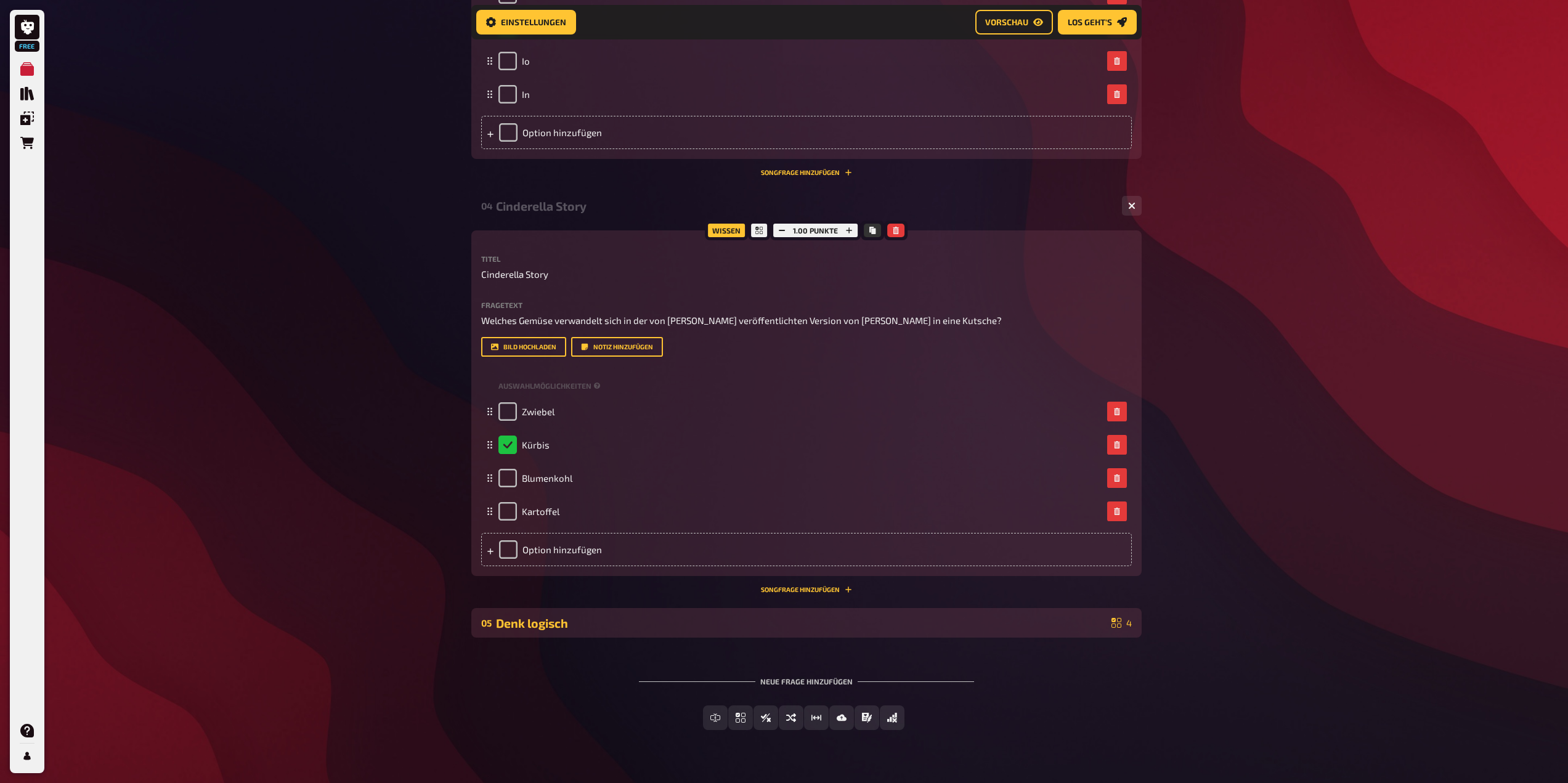
click at [863, 637] on div "05 Denk logisch 4" at bounding box center [806, 623] width 670 height 30
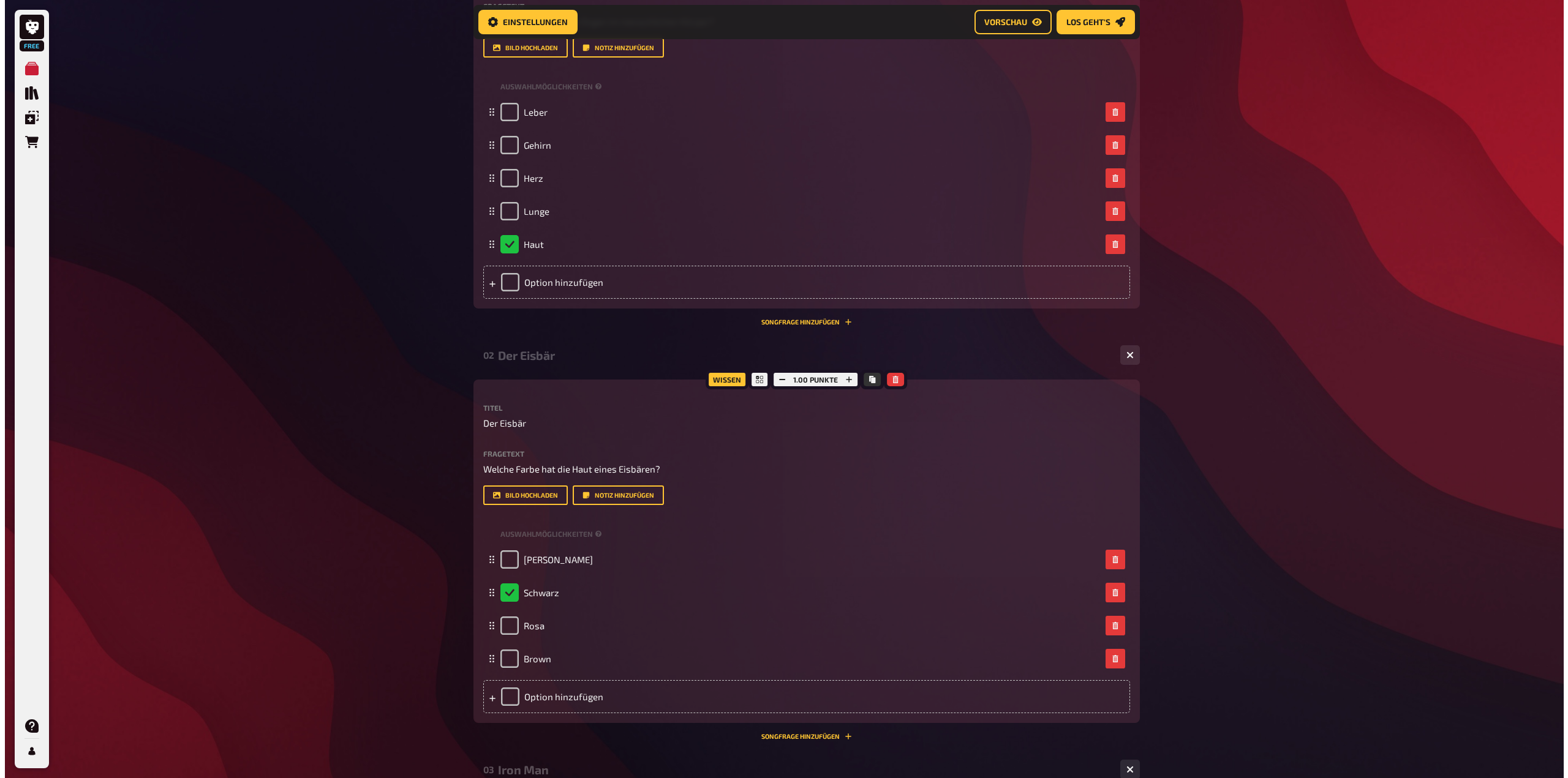
scroll to position [0, 0]
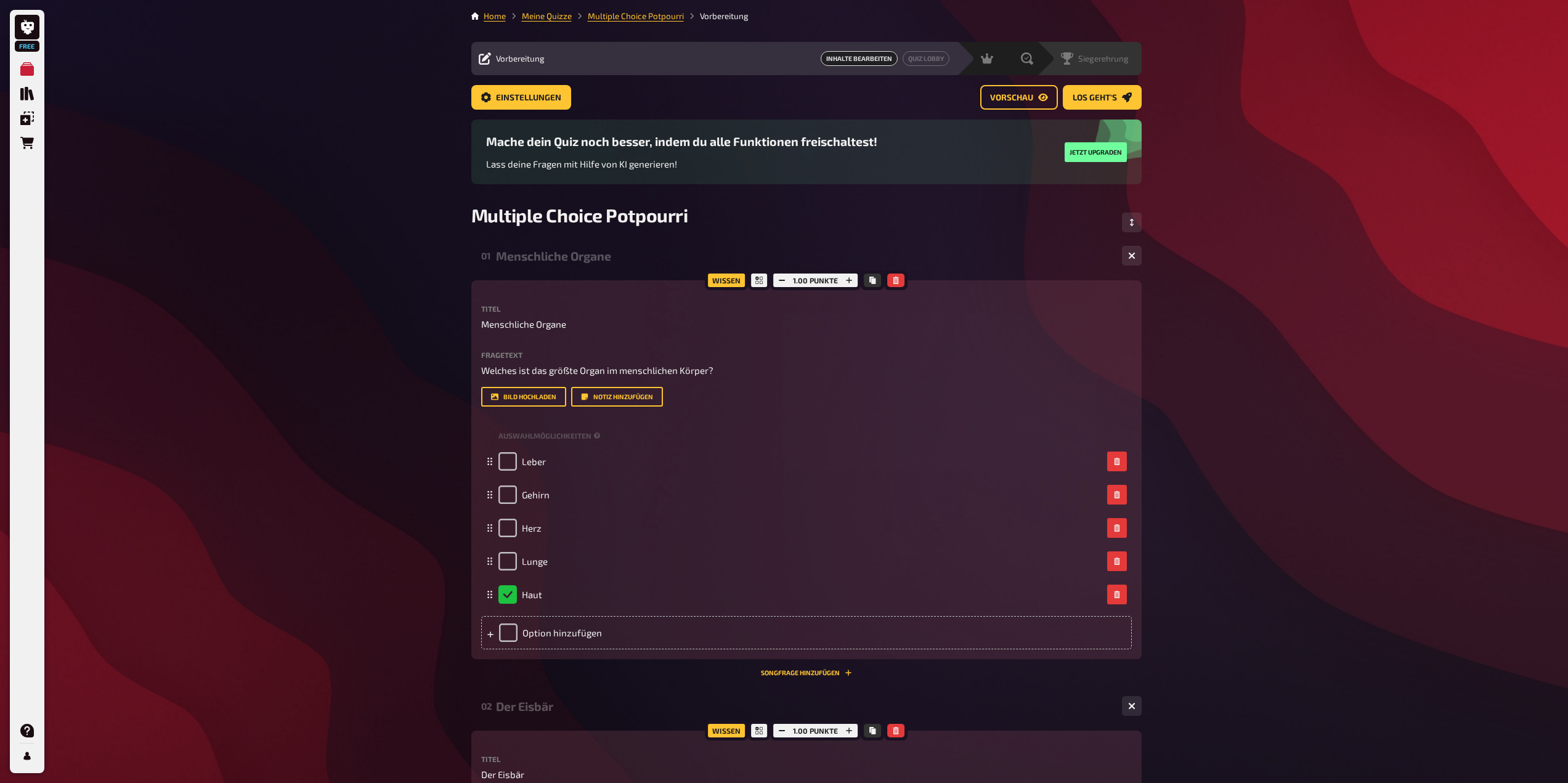
click at [1101, 57] on span "Siegerehrung" at bounding box center [1103, 58] width 51 height 10
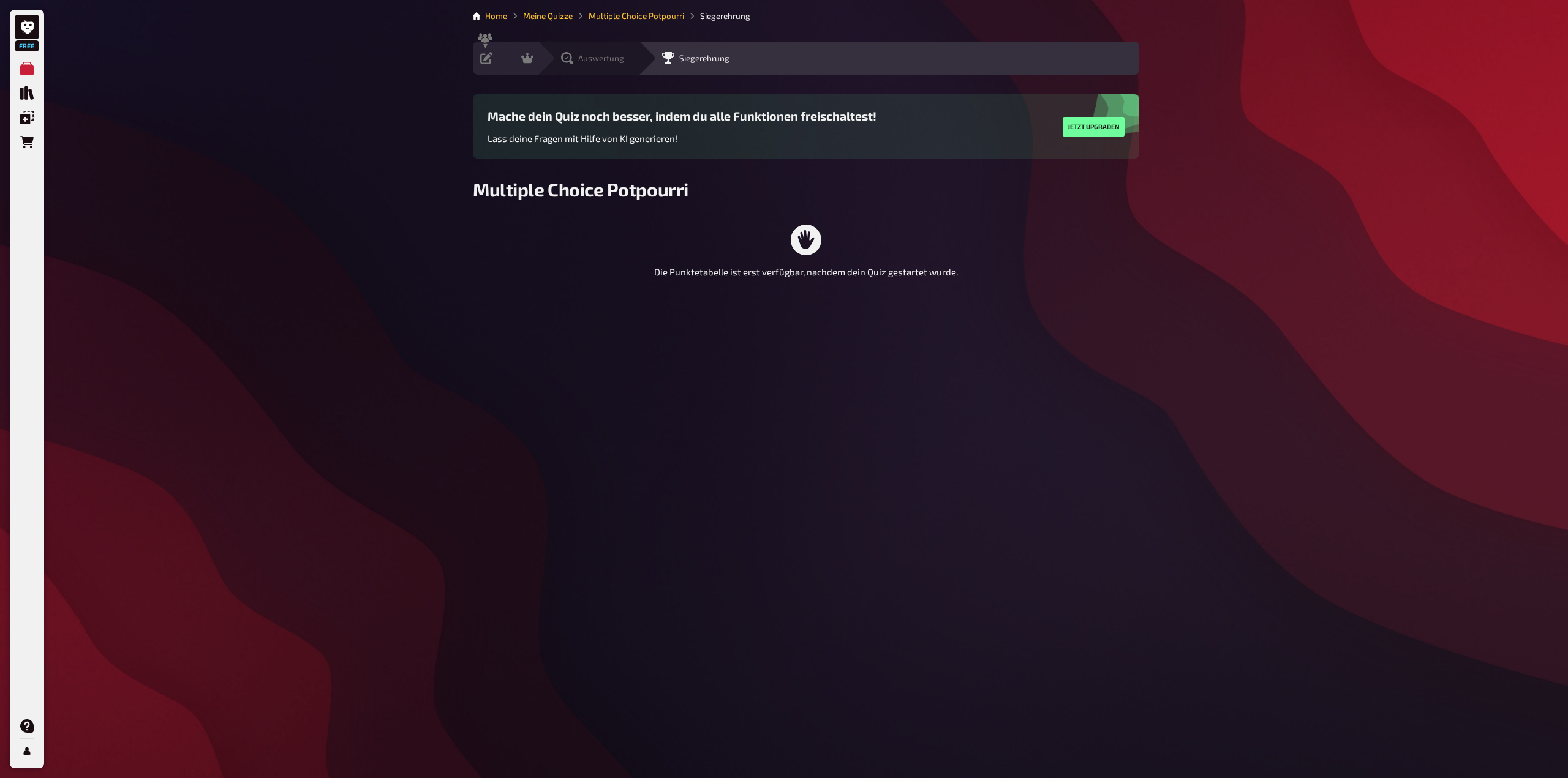
click at [570, 58] on icon at bounding box center [567, 58] width 13 height 13
click at [520, 64] on div "Moderation undefined" at bounding box center [556, 58] width 85 height 13
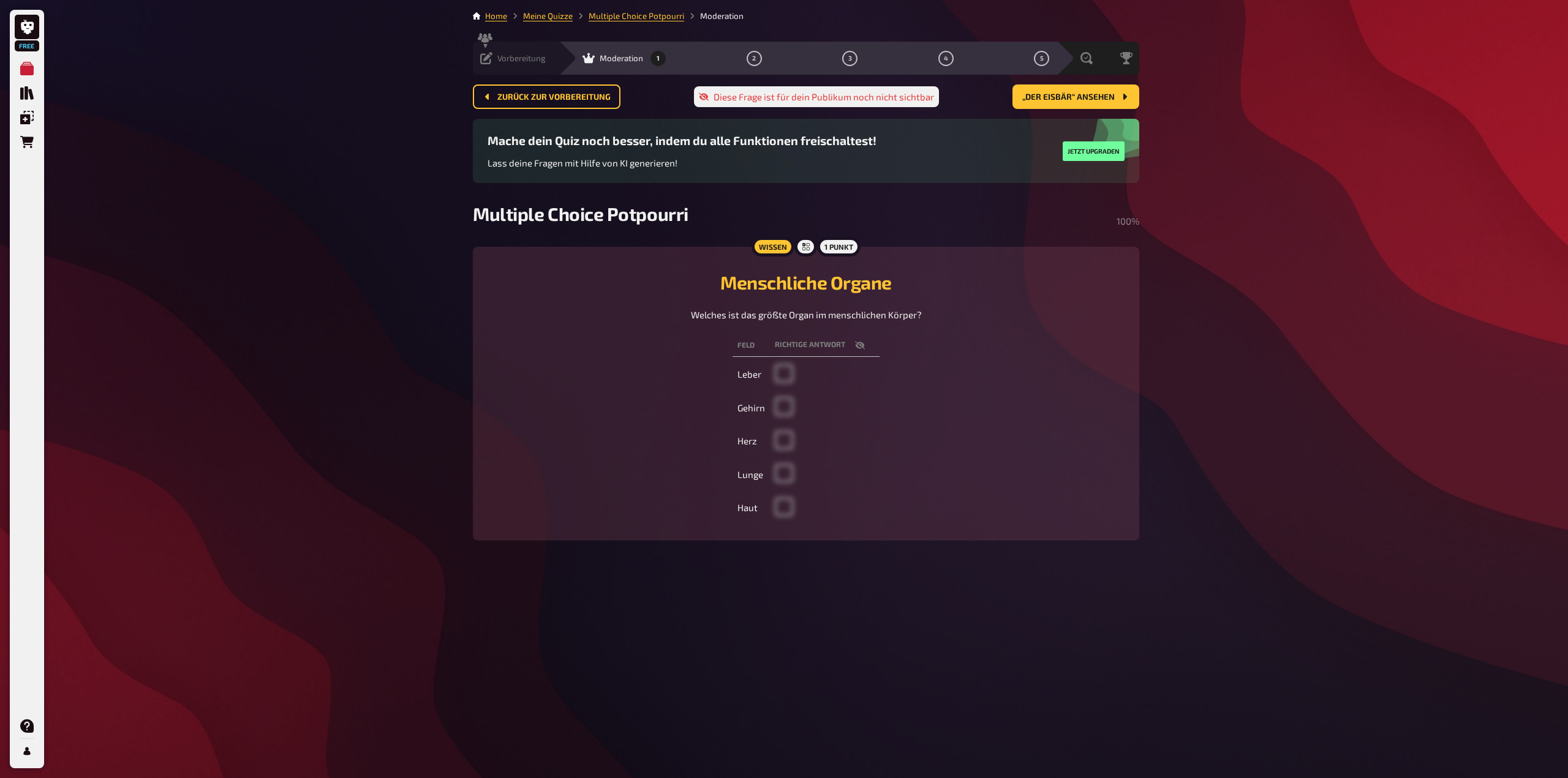
click at [491, 61] on icon at bounding box center [487, 58] width 13 height 13
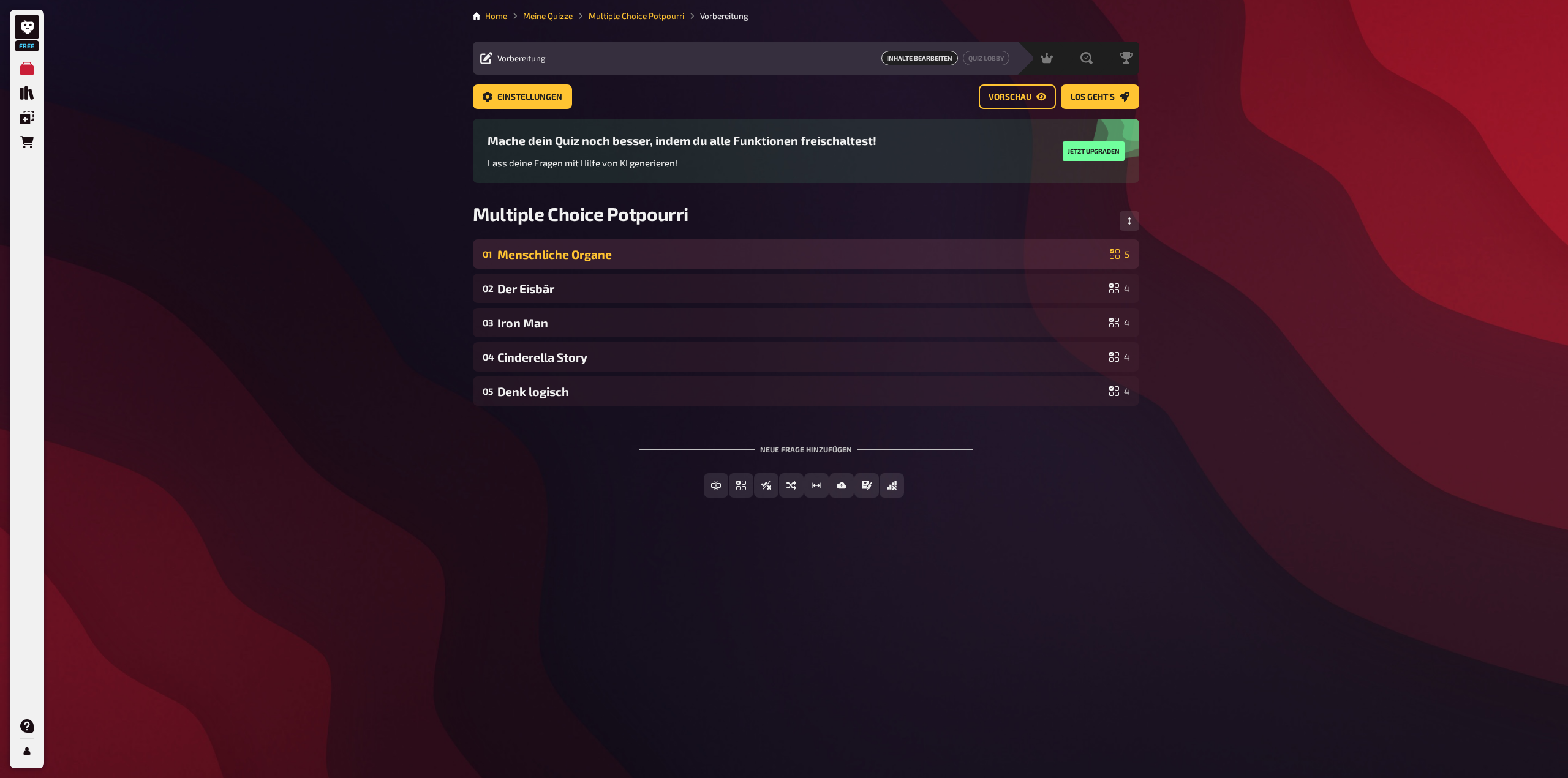
click at [1119, 254] on icon at bounding box center [1114, 254] width 10 height 10
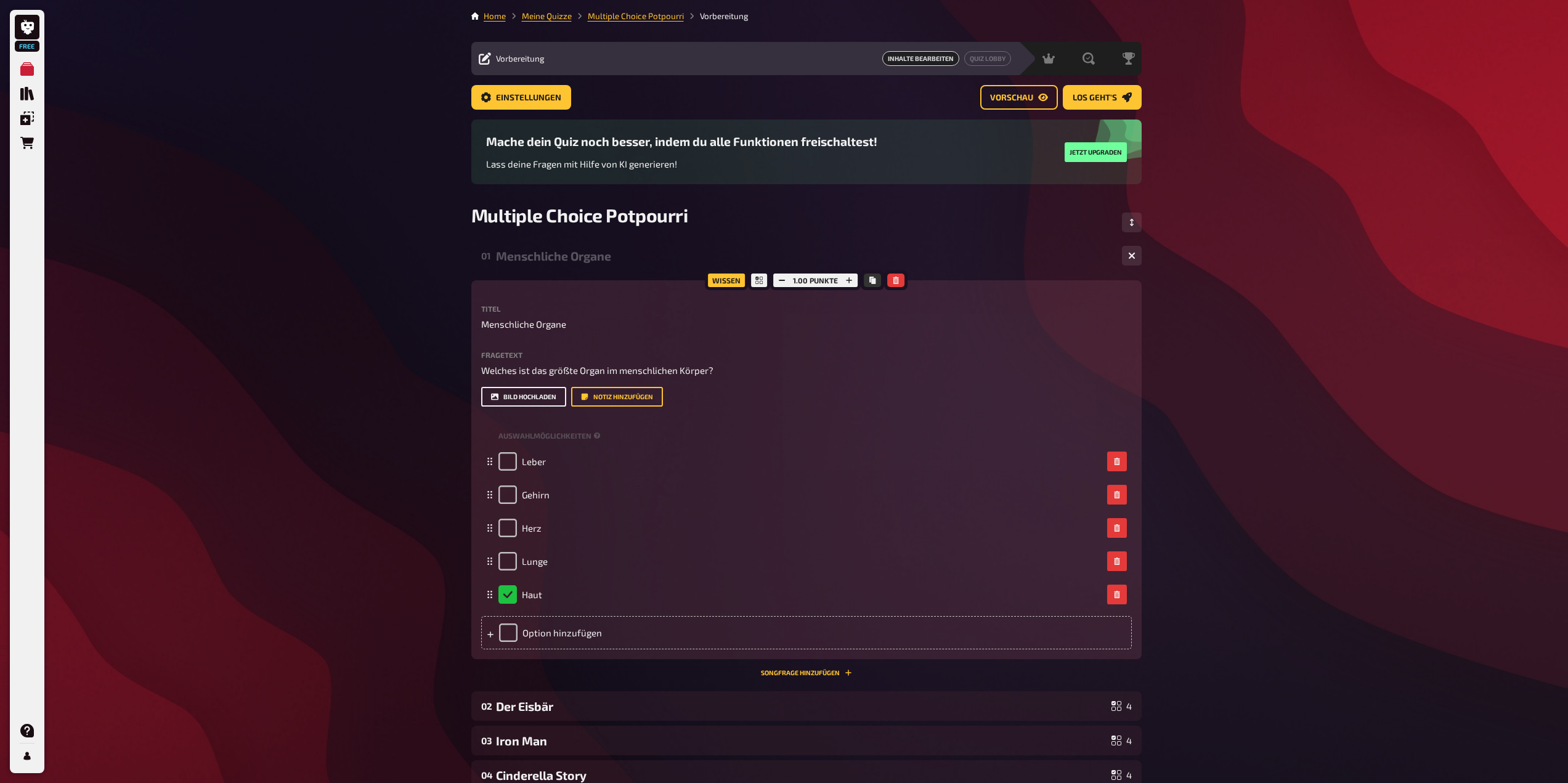
click at [514, 390] on button "Bild hochladen" at bounding box center [523, 397] width 85 height 20
click at [491, 18] on link "Home" at bounding box center [495, 16] width 23 height 10
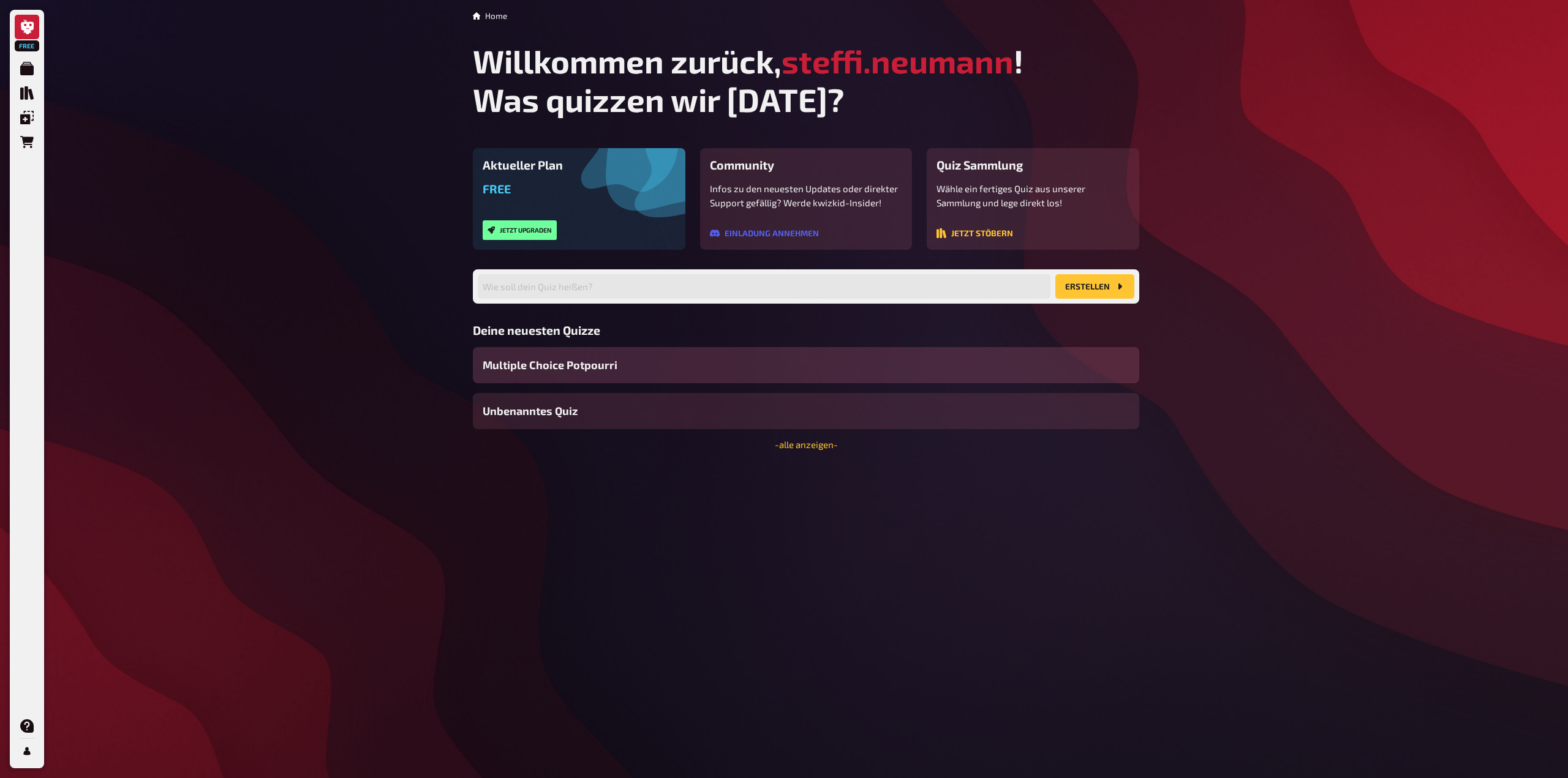
click at [547, 365] on span "Multiple Choice Potpourri" at bounding box center [549, 366] width 135 height 17
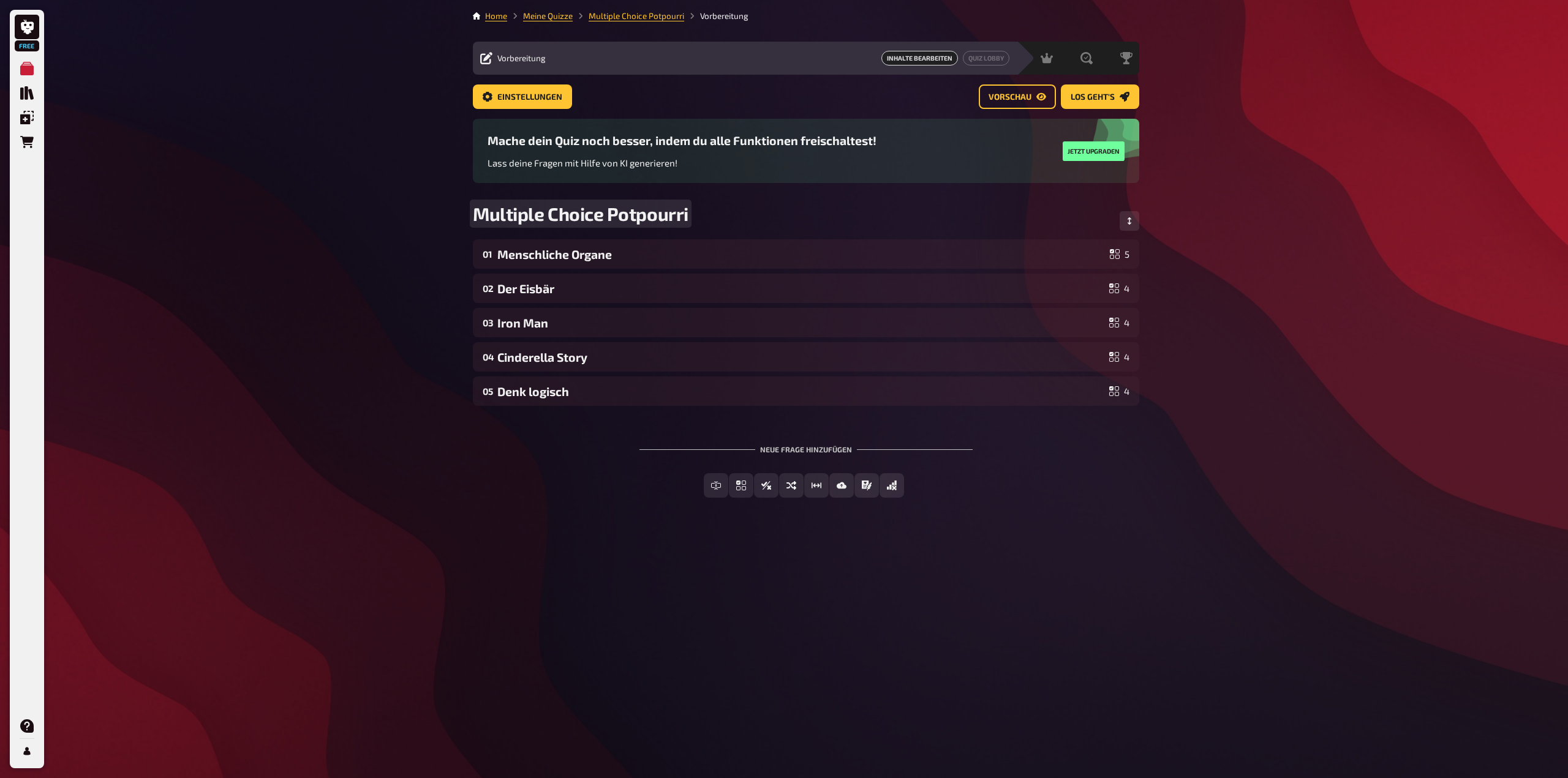
click at [322, 217] on div "Free Meine Quizze Quiz Sammlung Einblendungen Bestellungen Hilfe Profil Home Me…" at bounding box center [784, 389] width 1568 height 778
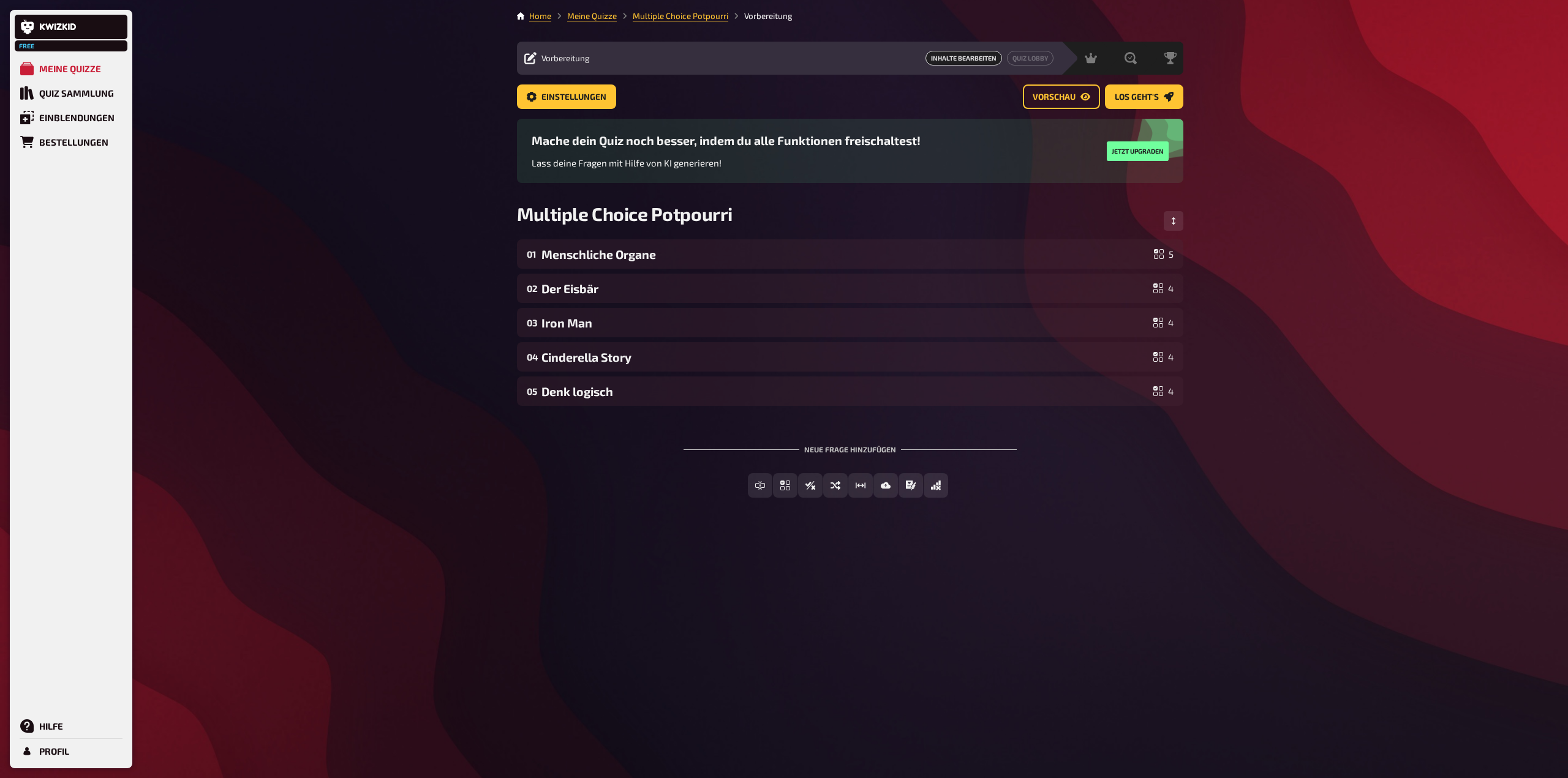
click at [273, 105] on div "Free Meine Quizze Quiz Sammlung Einblendungen Bestellungen Hilfe Profil Home Me…" at bounding box center [784, 389] width 1568 height 778
click at [62, 66] on div "Meine Quizze" at bounding box center [70, 69] width 62 height 11
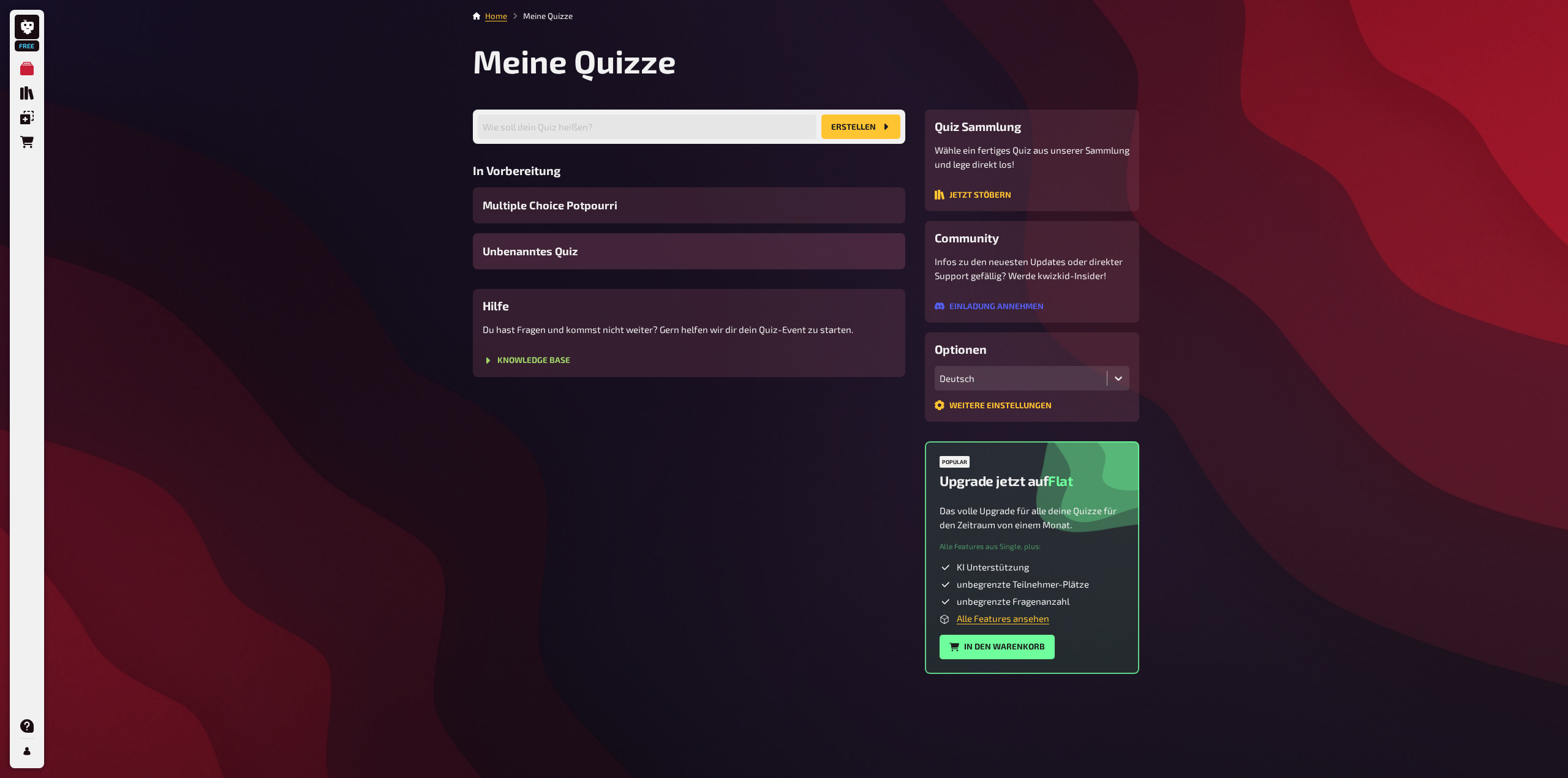
click at [588, 245] on div "Unbenanntes Quiz" at bounding box center [689, 252] width 432 height 36
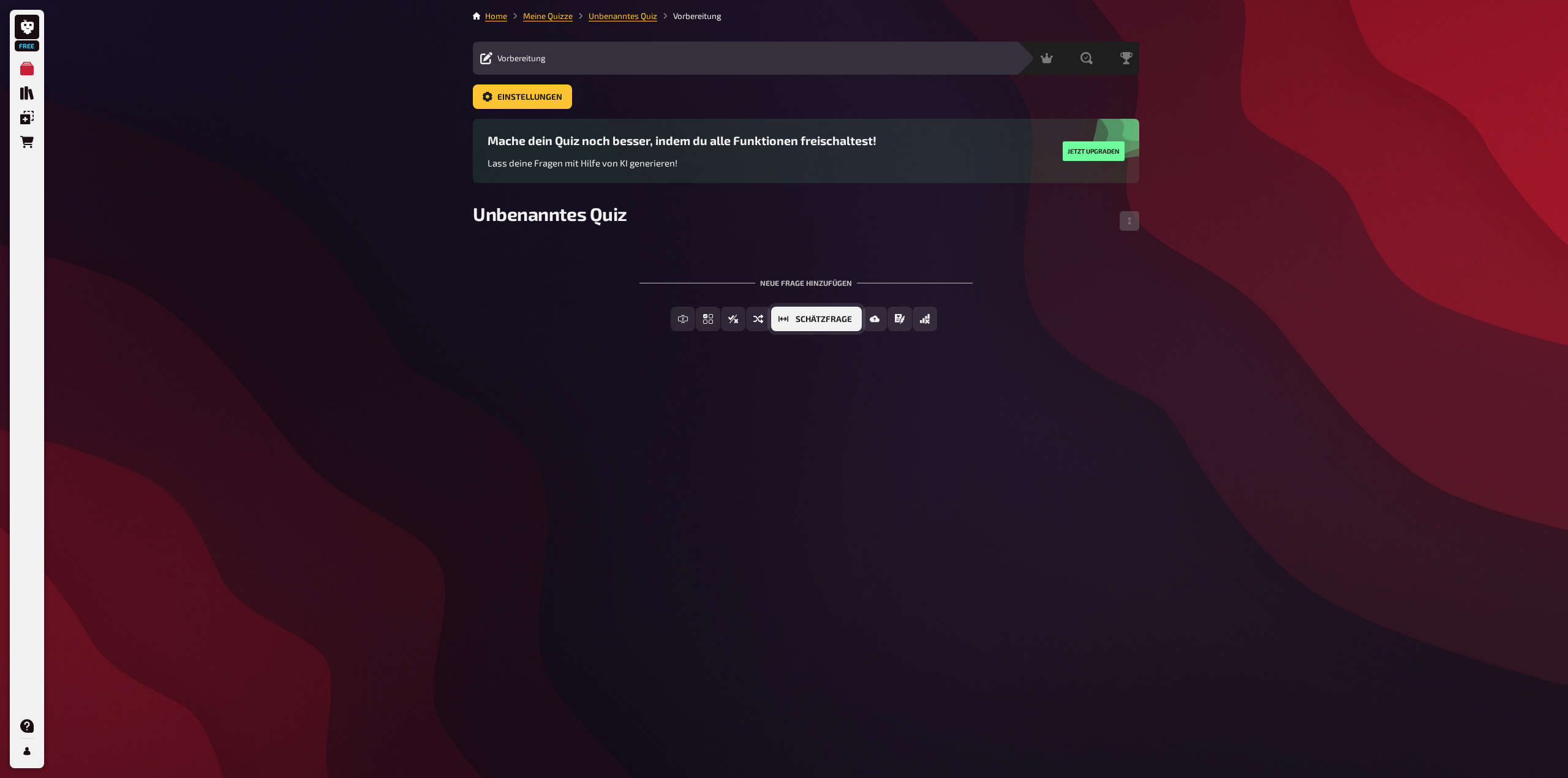
click at [788, 321] on icon "Schätzfrage" at bounding box center [783, 319] width 10 height 6
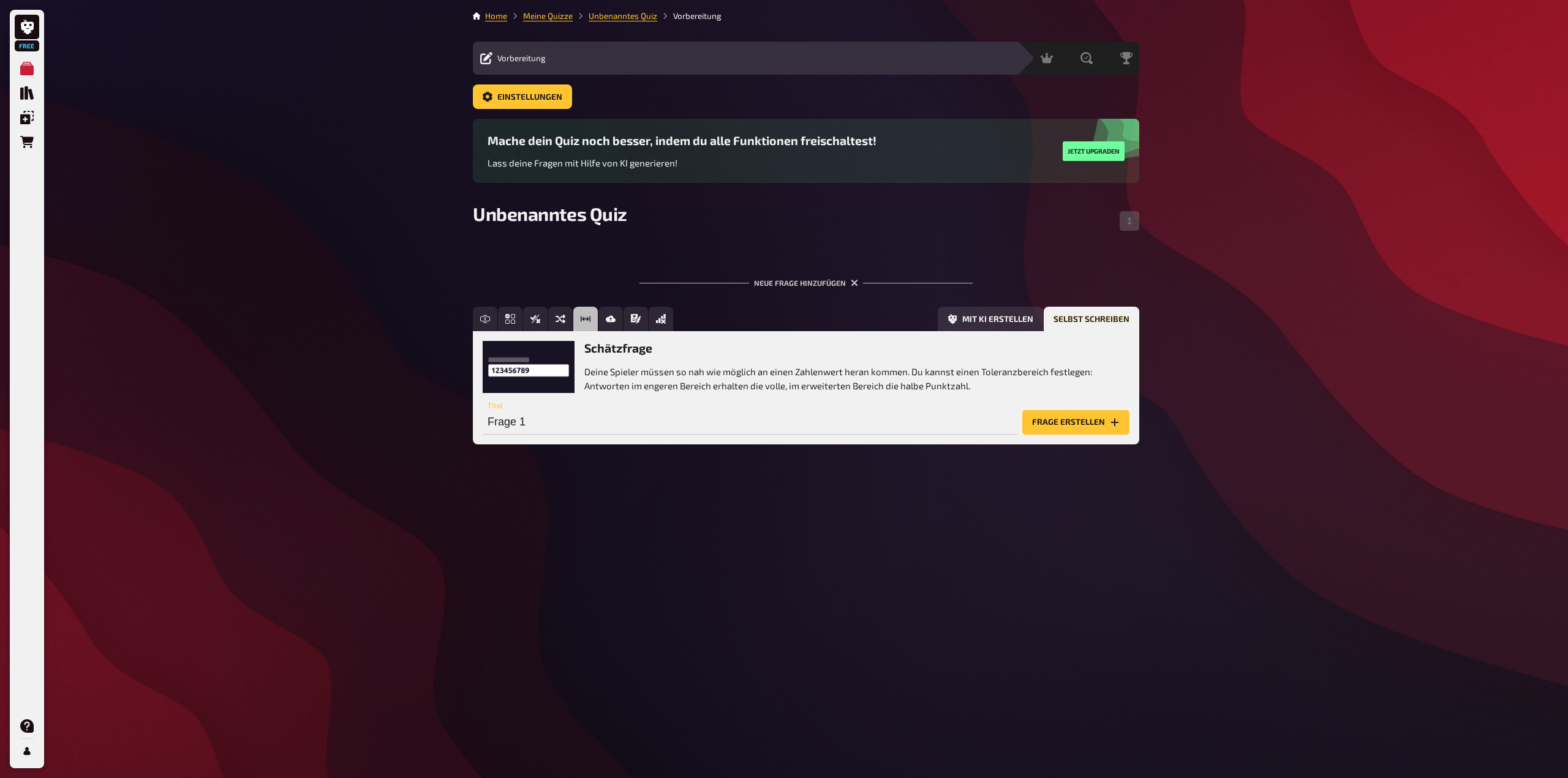
click at [1079, 414] on button "Frage erstellen" at bounding box center [1075, 422] width 107 height 24
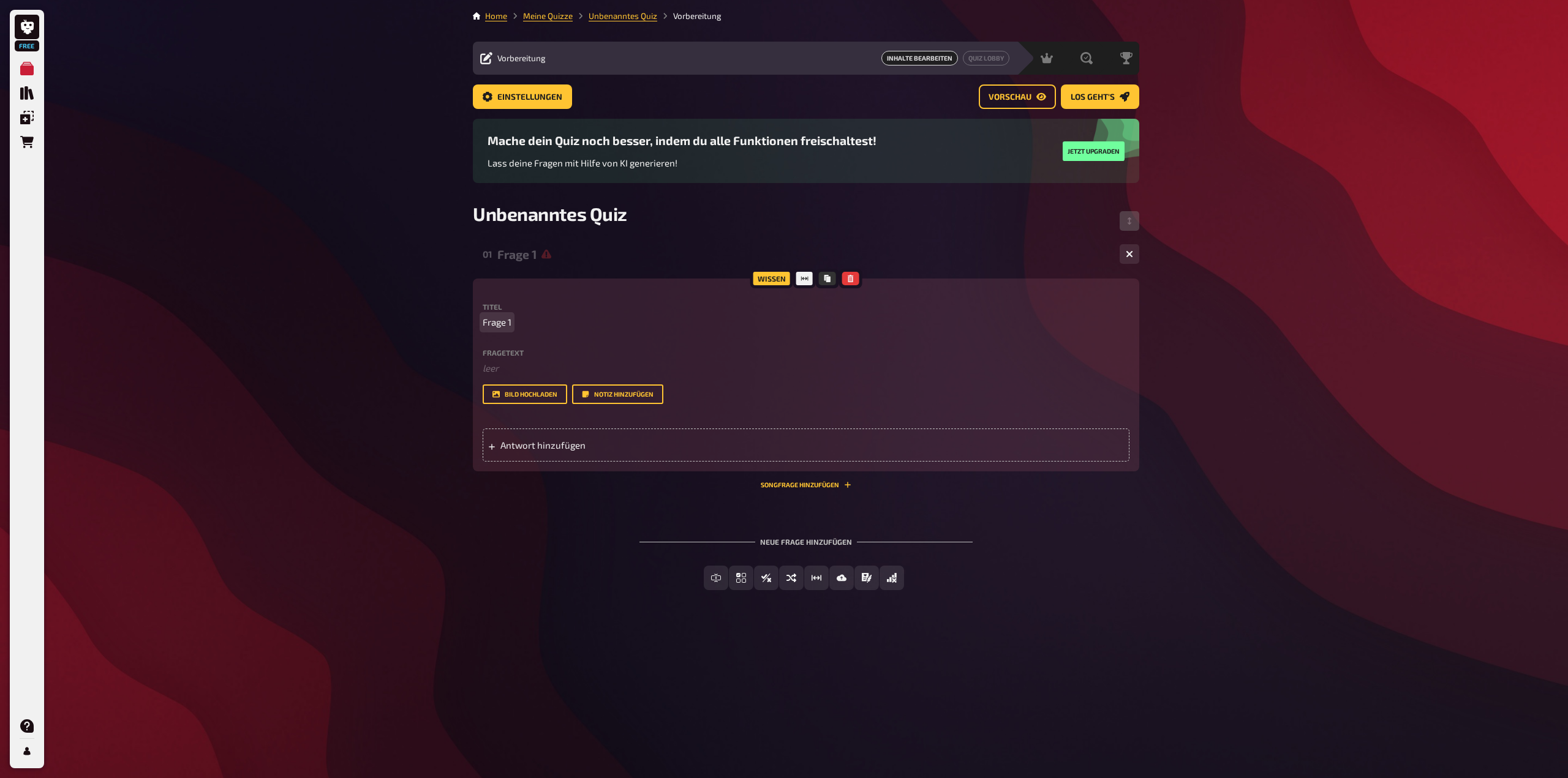
click at [526, 319] on p "Frage 1" at bounding box center [805, 322] width 647 height 14
click at [532, 393] on button "Bild hochladen" at bounding box center [524, 394] width 85 height 20
drag, startPoint x: 1130, startPoint y: 254, endPoint x: 1153, endPoint y: 264, distance: 25.1
click at [1130, 254] on icon "button" at bounding box center [1130, 254] width 12 height 12
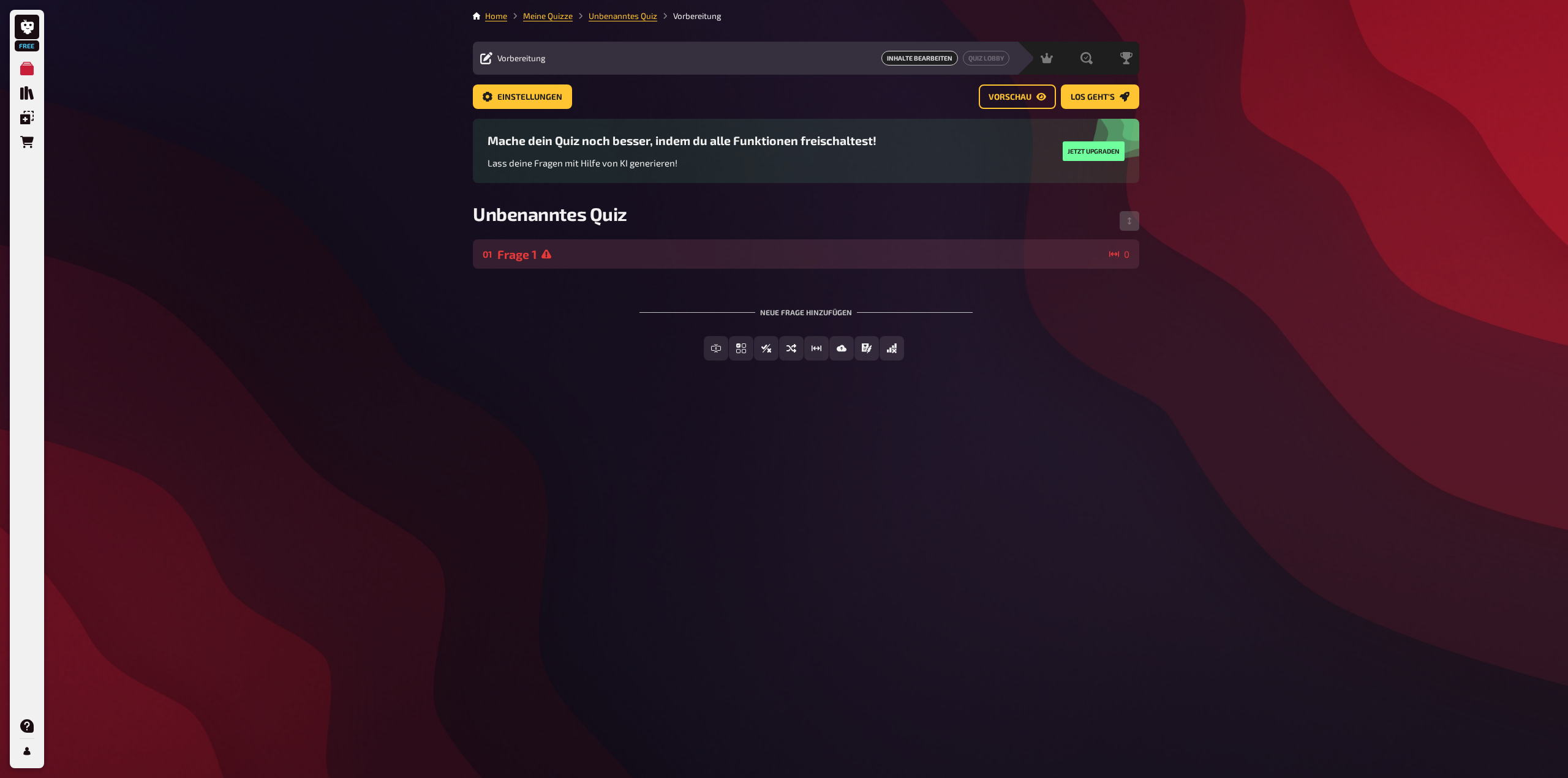
click at [547, 254] on icon at bounding box center [546, 254] width 10 height 10
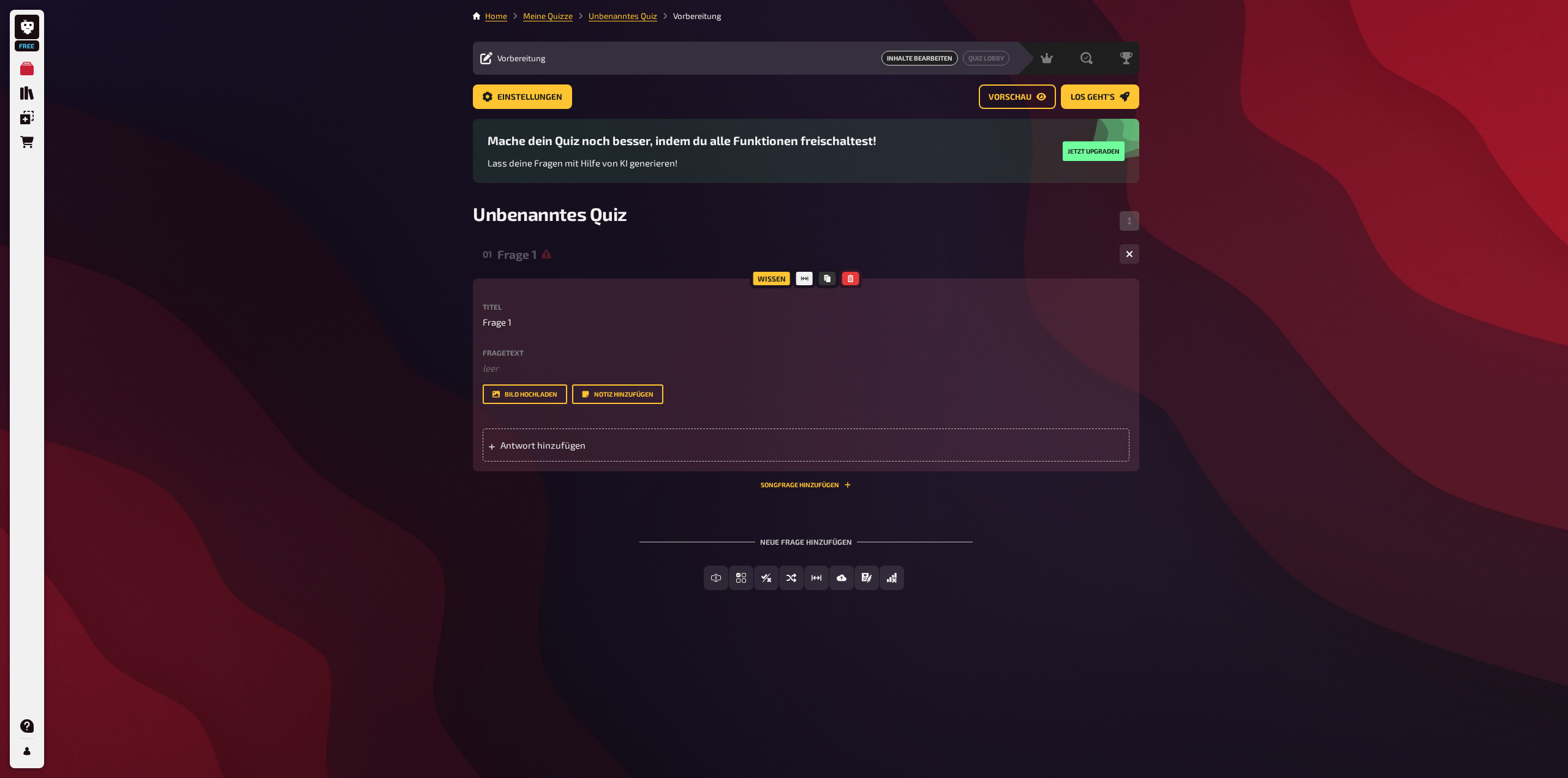
click at [854, 282] on button "button" at bounding box center [850, 278] width 17 height 13
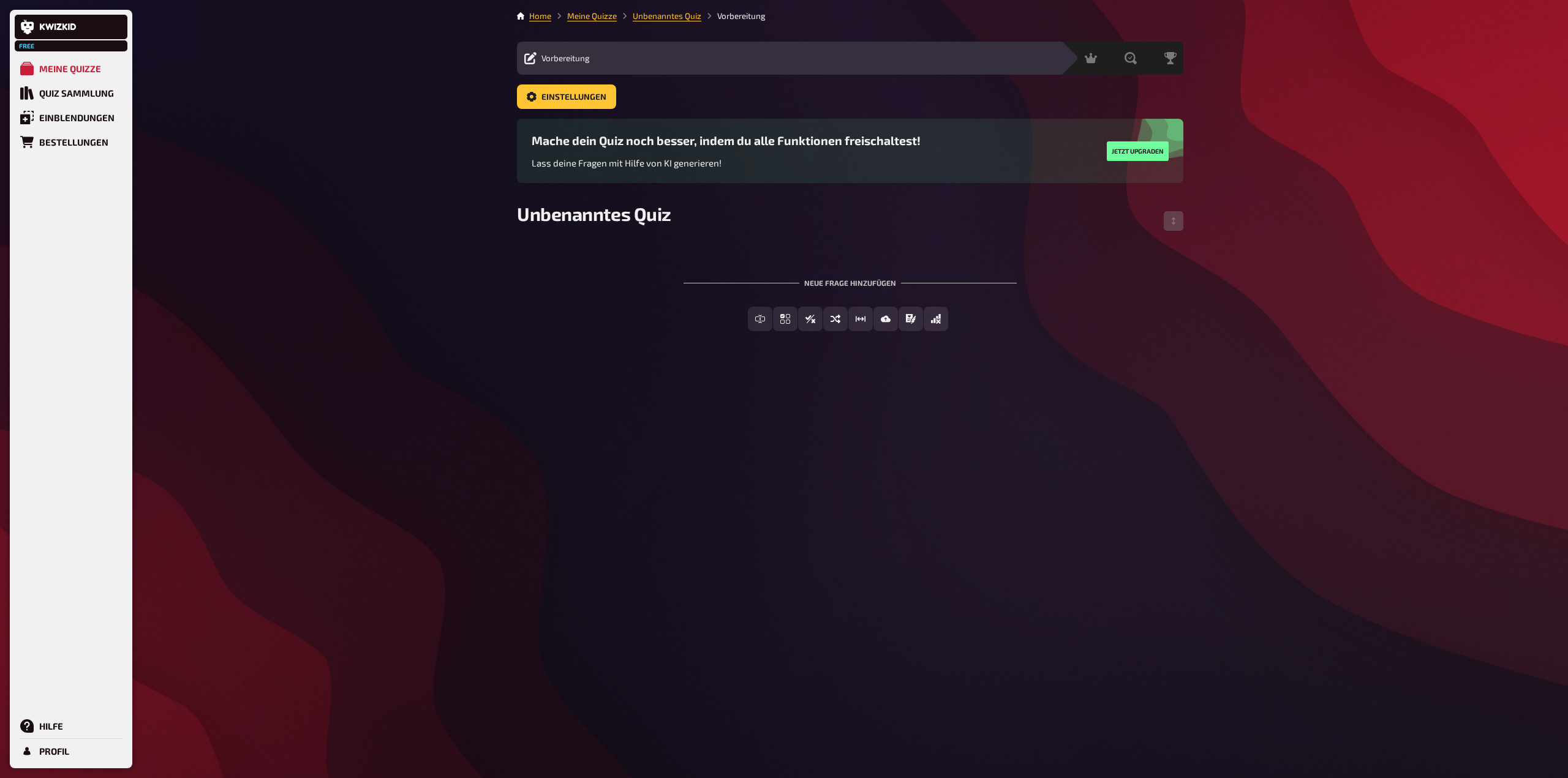
click at [573, 58] on span "Vorbereitung" at bounding box center [565, 58] width 48 height 10
click at [594, 219] on span "Unbenanntes Quiz" at bounding box center [594, 214] width 154 height 22
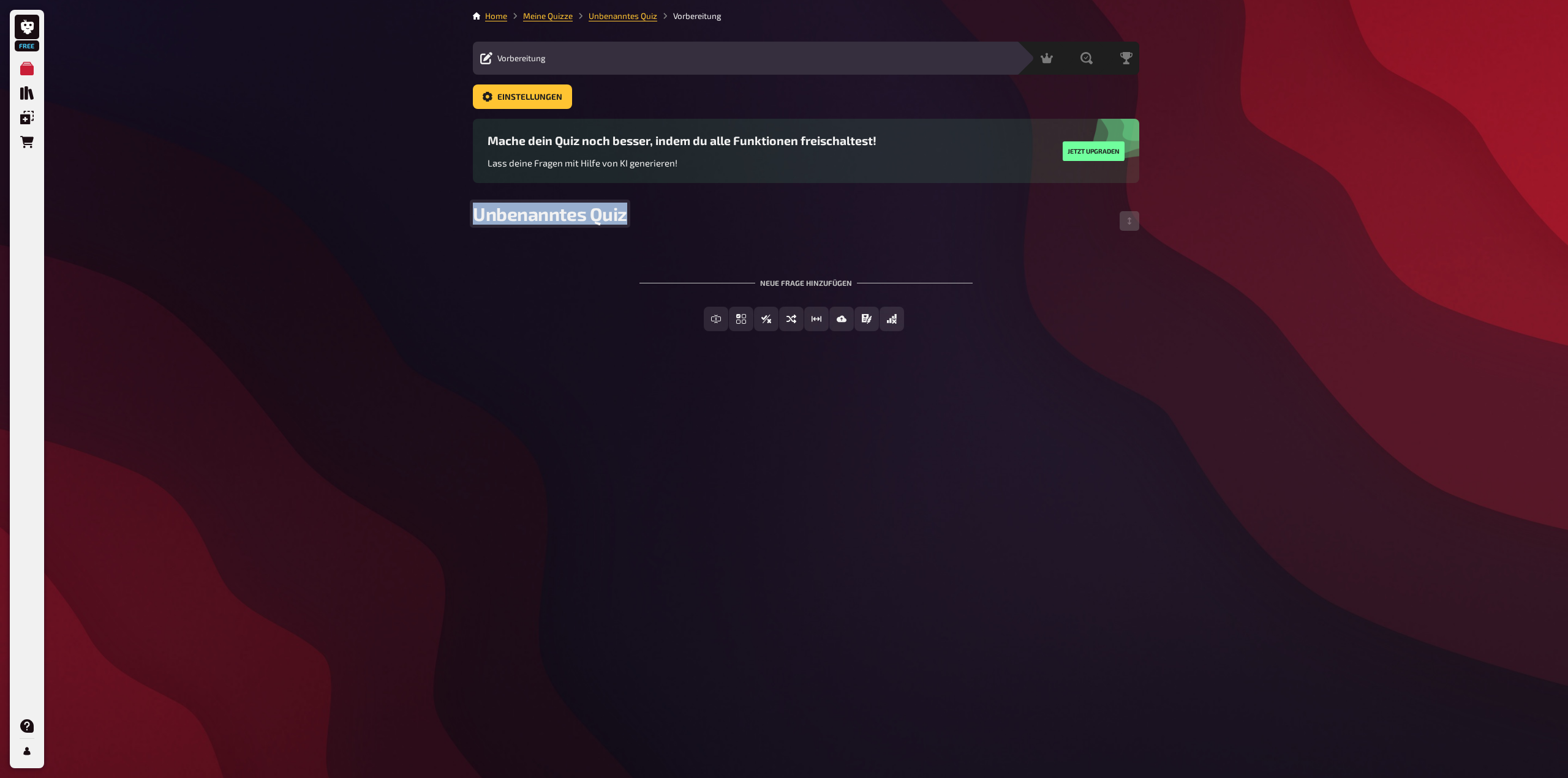
drag, startPoint x: 626, startPoint y: 216, endPoint x: 471, endPoint y: 215, distance: 155.0
click at [471, 215] on div "Home Meine Quizze Unbenanntes Quiz Vorbereitung Vorbereitung Inhalte Bearbeiten…" at bounding box center [805, 389] width 686 height 778
click at [744, 266] on div "Neue Frage hinzufügen" at bounding box center [806, 278] width 333 height 38
click at [768, 319] on span "Einfachauswahl" at bounding box center [748, 319] width 73 height 8
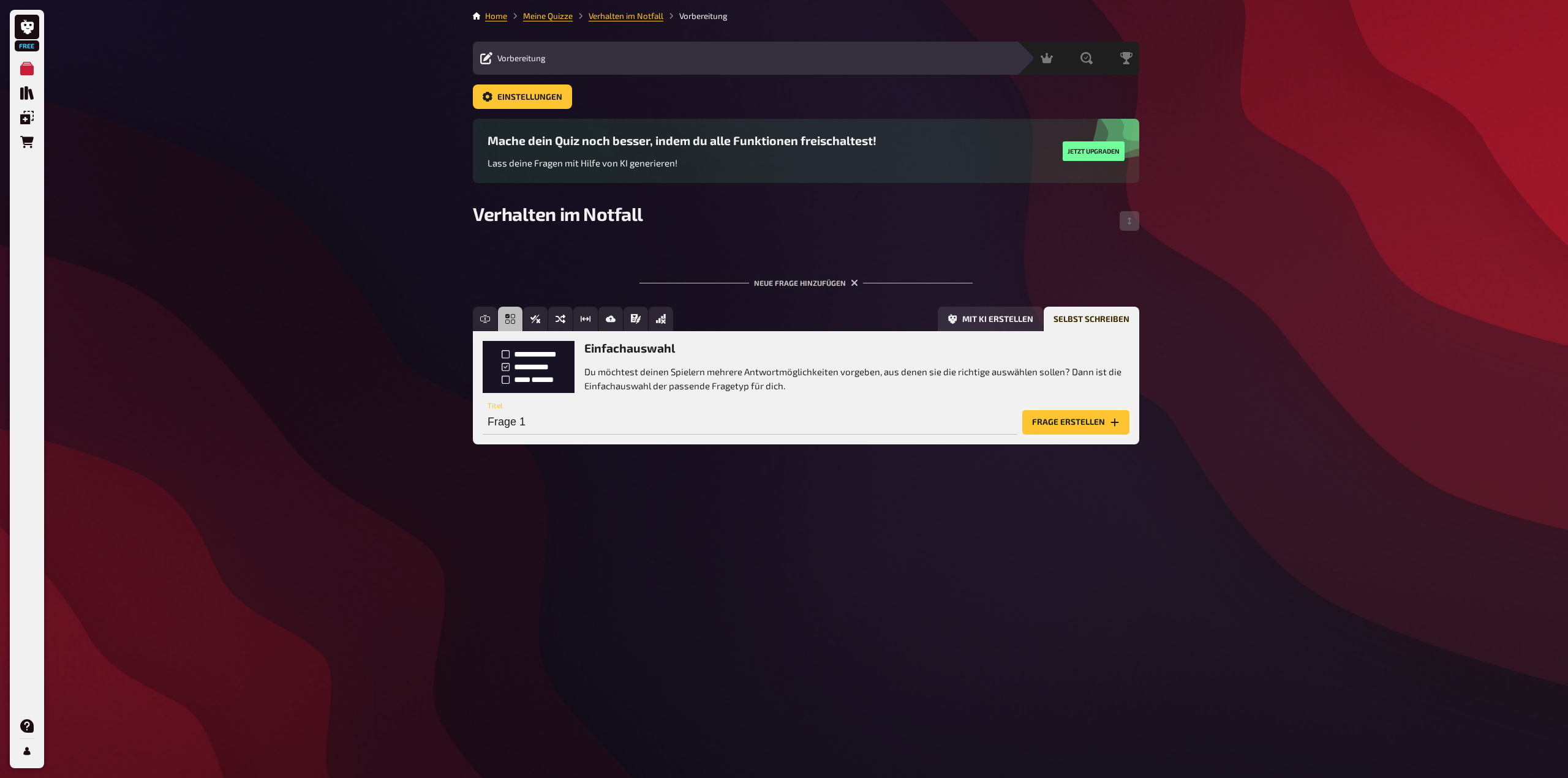
click at [1088, 428] on button "Frage erstellen" at bounding box center [1075, 422] width 107 height 24
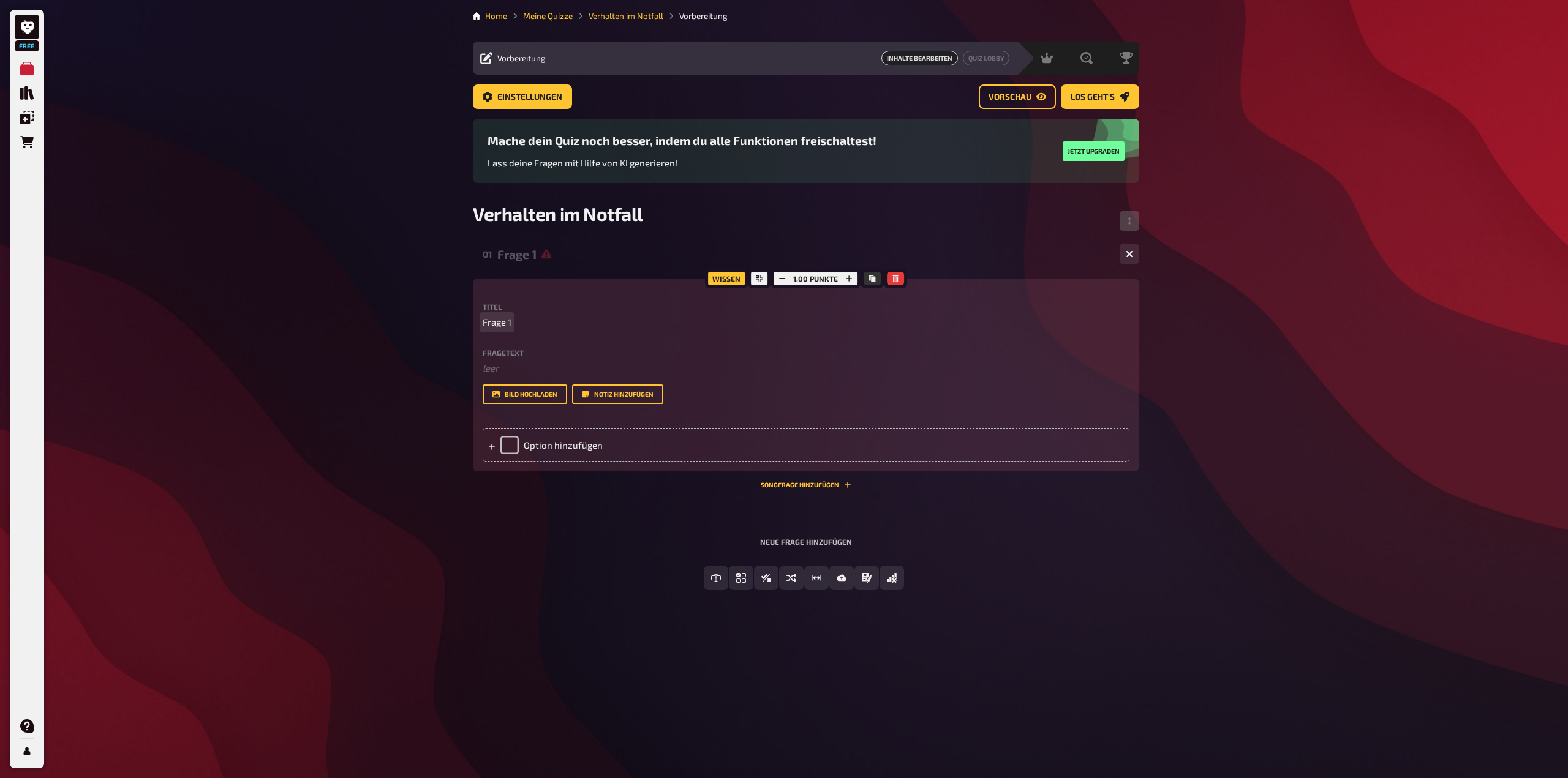
click at [517, 327] on p "Frage 1" at bounding box center [805, 322] width 647 height 14
drag, startPoint x: 515, startPoint y: 323, endPoint x: 487, endPoint y: 324, distance: 28.0
click at [484, 324] on p "Frage 1" at bounding box center [805, 322] width 647 height 14
click at [512, 325] on p "Frage 1" at bounding box center [805, 322] width 647 height 14
click at [512, 324] on p "Frage 1" at bounding box center [805, 322] width 647 height 14
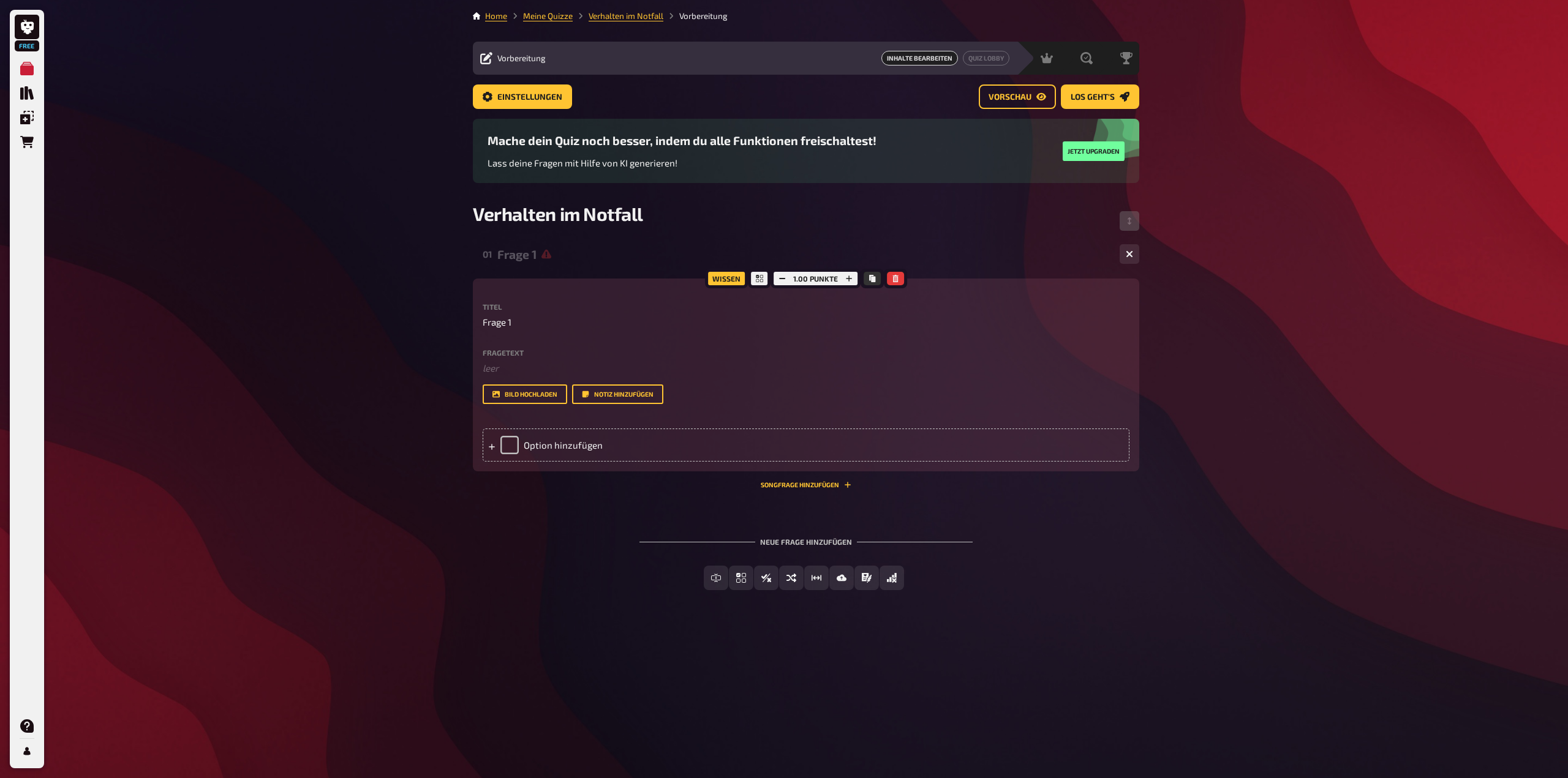
click at [512, 320] on p "Frage 1" at bounding box center [805, 322] width 647 height 14
drag, startPoint x: 511, startPoint y: 322, endPoint x: 524, endPoint y: 341, distance: 23.0
click at [476, 324] on div "Wissen 1.00 Punkte Titel Frage 1 Fragetext ﻿ leer Hier hinziehen für Dateiuploa…" at bounding box center [805, 375] width 666 height 193
click at [542, 444] on div "Option hinzufügen" at bounding box center [805, 445] width 647 height 33
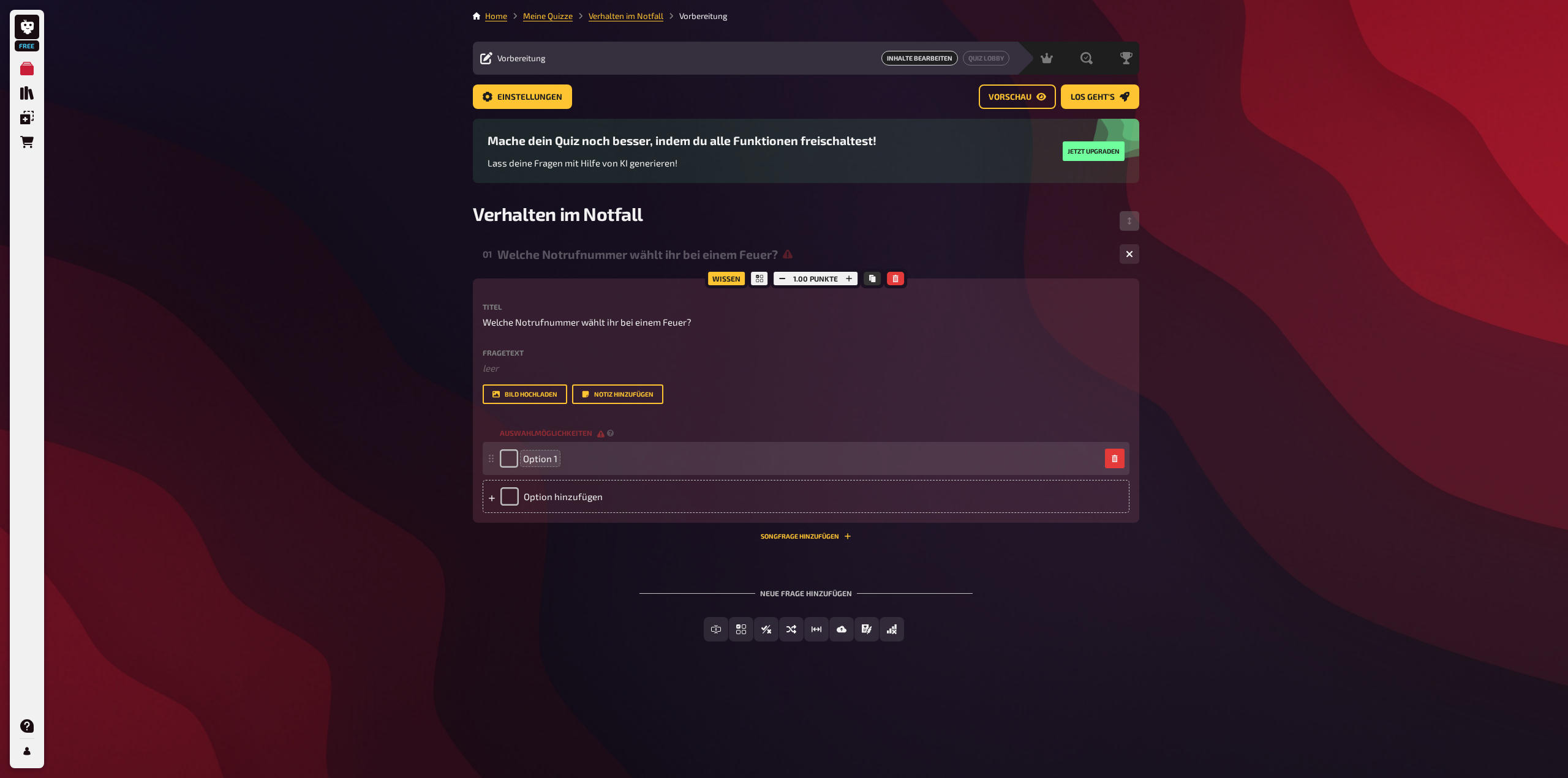
click at [532, 456] on span "Option 1" at bounding box center [540, 459] width 34 height 11
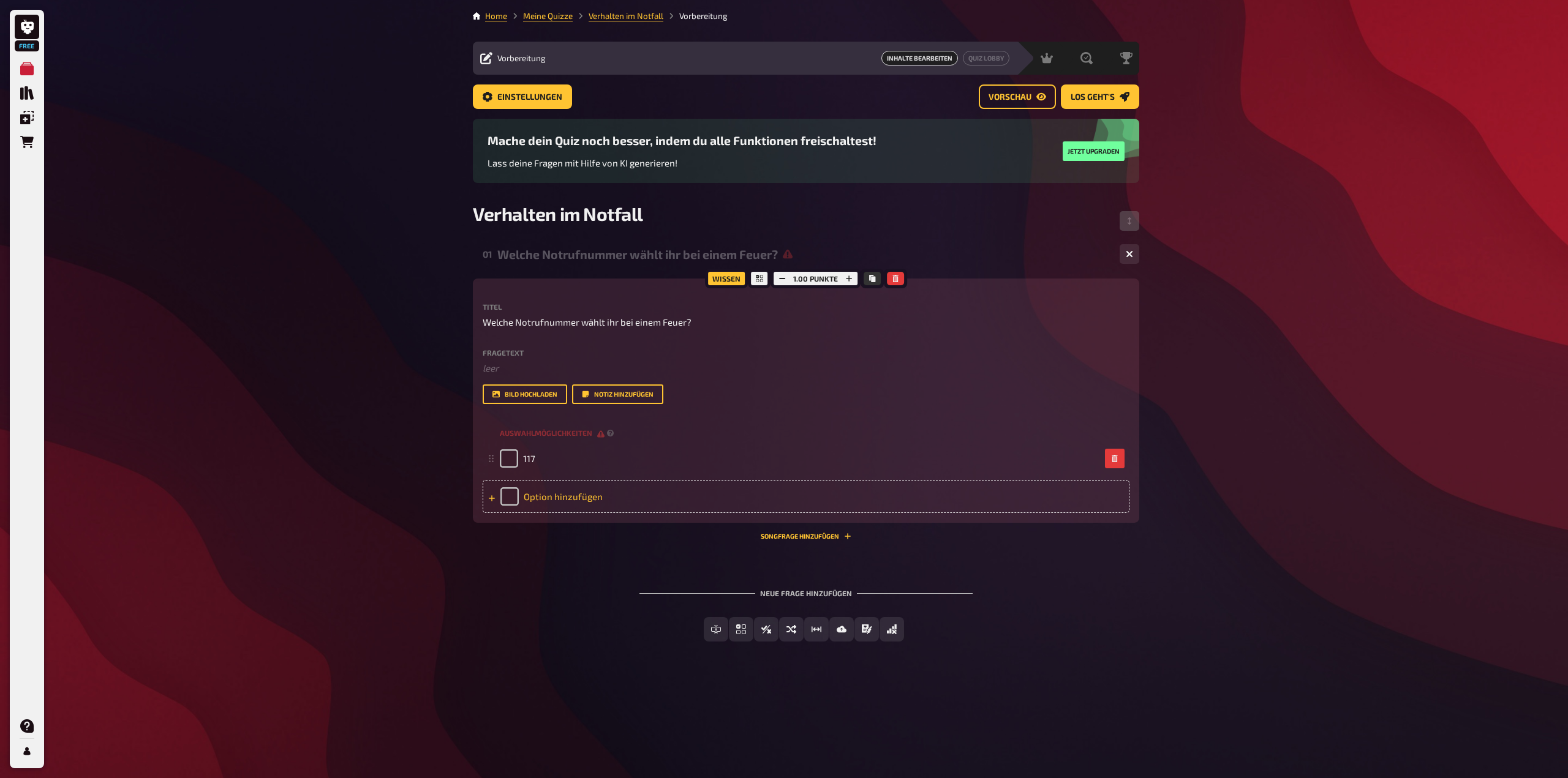
click at [564, 496] on div "Option hinzufügen" at bounding box center [805, 496] width 647 height 33
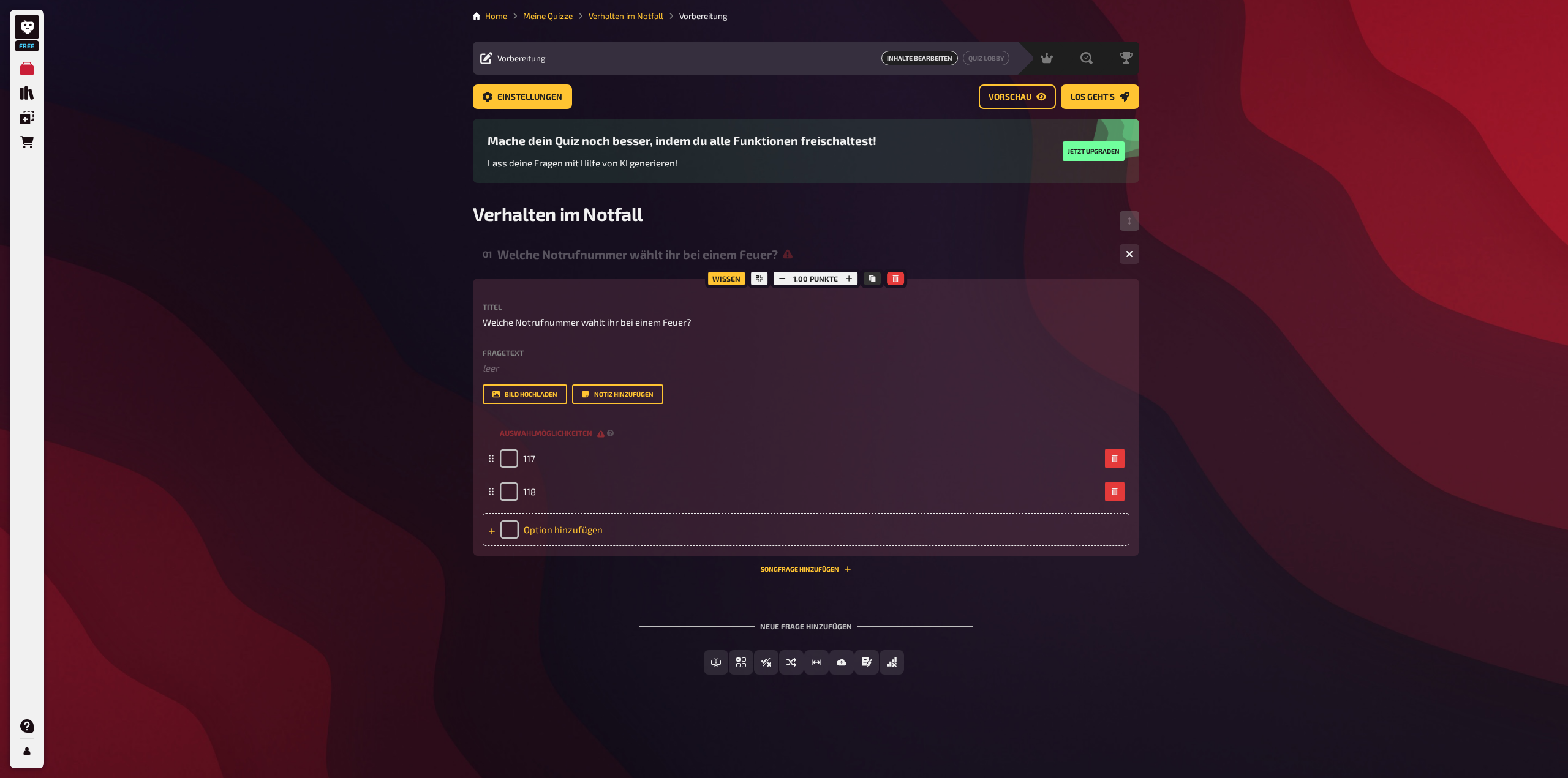
click at [571, 527] on div "Option hinzufügen" at bounding box center [805, 529] width 647 height 33
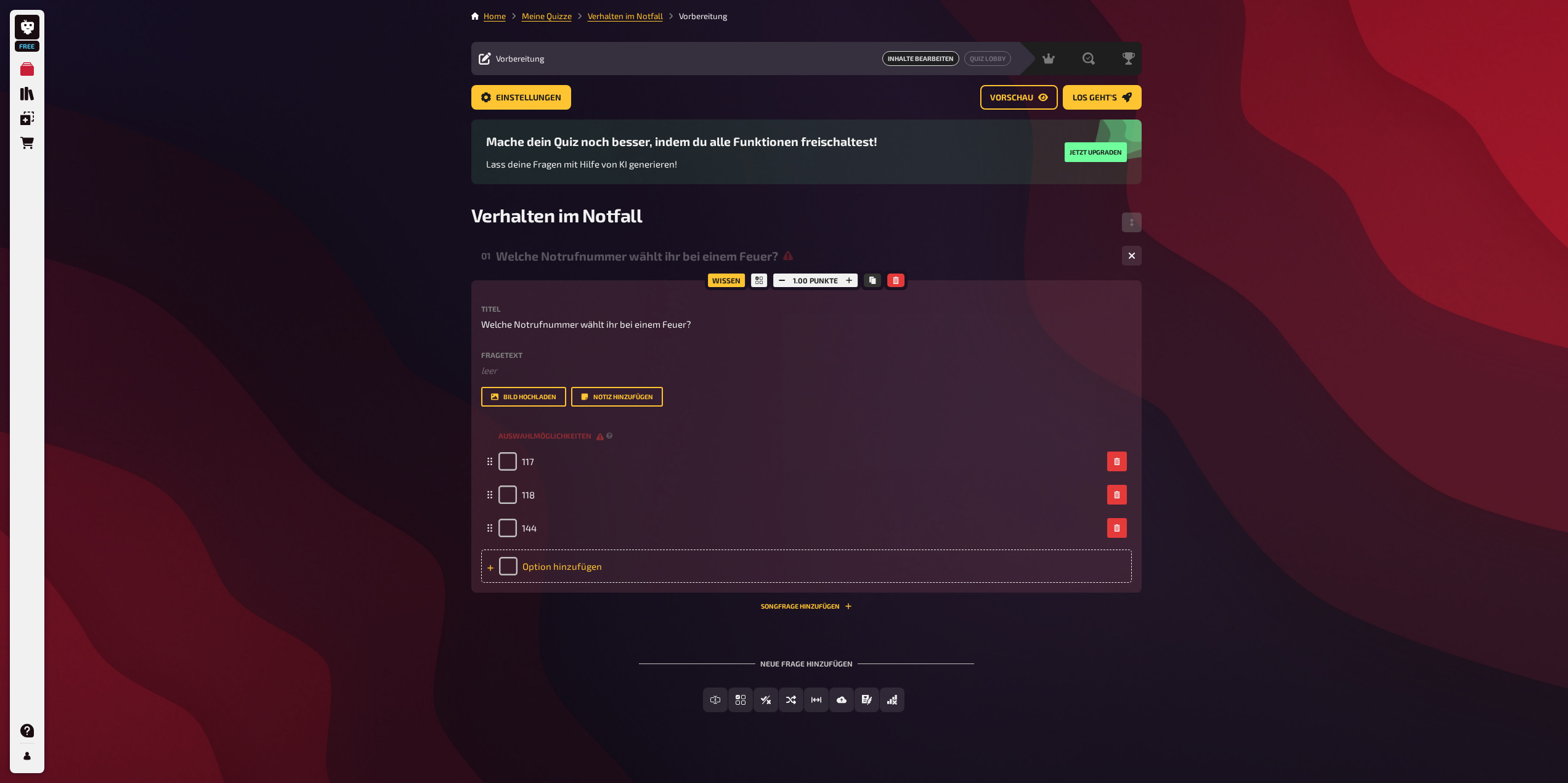
click at [544, 566] on div "Option hinzufügen" at bounding box center [806, 566] width 650 height 33
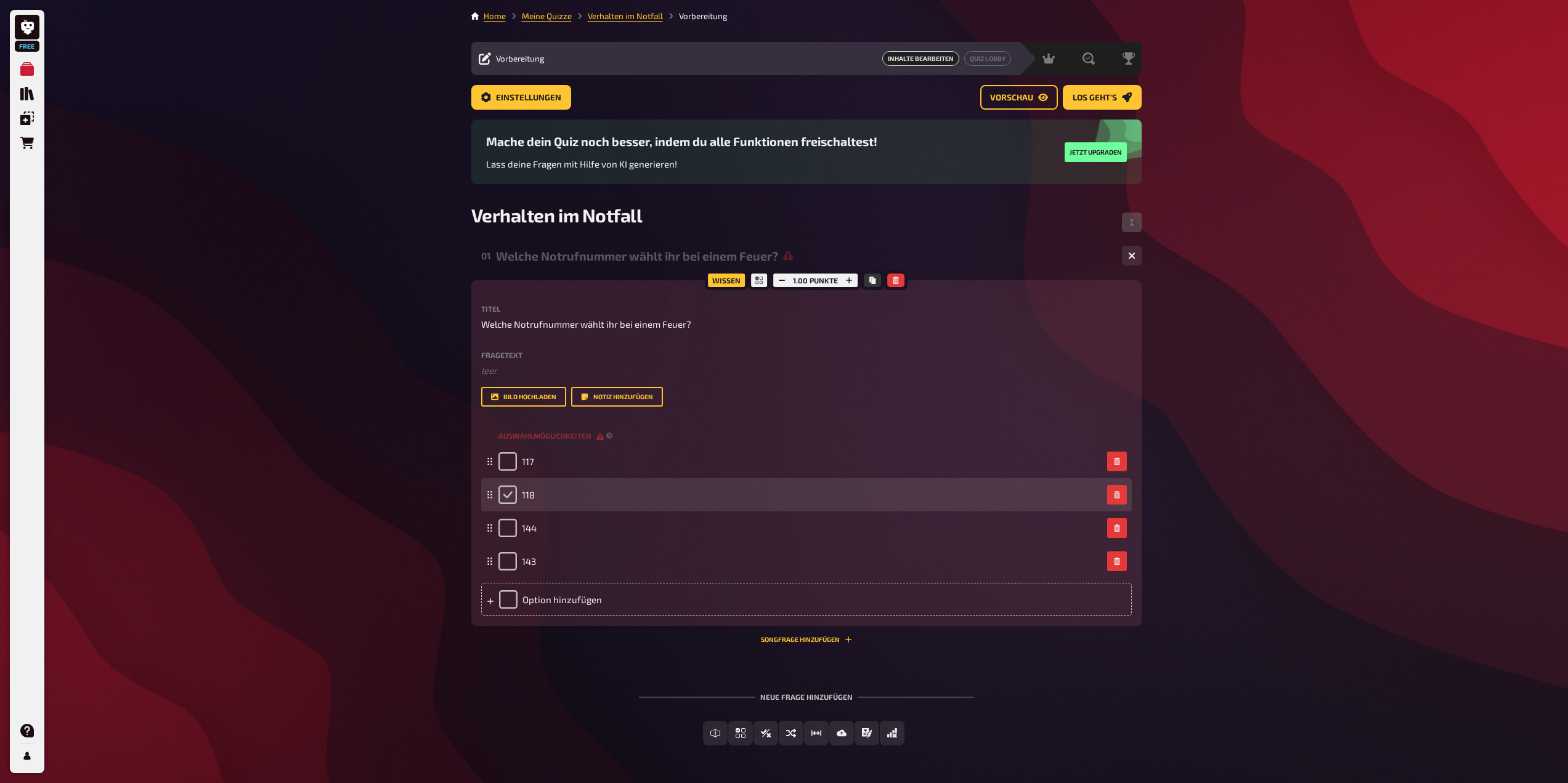
click at [512, 495] on input "checkbox" at bounding box center [508, 495] width 18 height 18
checkbox input "true"
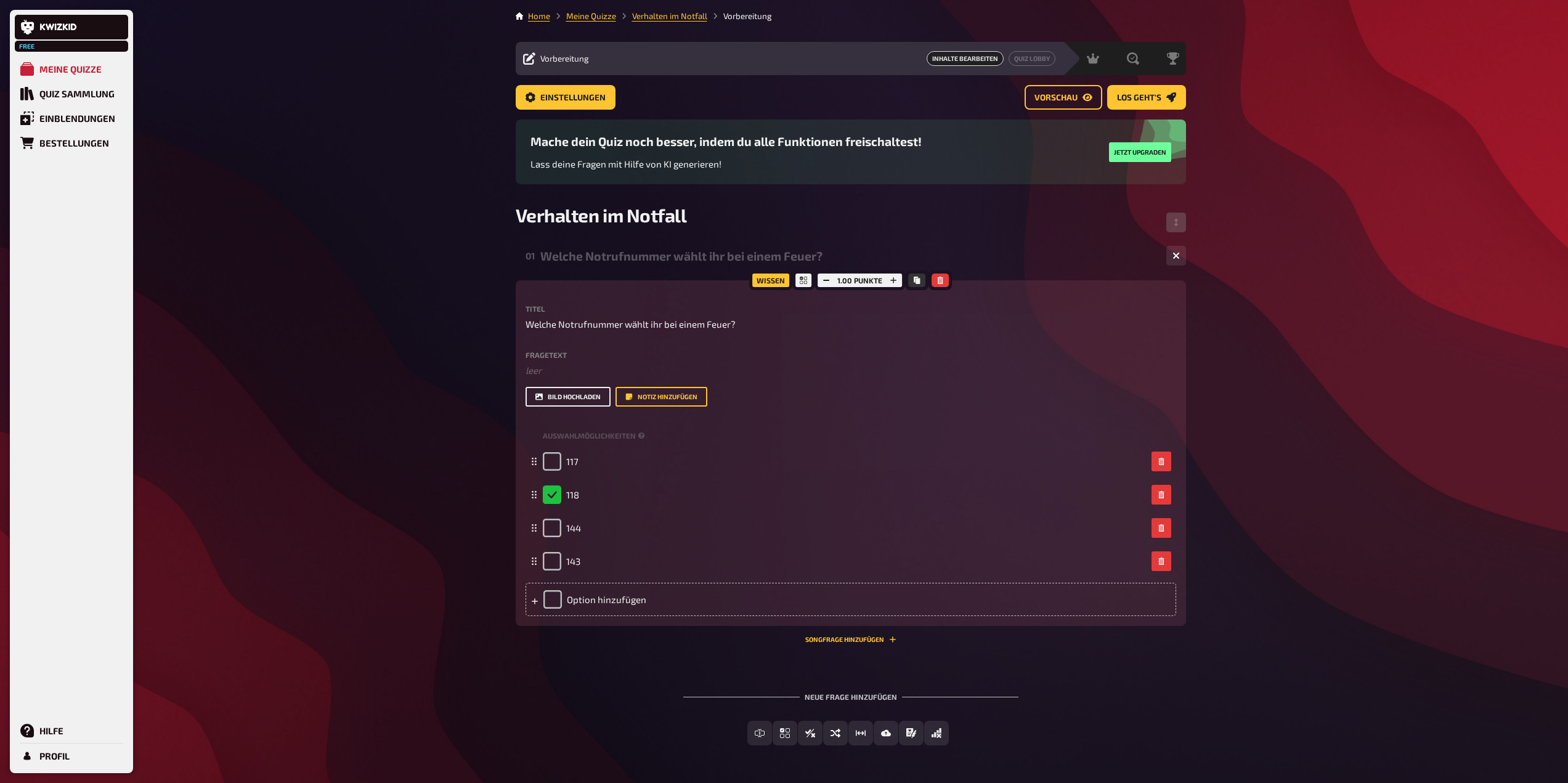
click at [589, 397] on button "Bild hochladen" at bounding box center [567, 397] width 85 height 20
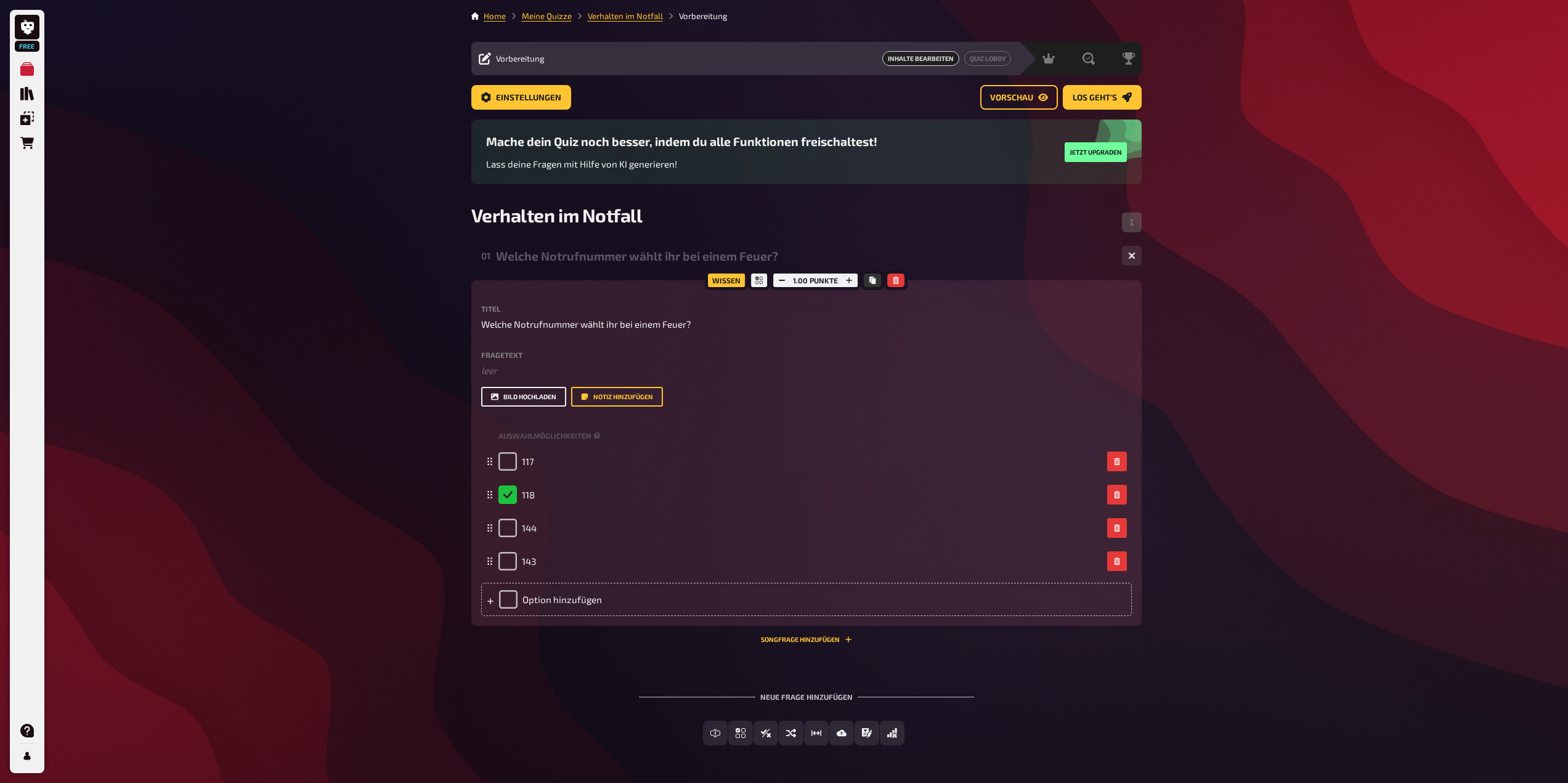
click at [529, 393] on button "Bild hochladen" at bounding box center [523, 397] width 85 height 20
click at [538, 392] on button "Bild hochladen" at bounding box center [523, 397] width 85 height 20
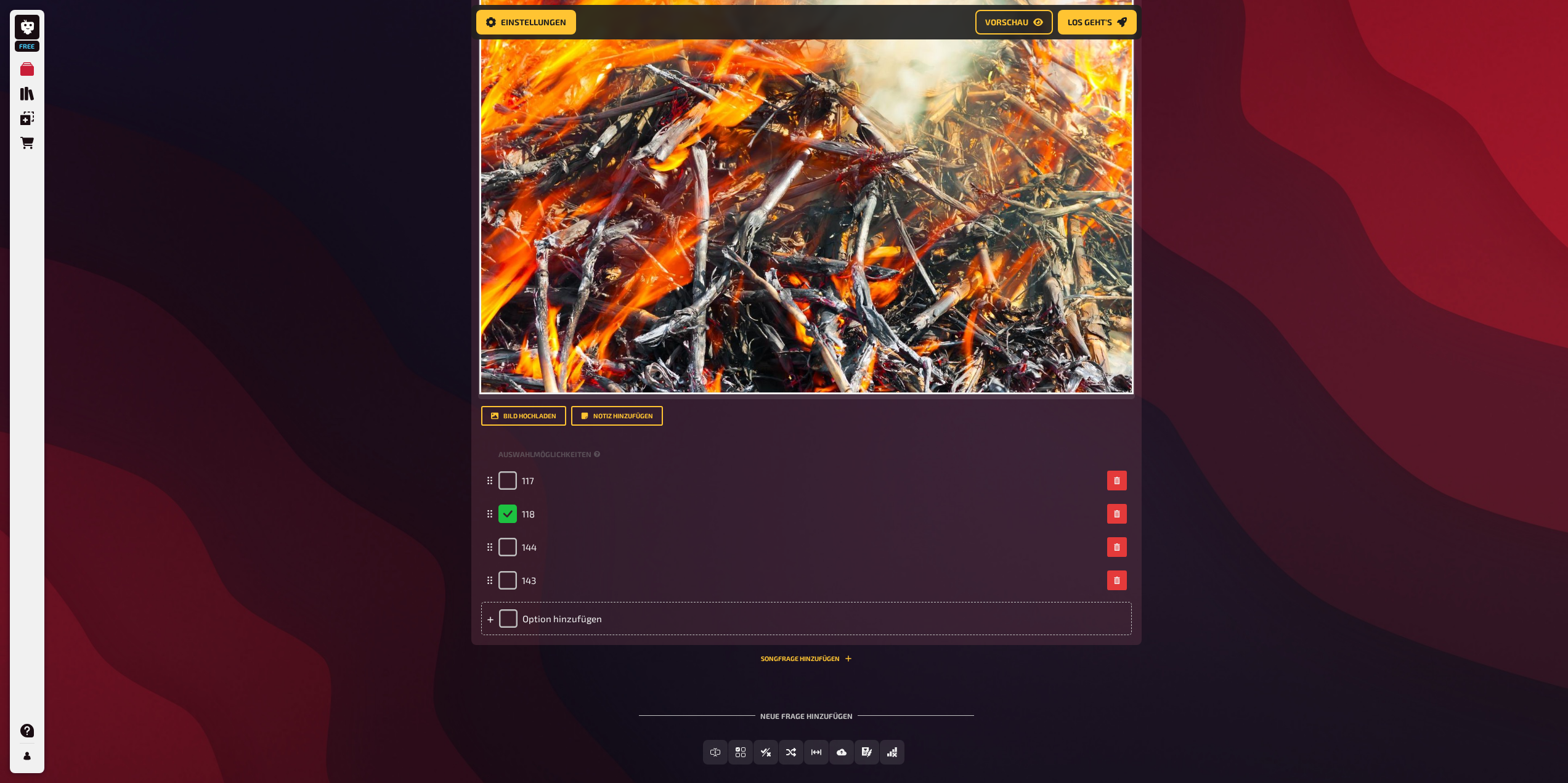
scroll to position [552, 0]
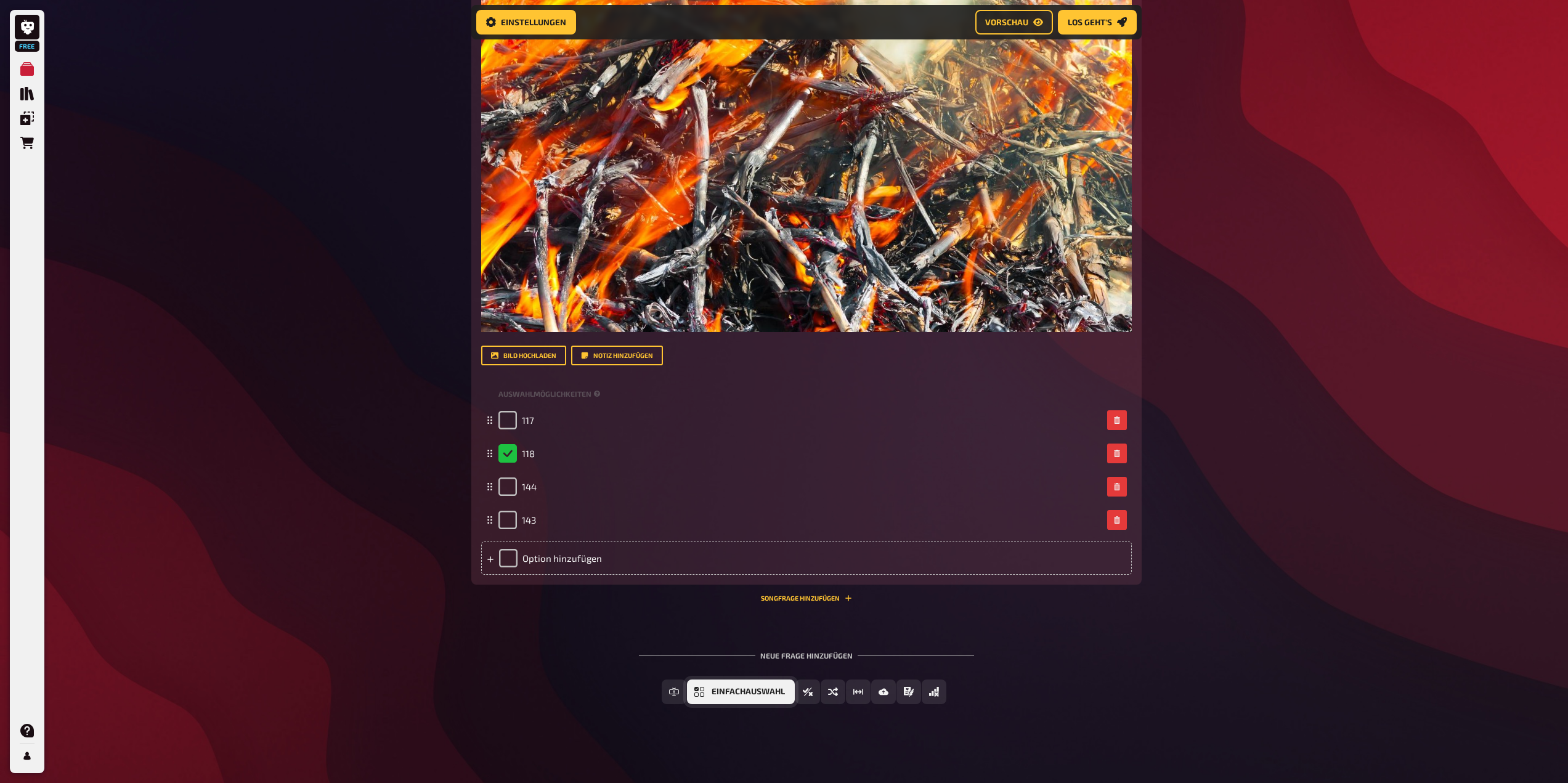
click at [713, 699] on button "Einfachauswahl" at bounding box center [740, 692] width 108 height 25
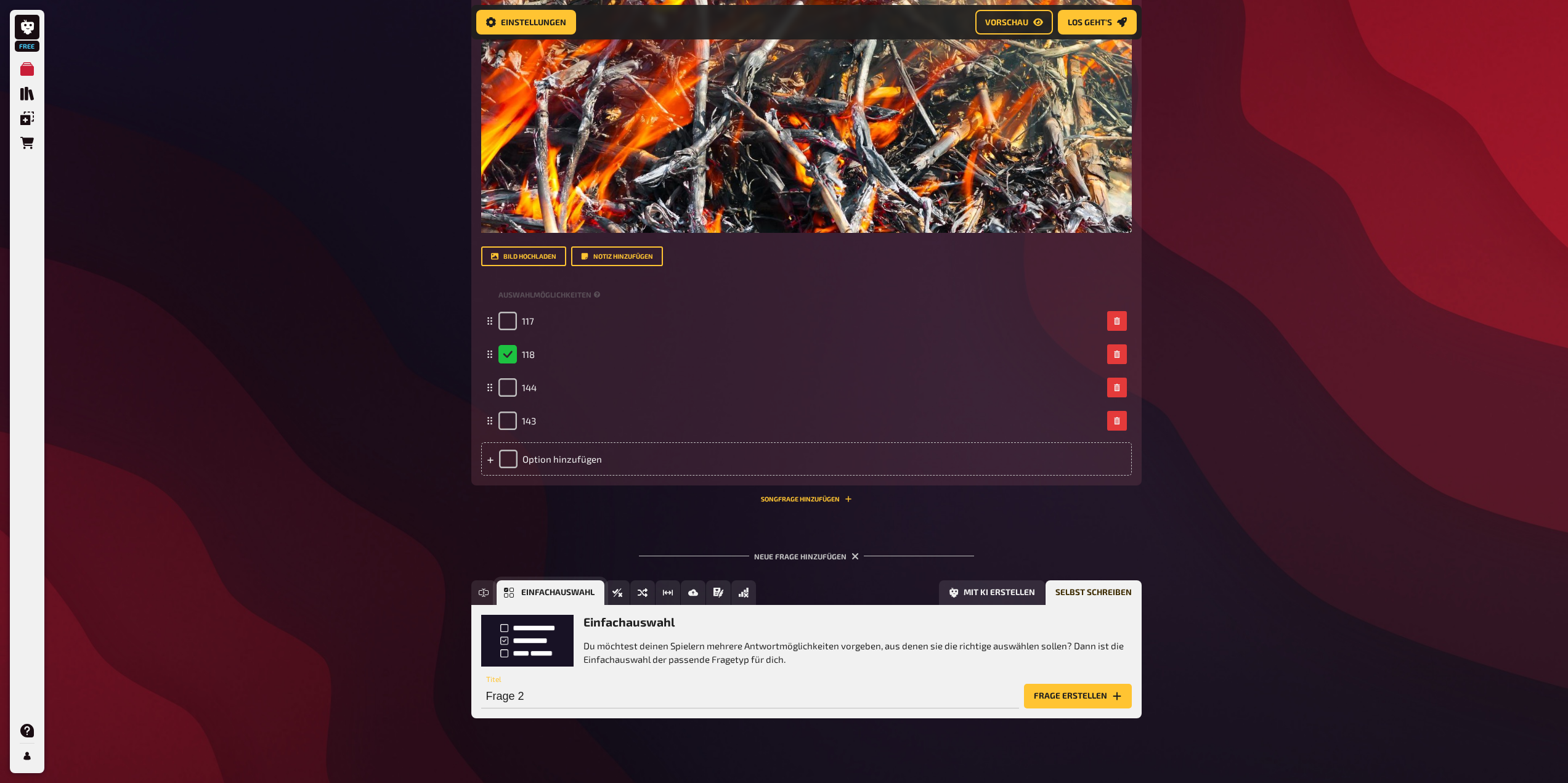
scroll to position [666, 0]
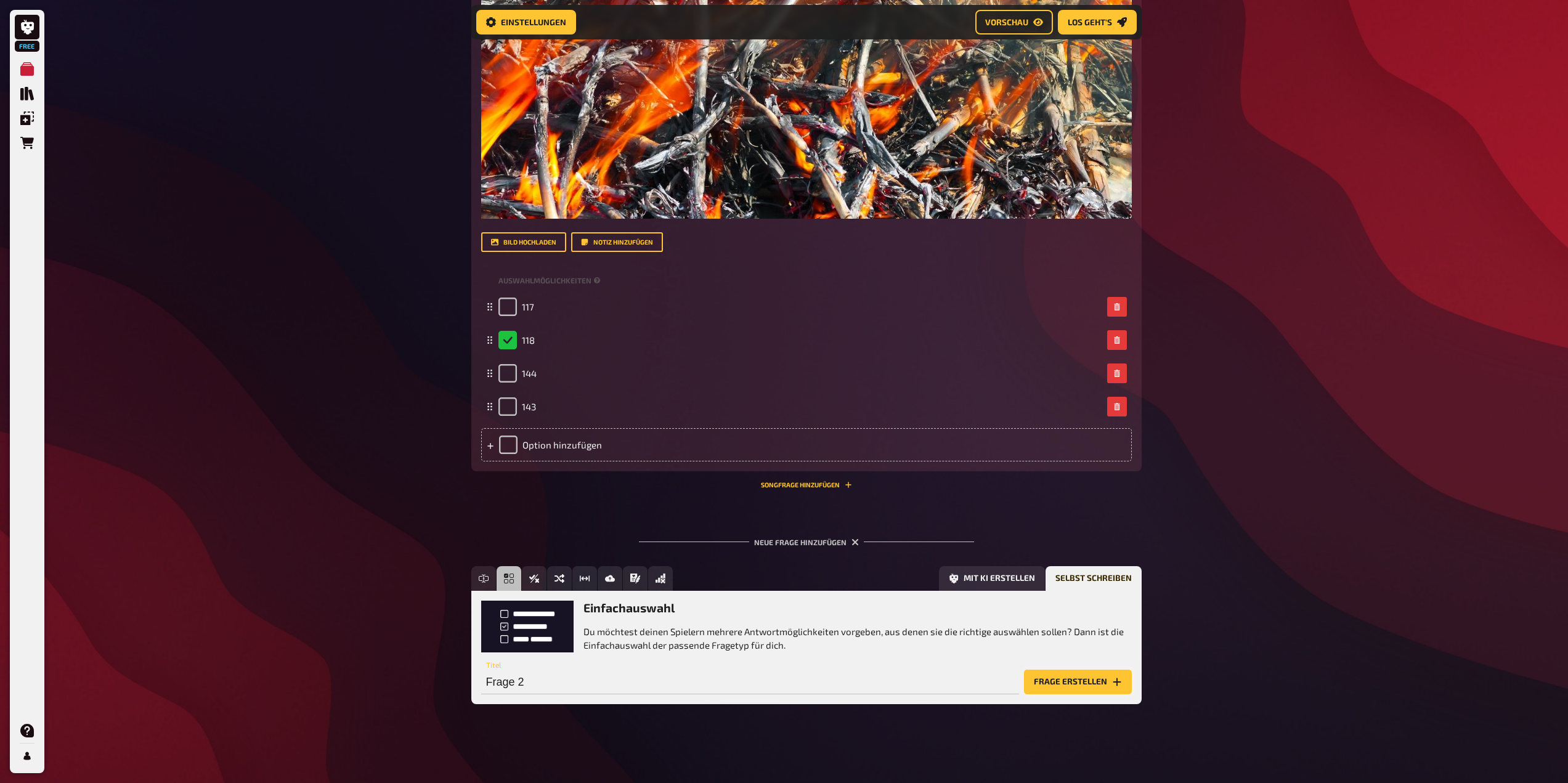
click at [1066, 682] on button "Frage erstellen" at bounding box center [1077, 682] width 108 height 25
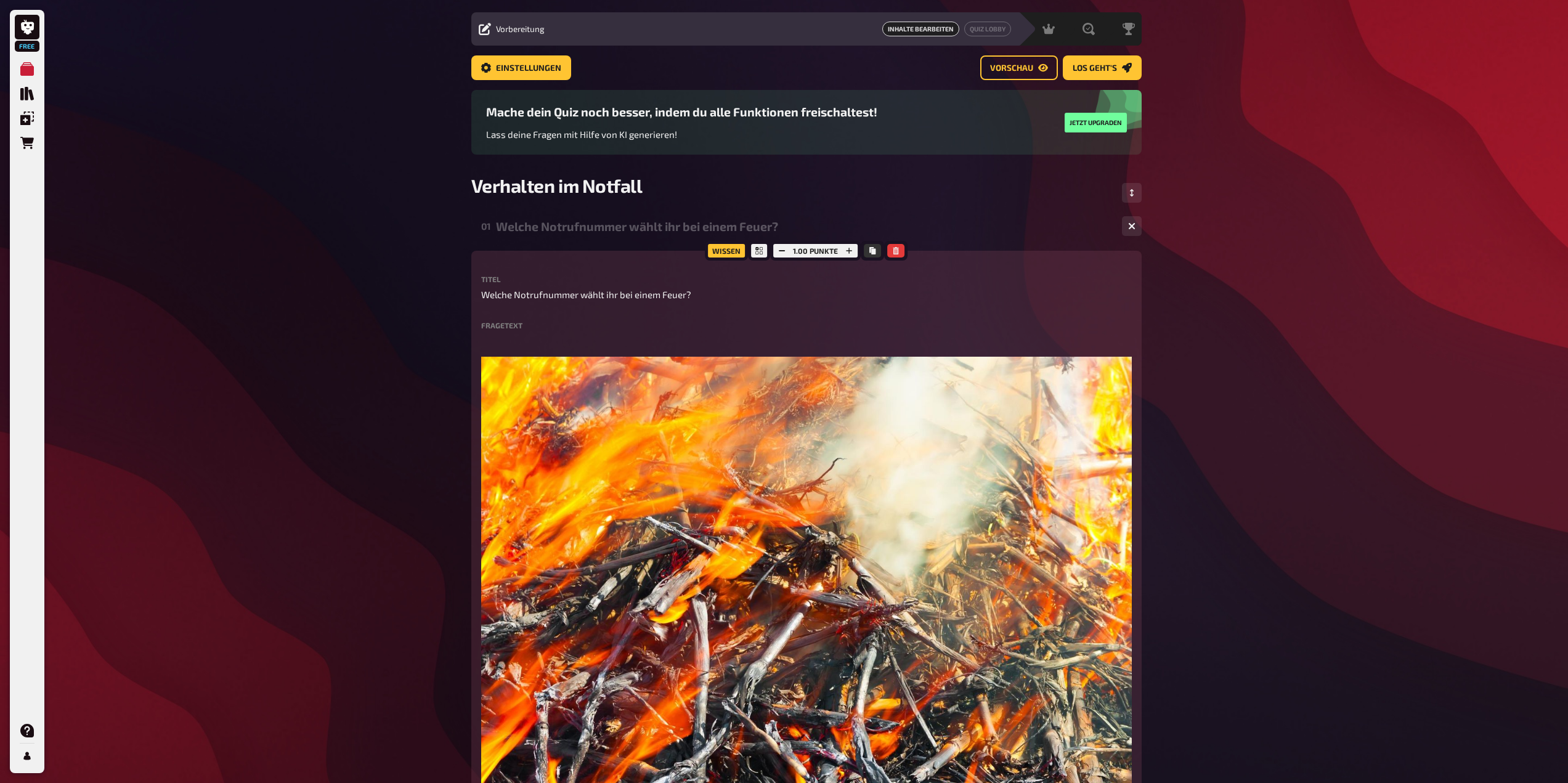
scroll to position [0, 0]
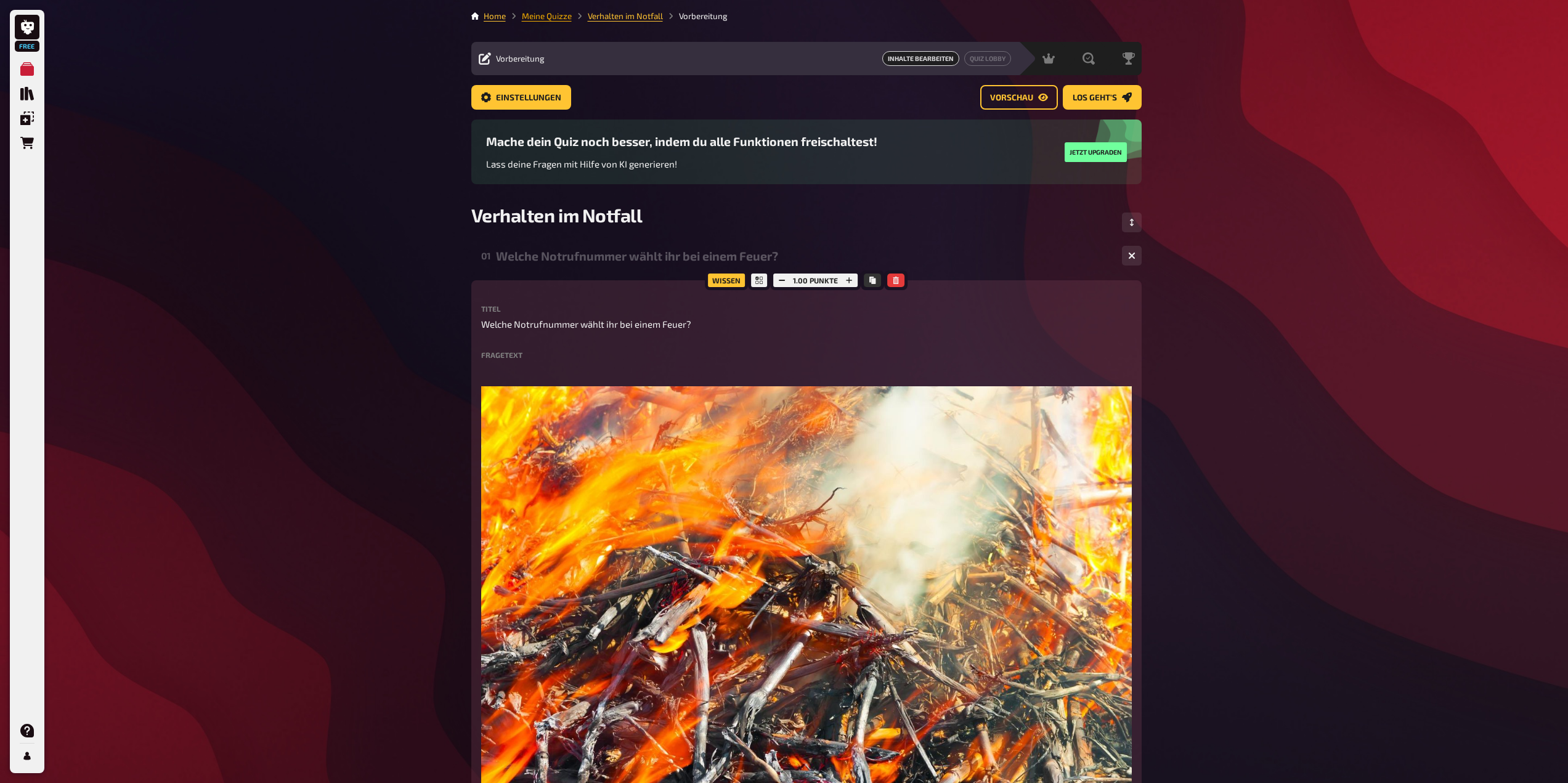
click at [544, 20] on link "Meine Quizze" at bounding box center [546, 16] width 50 height 10
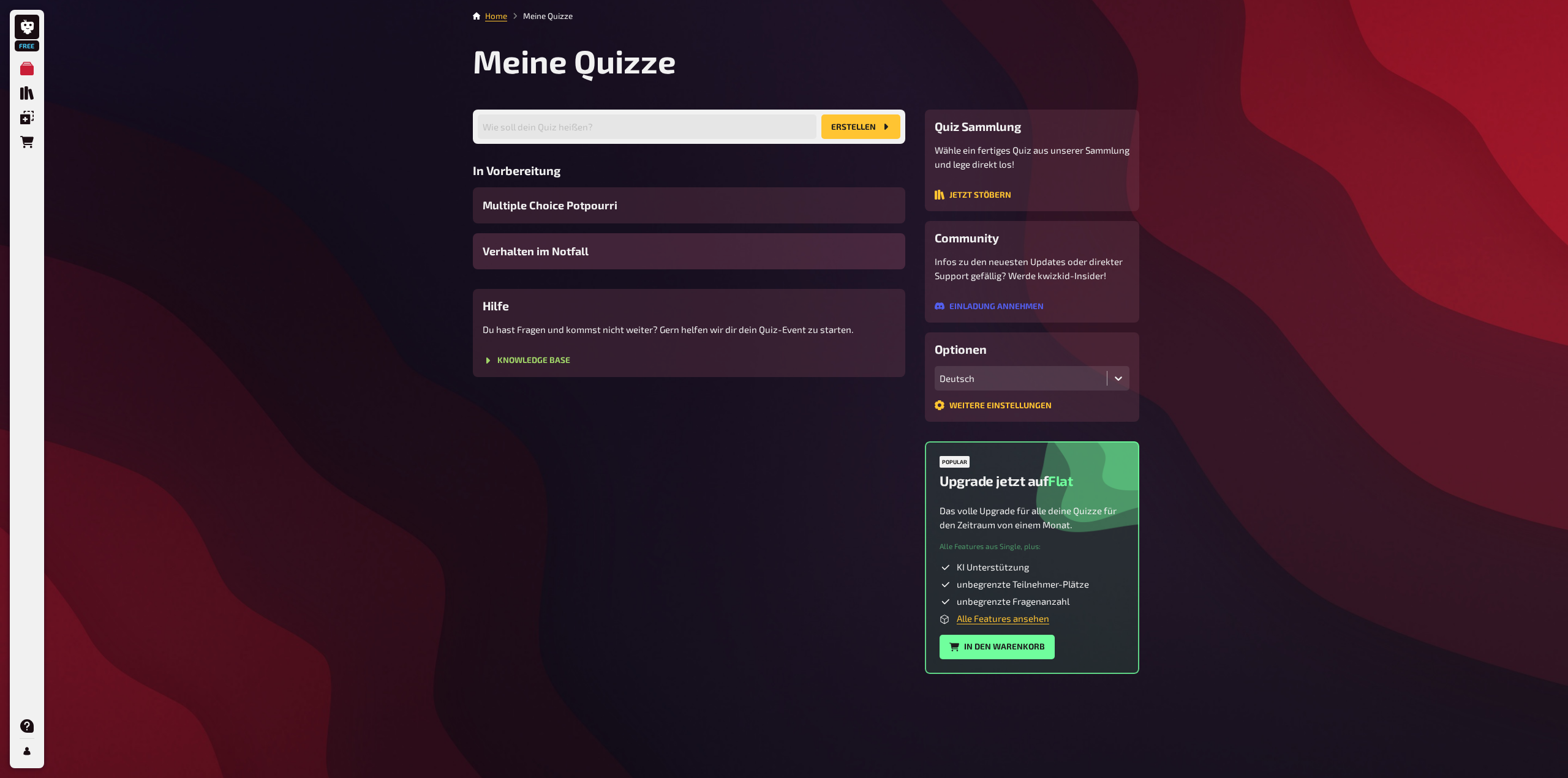
click at [580, 254] on span "Verhalten im Notfall" at bounding box center [535, 252] width 106 height 17
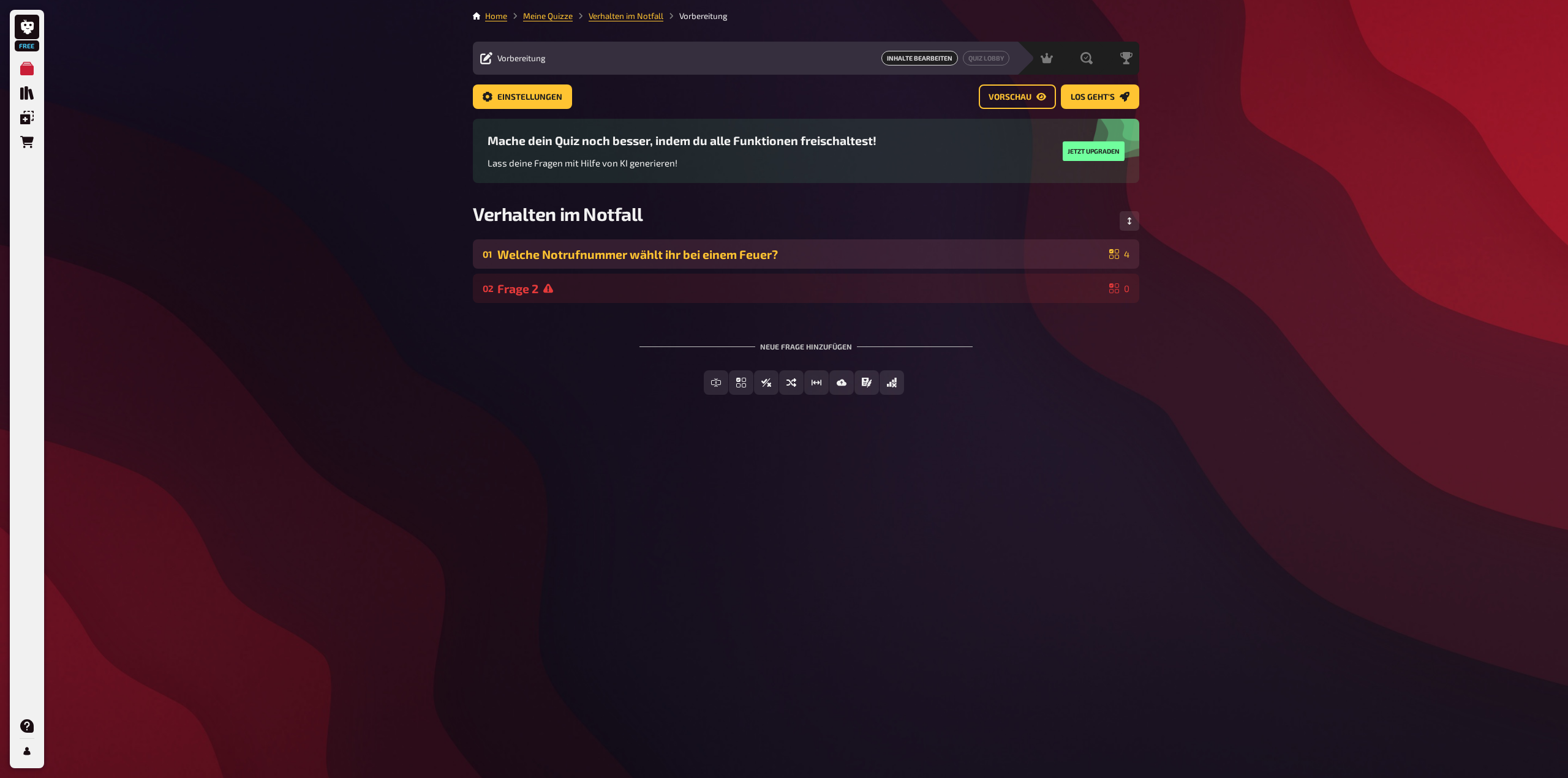
click at [979, 263] on div "01 Welche Notrufnummer wählt ihr bei einem Feuer? 4" at bounding box center [805, 254] width 666 height 29
